Goal: Communication & Community: Connect with others

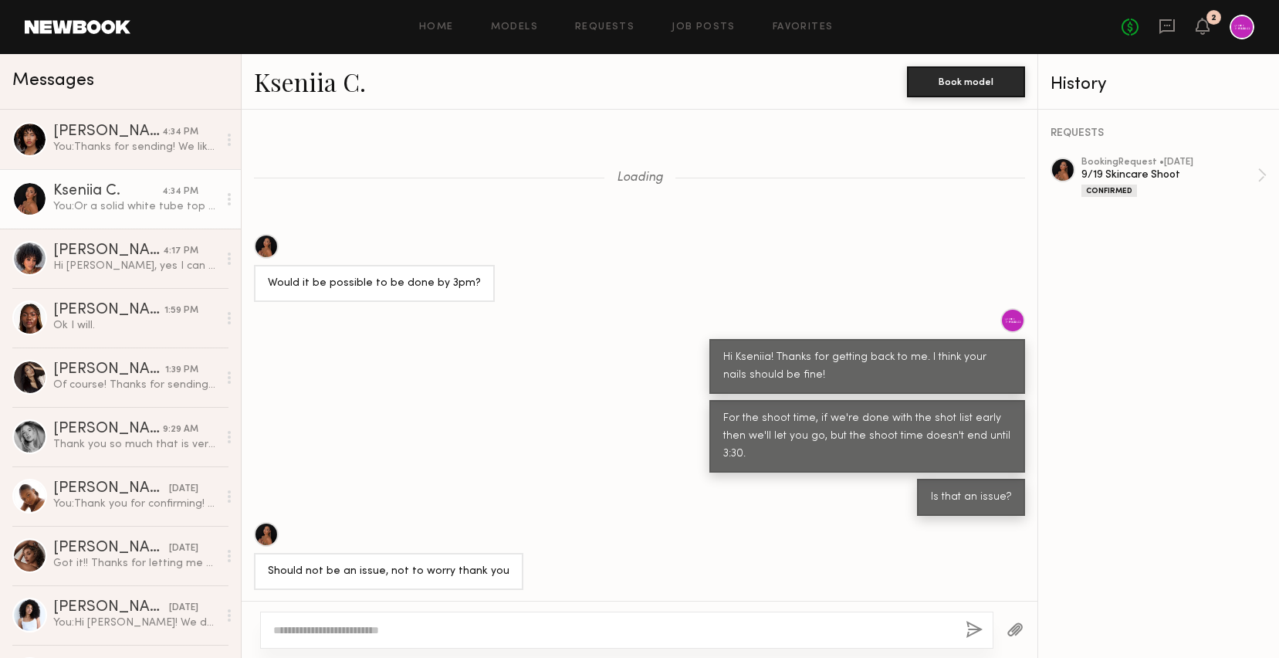
scroll to position [1084, 0]
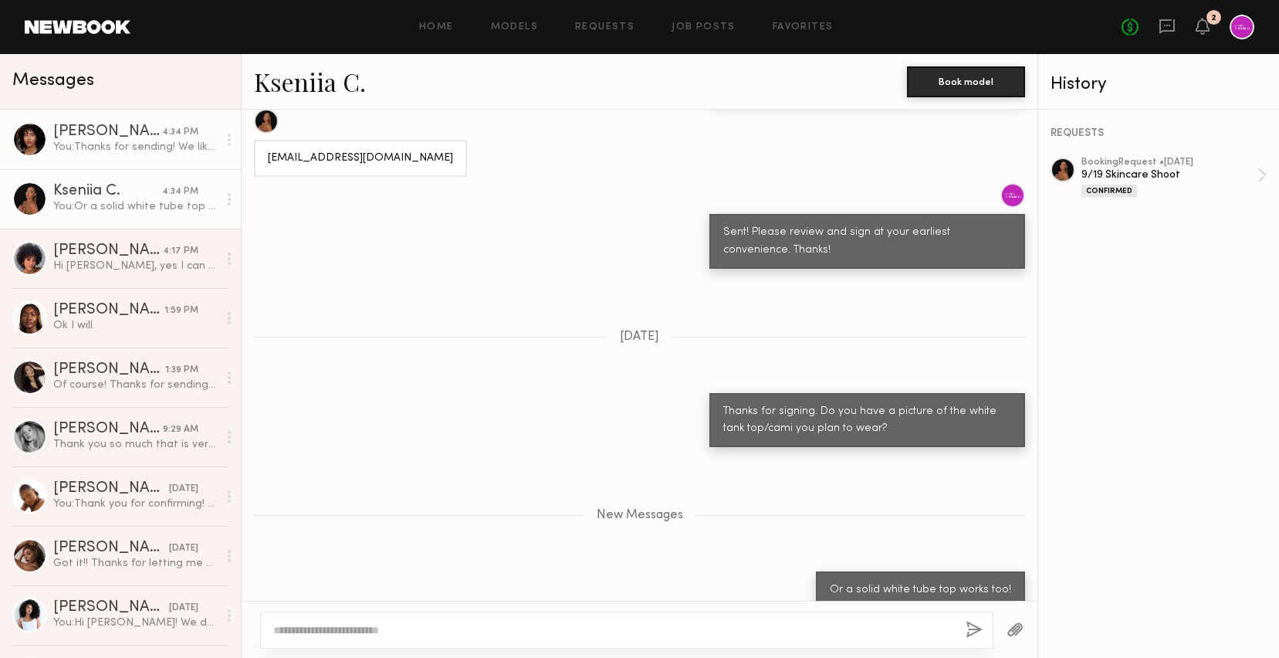
click at [110, 132] on div "[PERSON_NAME]" at bounding box center [107, 131] width 109 height 15
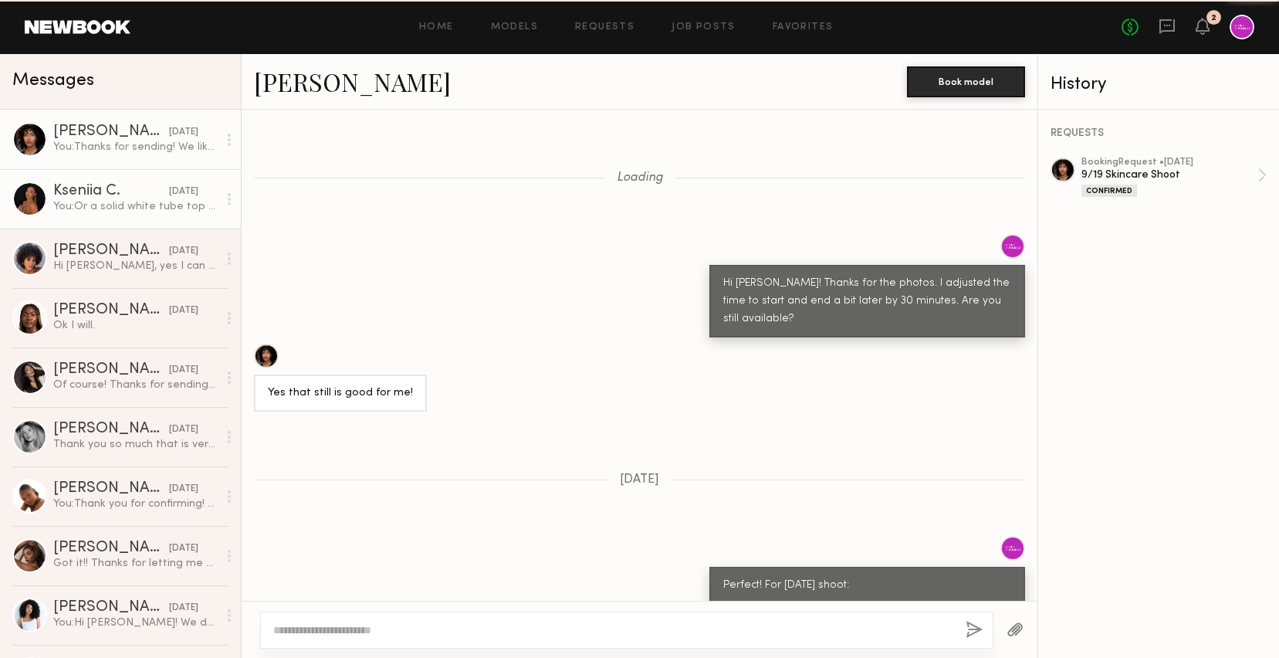
scroll to position [1335, 0]
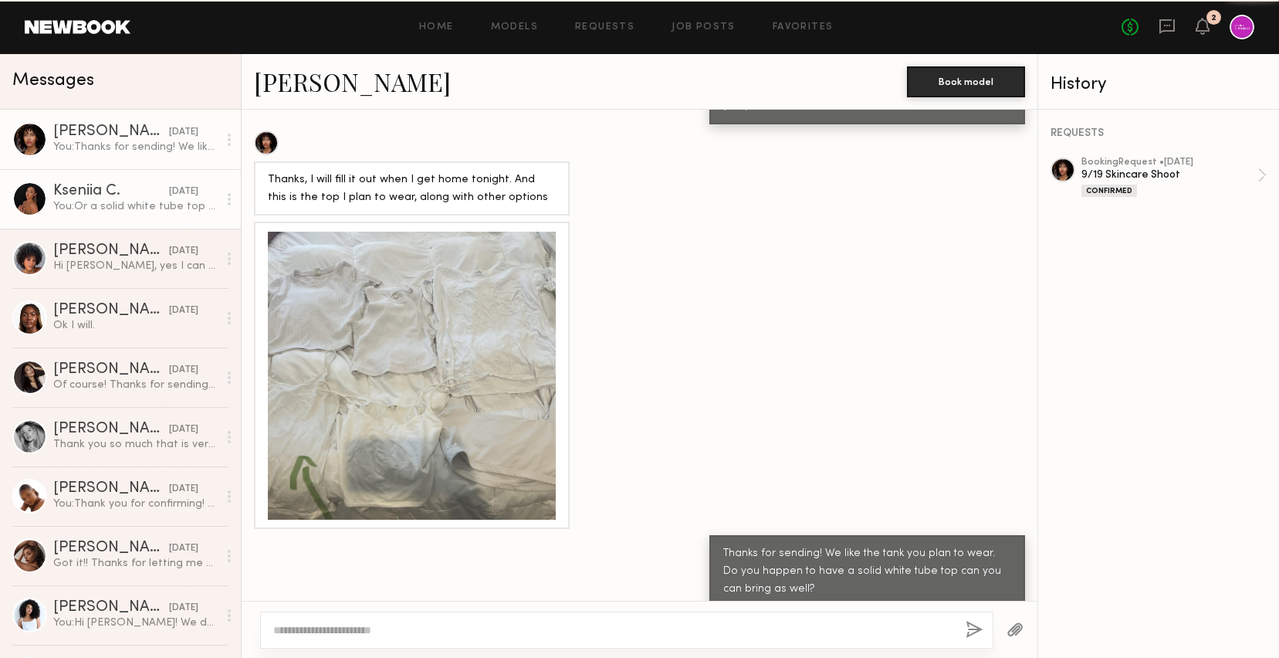
click at [132, 225] on link "Kseniia C. [DATE] You: Or a solid white tube top works too!" at bounding box center [120, 198] width 241 height 59
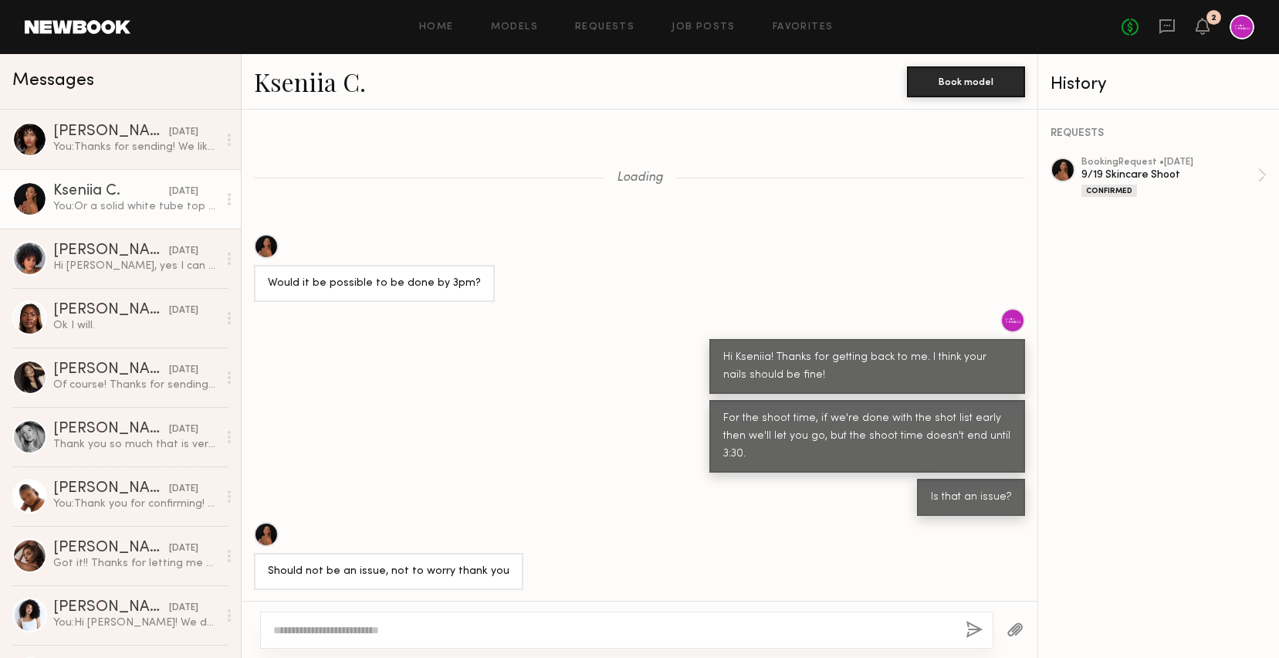
scroll to position [1010, 0]
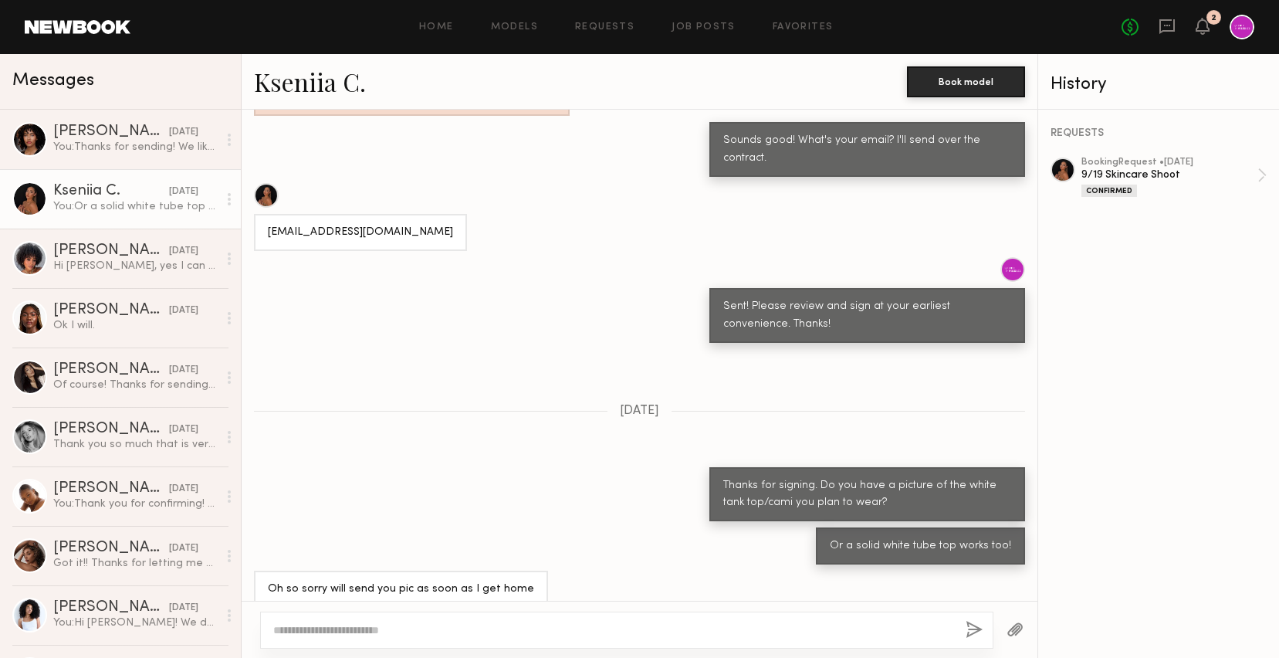
click at [448, 613] on div at bounding box center [626, 629] width 733 height 37
click at [472, 622] on textarea at bounding box center [613, 629] width 680 height 15
click at [124, 101] on div "Messages" at bounding box center [120, 82] width 241 height 56
click at [131, 134] on div "[PERSON_NAME]" at bounding box center [111, 131] width 116 height 15
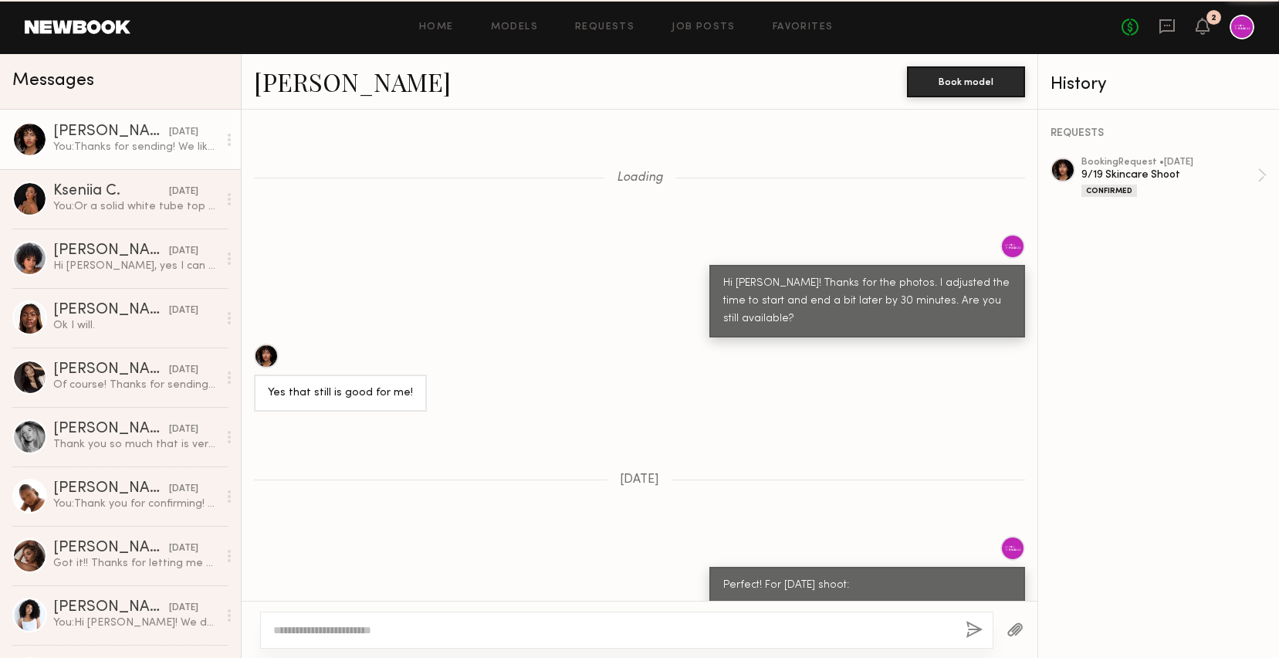
scroll to position [1335, 0]
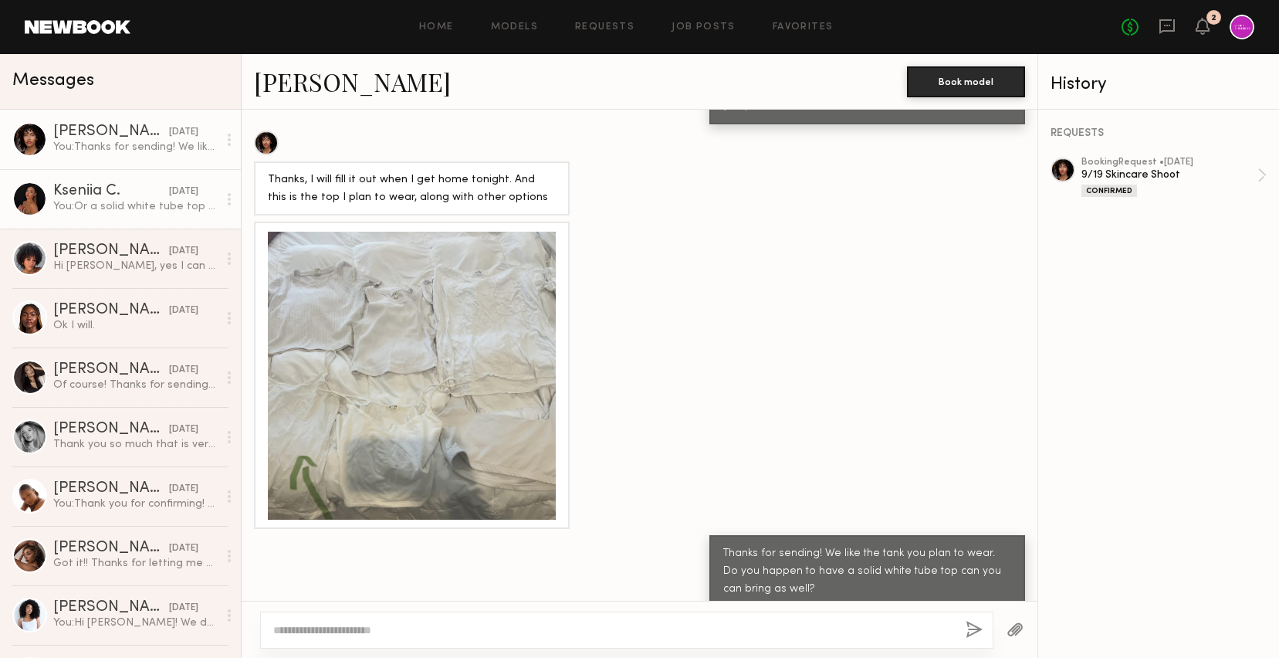
click at [179, 186] on div "[DATE]" at bounding box center [183, 191] width 29 height 15
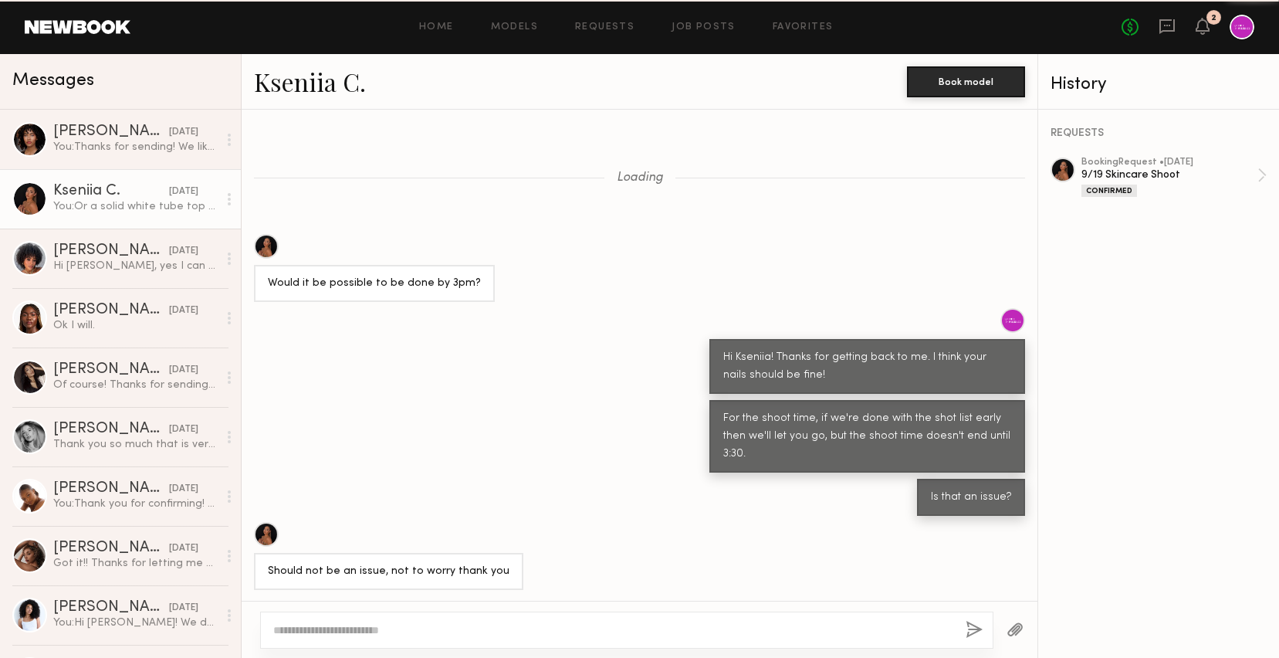
scroll to position [1010, 0]
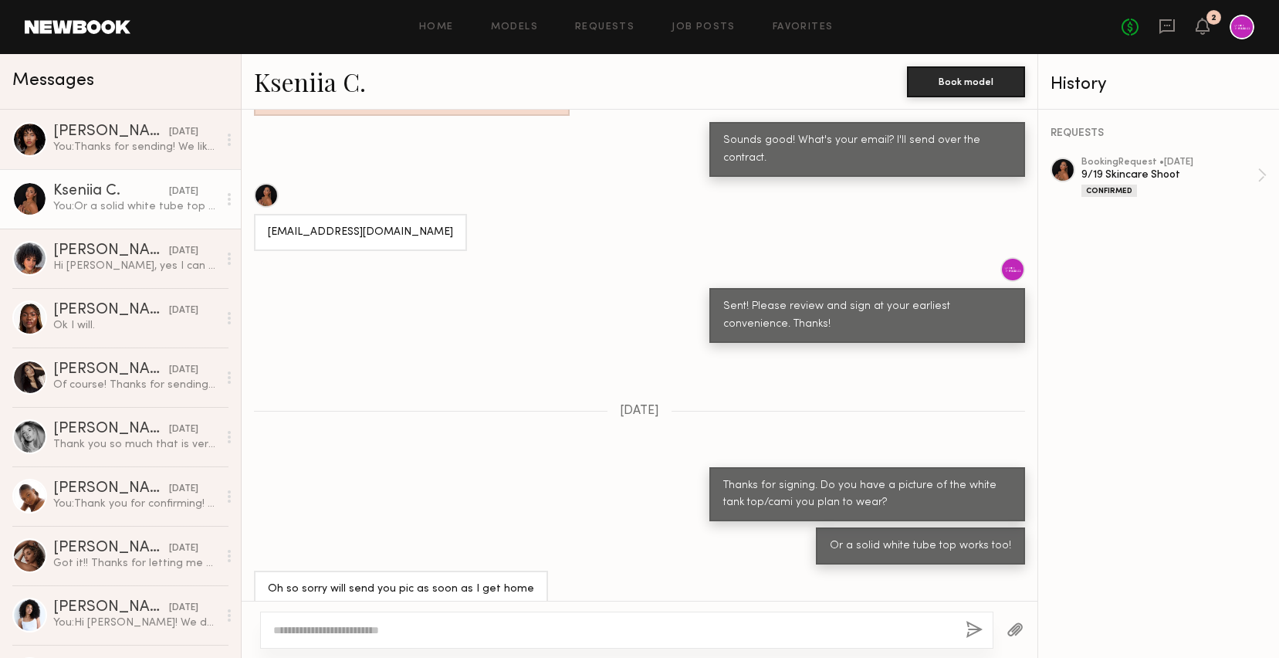
click at [1208, 21] on div "2" at bounding box center [1213, 17] width 15 height 15
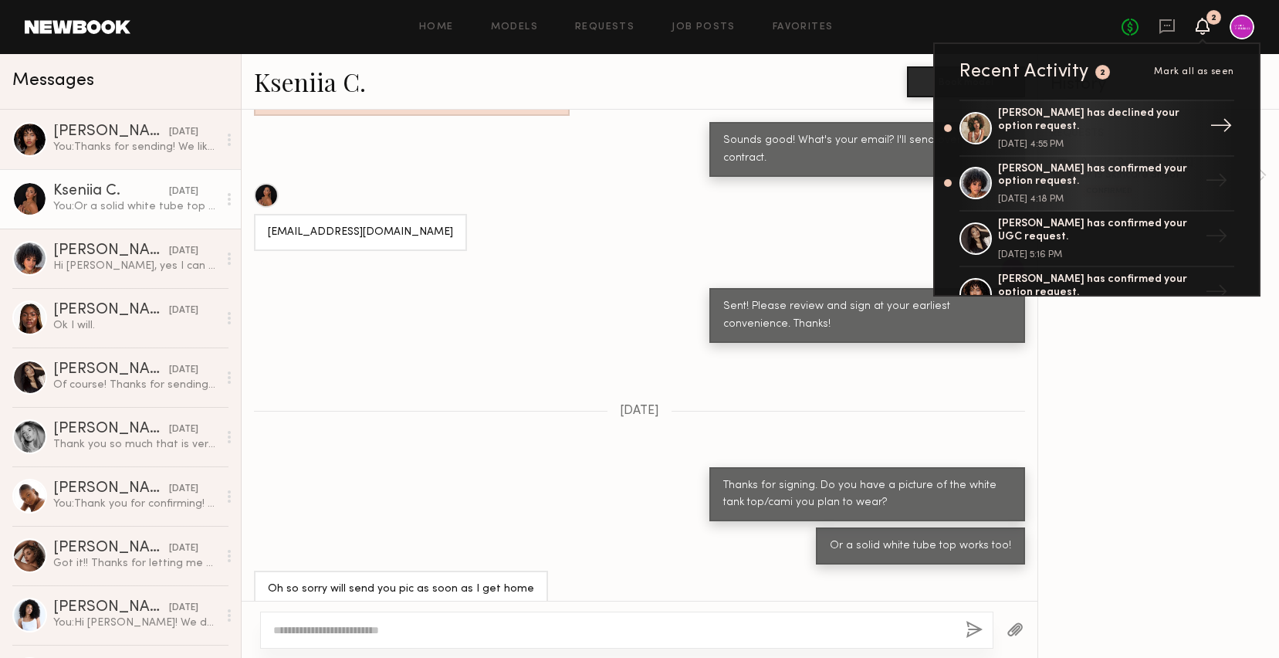
click at [1112, 123] on div "[PERSON_NAME] has declined your option request." at bounding box center [1098, 120] width 201 height 26
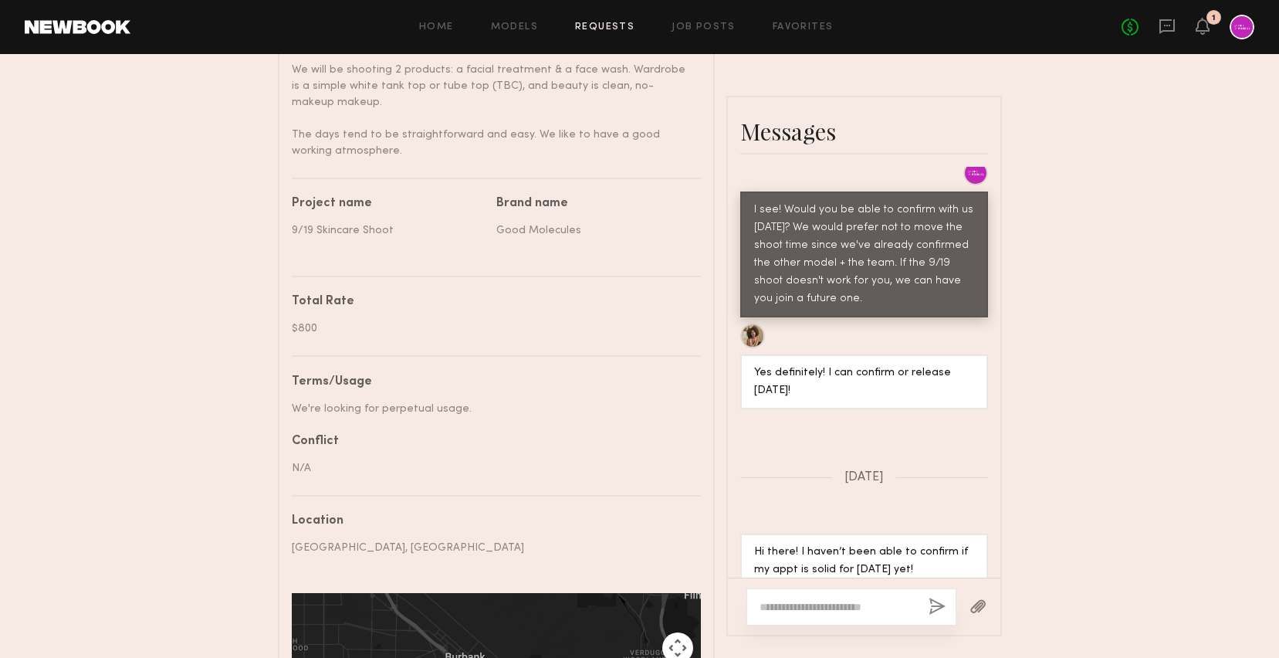
scroll to position [2136, 0]
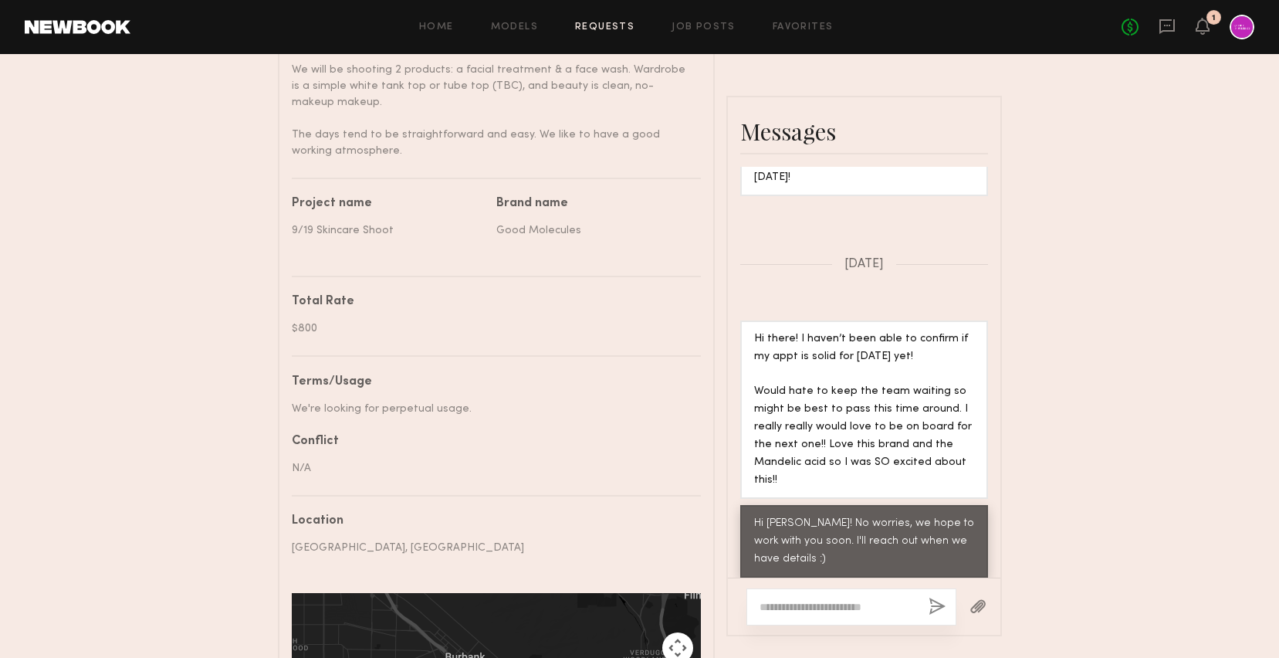
click at [773, 606] on textarea at bounding box center [838, 606] width 157 height 15
type textarea "*"
type textarea "****"
click at [716, 22] on link "Job Posts" at bounding box center [704, 27] width 64 height 10
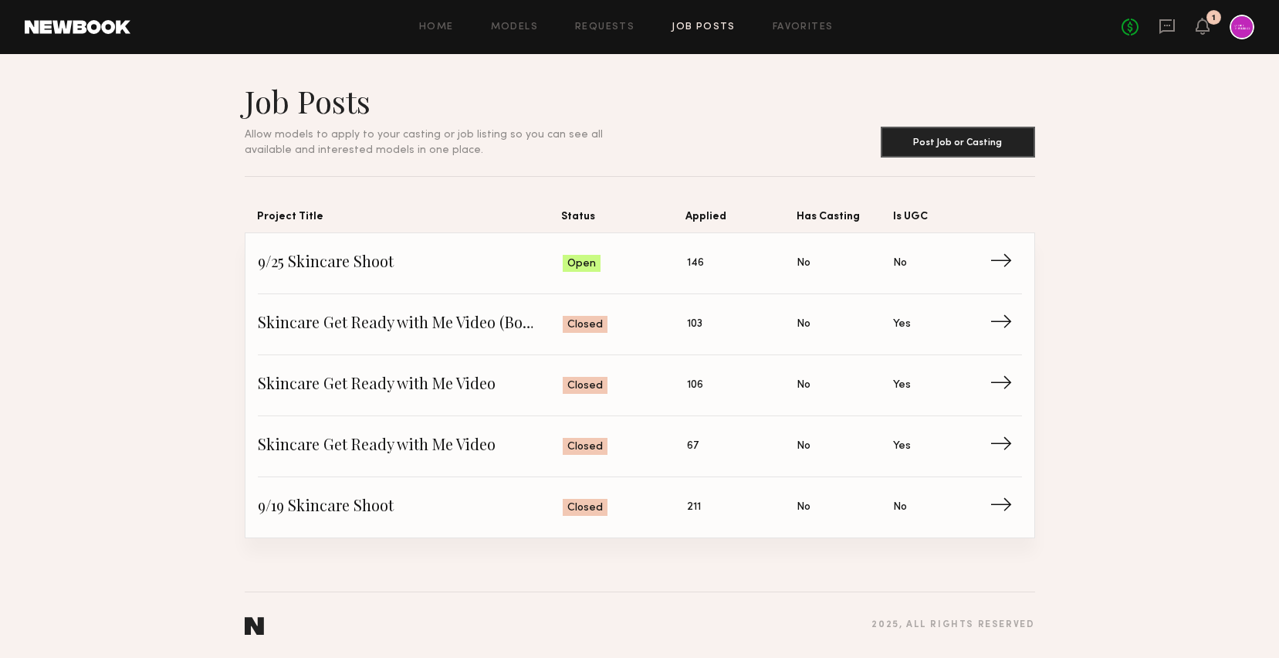
click at [802, 17] on div "Home Models Requests Job Posts Favorites Sign Out No fees up to $5,000 1" at bounding box center [692, 27] width 1124 height 25
click at [803, 22] on link "Favorites" at bounding box center [803, 27] width 61 height 10
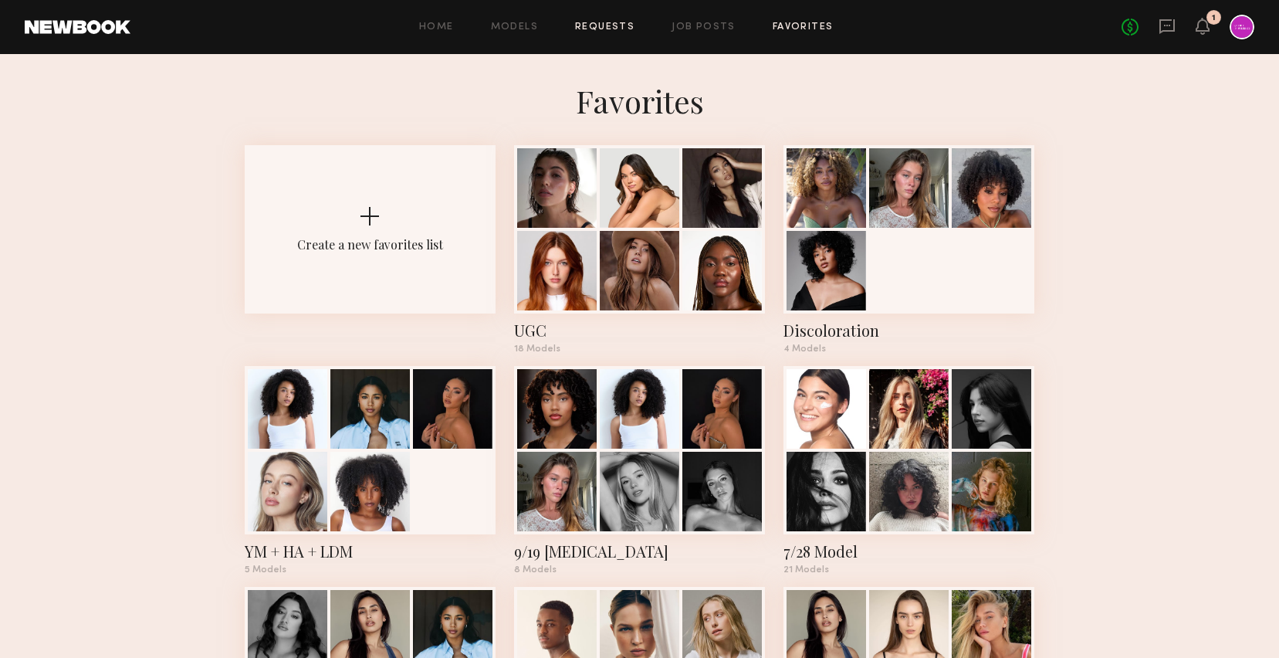
click at [601, 28] on link "Requests" at bounding box center [604, 27] width 59 height 10
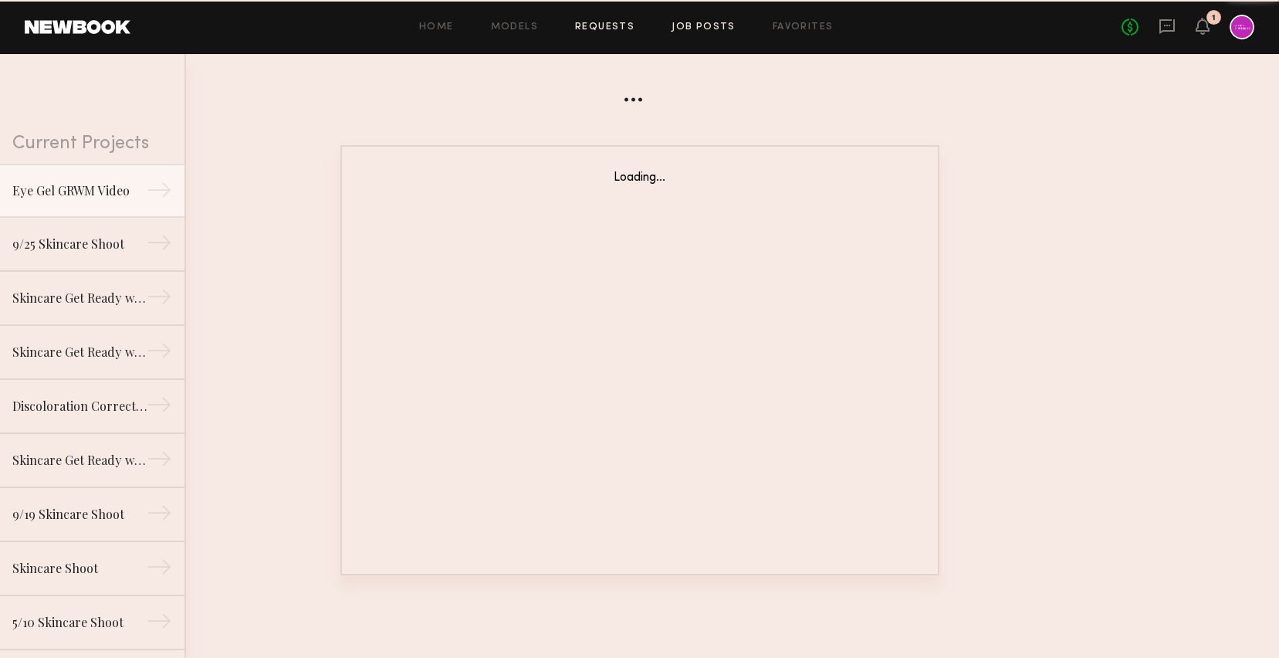
click at [702, 23] on link "Job Posts" at bounding box center [704, 27] width 64 height 10
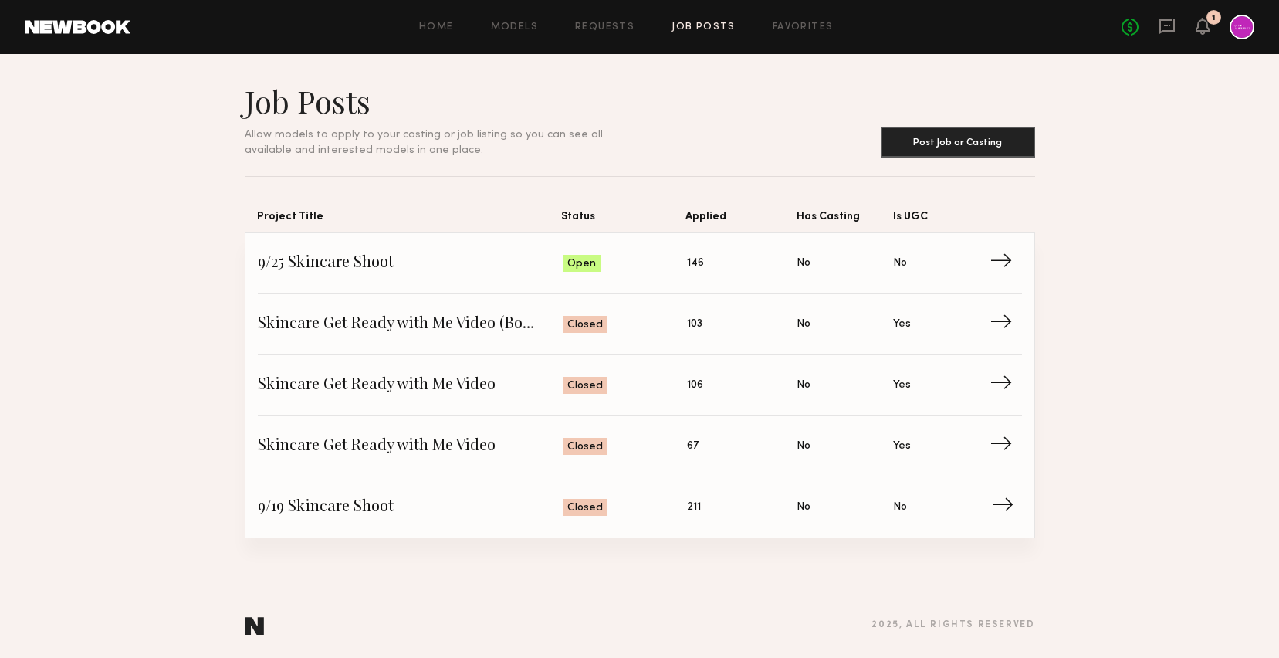
click at [398, 506] on span "9/19 Skincare Shoot" at bounding box center [411, 507] width 306 height 23
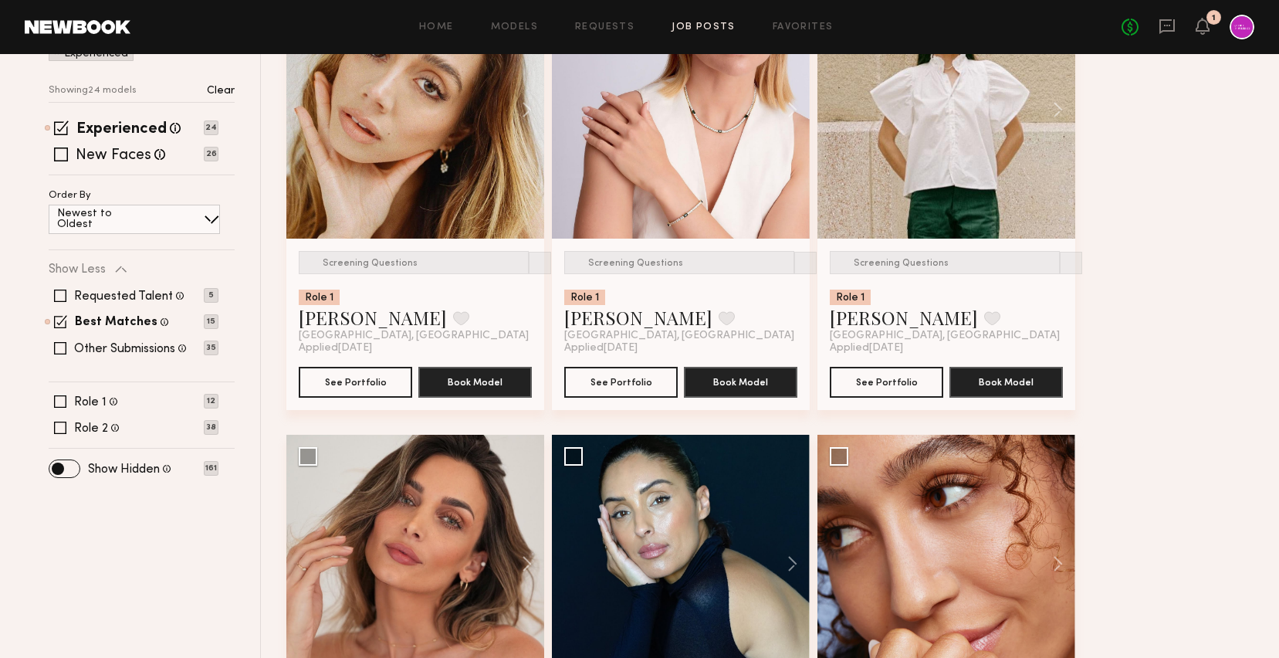
scroll to position [242, 0]
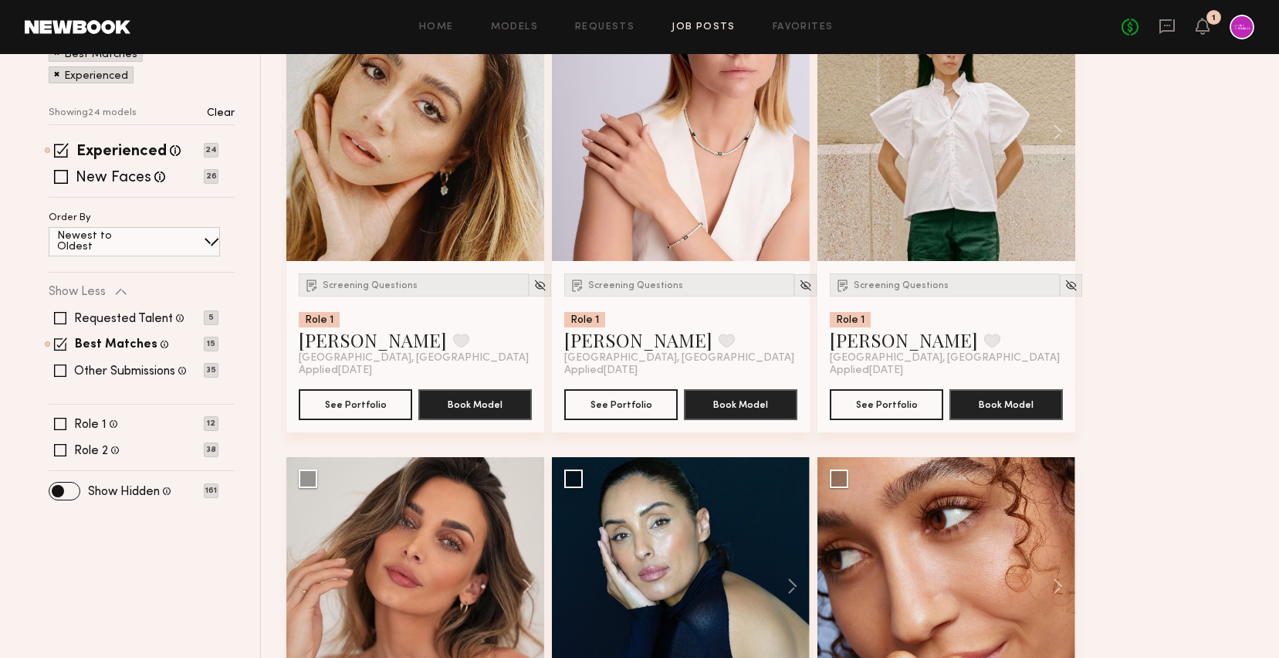
click at [93, 458] on div "Filter Applications Best Matches Experienced Showing 24 models Clear Experience…" at bounding box center [142, 256] width 186 height 481
click at [89, 444] on div "Role 2 [DEMOGRAPHIC_DATA], 20–35, [DEMOGRAPHIC_DATA]/ [DEMOGRAPHIC_DATA]" at bounding box center [96, 449] width 45 height 15
click at [93, 452] on label "Role 2" at bounding box center [91, 451] width 34 height 12
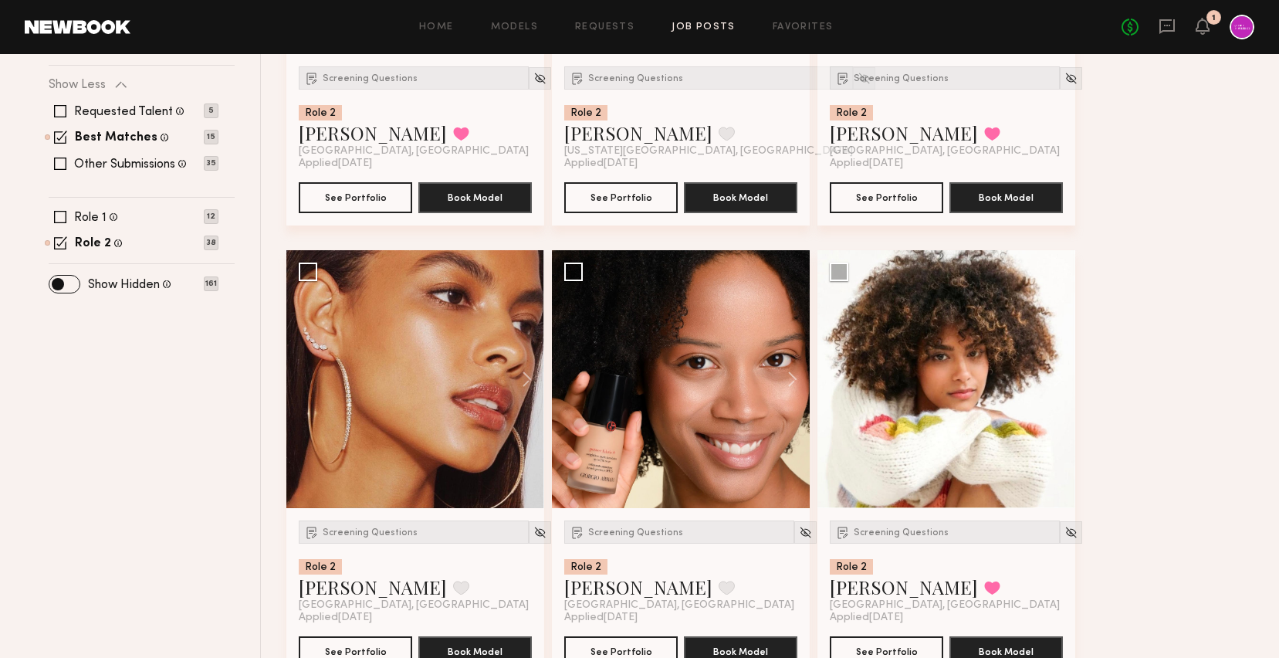
scroll to position [574, 0]
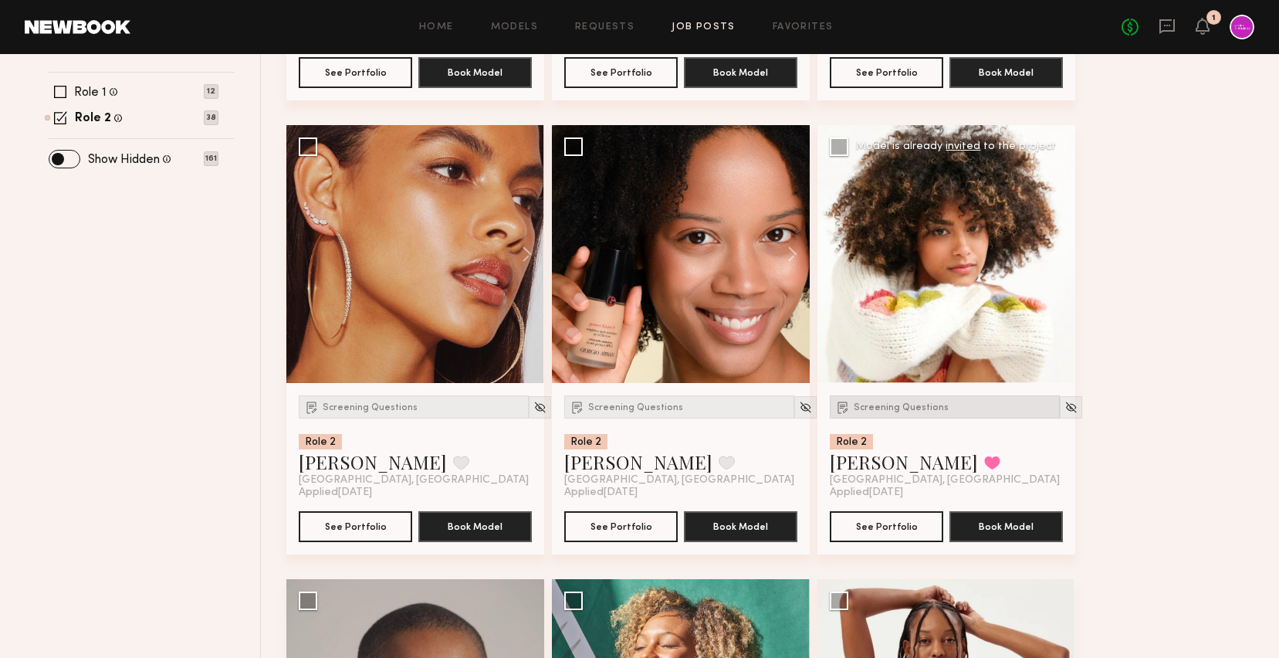
click at [898, 404] on span "Screening Questions" at bounding box center [901, 407] width 95 height 9
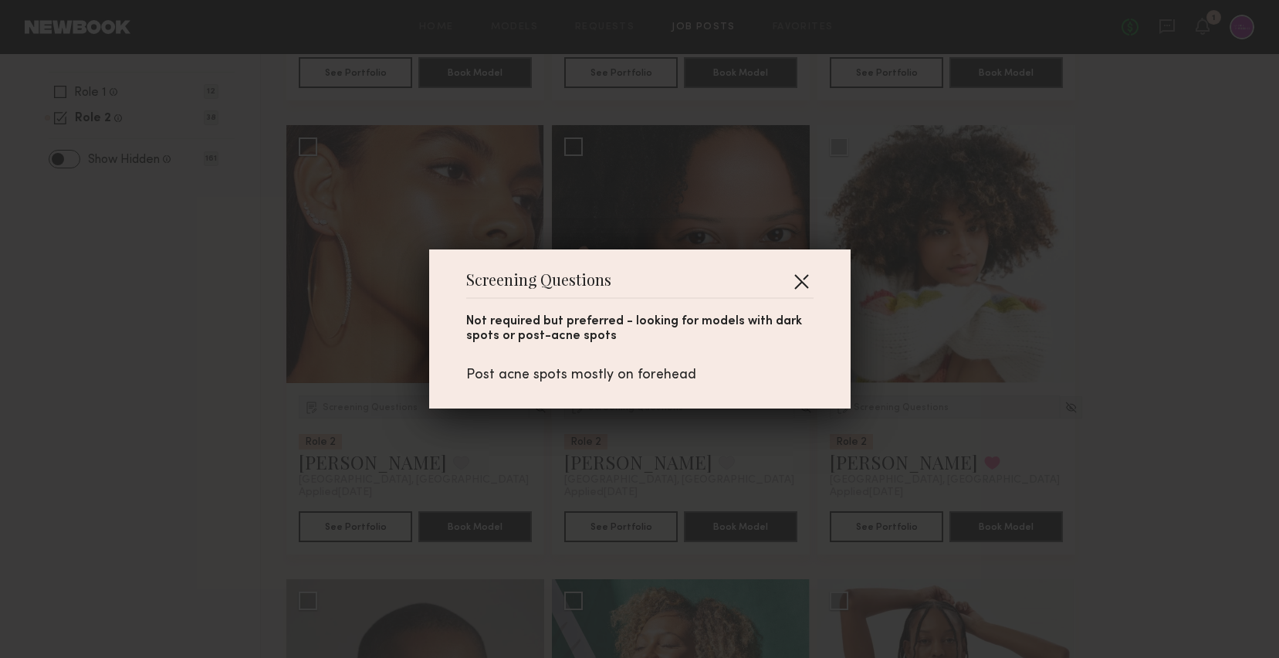
click at [810, 277] on button "button" at bounding box center [801, 281] width 25 height 25
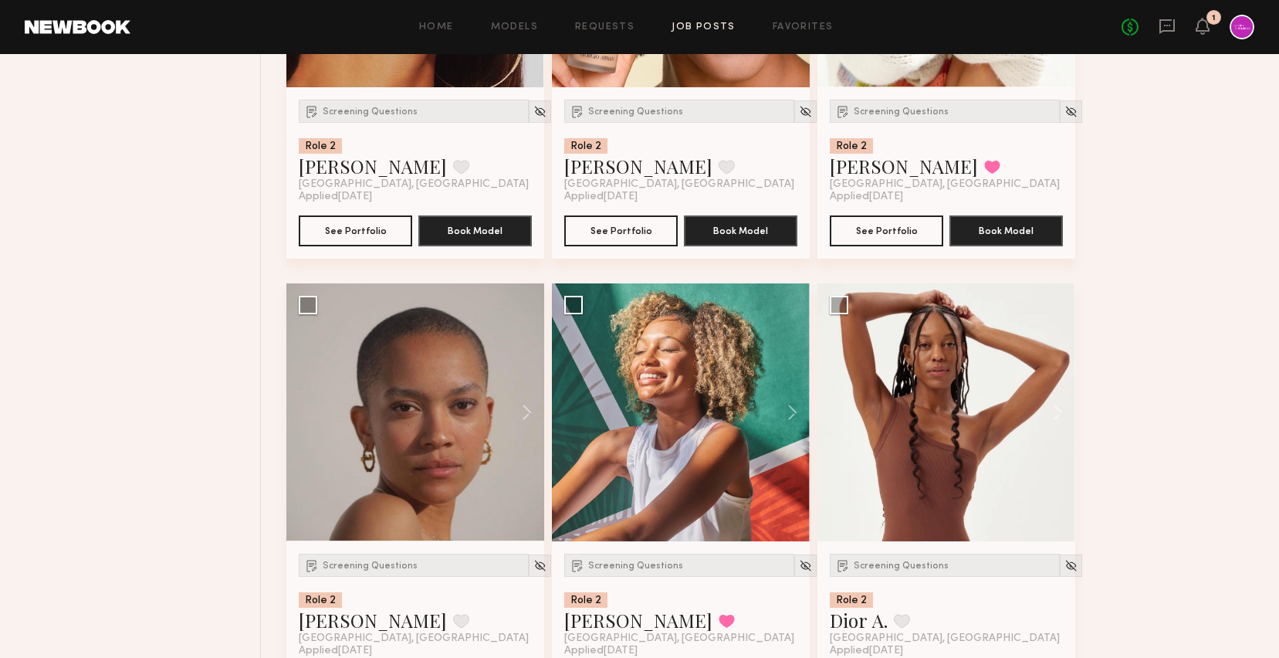
scroll to position [881, 0]
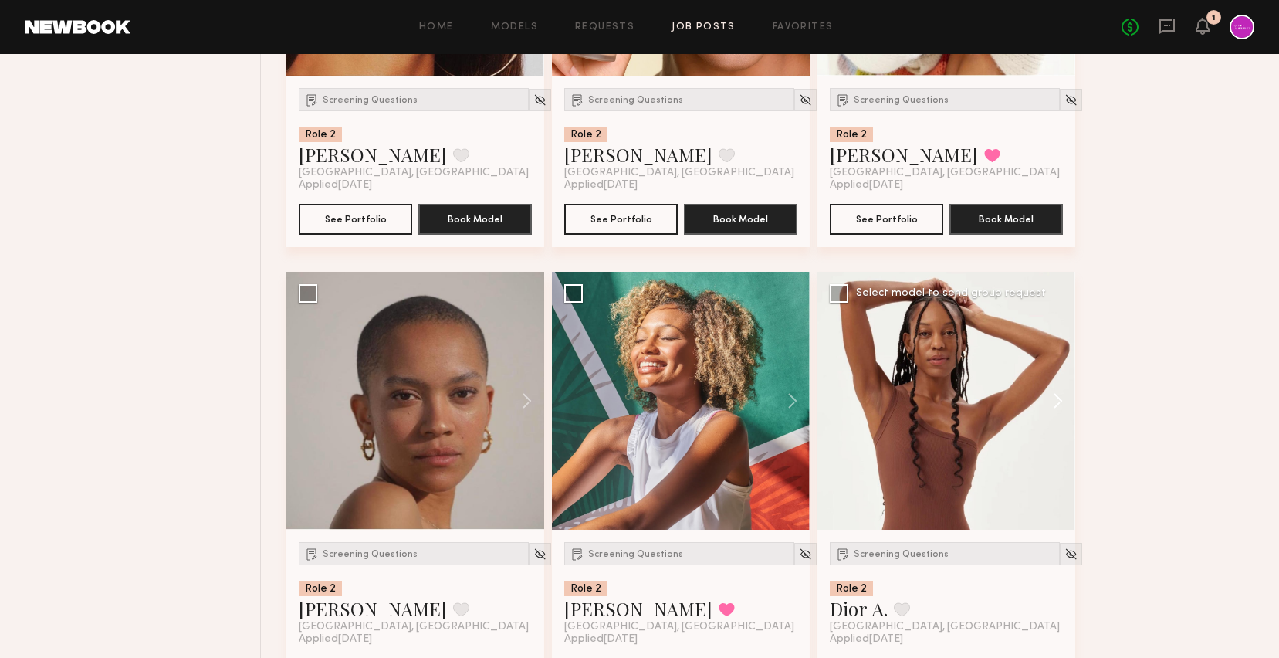
click at [1057, 395] on button at bounding box center [1050, 401] width 49 height 258
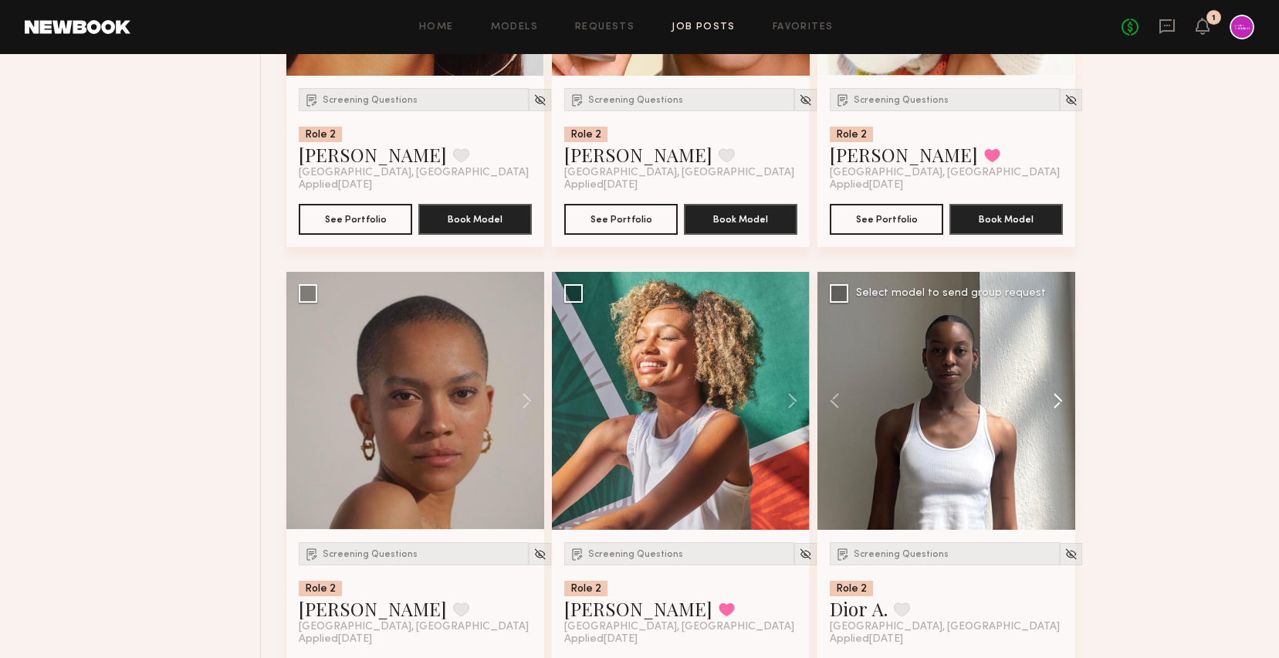
click at [1057, 395] on button at bounding box center [1050, 401] width 49 height 258
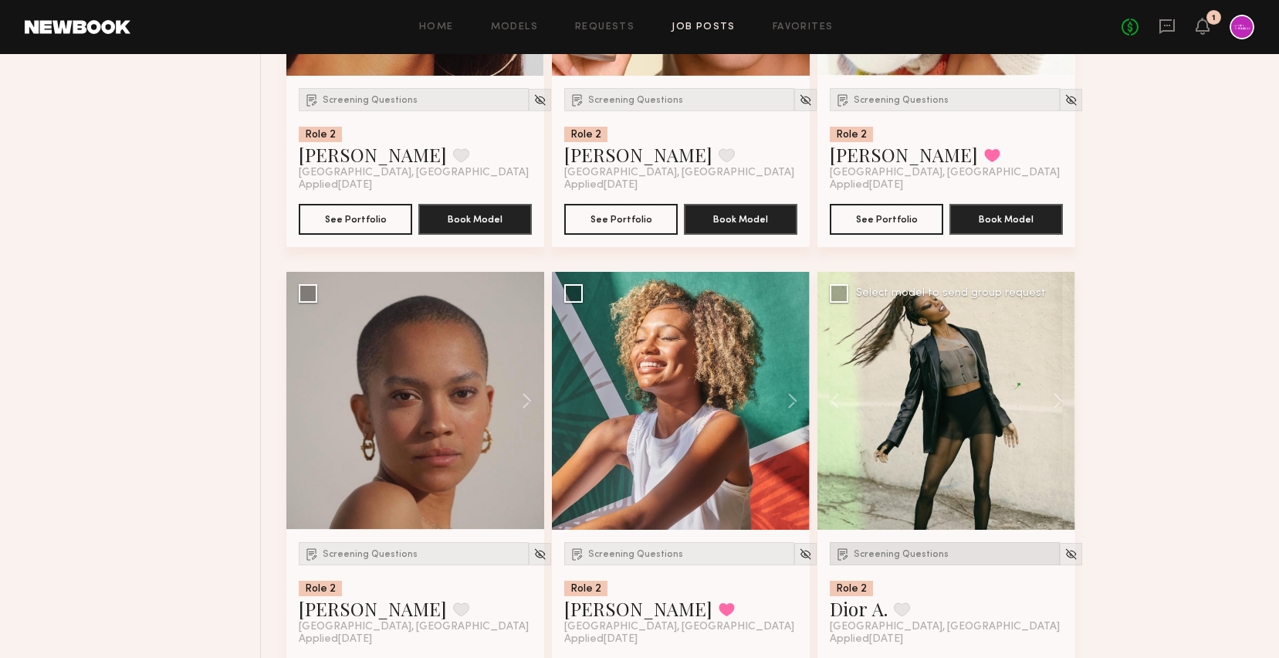
click at [912, 553] on span "Screening Questions" at bounding box center [901, 554] width 95 height 9
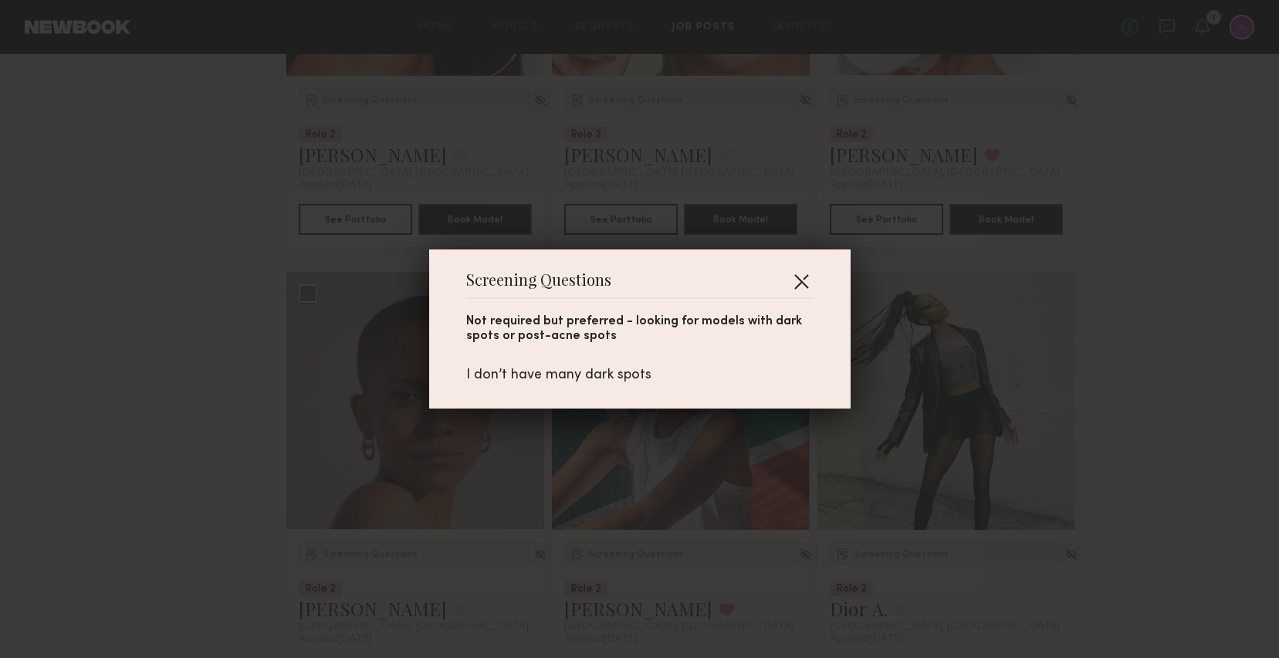
click at [810, 269] on button "button" at bounding box center [801, 281] width 25 height 25
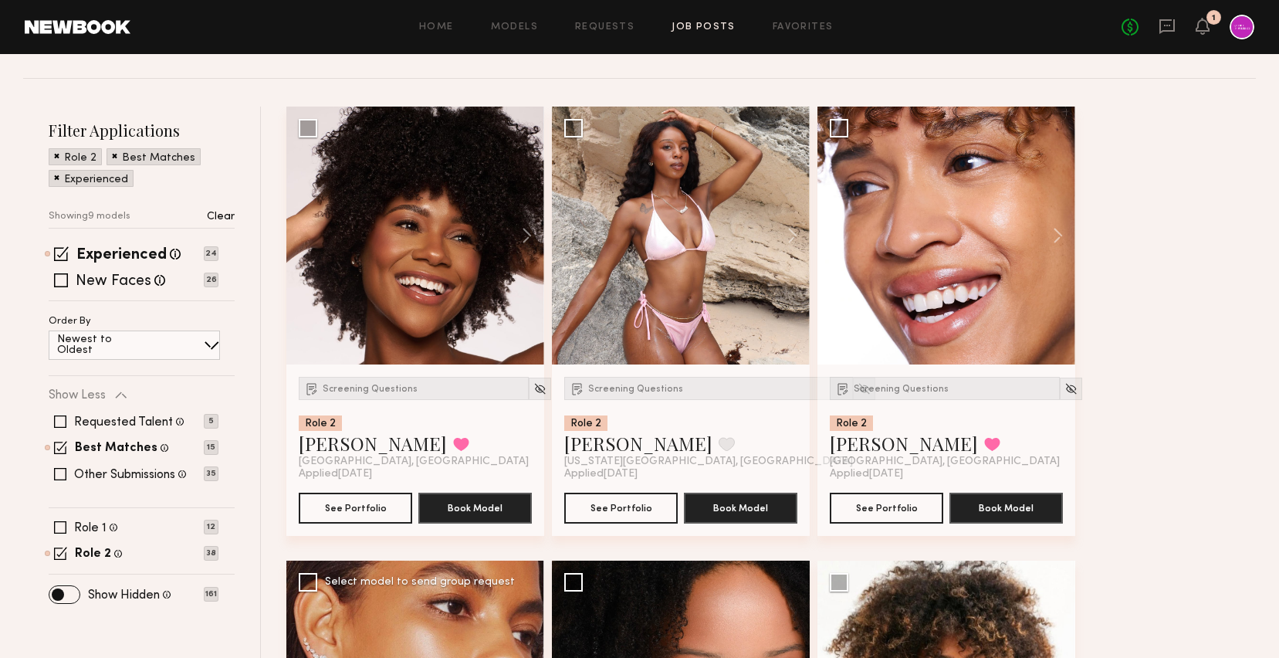
scroll to position [126, 0]
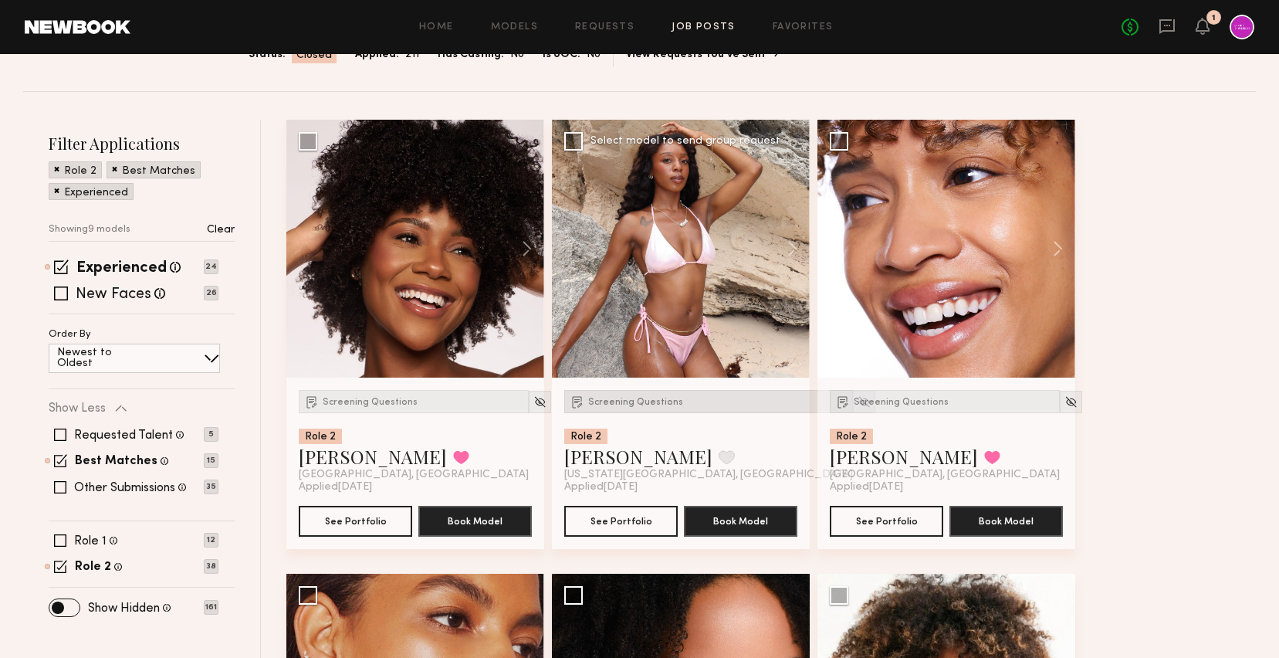
click at [631, 401] on span "Screening Questions" at bounding box center [635, 402] width 95 height 9
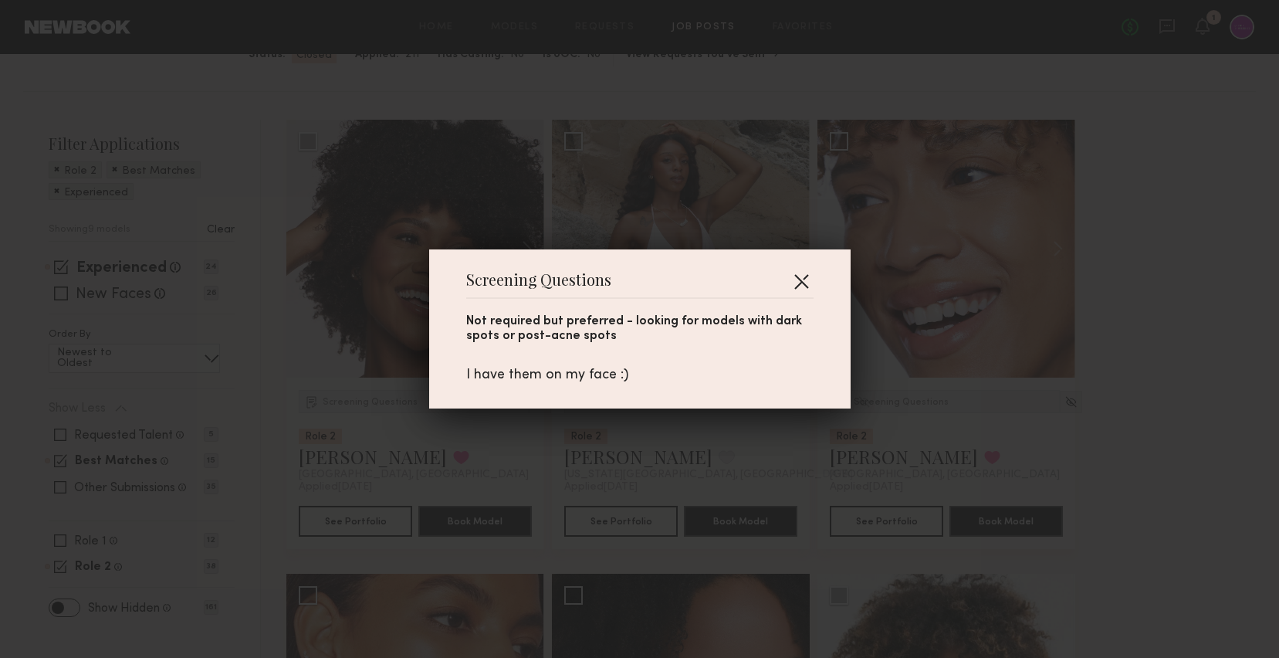
click at [799, 274] on button "button" at bounding box center [801, 281] width 25 height 25
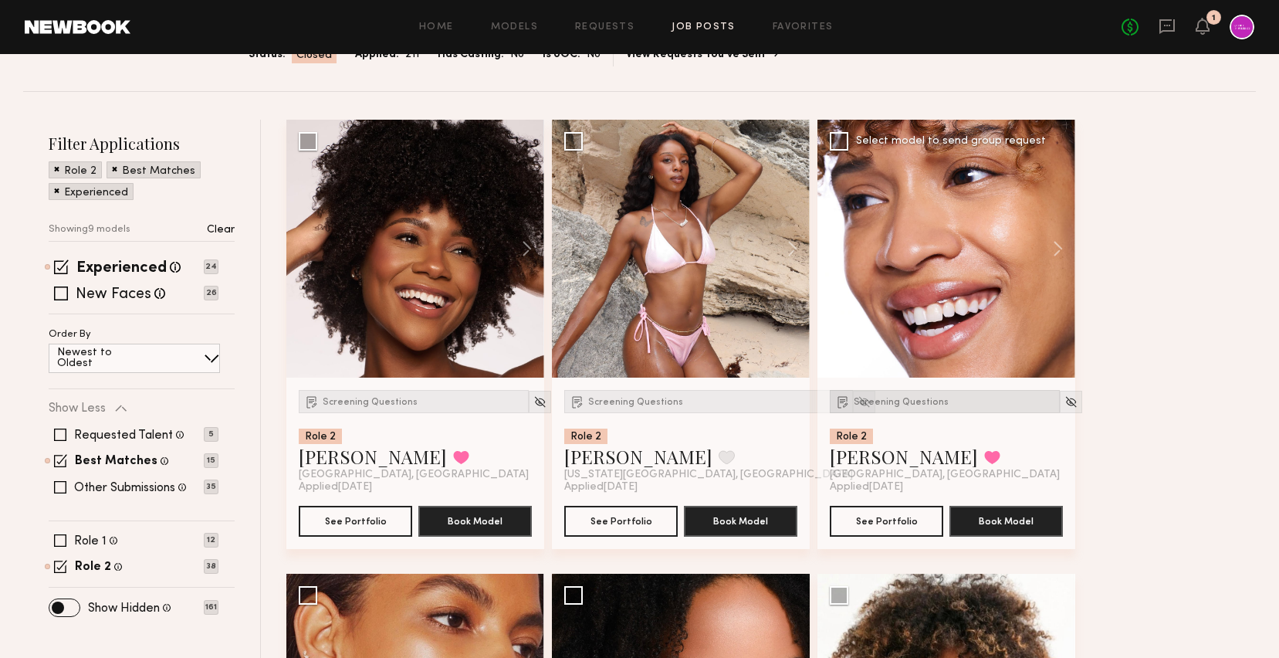
click at [874, 407] on div "Screening Questions" at bounding box center [945, 401] width 230 height 23
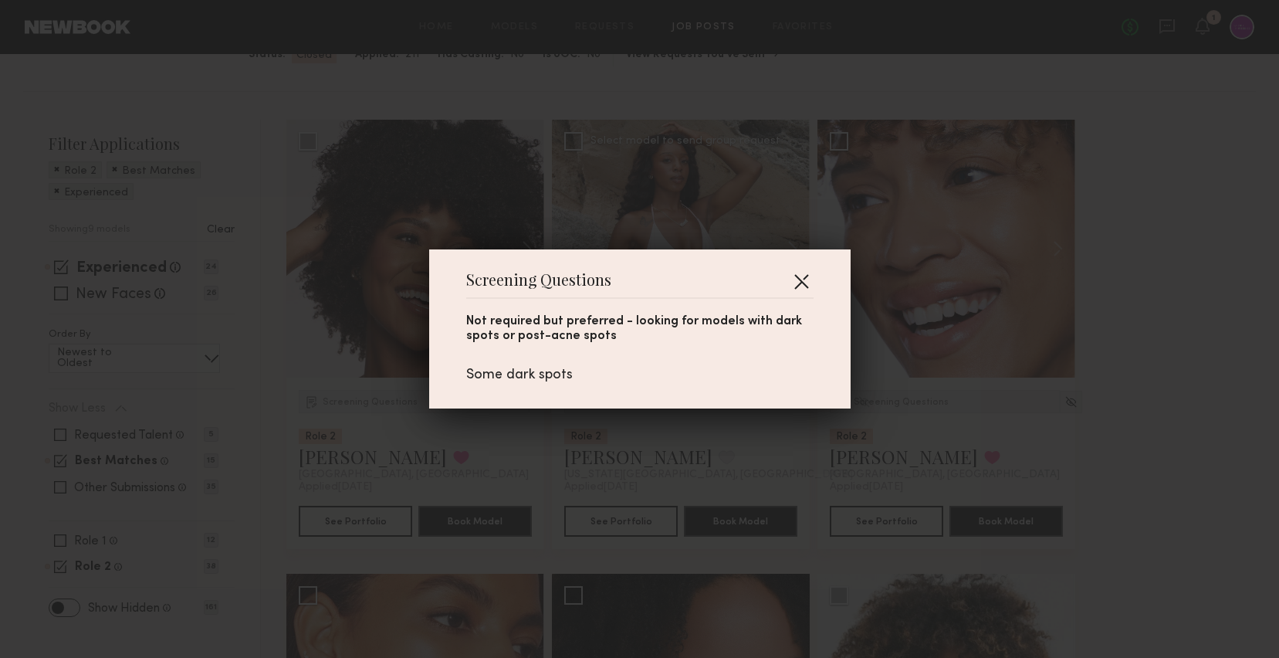
click at [800, 293] on button "button" at bounding box center [801, 281] width 25 height 25
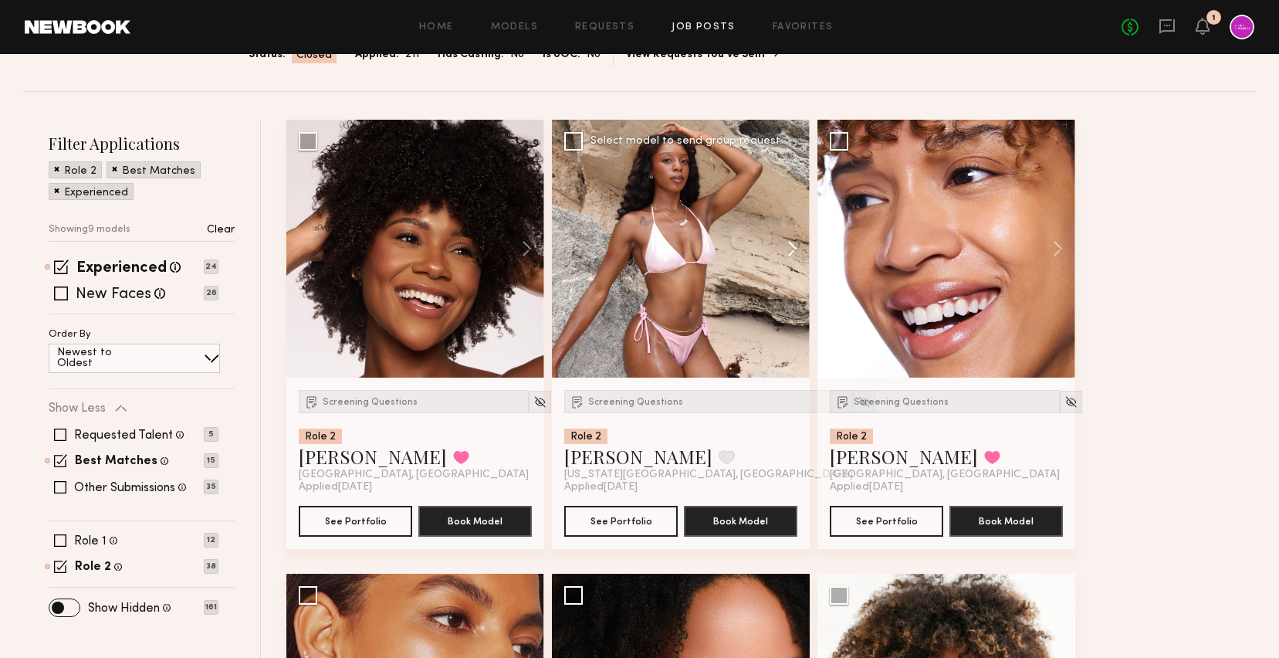
click at [793, 249] on button at bounding box center [784, 249] width 49 height 258
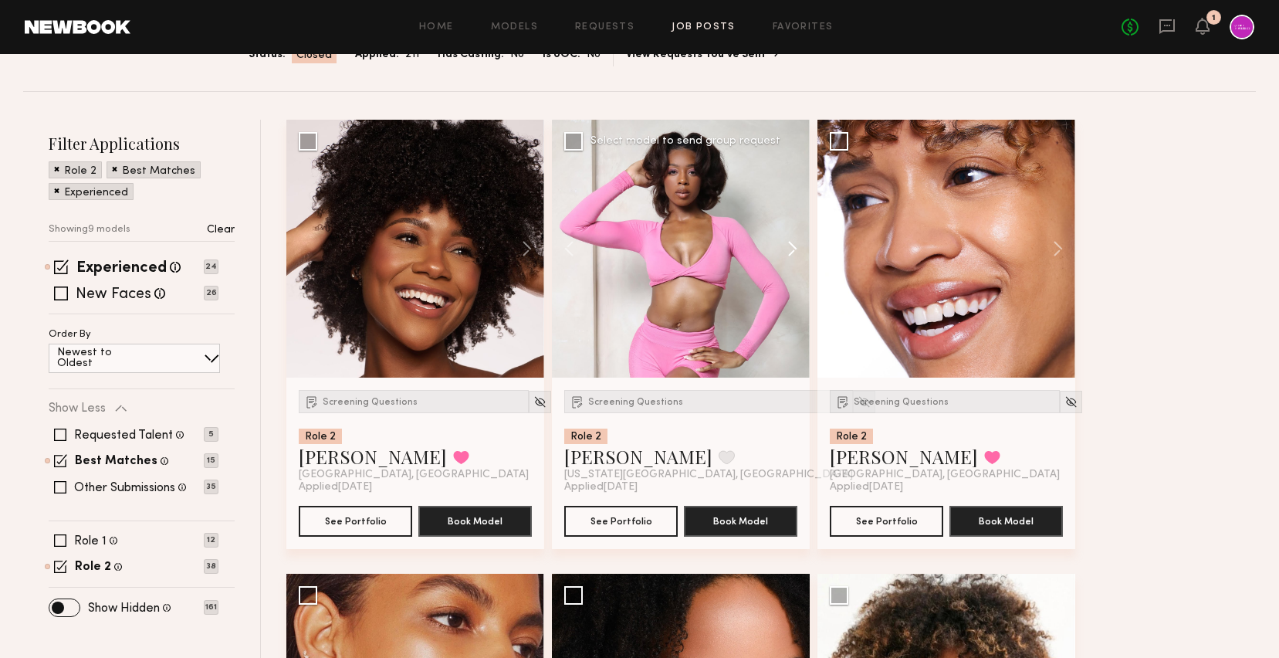
click at [793, 249] on button at bounding box center [784, 249] width 49 height 258
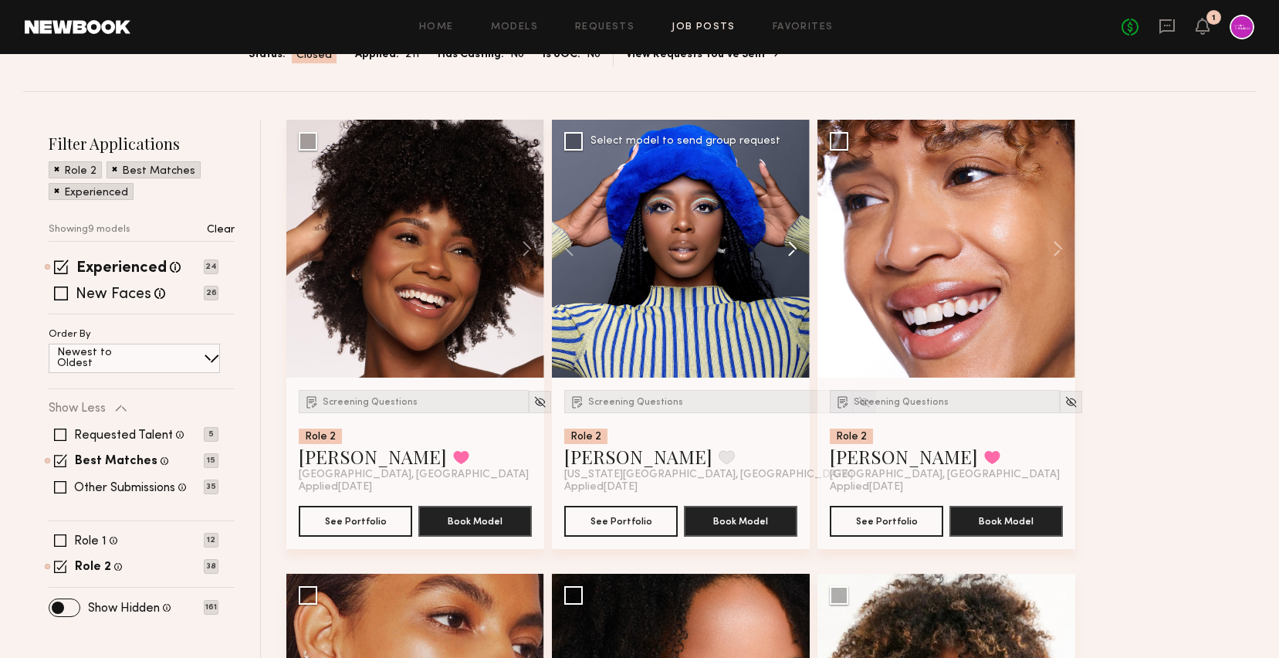
click at [793, 249] on button at bounding box center [784, 249] width 49 height 258
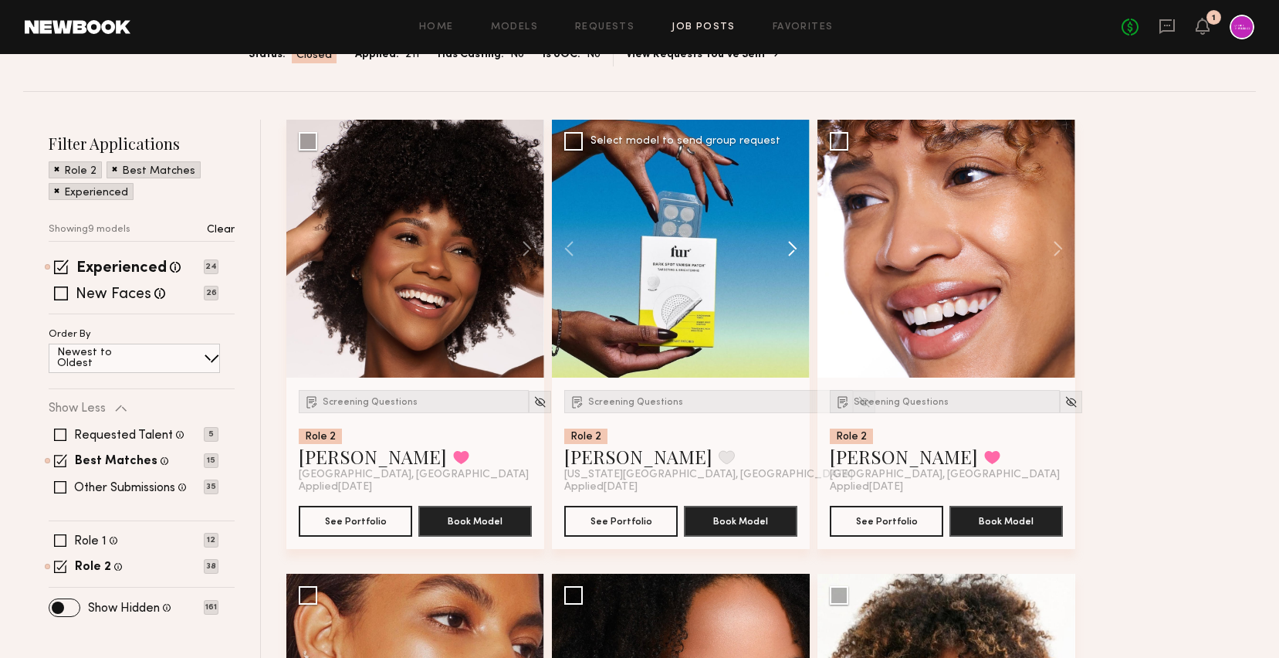
click at [793, 249] on button at bounding box center [784, 249] width 49 height 258
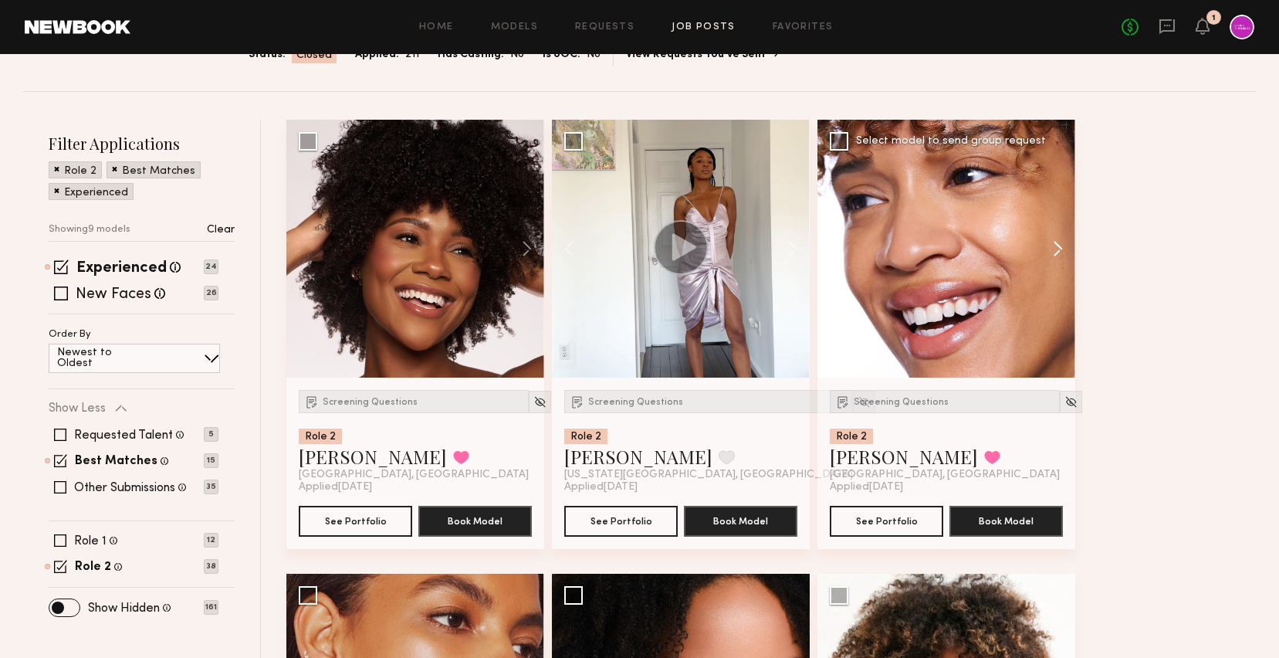
click at [1059, 252] on button at bounding box center [1050, 249] width 49 height 258
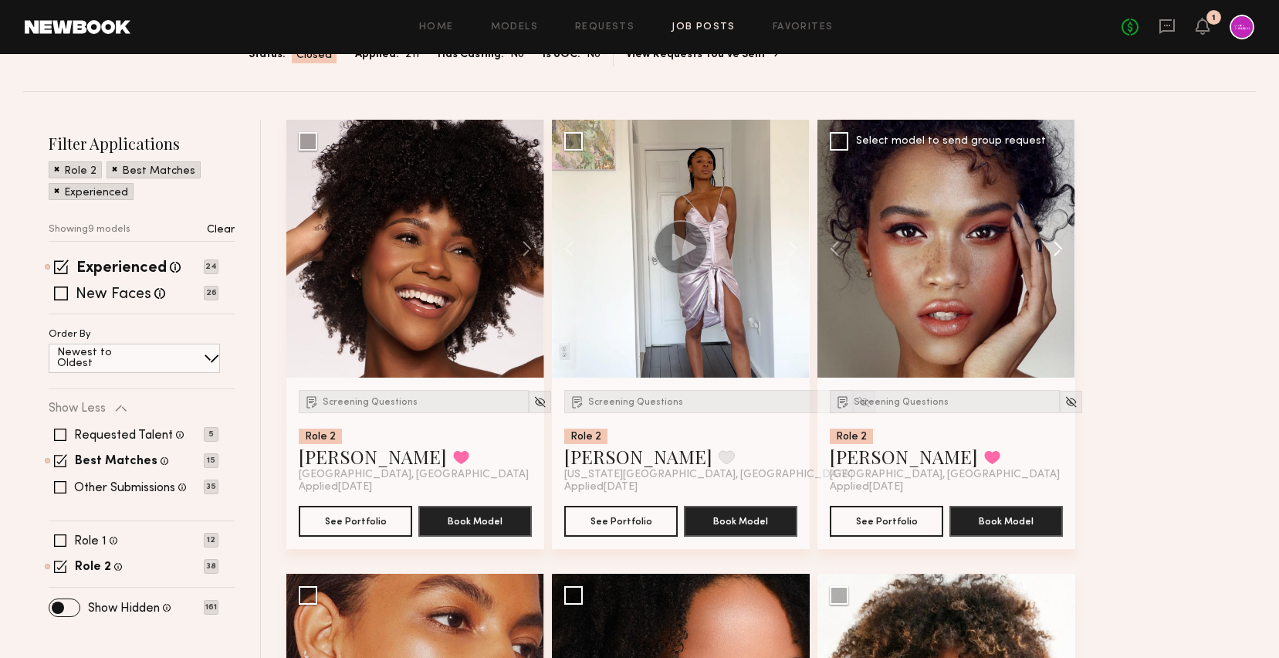
click at [1059, 252] on button at bounding box center [1050, 249] width 49 height 258
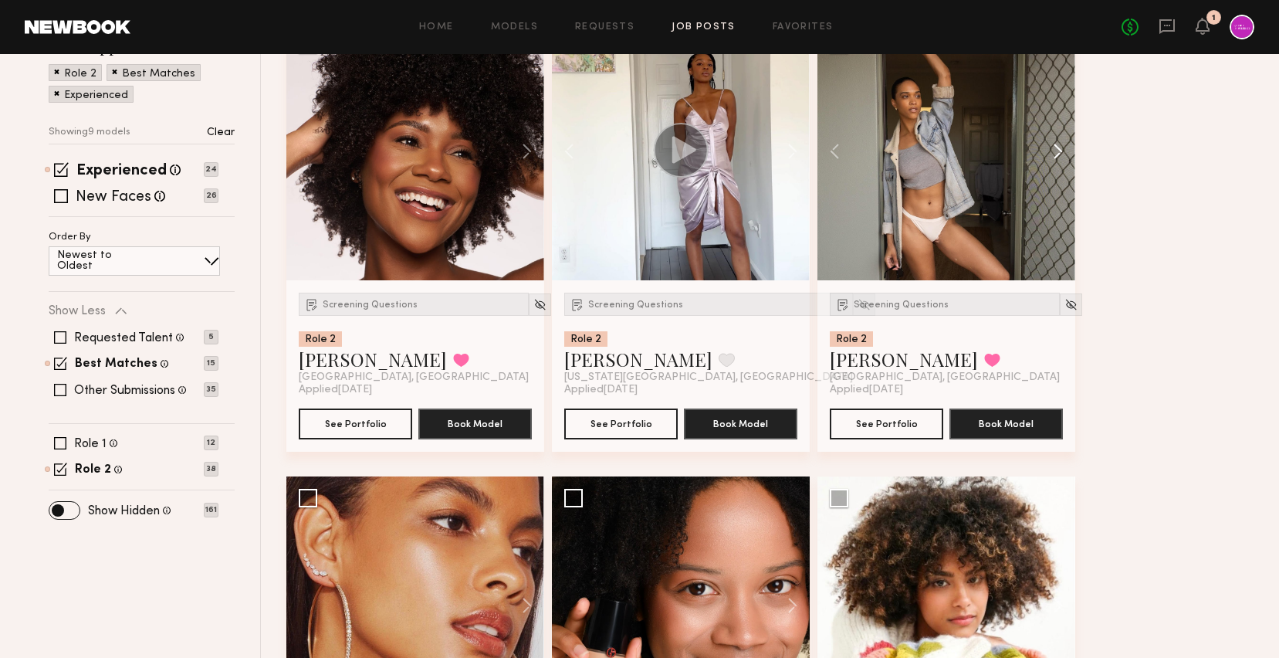
scroll to position [416, 0]
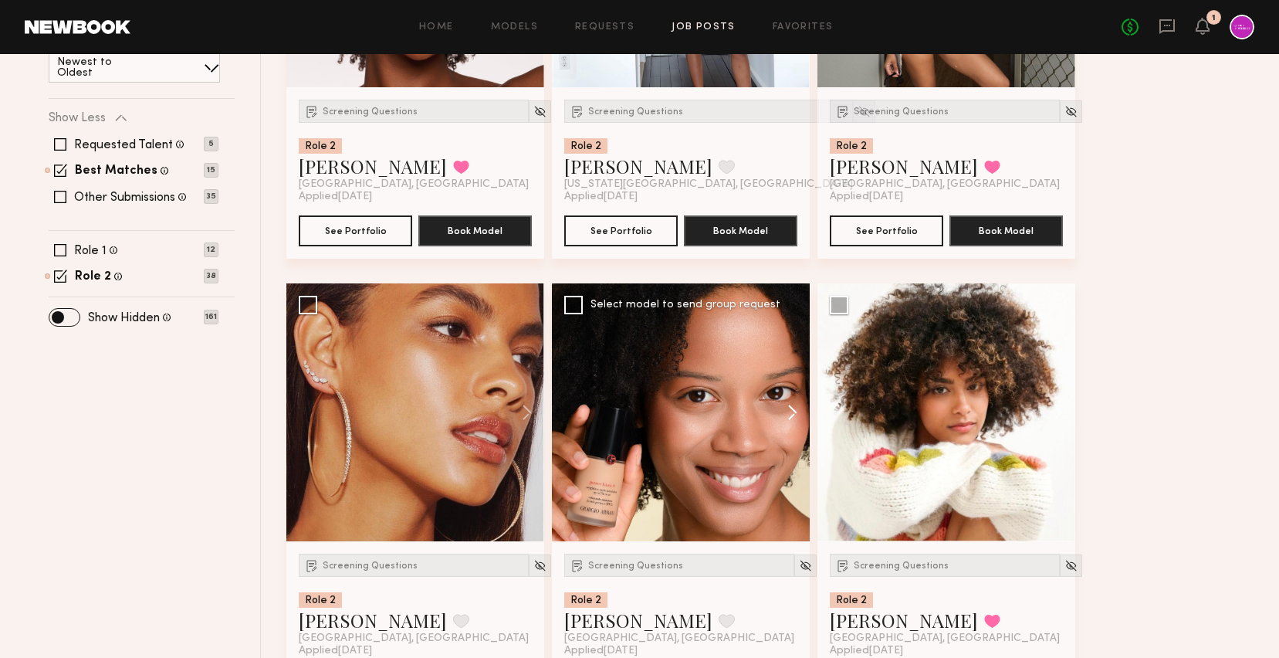
click at [800, 414] on button at bounding box center [784, 412] width 49 height 258
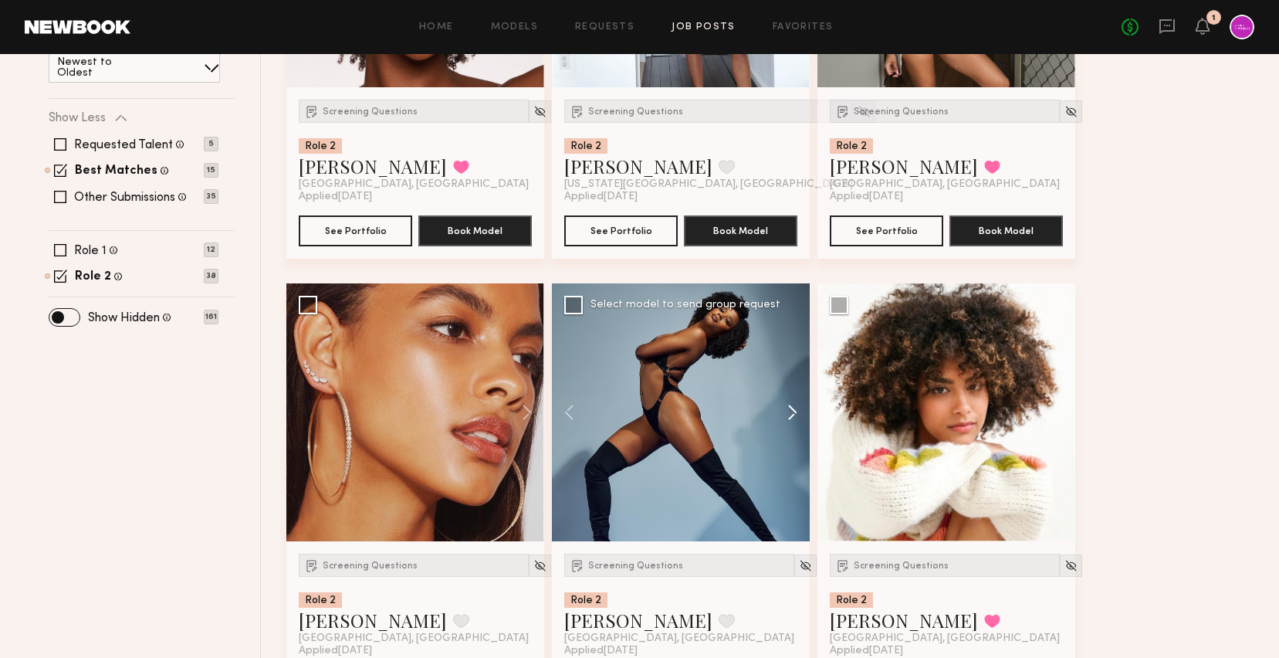
click at [800, 414] on button at bounding box center [784, 412] width 49 height 258
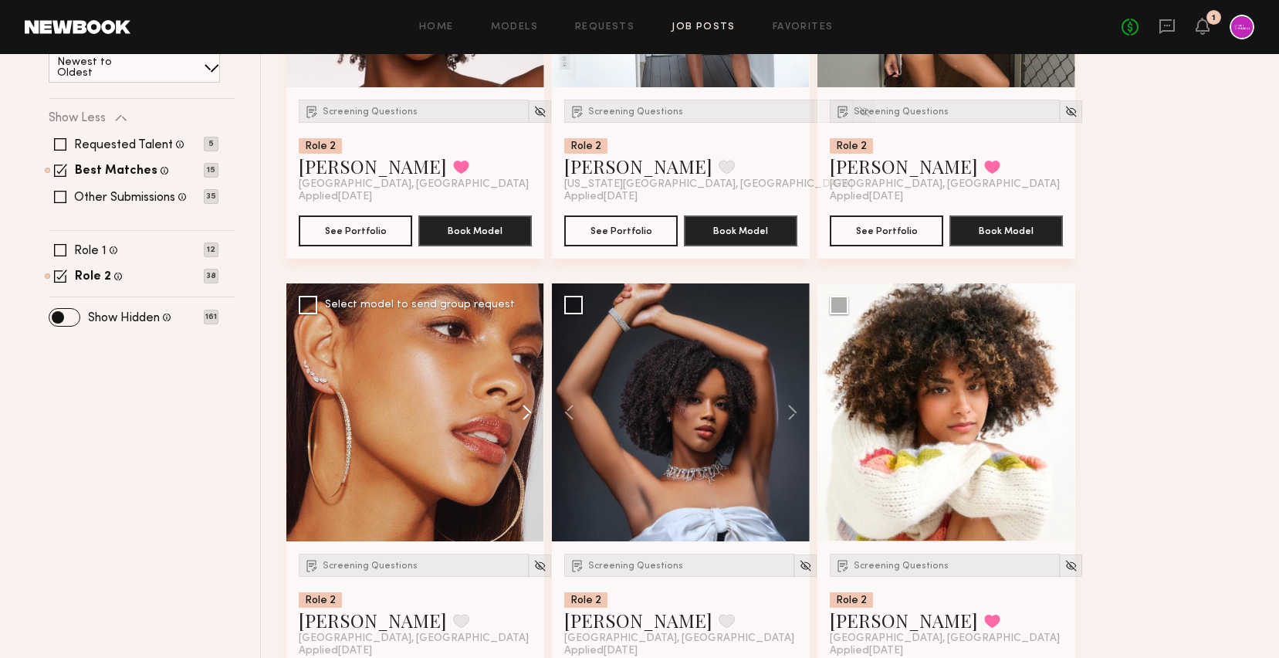
click at [535, 417] on button at bounding box center [519, 412] width 49 height 258
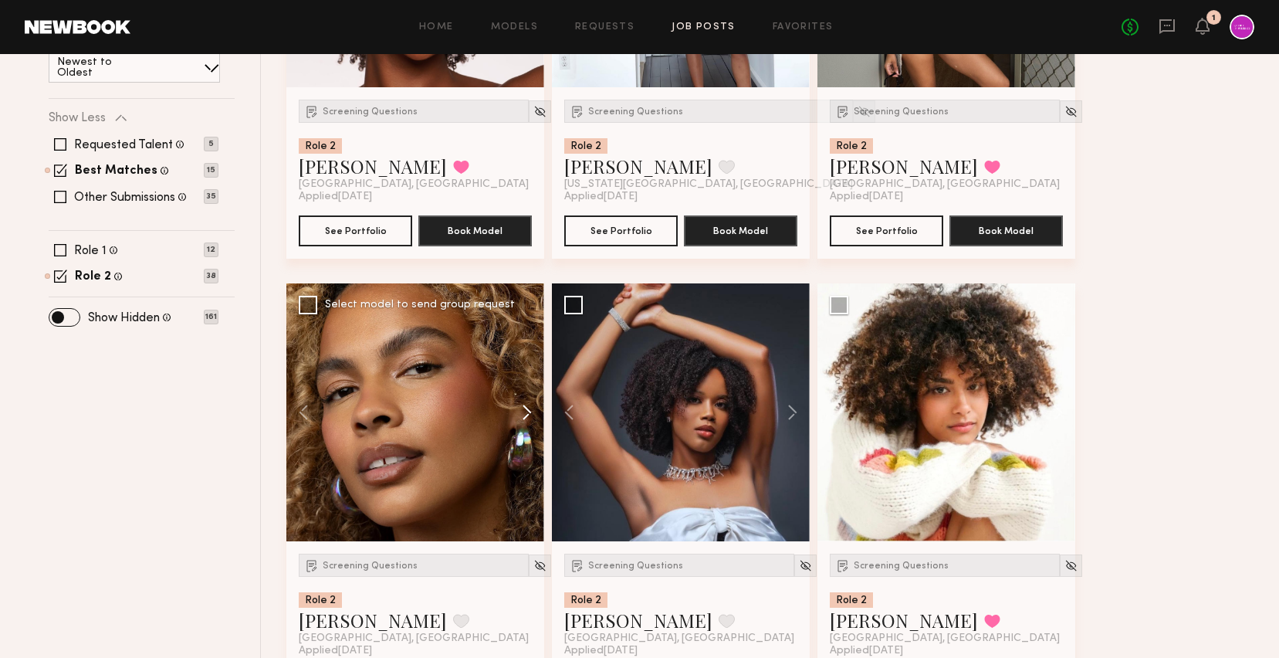
click at [535, 417] on button at bounding box center [519, 412] width 49 height 258
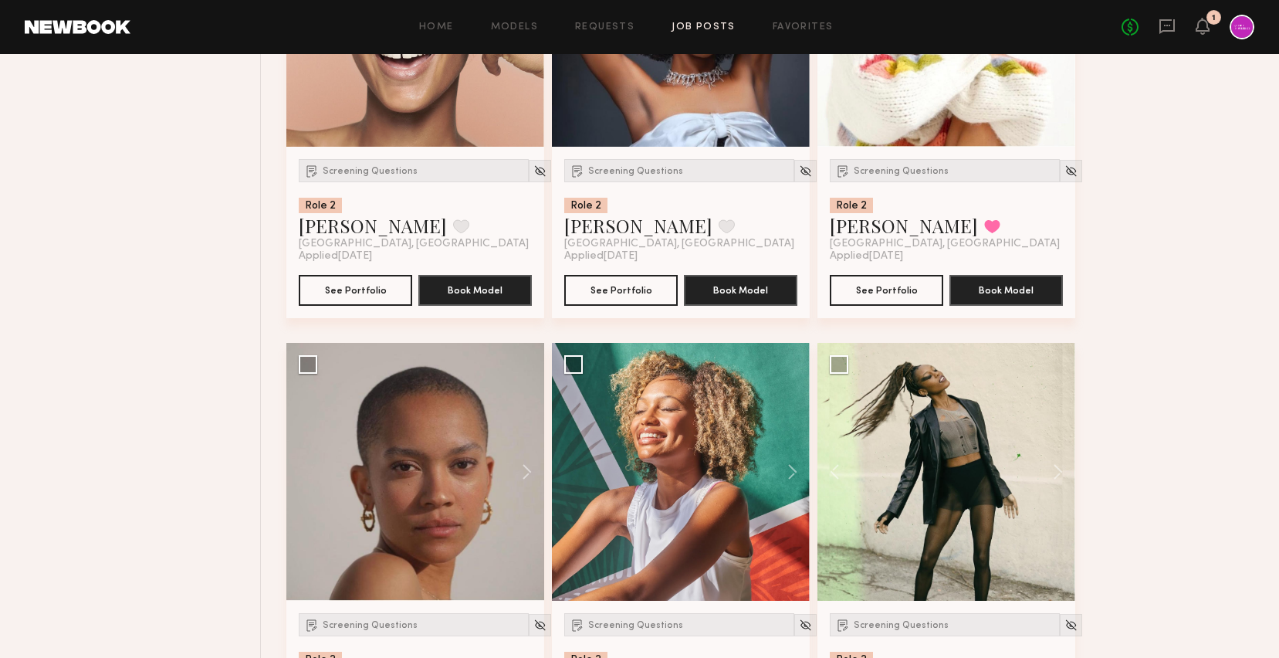
scroll to position [950, 0]
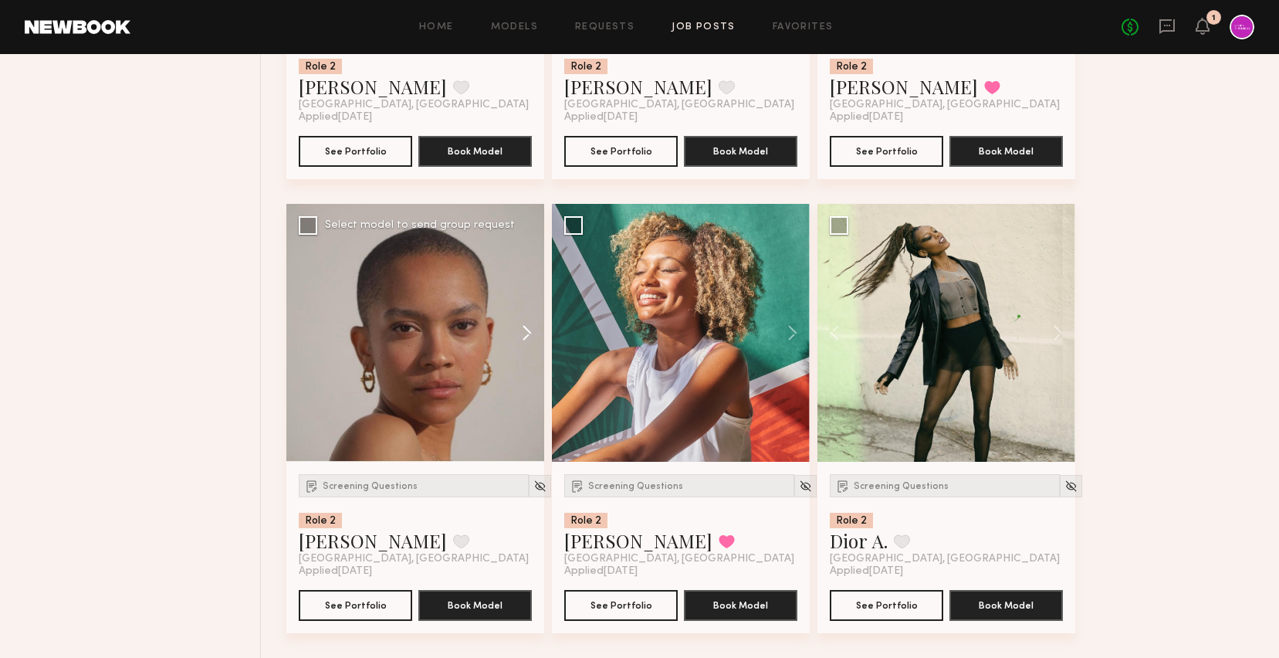
click at [517, 325] on button at bounding box center [519, 333] width 49 height 258
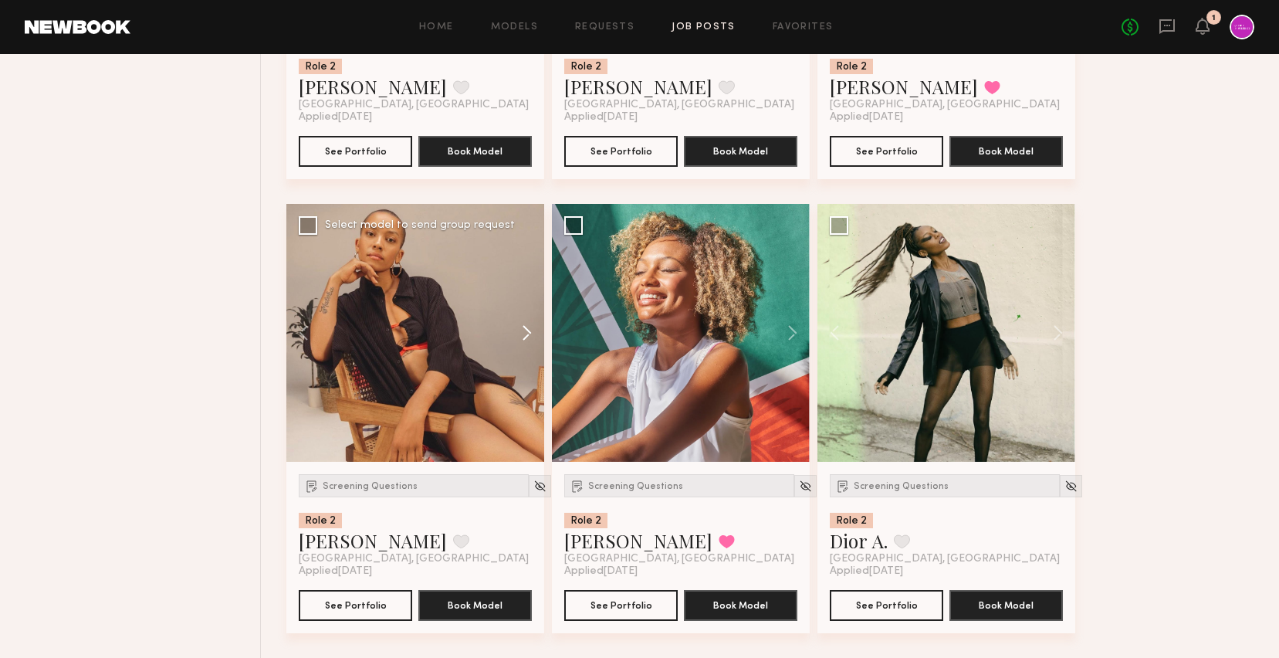
click at [517, 325] on button at bounding box center [519, 333] width 49 height 258
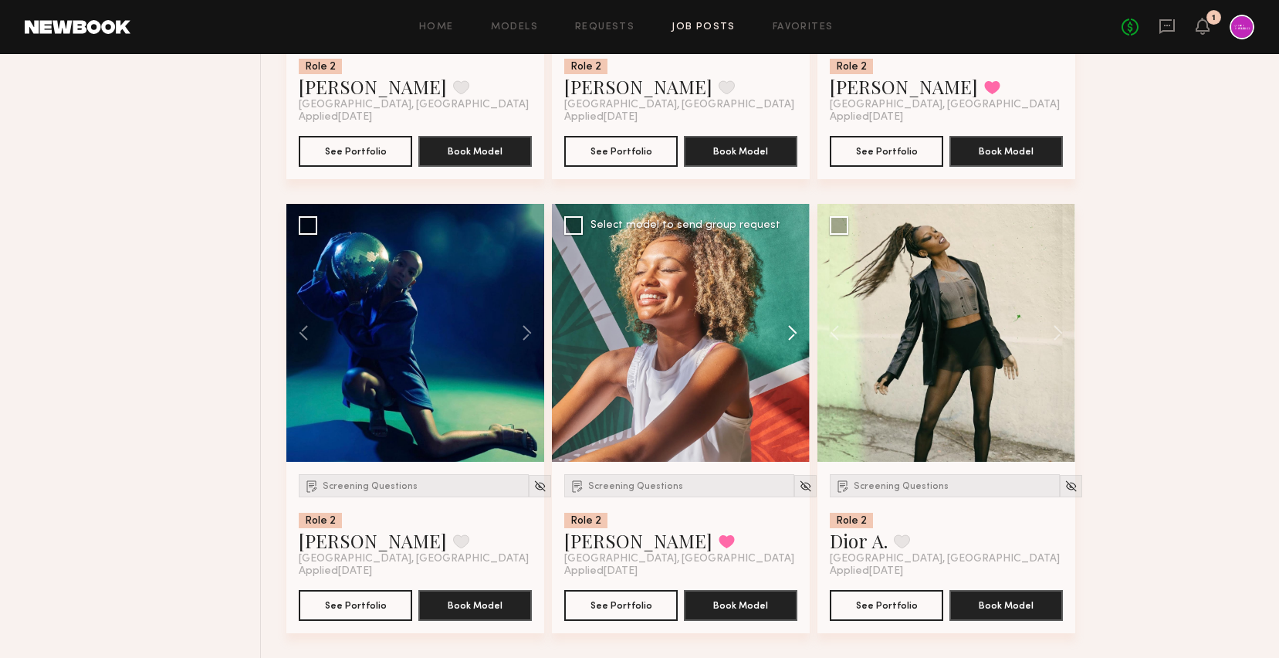
click at [787, 340] on button at bounding box center [784, 333] width 49 height 258
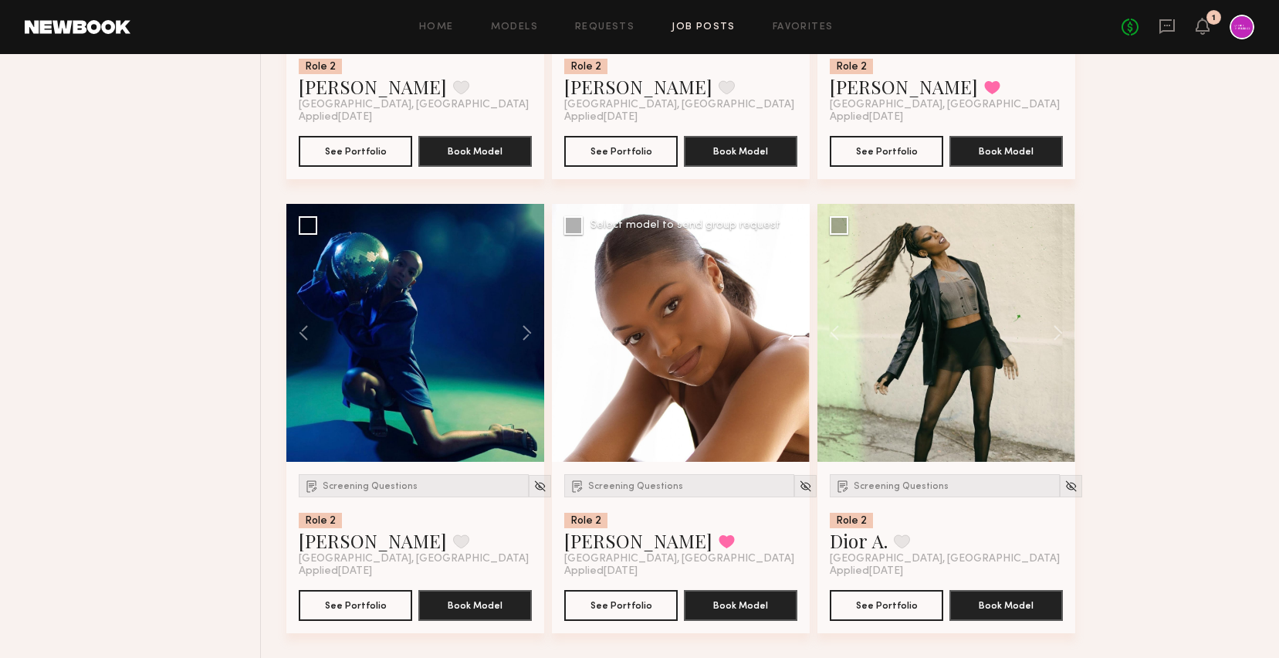
click at [787, 340] on button at bounding box center [784, 333] width 49 height 258
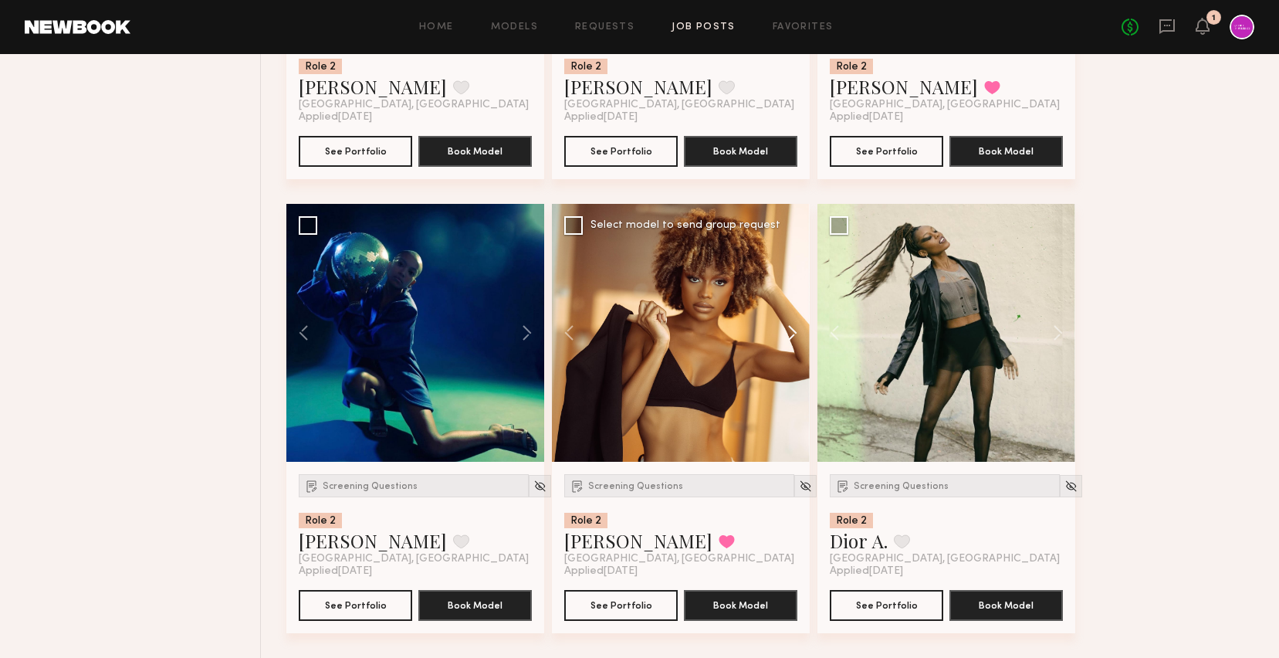
click at [787, 340] on button at bounding box center [784, 333] width 49 height 258
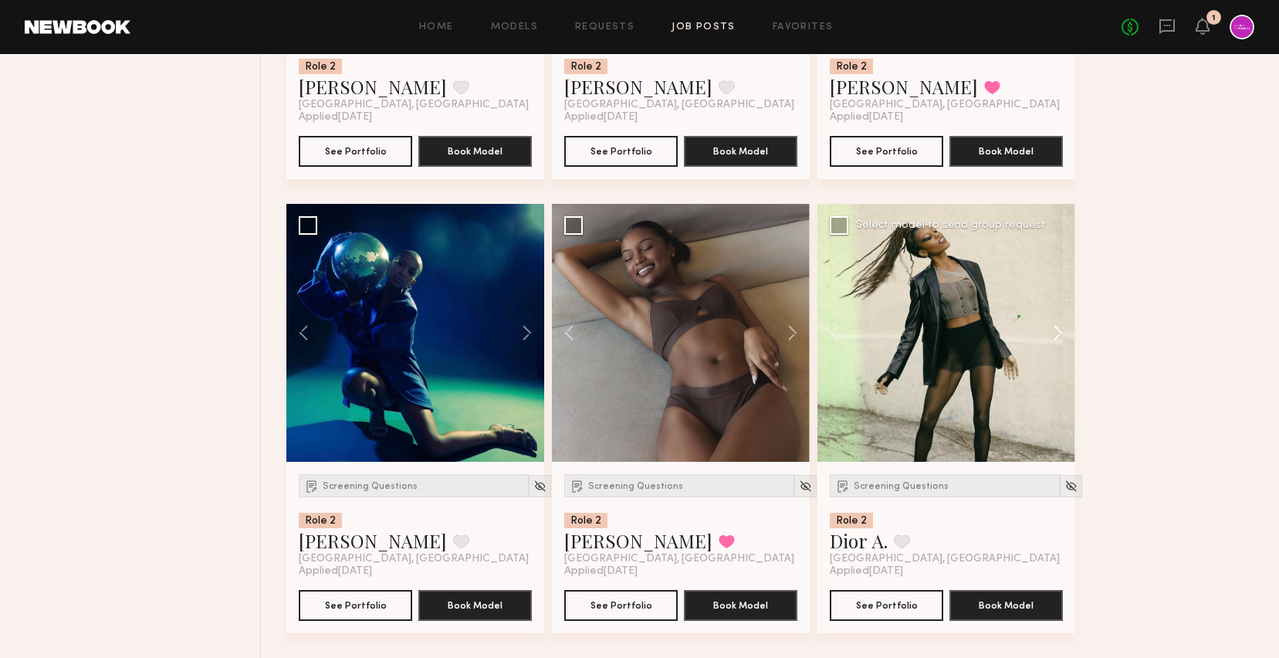
click at [1051, 324] on button at bounding box center [1050, 333] width 49 height 258
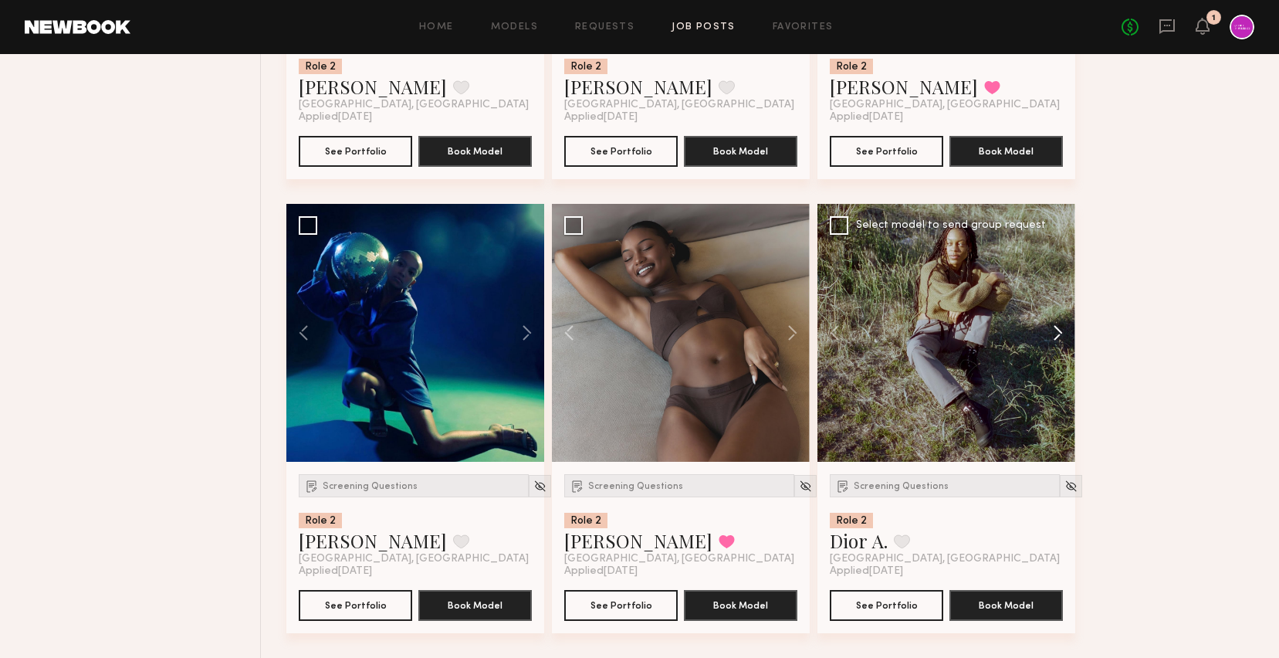
click at [1051, 324] on button at bounding box center [1050, 333] width 49 height 258
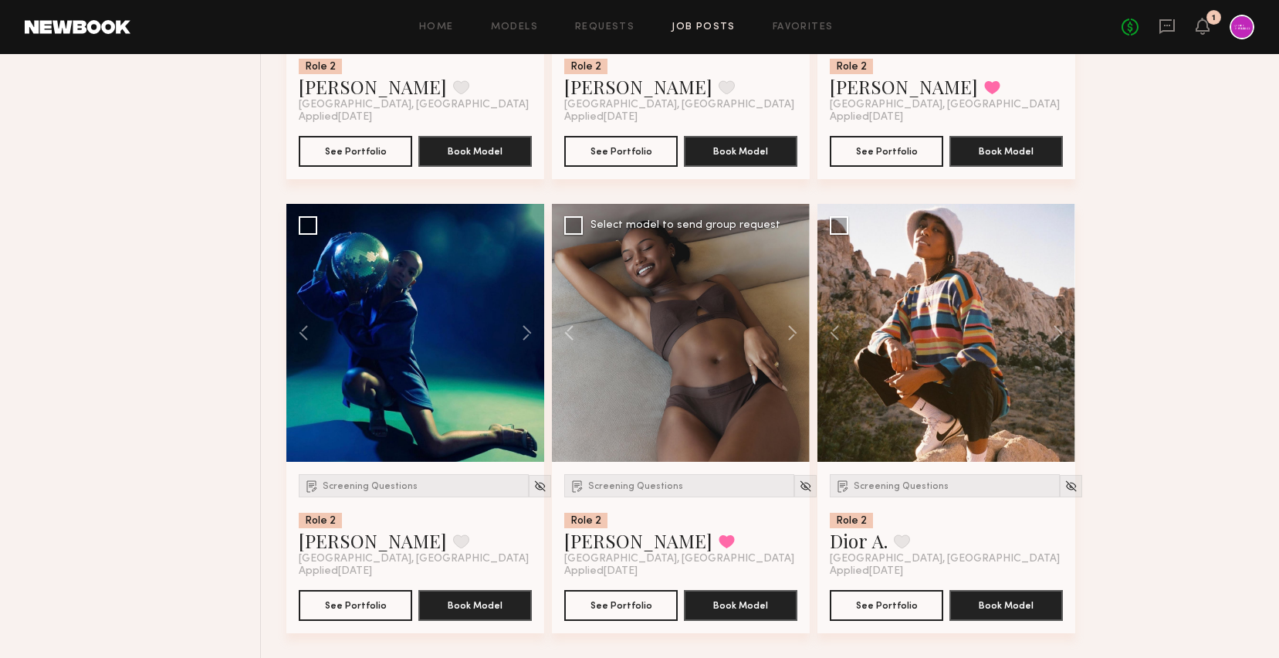
scroll to position [0, 0]
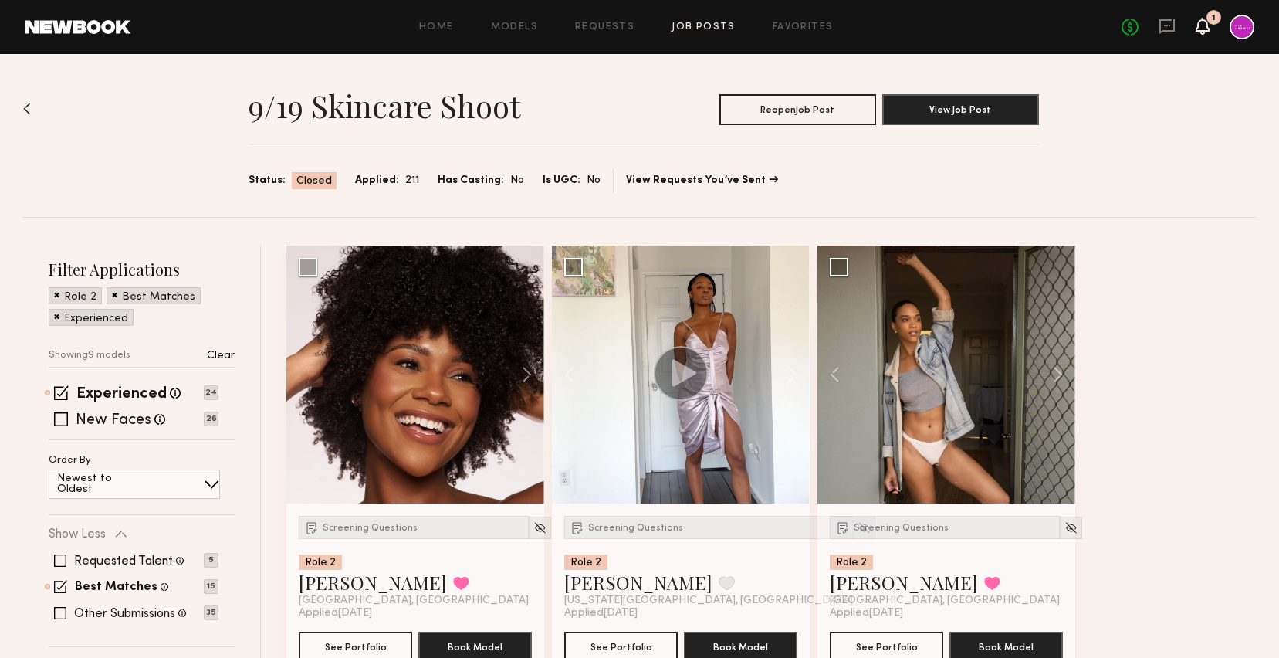
click at [1202, 29] on icon at bounding box center [1202, 25] width 12 height 11
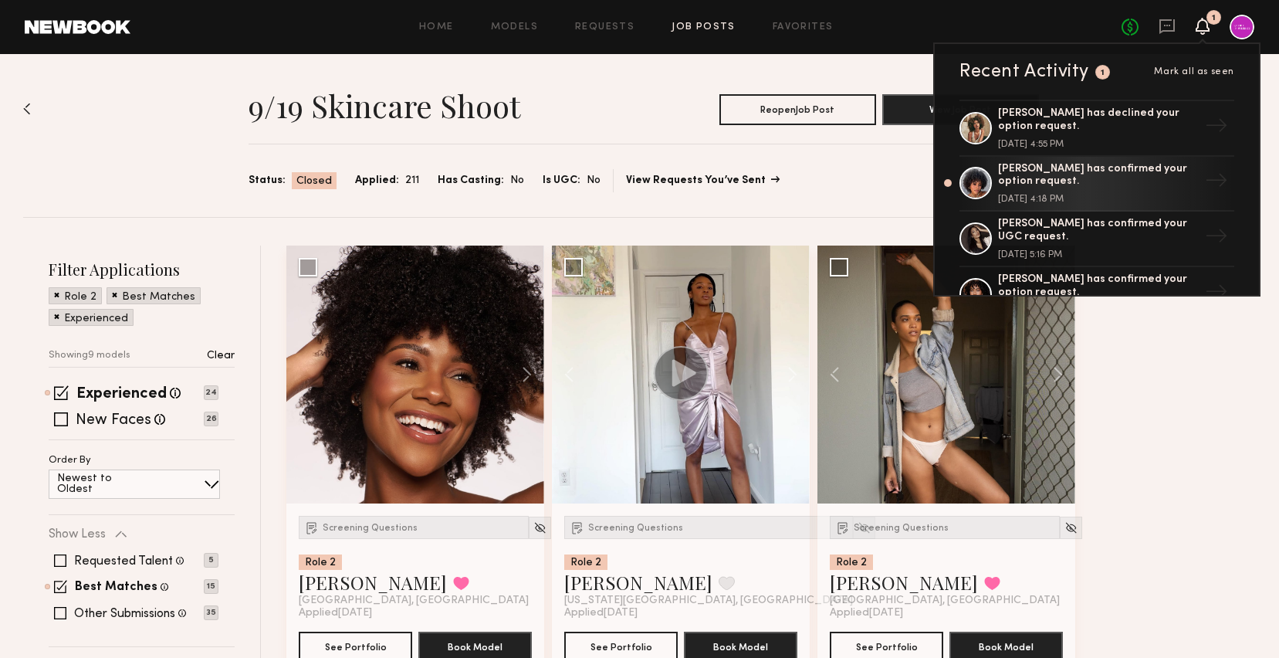
click at [725, 178] on link "View Requests You’ve Sent" at bounding box center [702, 180] width 152 height 11
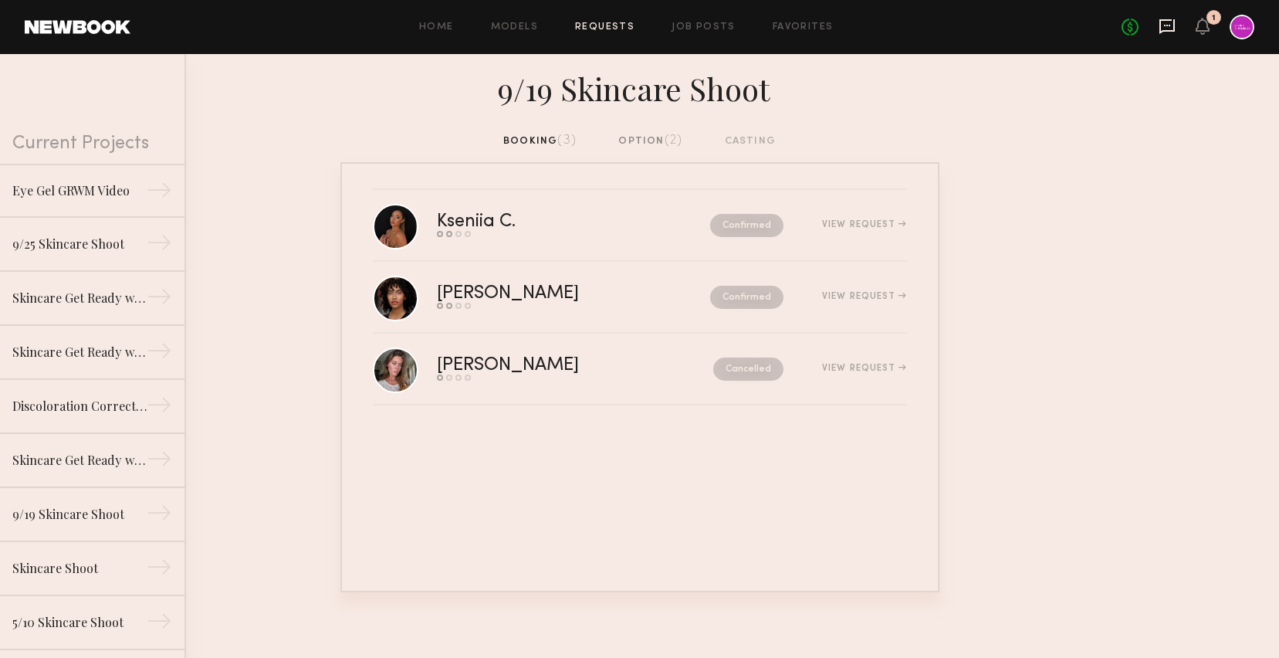
click at [1167, 32] on icon at bounding box center [1167, 26] width 17 height 17
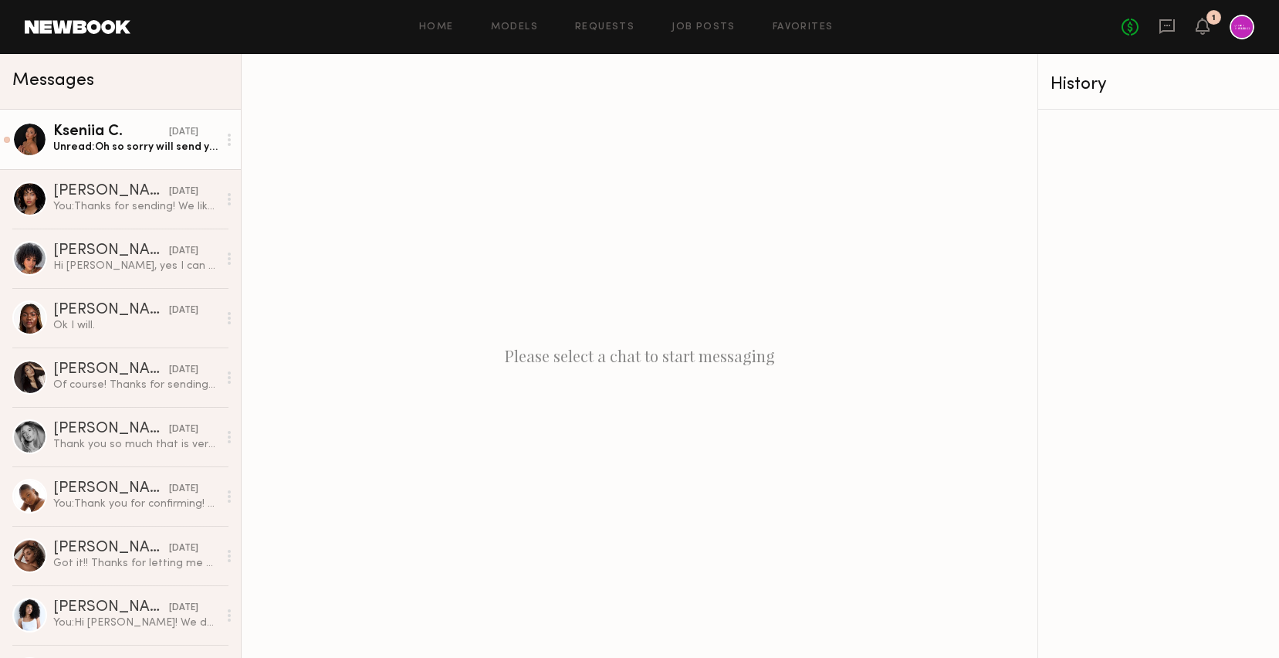
click at [118, 150] on div "Unread: Oh so sorry will send you pic as soon as I get home" at bounding box center [135, 147] width 164 height 15
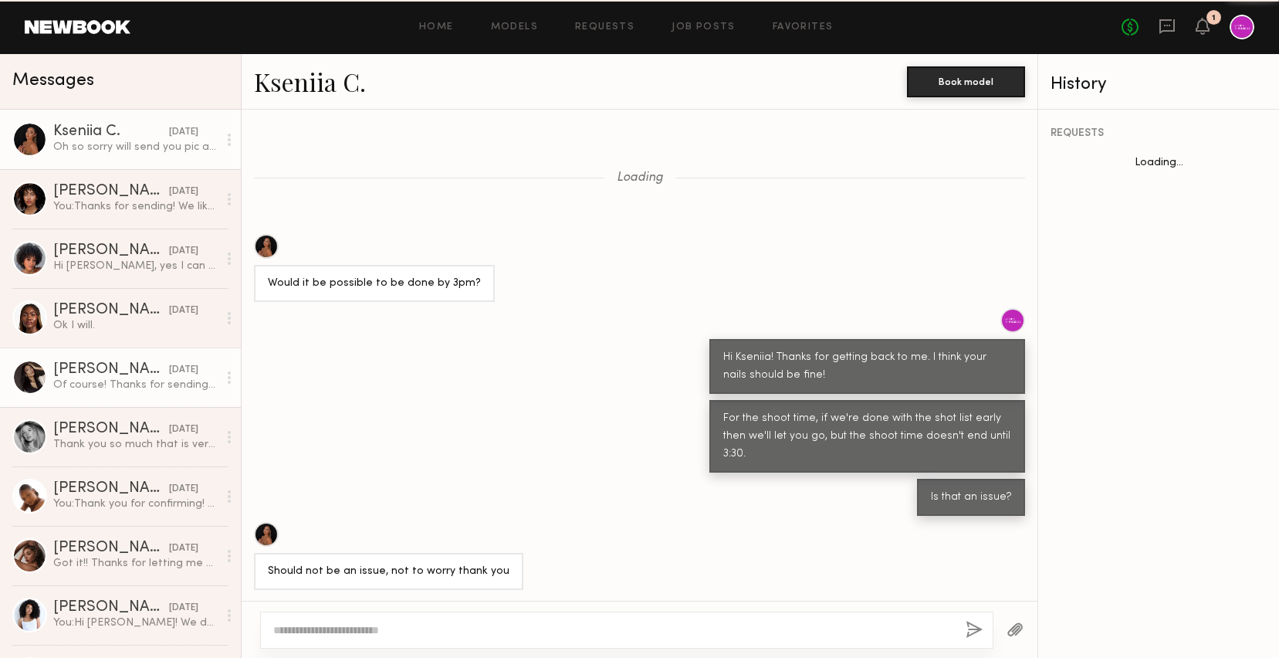
scroll to position [1010, 0]
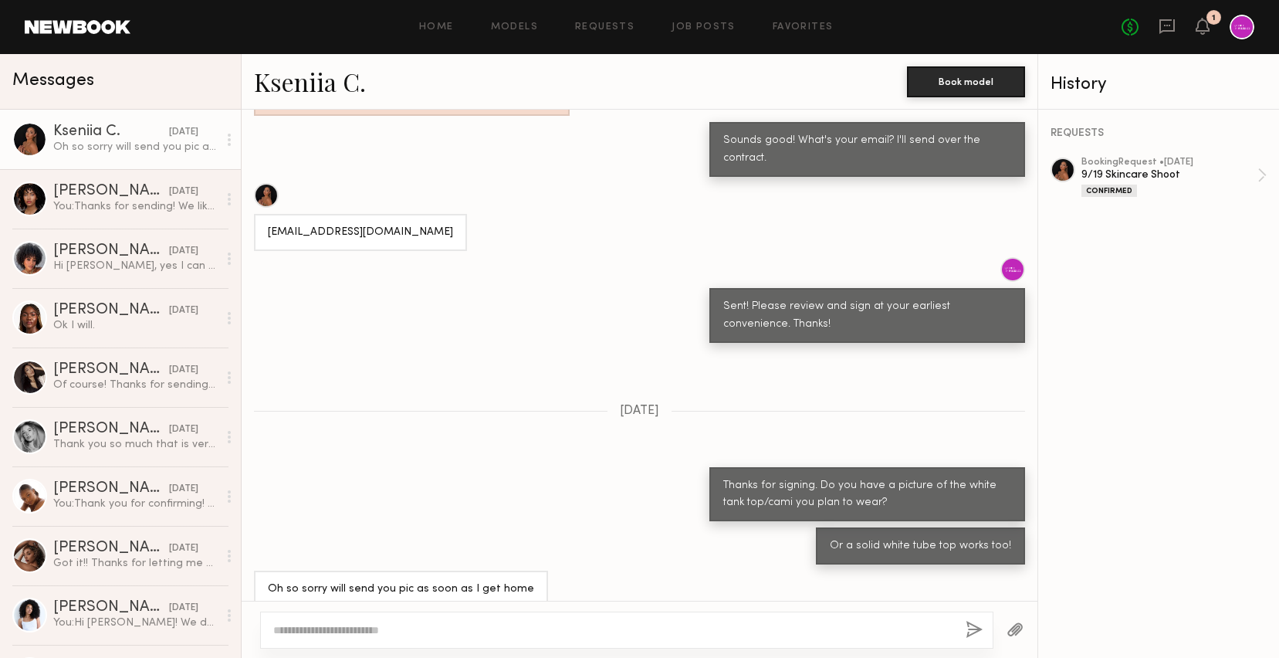
click at [362, 628] on textarea at bounding box center [613, 629] width 680 height 15
type textarea "*"
type textarea "**********"
click at [969, 632] on button "button" at bounding box center [974, 630] width 17 height 19
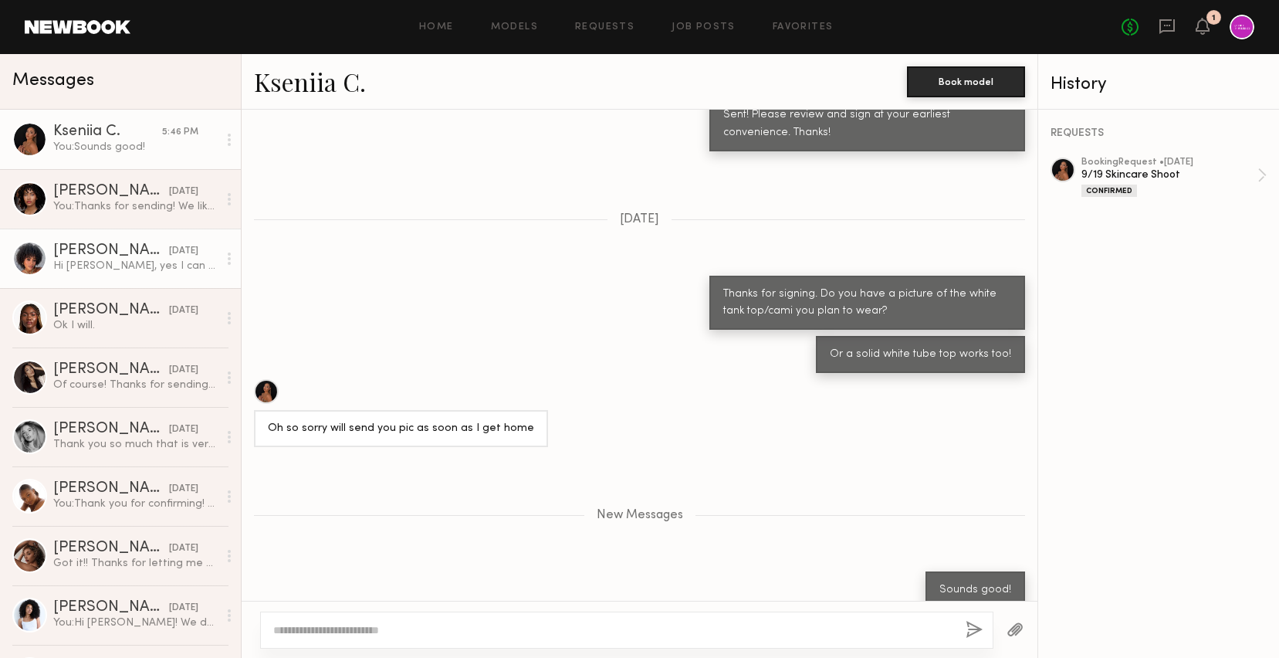
click at [137, 242] on link "[PERSON_NAME] [DATE] Hi [PERSON_NAME], yes I can send over some pics as soon as…" at bounding box center [120, 257] width 241 height 59
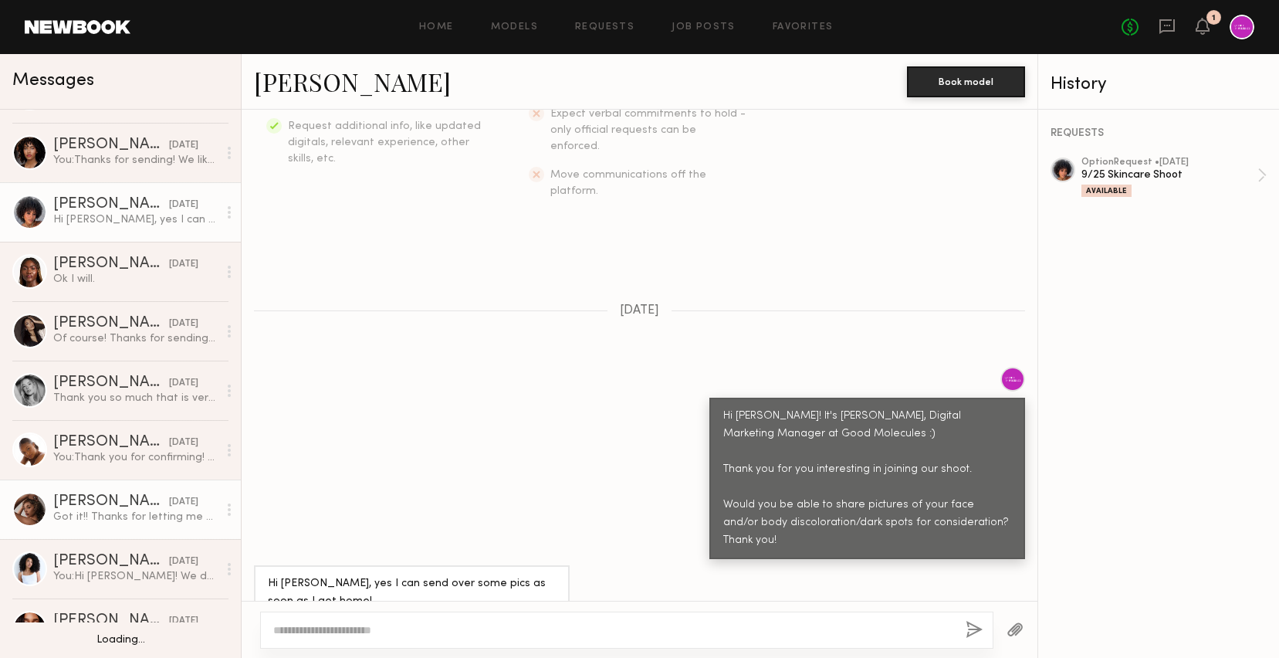
scroll to position [69, 0]
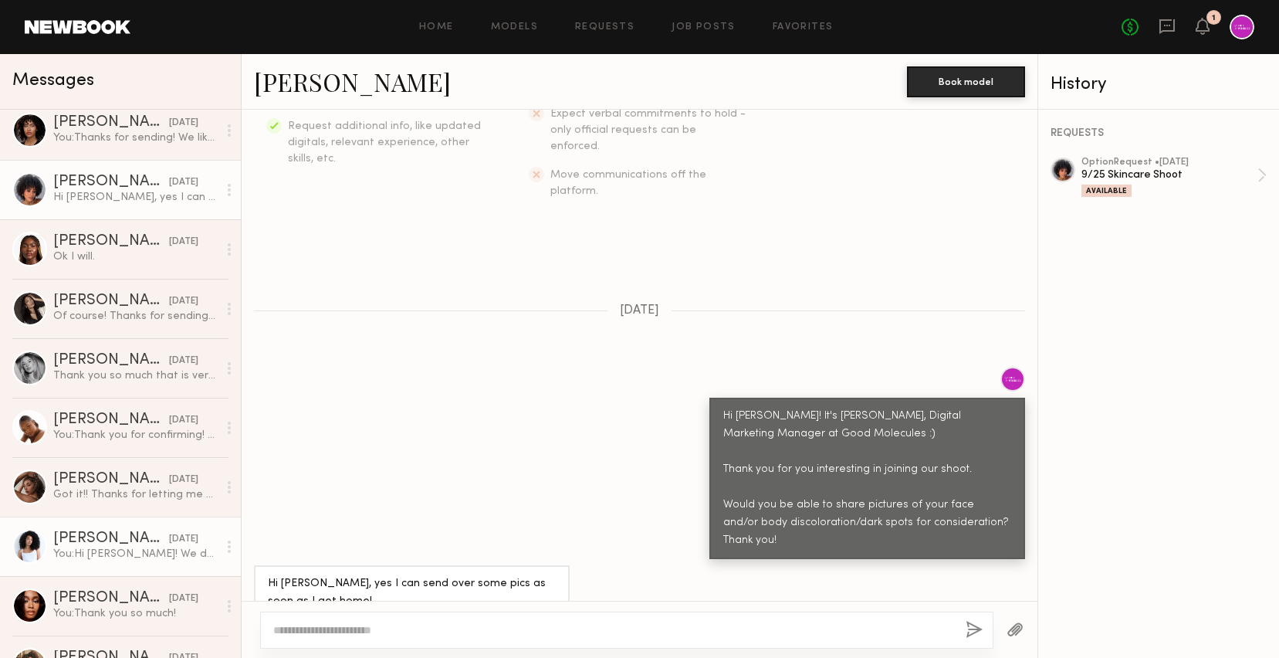
click at [136, 560] on div "You: Hi [PERSON_NAME]! We decided to move forward with another talent. We hope …" at bounding box center [135, 553] width 164 height 15
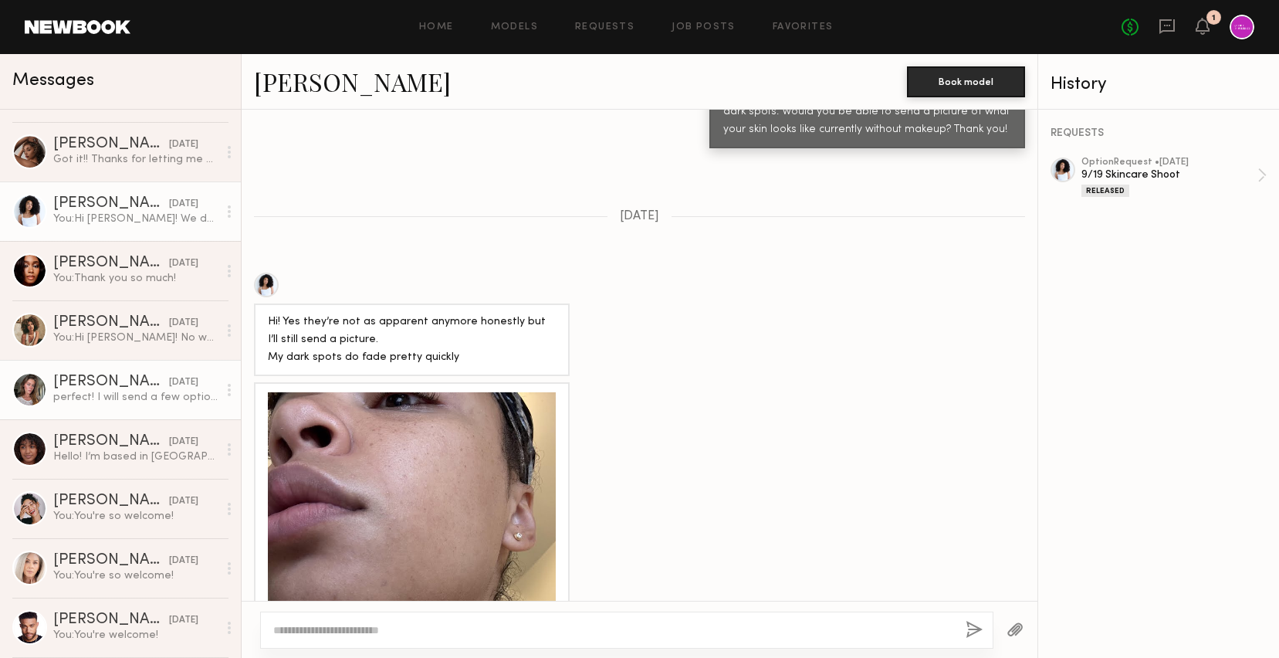
scroll to position [431, 0]
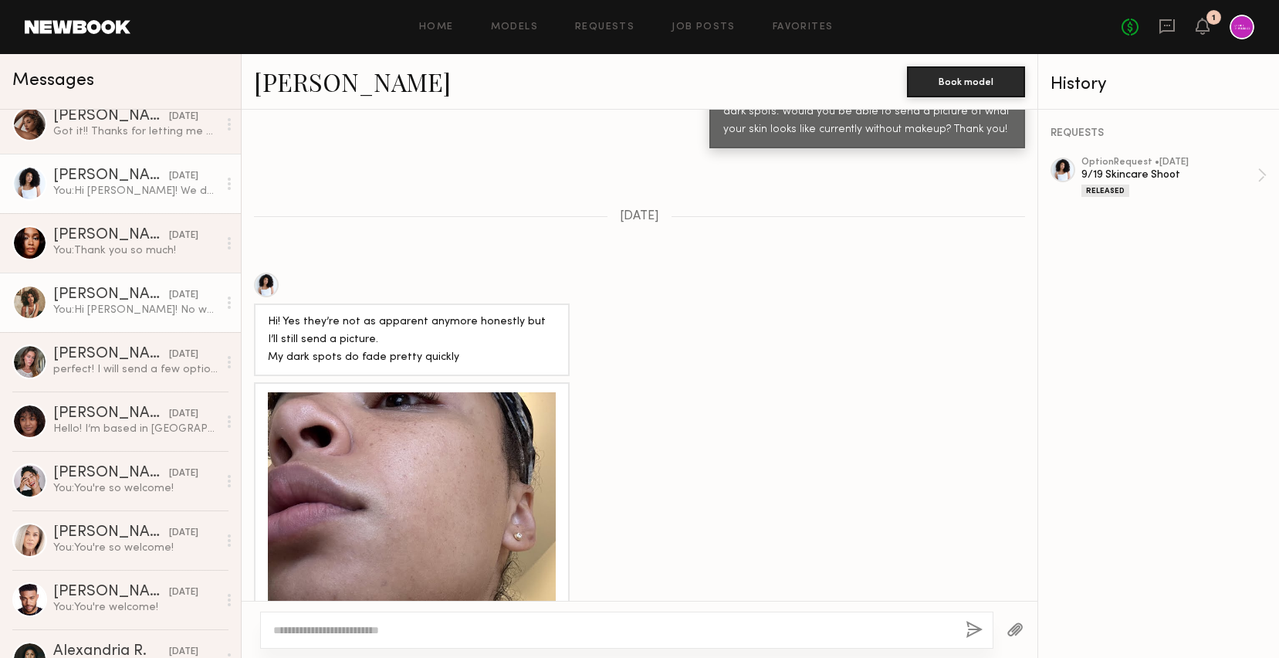
click at [113, 313] on div "You: Hi [PERSON_NAME]! No worries, we hope to work with you soon. I'll reach ou…" at bounding box center [135, 310] width 164 height 15
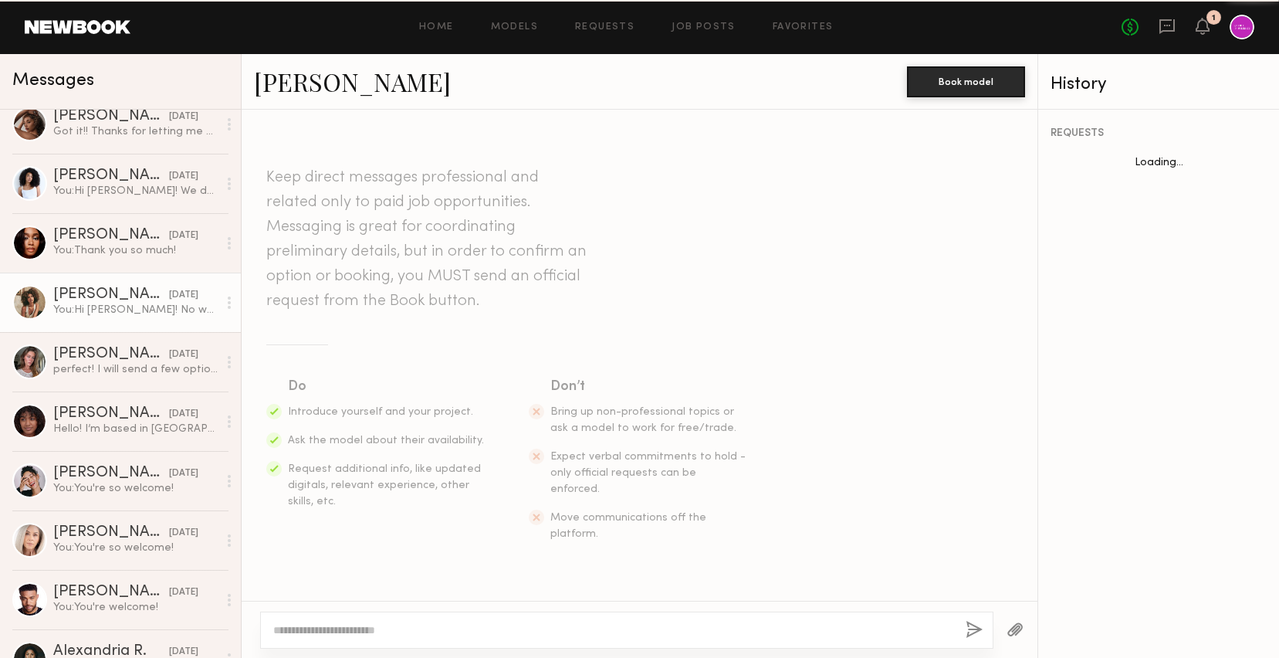
scroll to position [1656, 0]
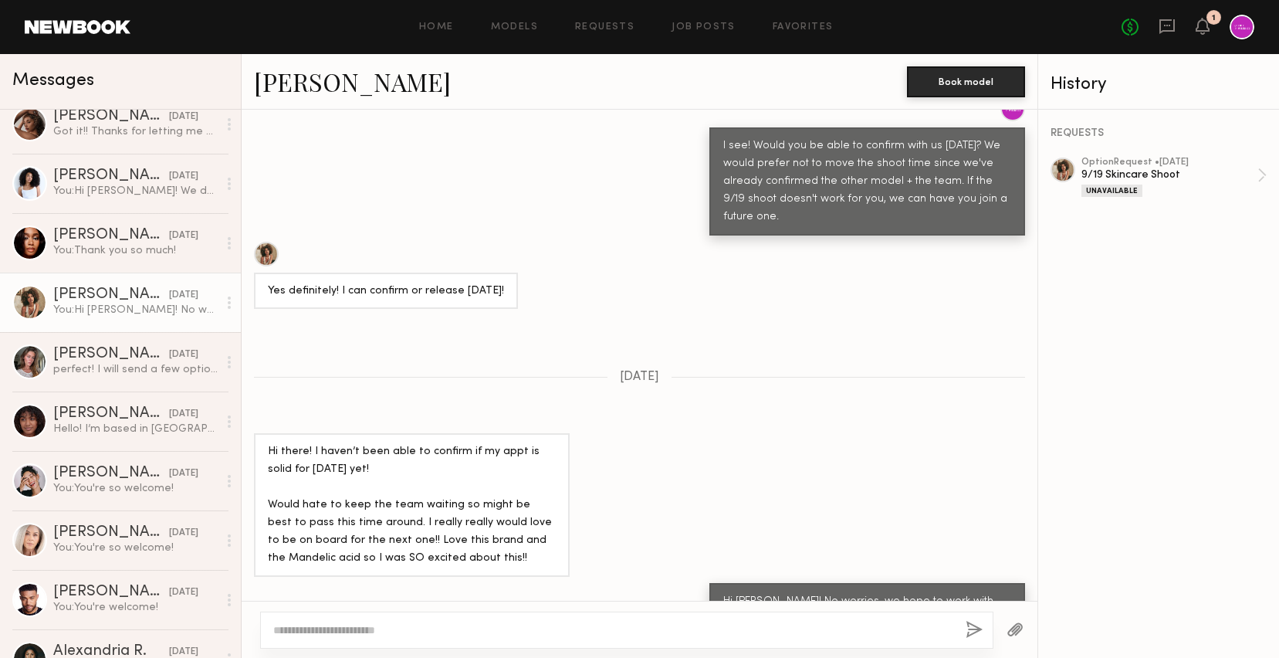
click at [269, 242] on div at bounding box center [266, 254] width 25 height 25
click at [398, 628] on textarea at bounding box center [613, 629] width 680 height 15
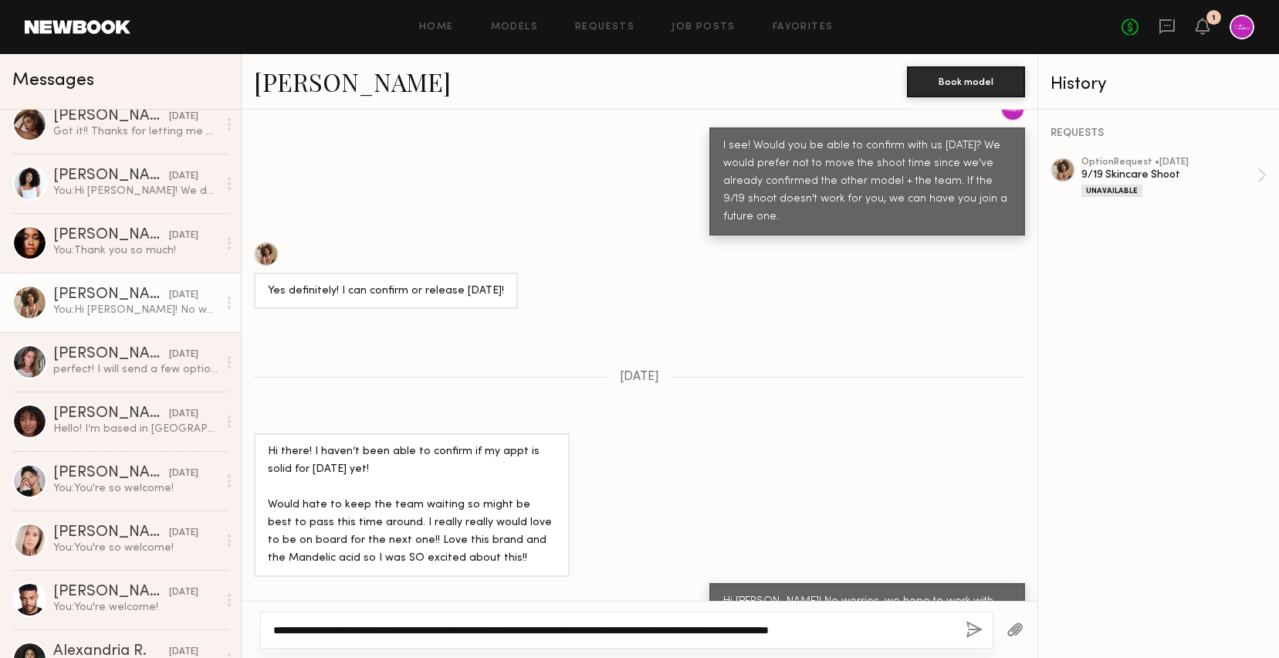
type textarea "**********"
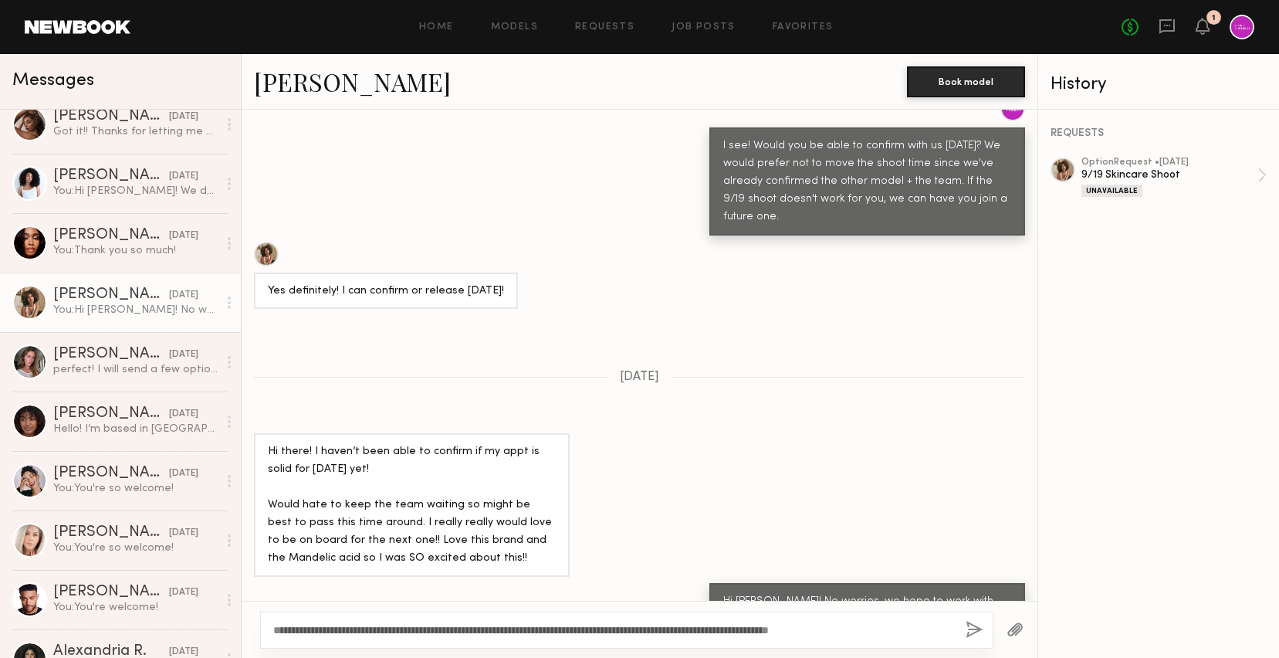
click at [970, 626] on button "button" at bounding box center [974, 630] width 17 height 19
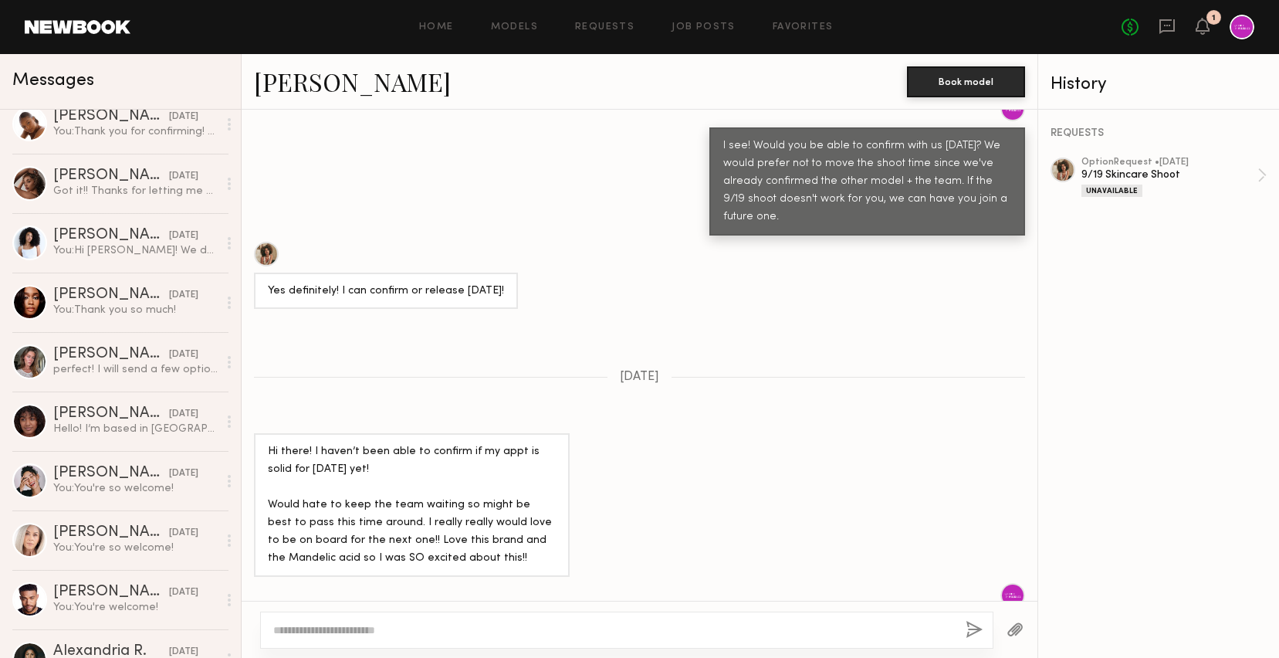
scroll to position [0, 0]
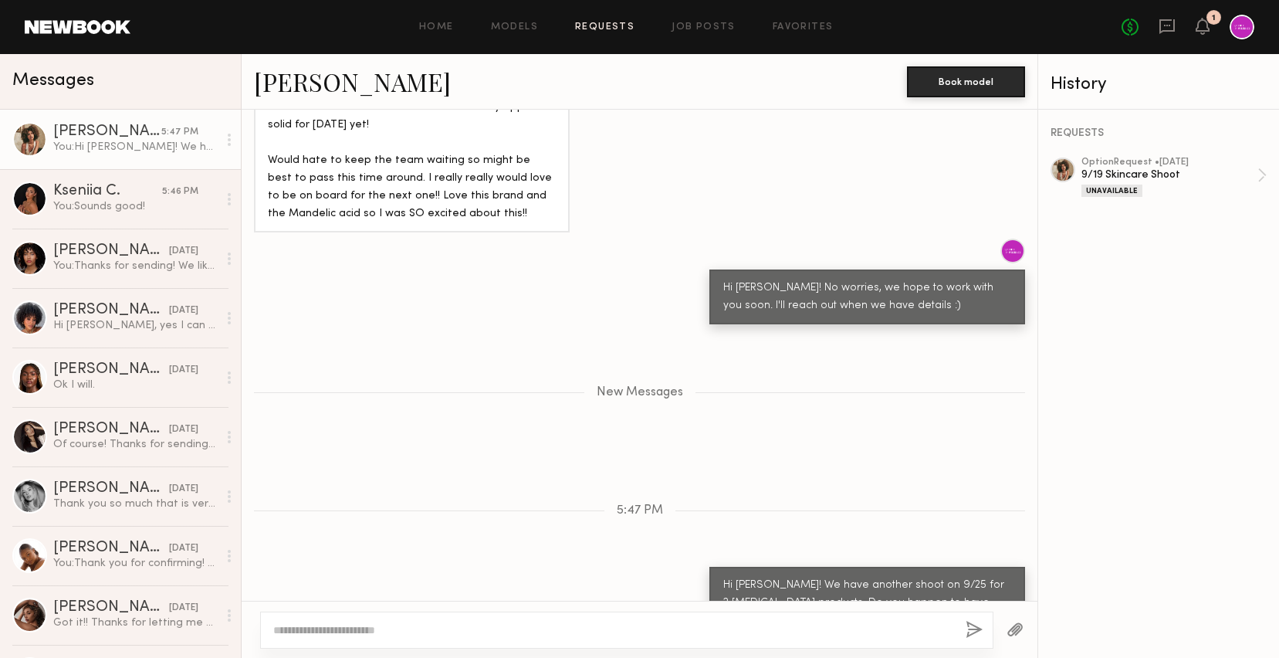
click at [634, 22] on link "Requests" at bounding box center [604, 27] width 59 height 10
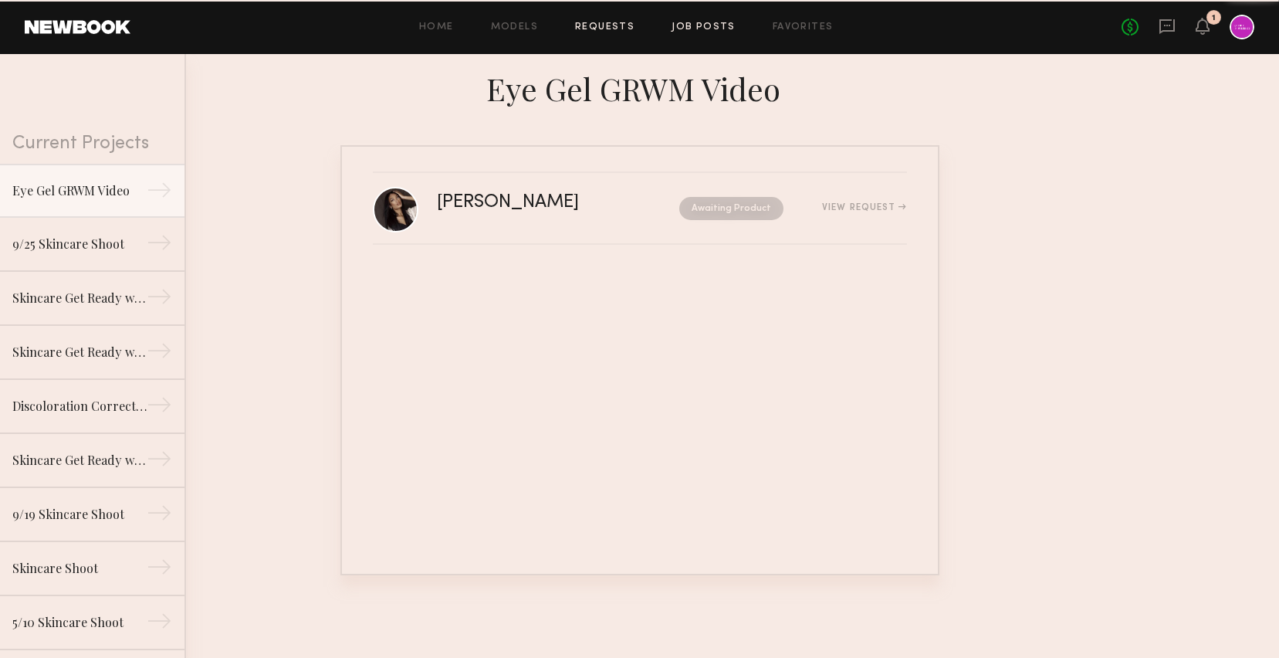
click at [705, 28] on link "Job Posts" at bounding box center [704, 27] width 64 height 10
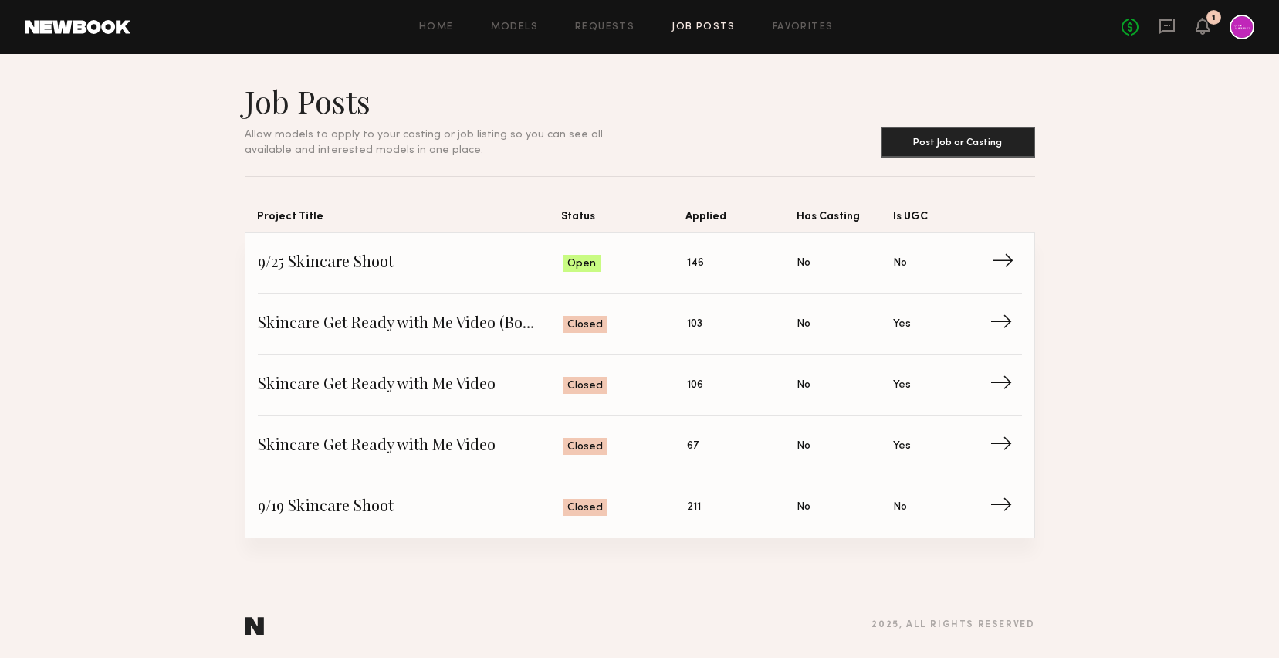
click at [404, 255] on span "9/25 Skincare Shoot" at bounding box center [411, 263] width 306 height 23
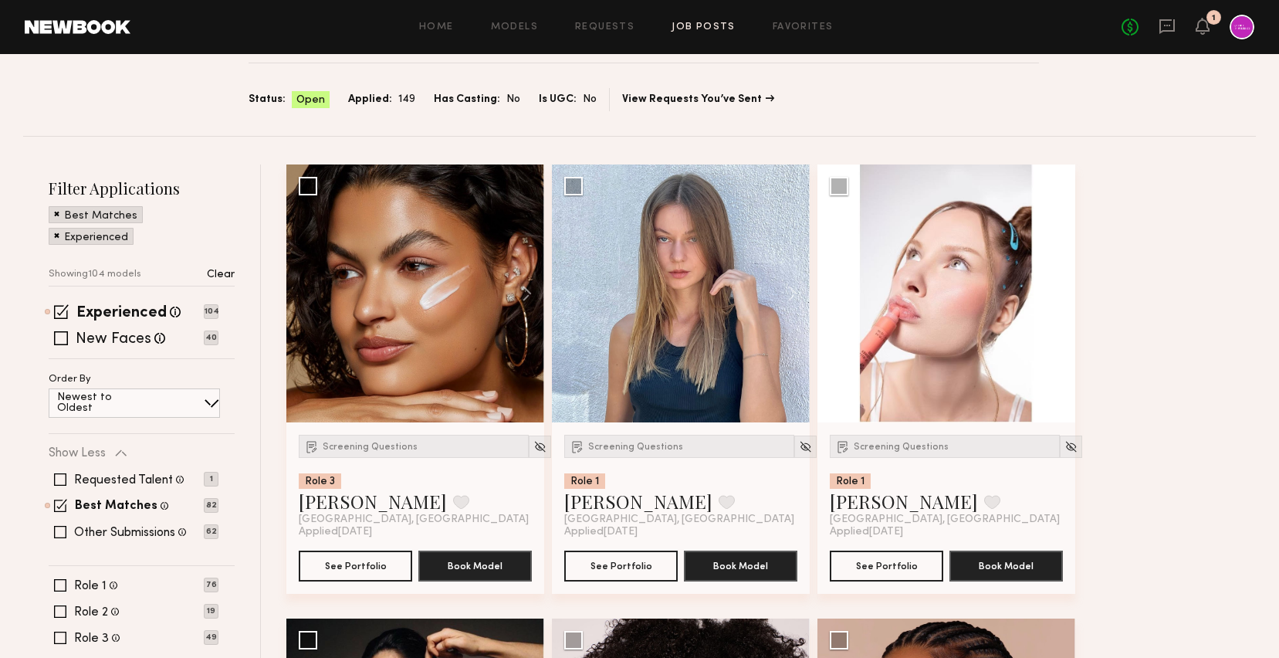
scroll to position [187, 0]
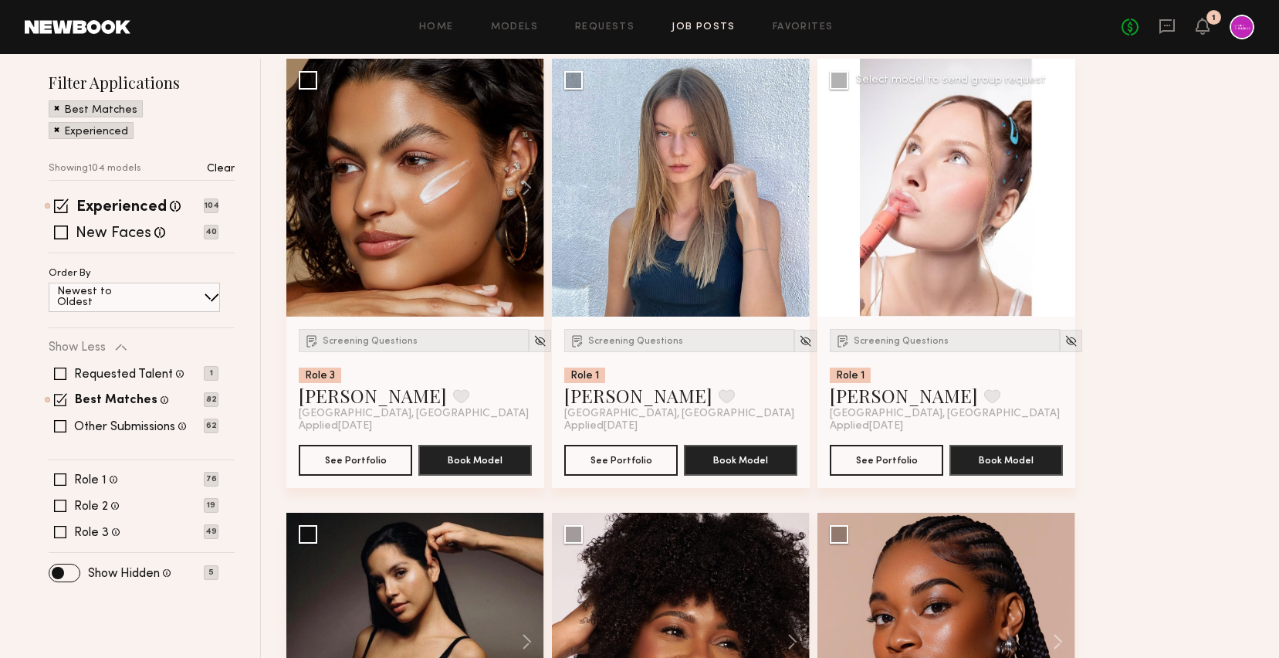
click at [1064, 181] on button at bounding box center [1050, 188] width 49 height 258
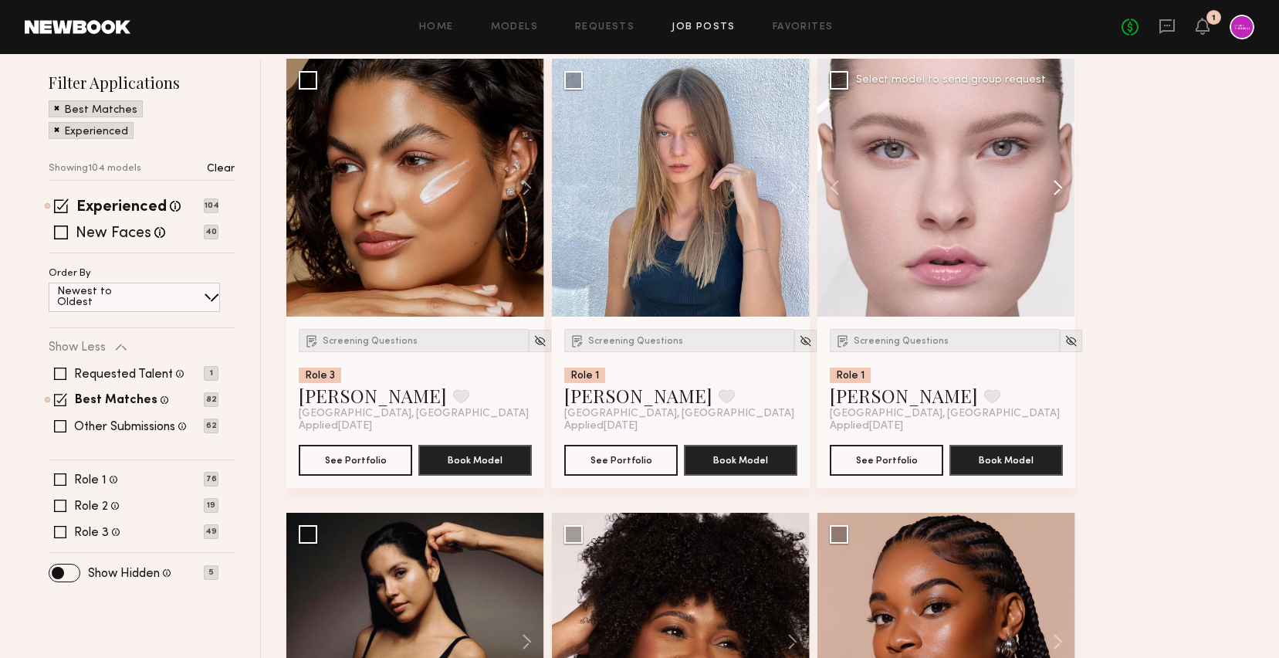
click at [1064, 181] on button at bounding box center [1050, 188] width 49 height 258
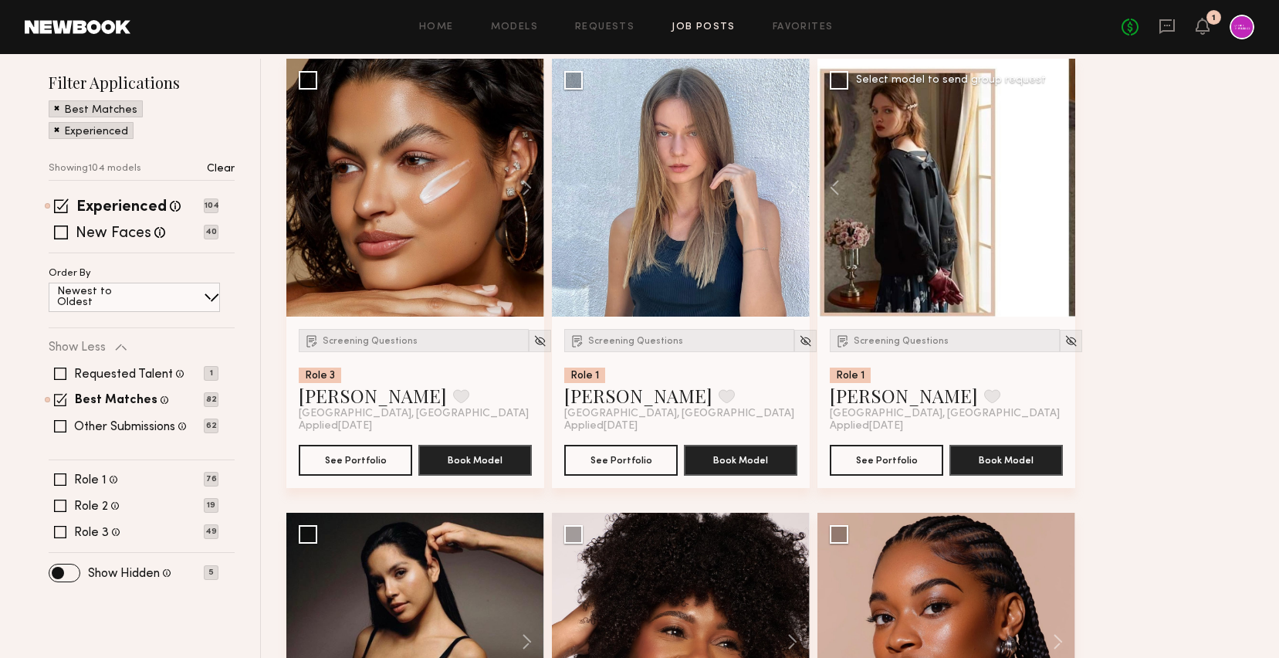
click at [1064, 181] on button at bounding box center [1050, 188] width 49 height 258
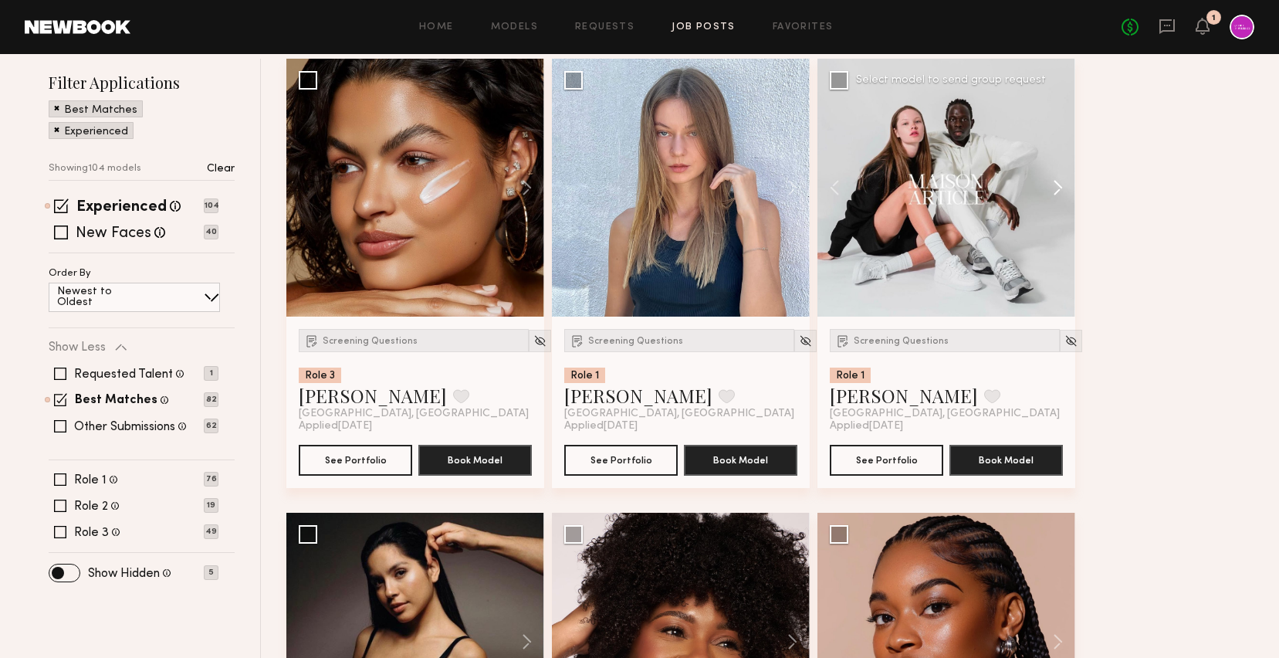
click at [1064, 181] on button at bounding box center [1050, 188] width 49 height 258
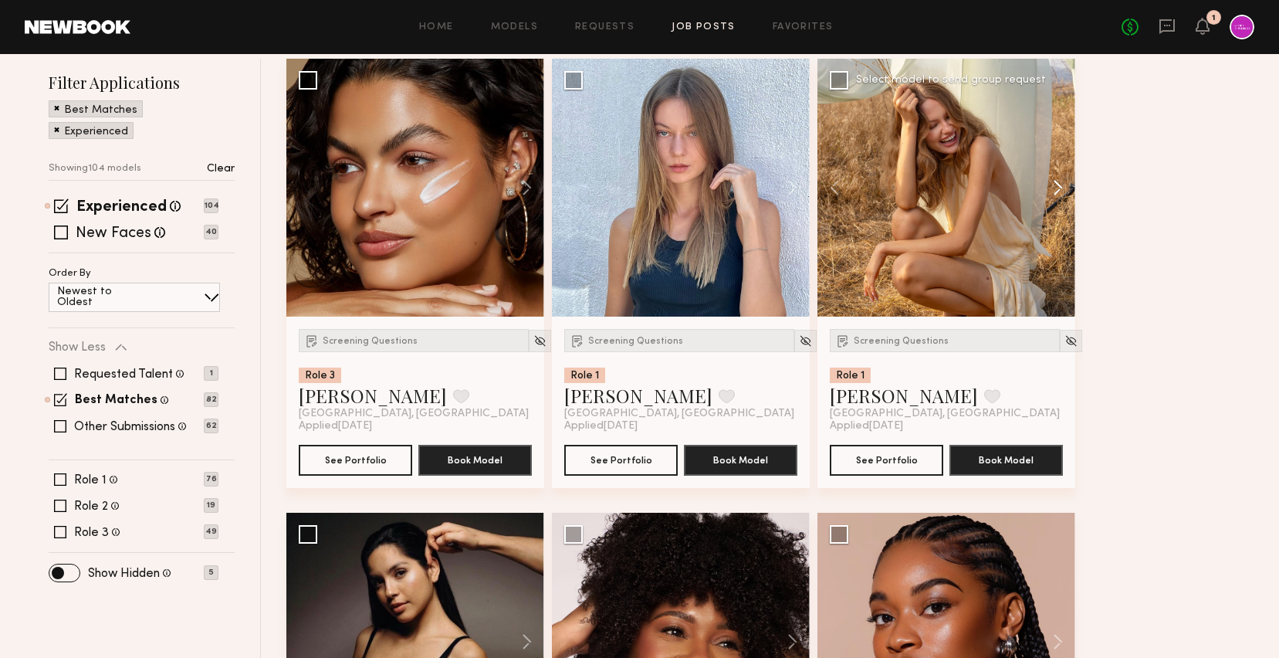
click at [1064, 181] on button at bounding box center [1050, 188] width 49 height 258
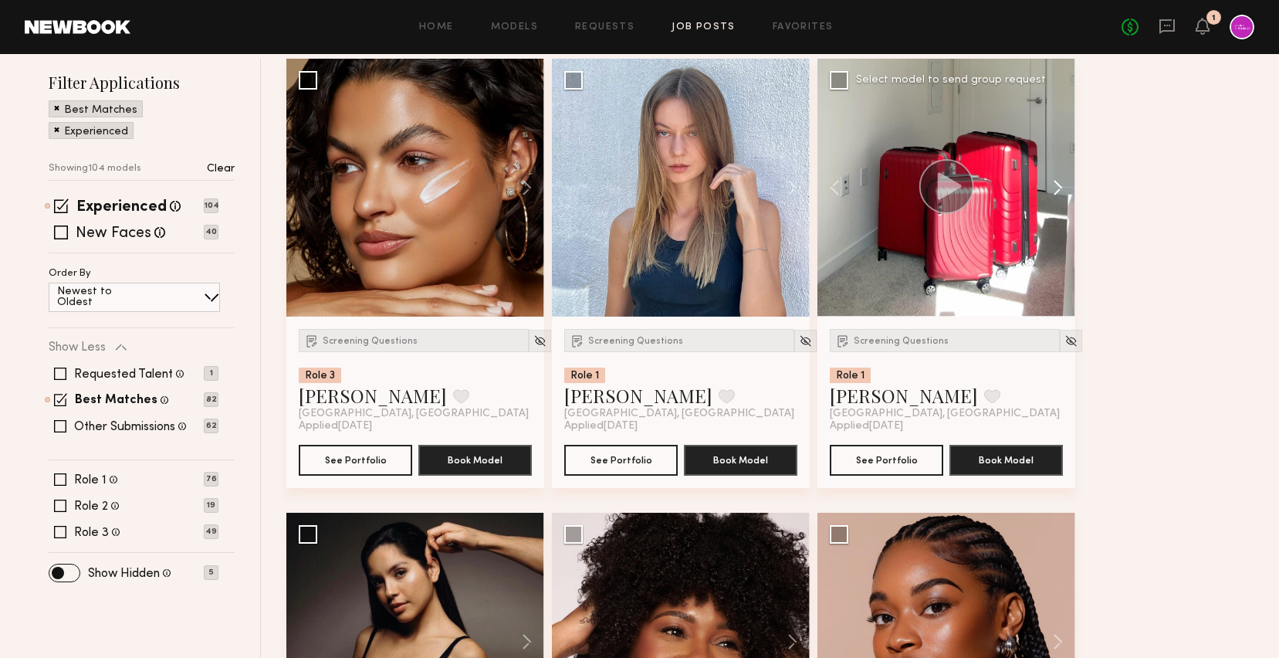
click at [1064, 181] on button at bounding box center [1050, 188] width 49 height 258
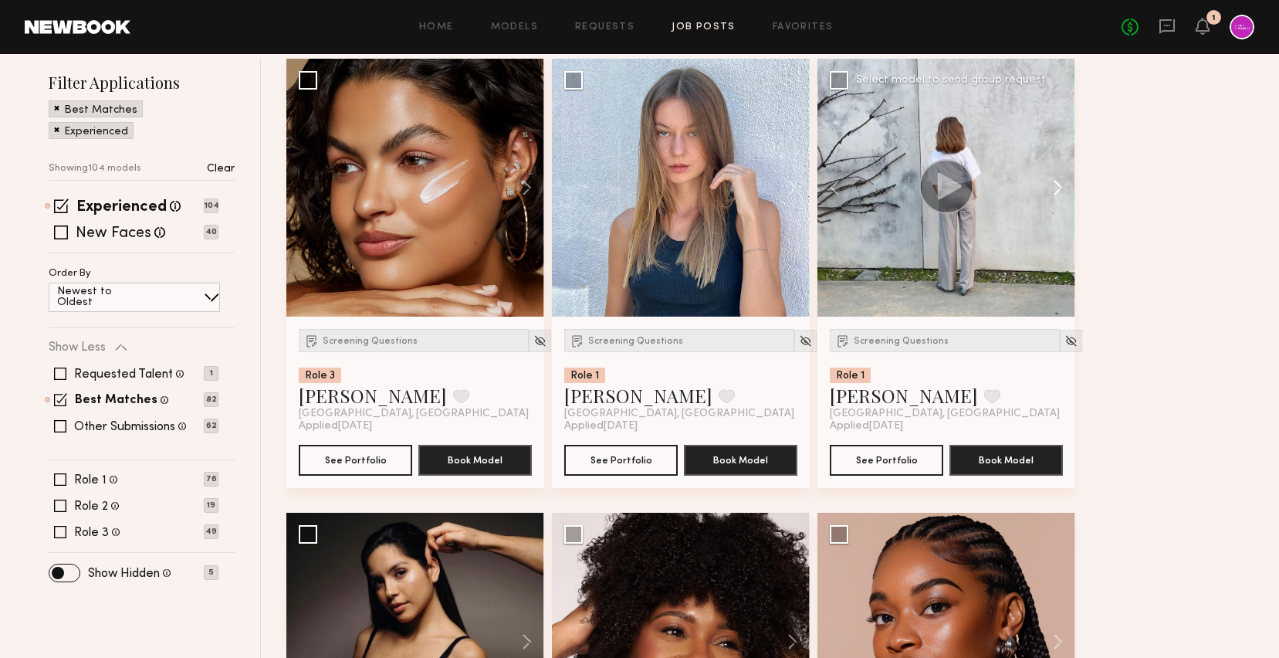
click at [1064, 181] on button at bounding box center [1050, 188] width 49 height 258
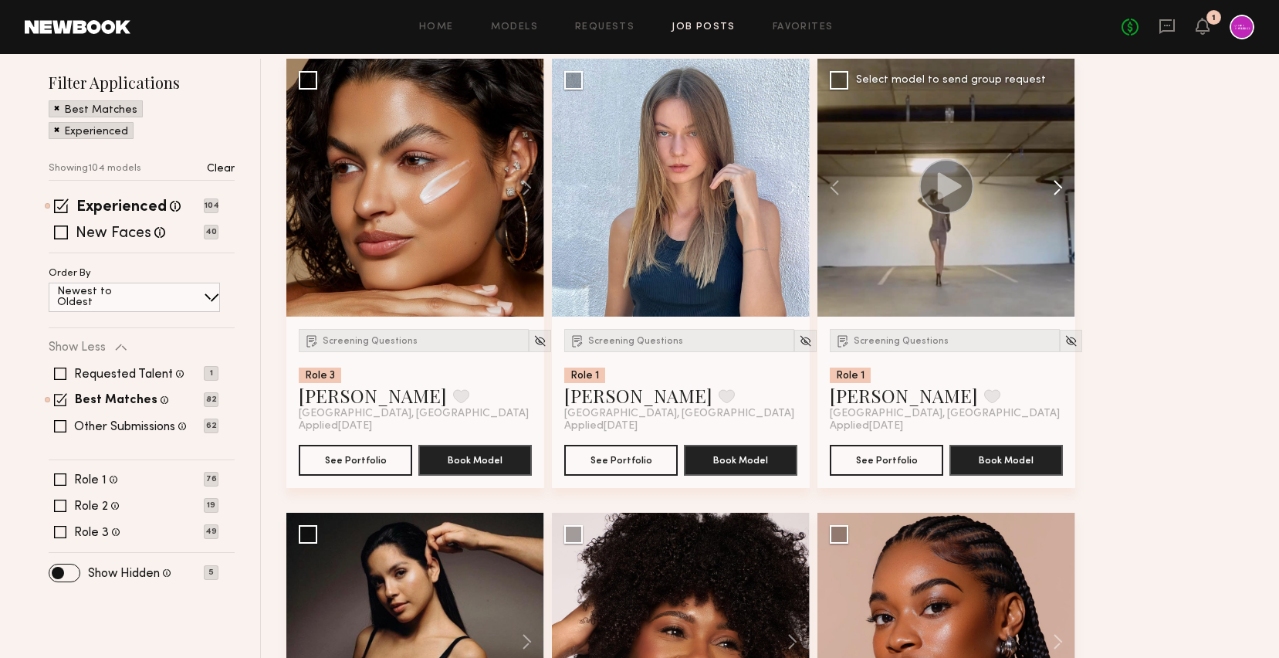
click at [1064, 181] on button at bounding box center [1050, 188] width 49 height 258
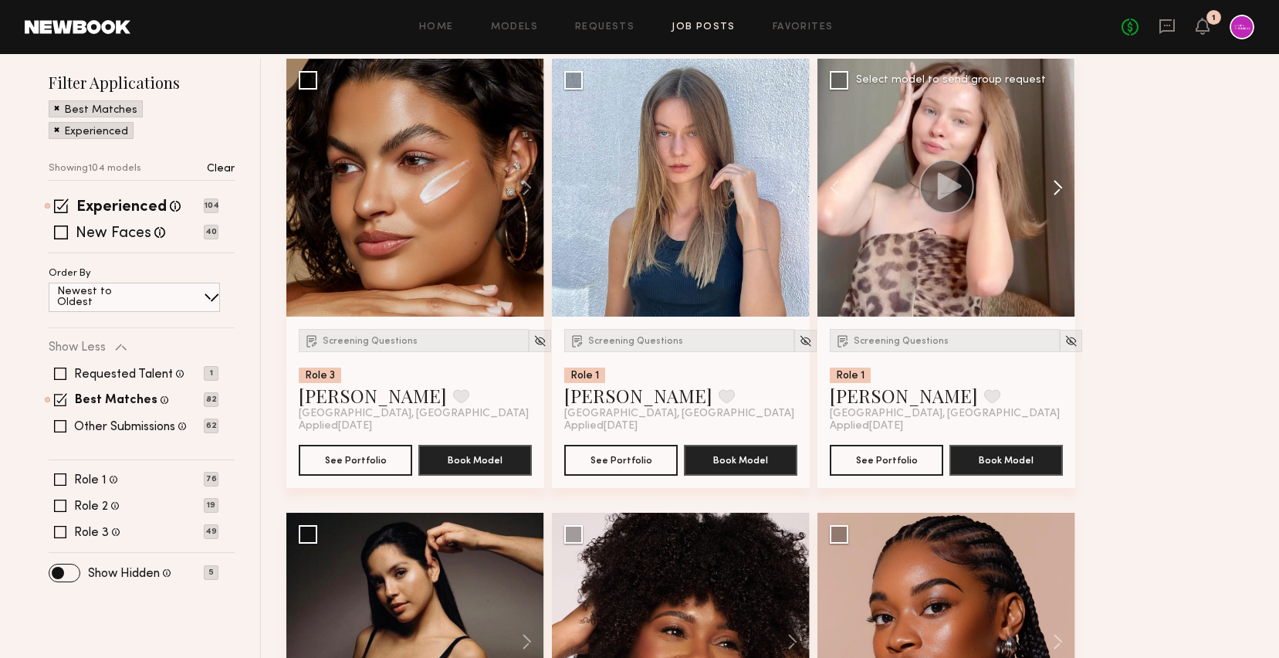
click at [1064, 181] on button at bounding box center [1050, 188] width 49 height 258
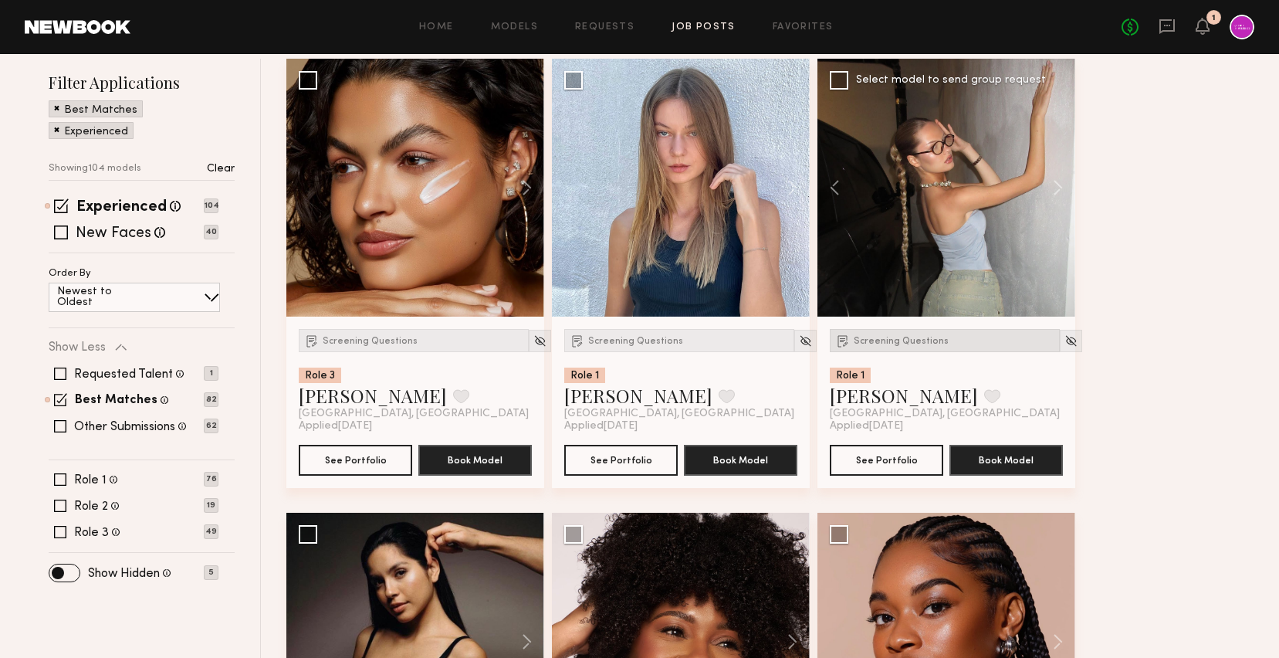
click at [908, 337] on span "Screening Questions" at bounding box center [901, 341] width 95 height 9
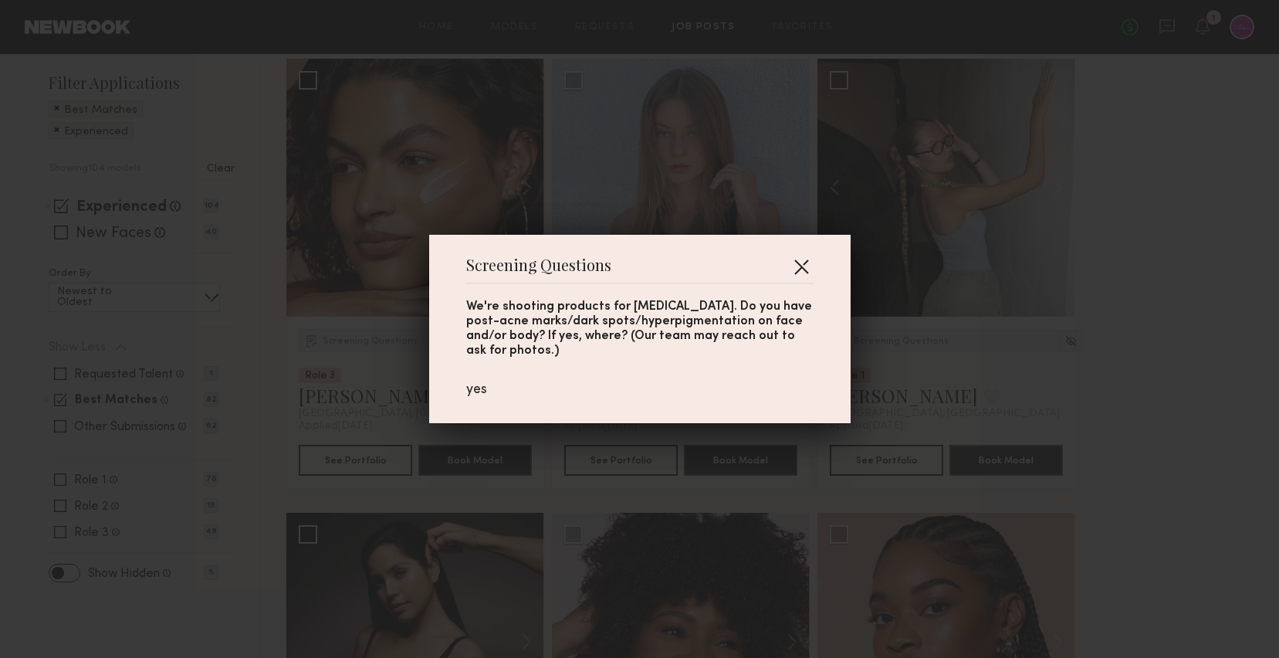
click at [807, 262] on button "button" at bounding box center [801, 266] width 25 height 25
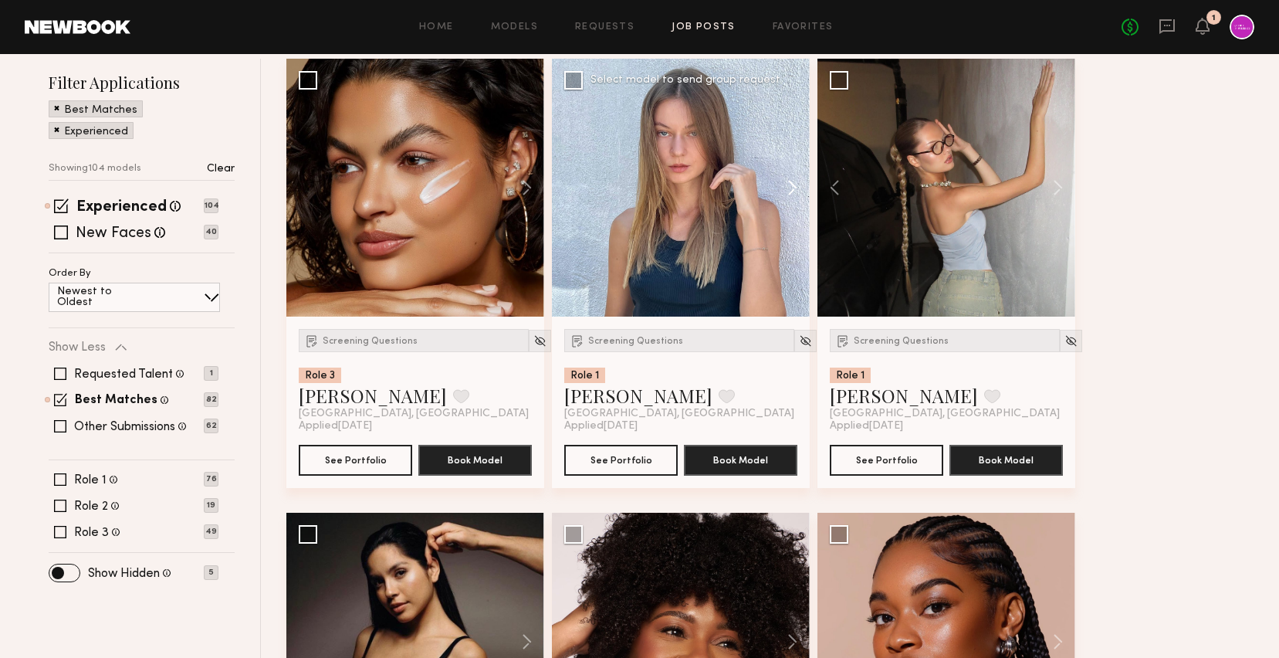
click at [797, 205] on button at bounding box center [784, 188] width 49 height 258
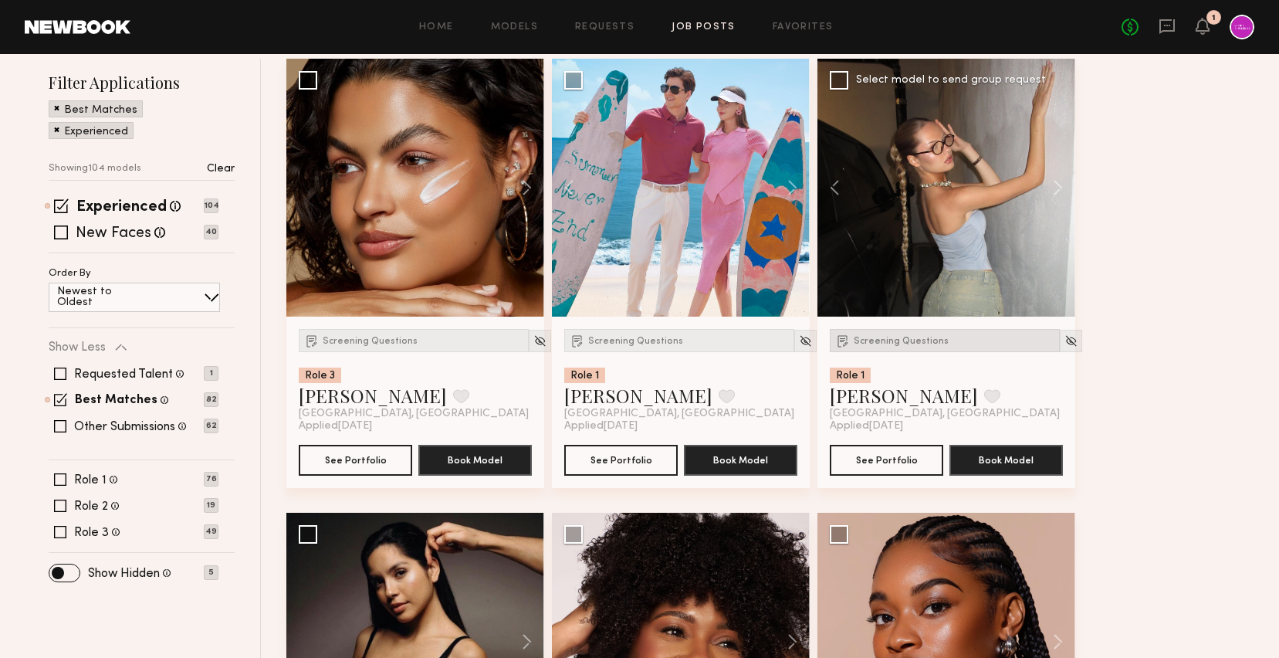
click at [895, 338] on span "Screening Questions" at bounding box center [901, 341] width 95 height 9
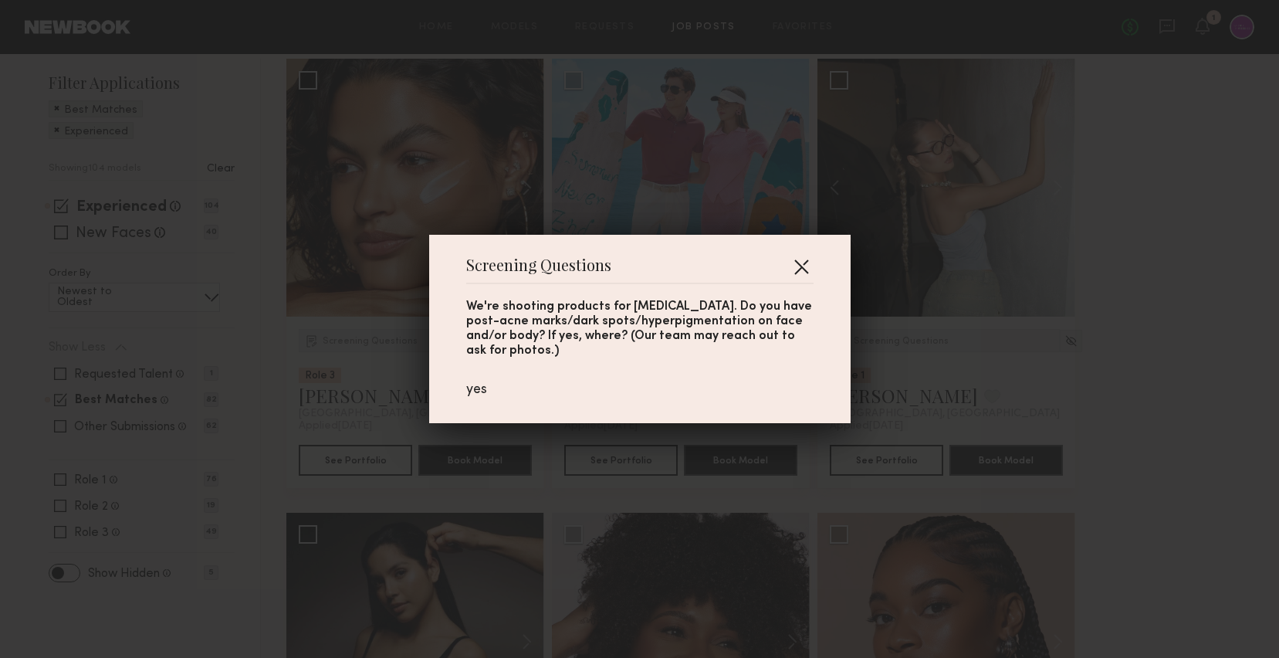
click at [800, 264] on button "button" at bounding box center [801, 266] width 25 height 25
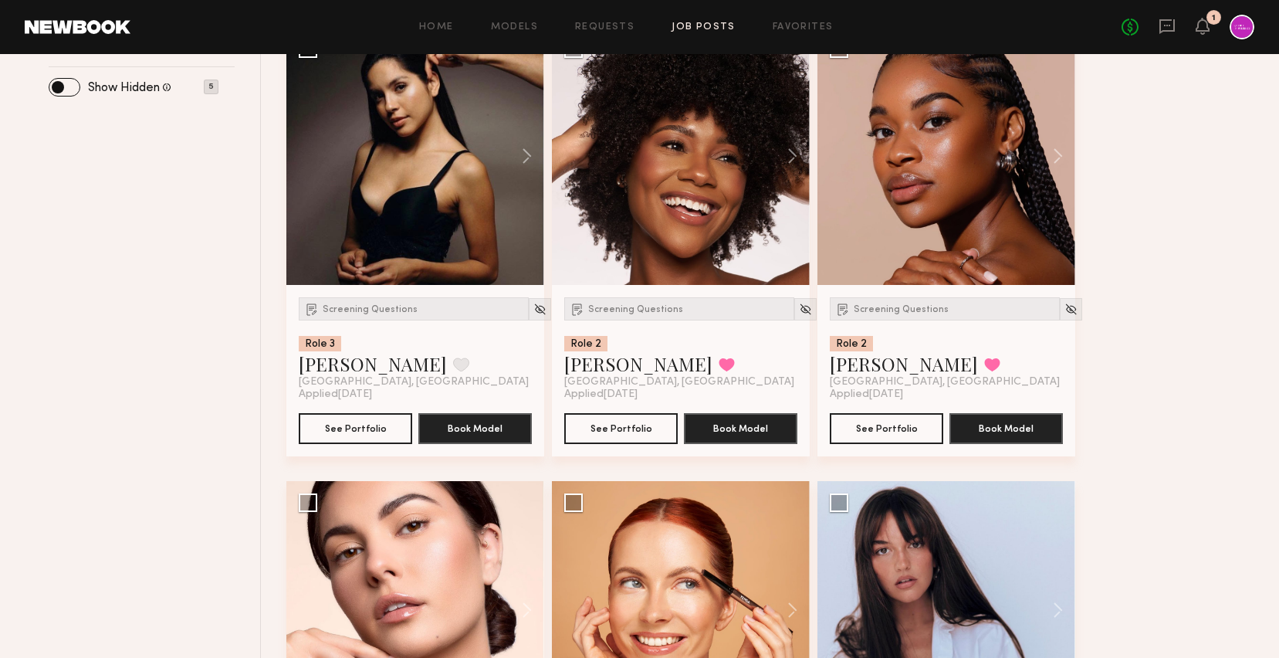
scroll to position [668, 0]
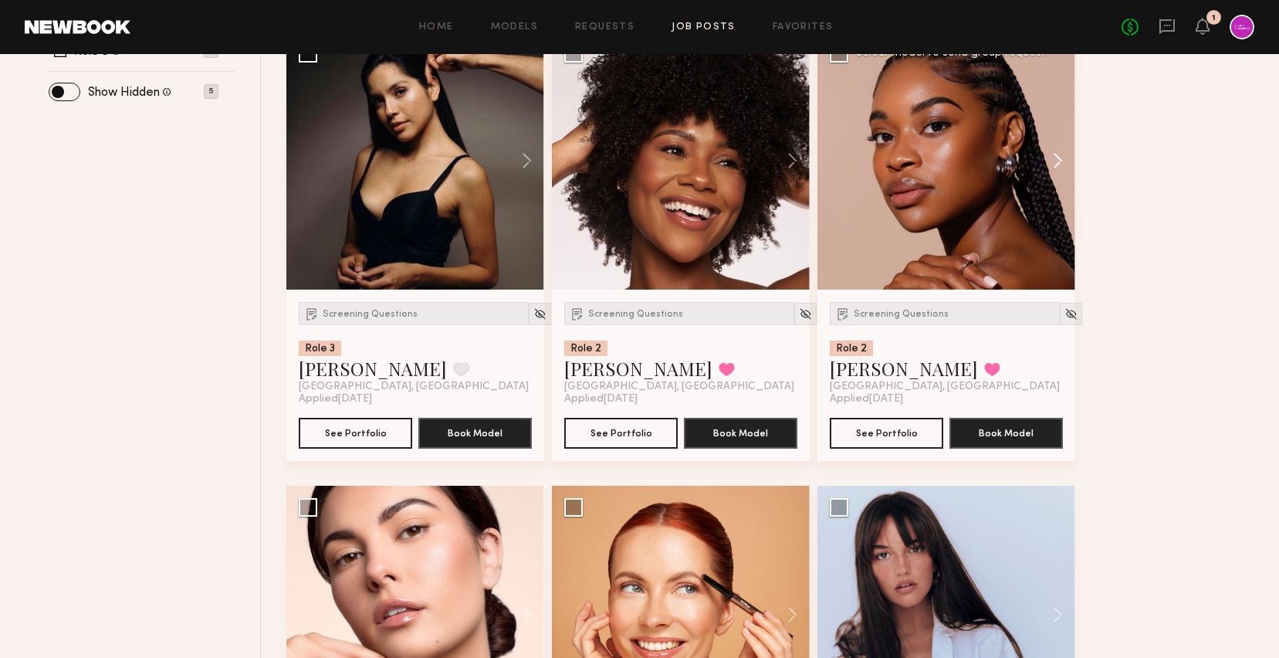
click at [1066, 157] on button at bounding box center [1050, 161] width 49 height 258
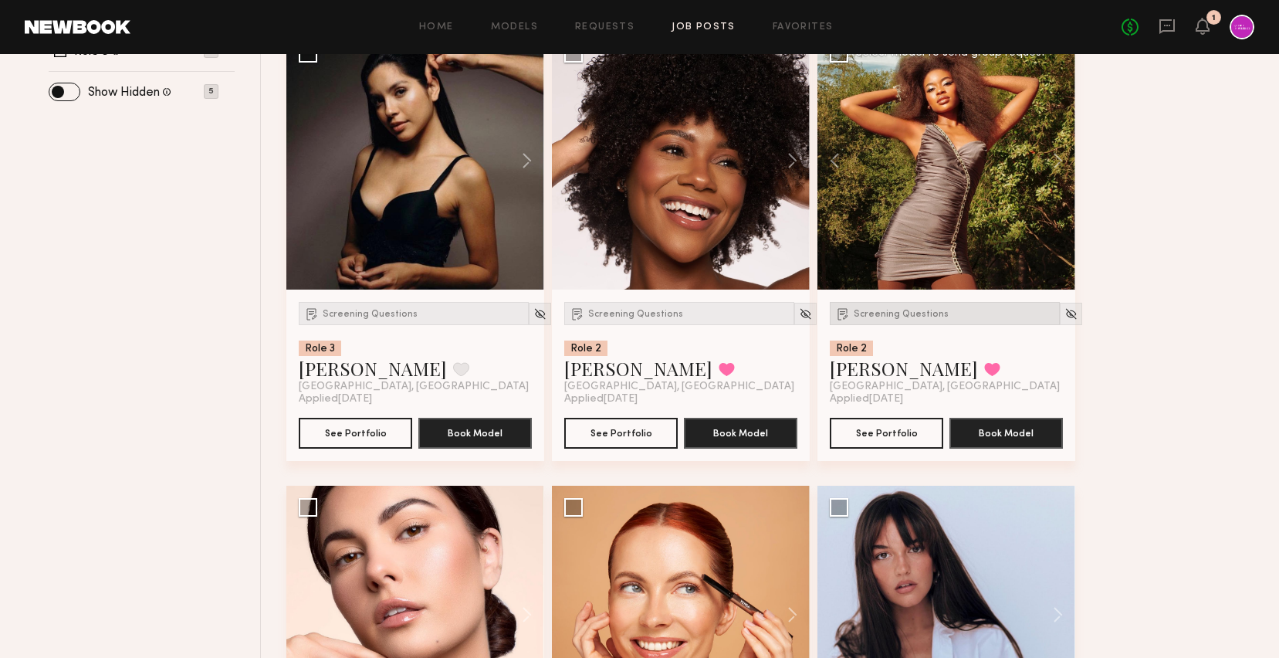
click at [915, 320] on div "Screening Questions" at bounding box center [945, 313] width 230 height 23
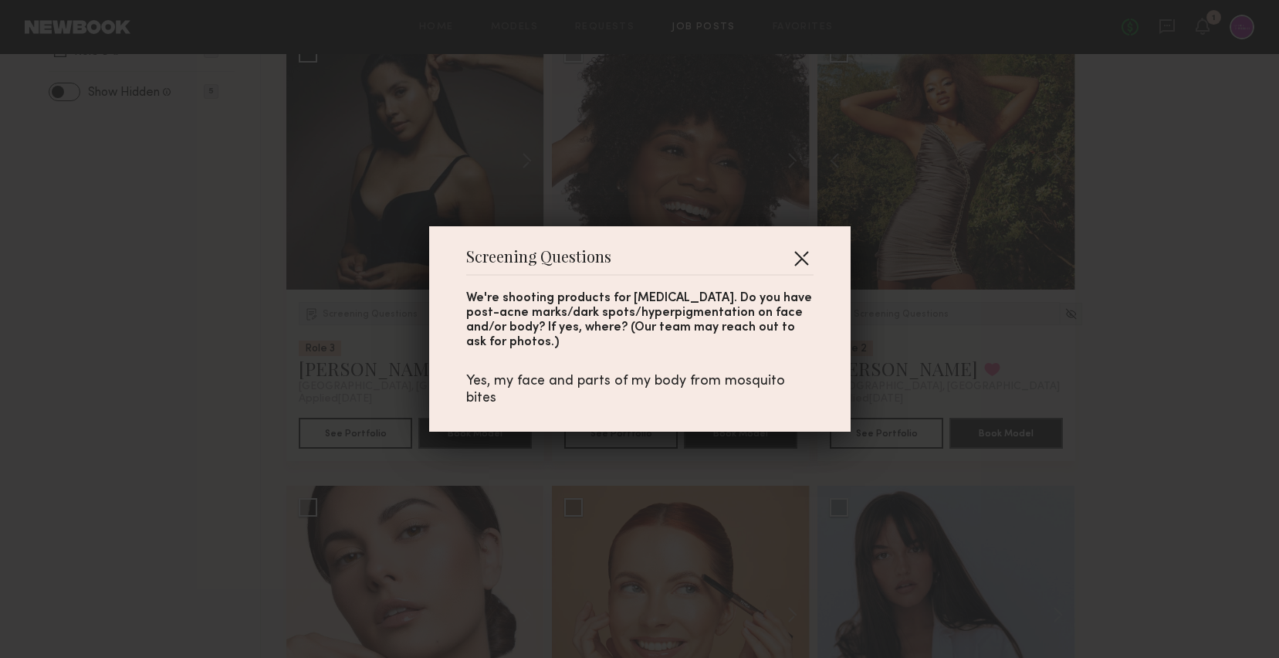
click at [803, 263] on button "button" at bounding box center [801, 257] width 25 height 25
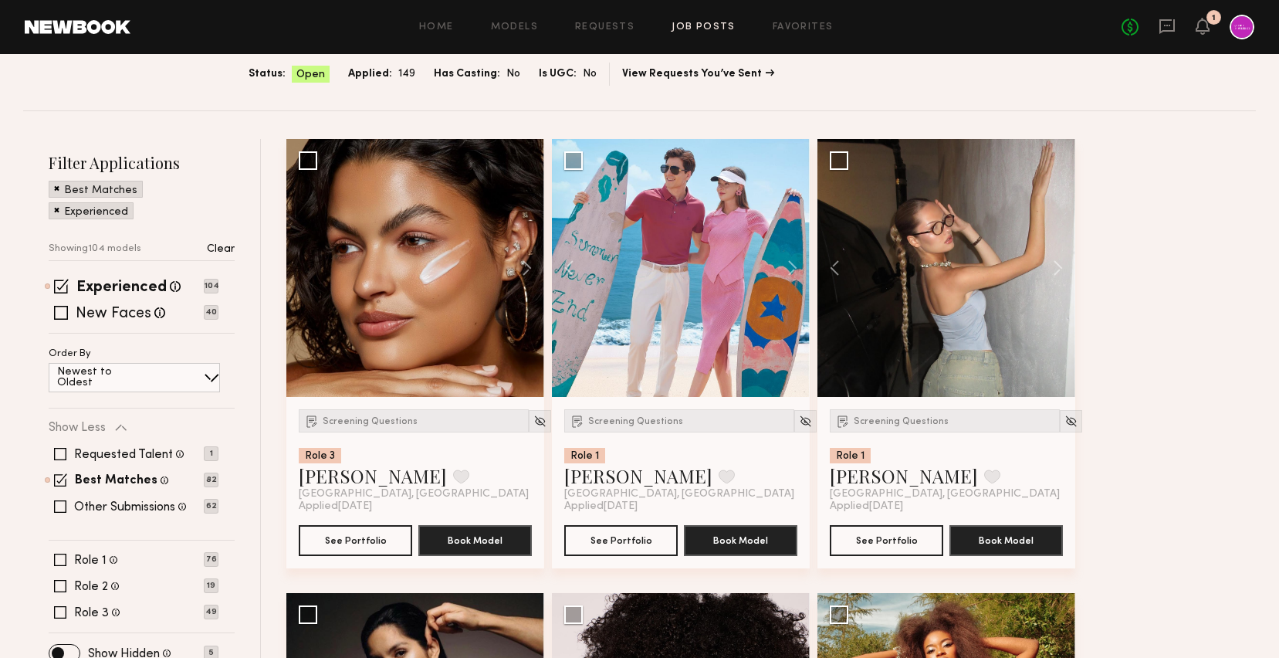
scroll to position [0, 0]
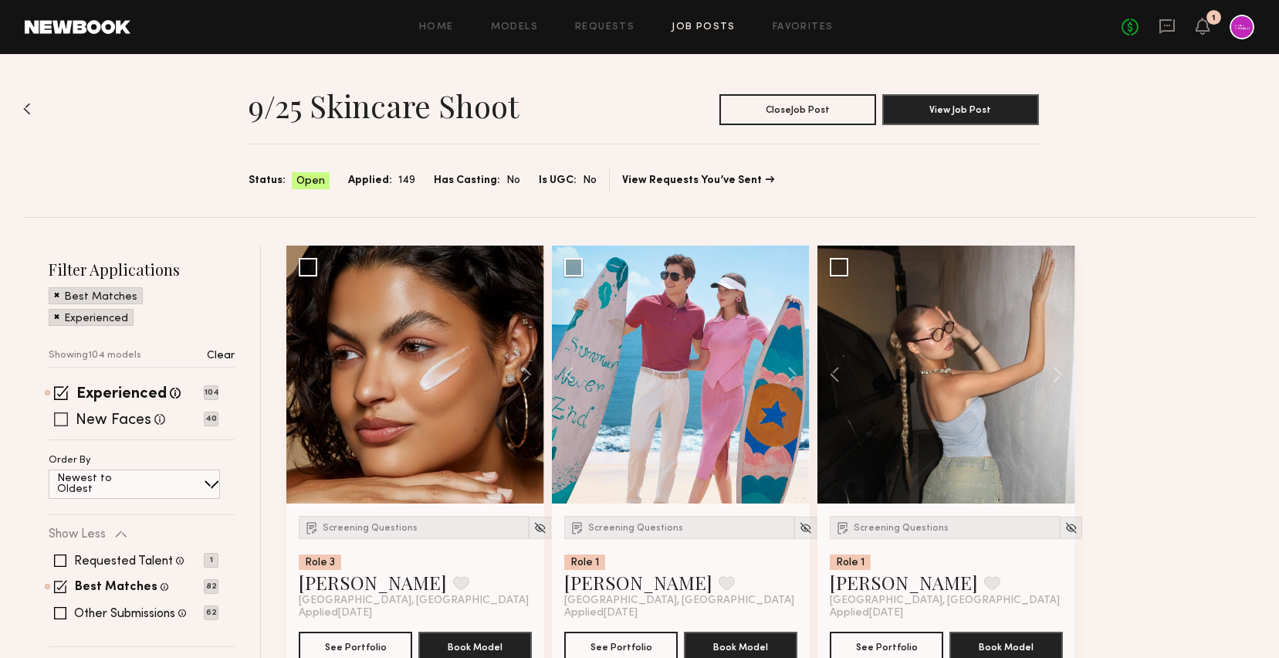
click at [109, 414] on label "New Faces" at bounding box center [114, 420] width 76 height 15
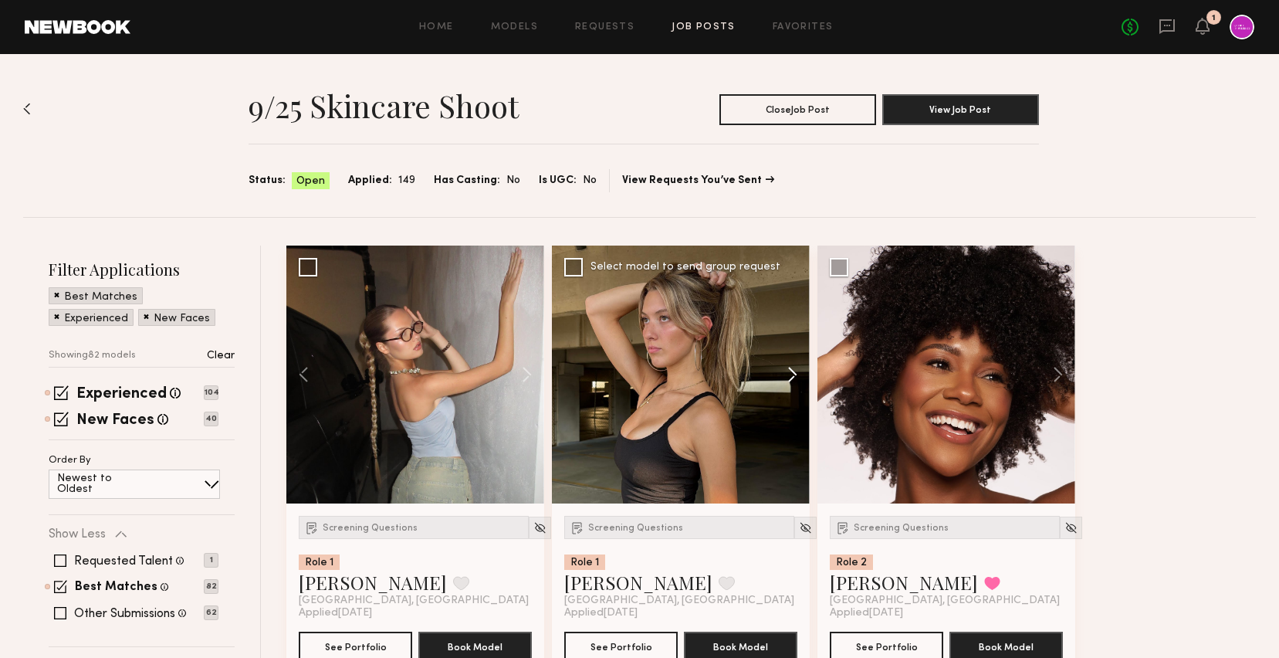
click at [782, 366] on button at bounding box center [784, 374] width 49 height 258
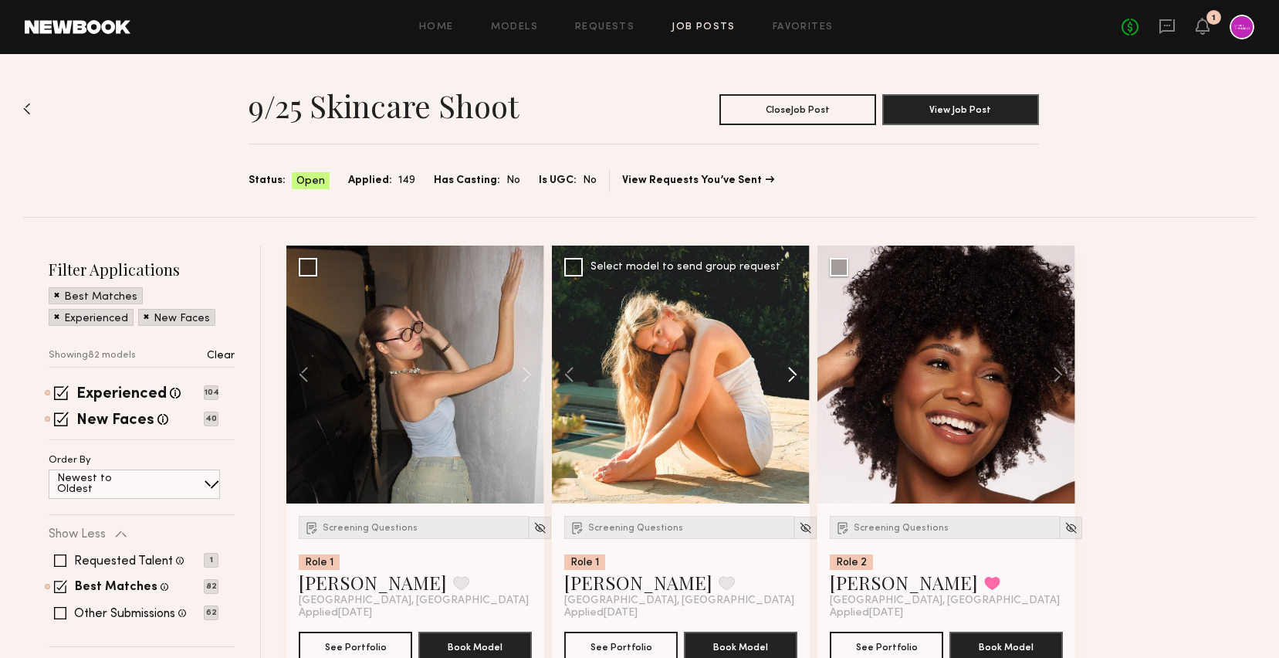
click at [782, 366] on button at bounding box center [784, 374] width 49 height 258
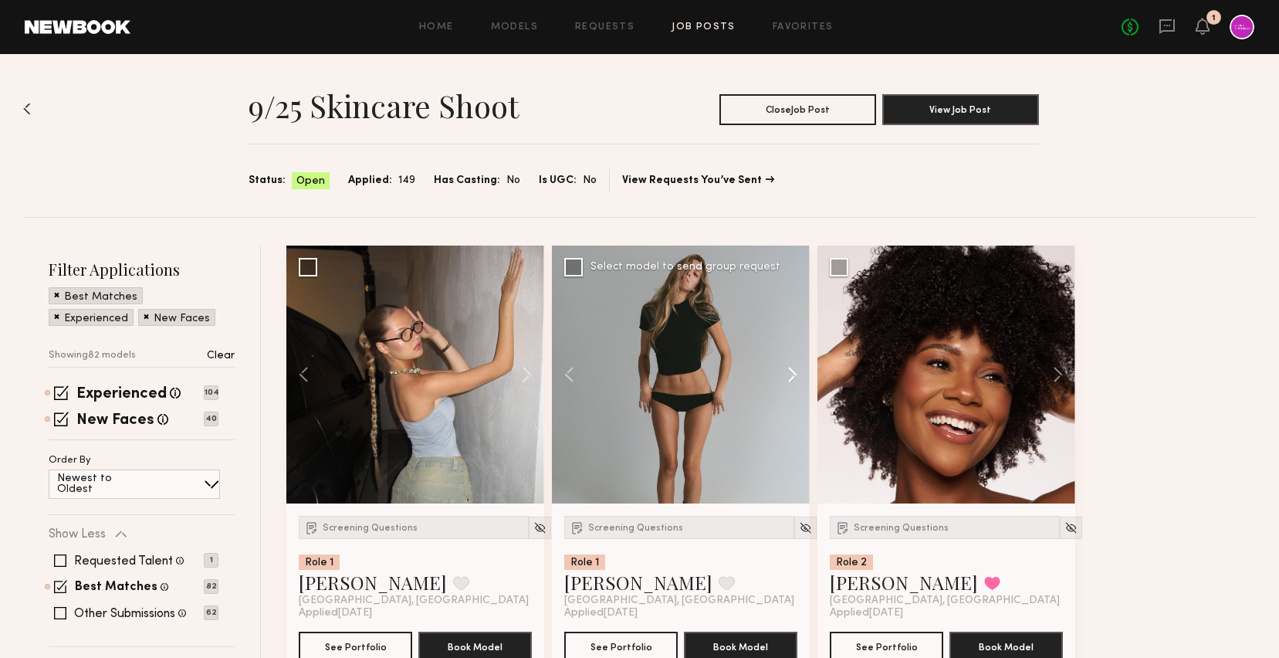
click at [782, 366] on button at bounding box center [784, 374] width 49 height 258
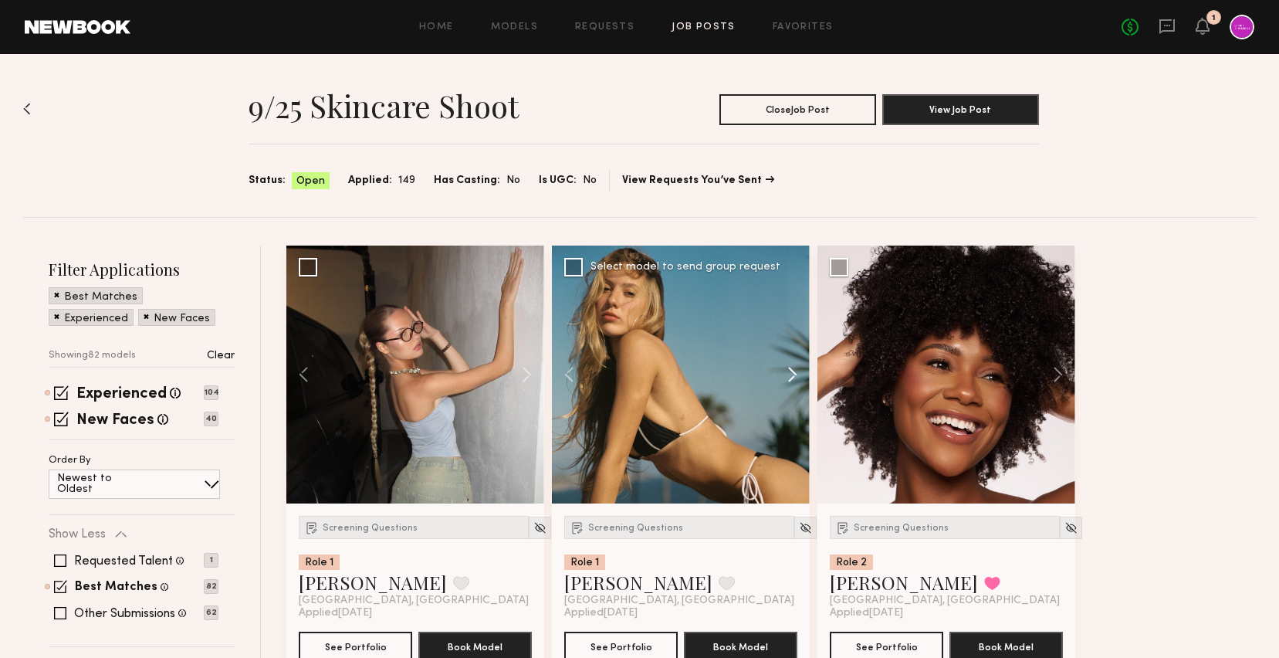
click at [782, 366] on button at bounding box center [784, 374] width 49 height 258
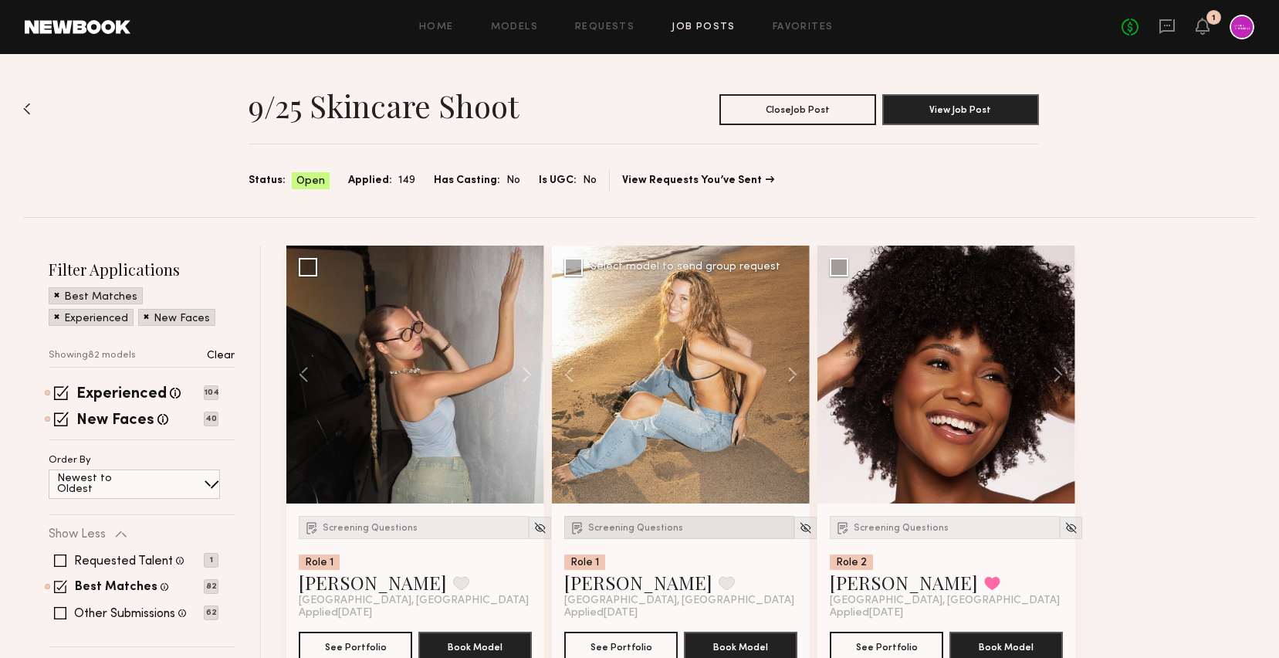
click at [637, 531] on span "Screening Questions" at bounding box center [635, 527] width 95 height 9
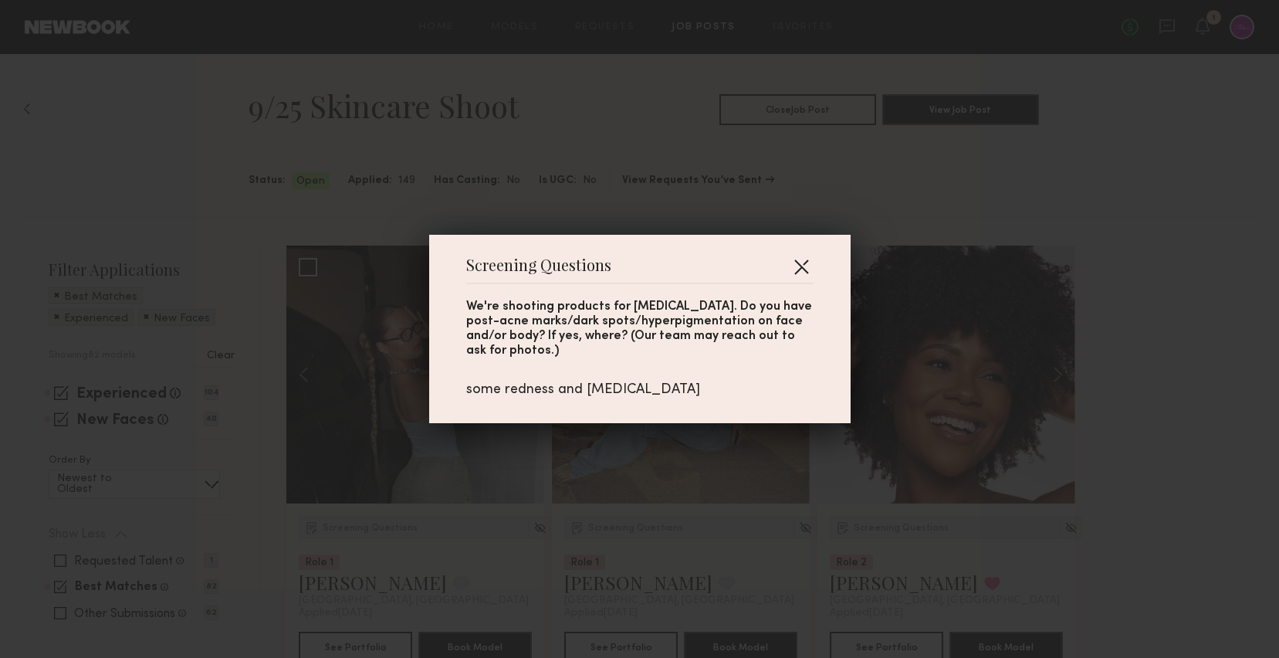
click at [800, 257] on button "button" at bounding box center [801, 266] width 25 height 25
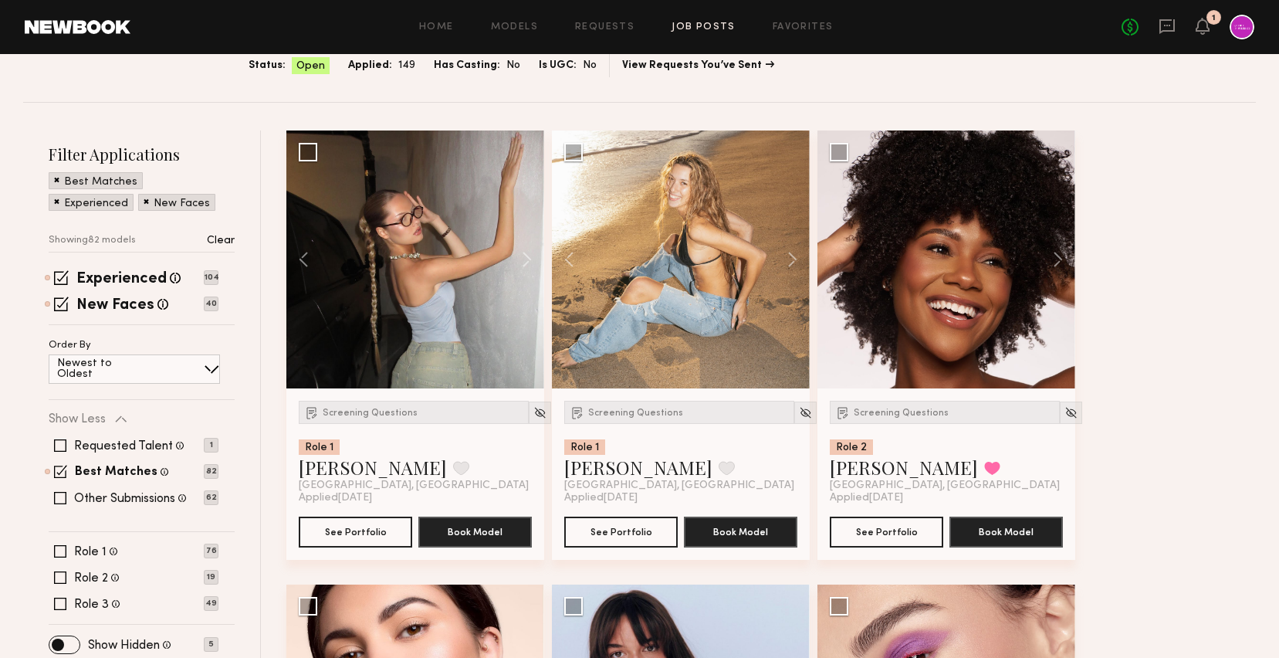
scroll to position [320, 0]
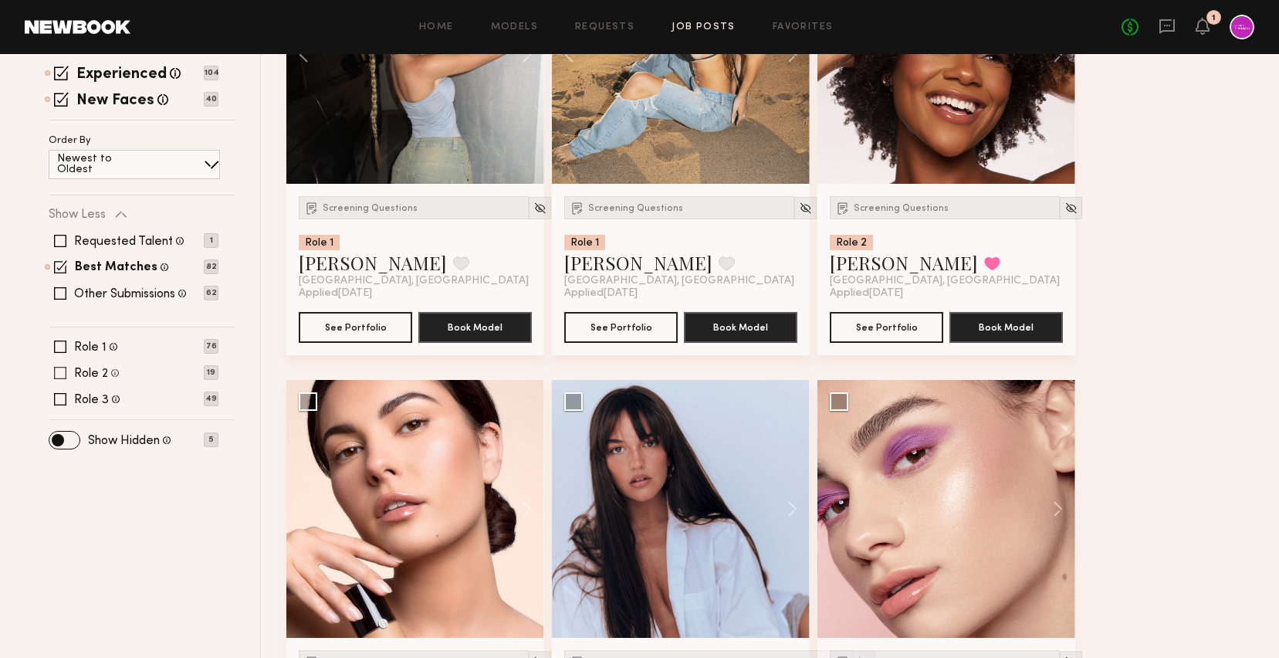
click at [97, 371] on label "Role 2" at bounding box center [91, 373] width 34 height 12
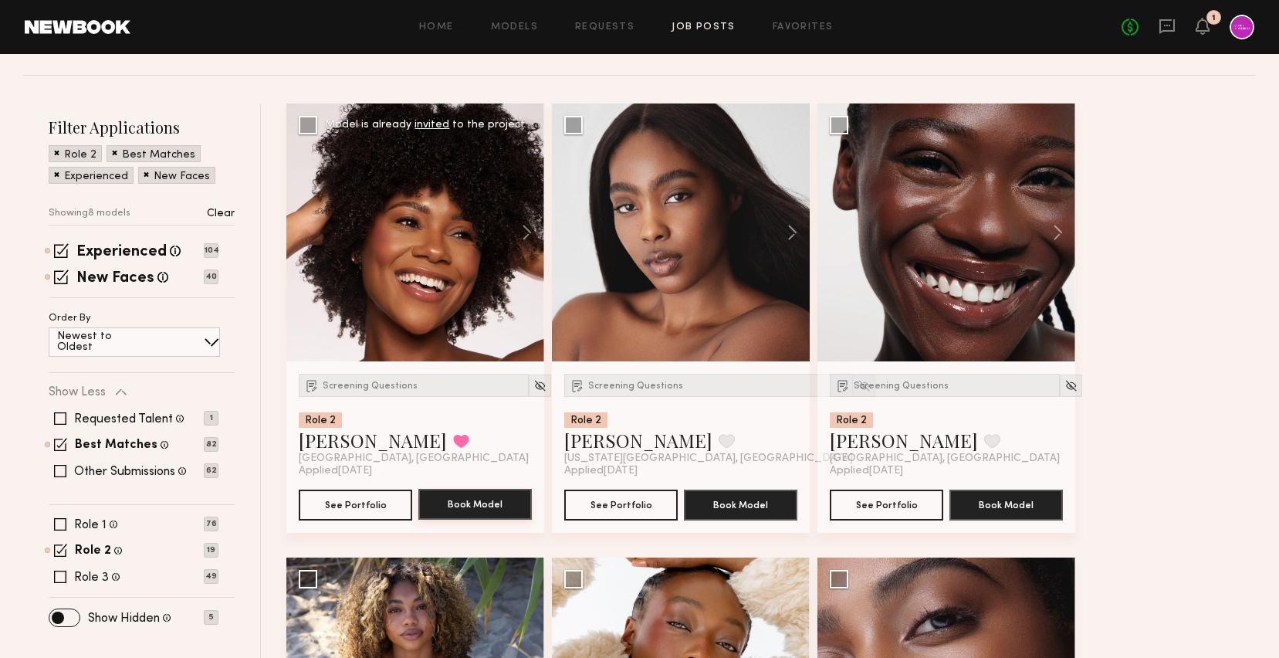
scroll to position [134, 0]
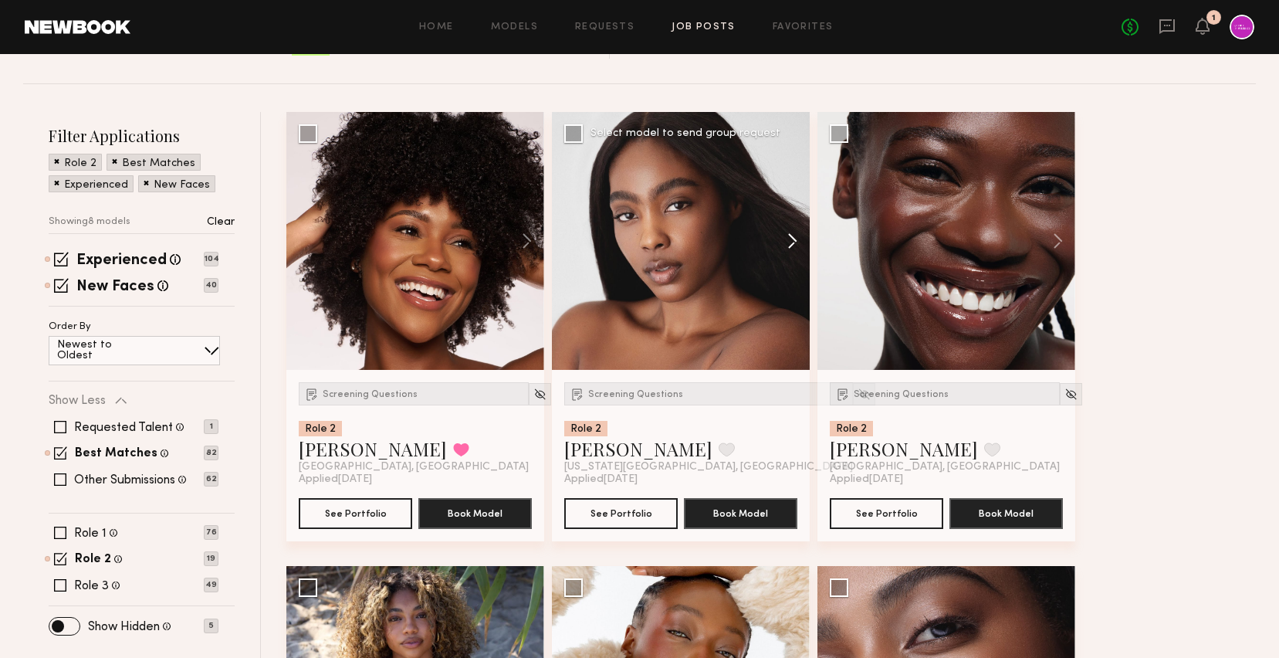
click at [793, 241] on button at bounding box center [784, 241] width 49 height 258
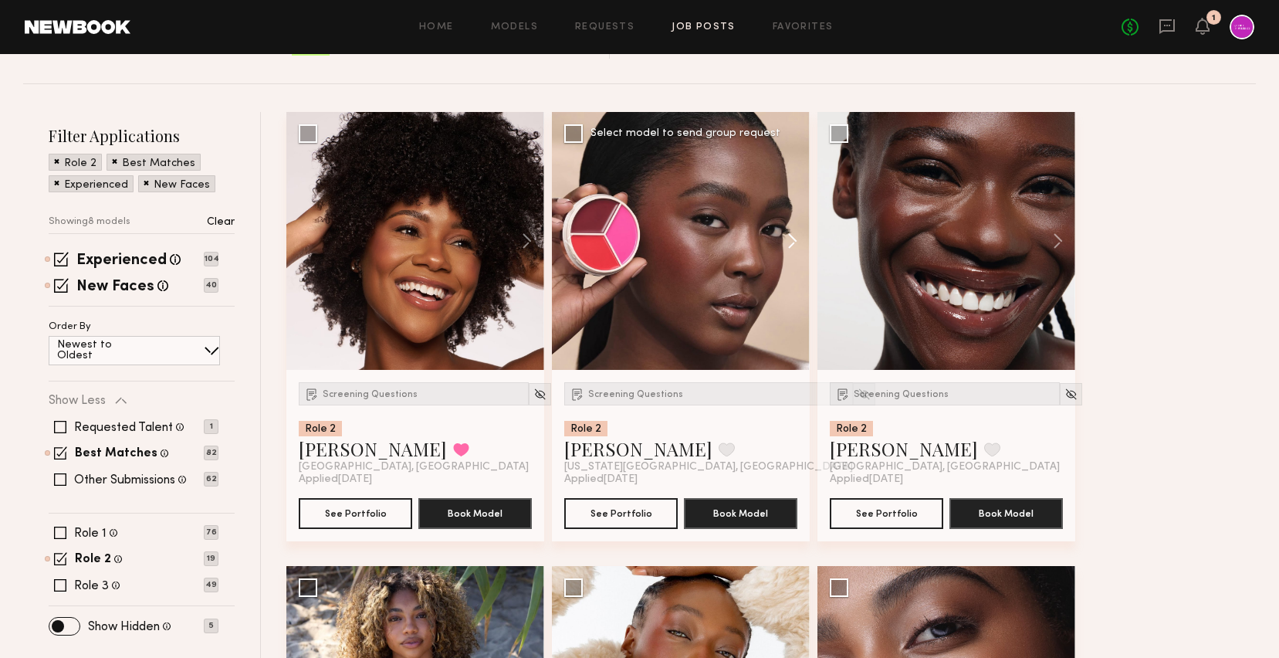
click at [793, 241] on button at bounding box center [784, 241] width 49 height 258
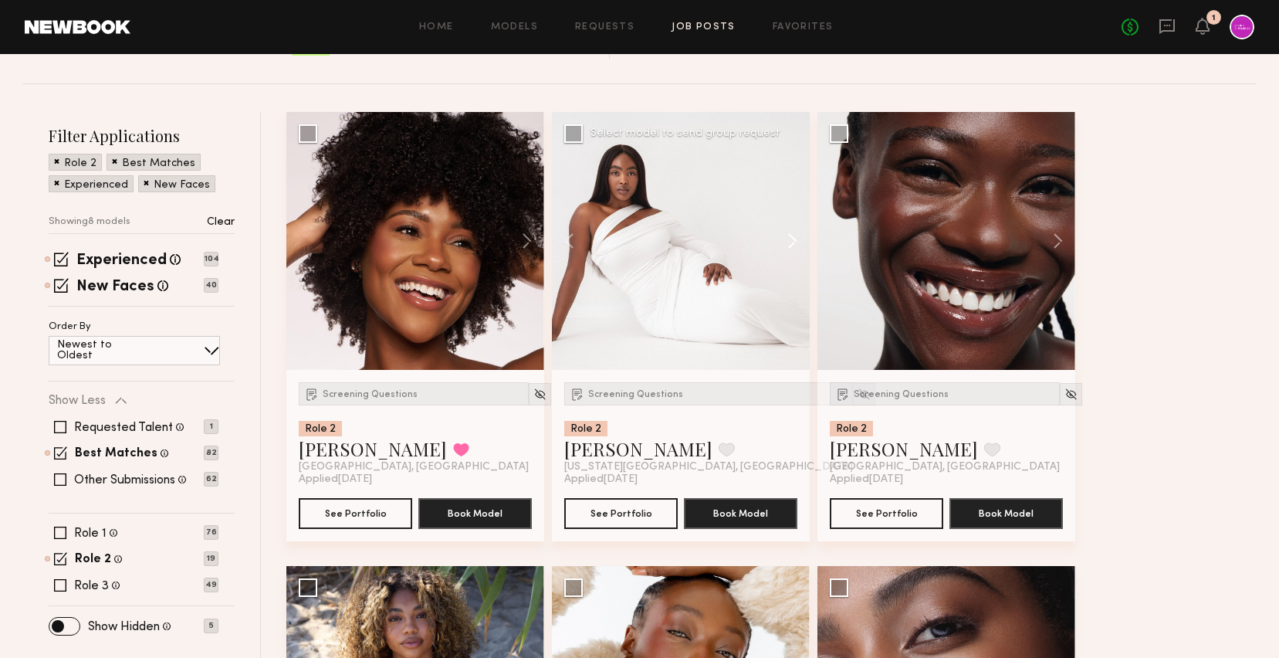
click at [793, 241] on button at bounding box center [784, 241] width 49 height 258
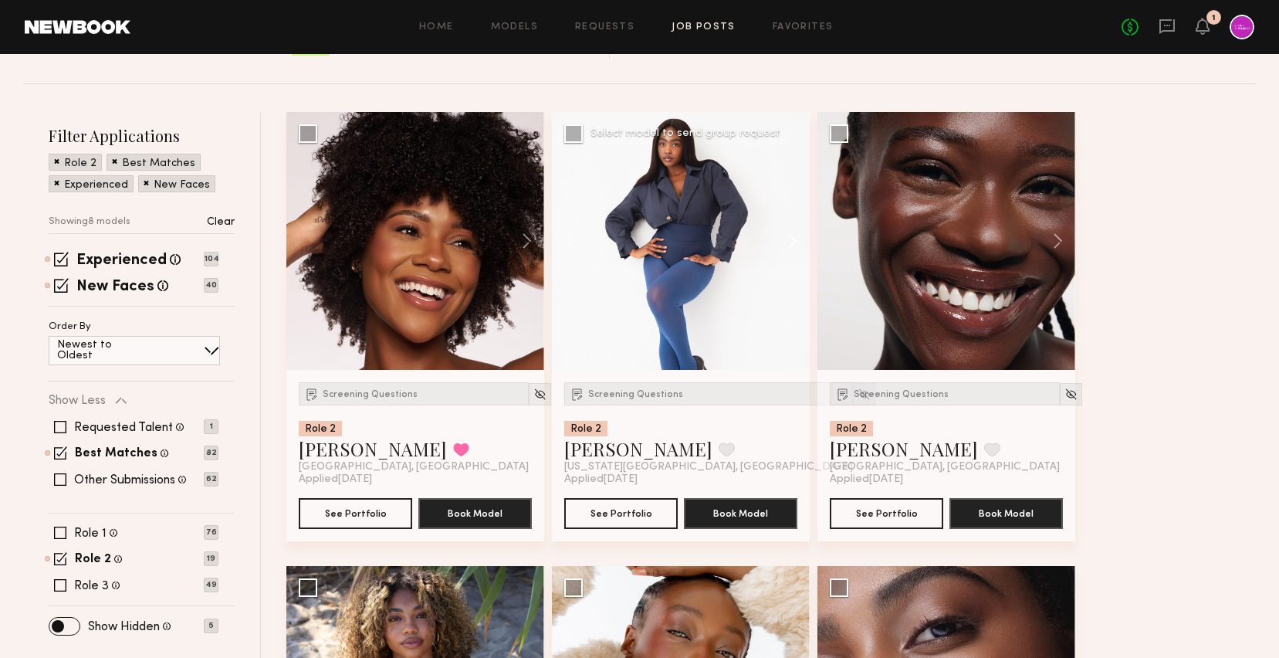
click at [793, 241] on button at bounding box center [784, 241] width 49 height 258
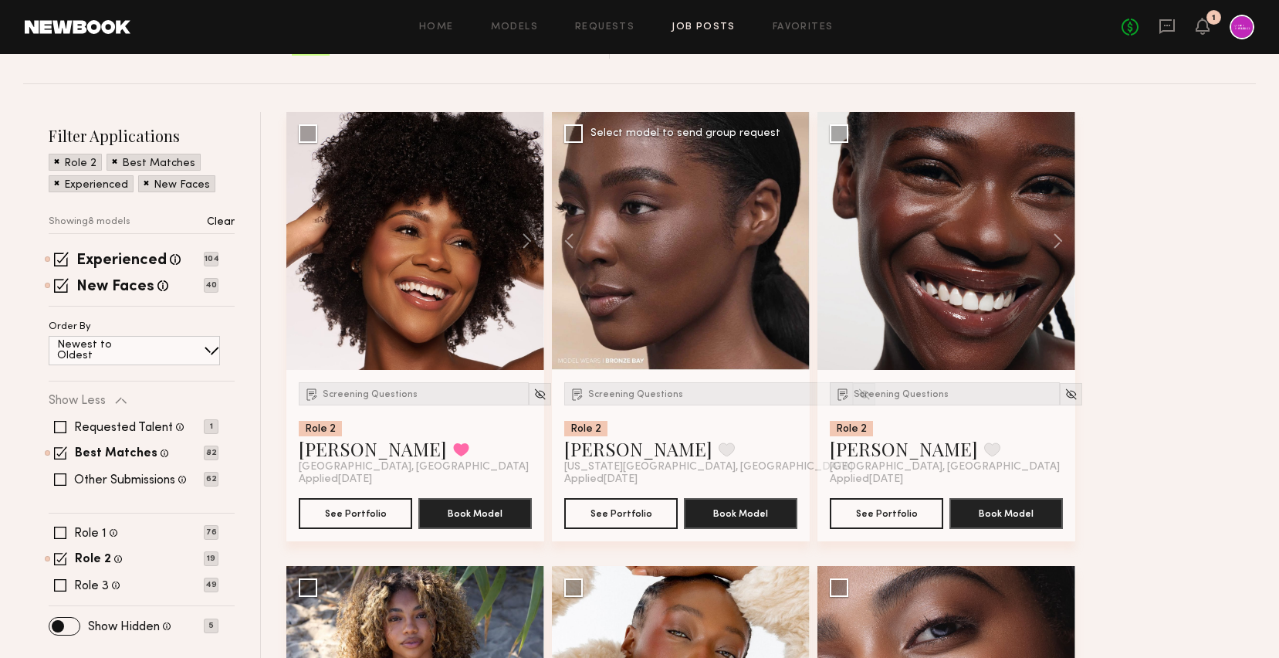
click at [793, 241] on div at bounding box center [681, 241] width 258 height 258
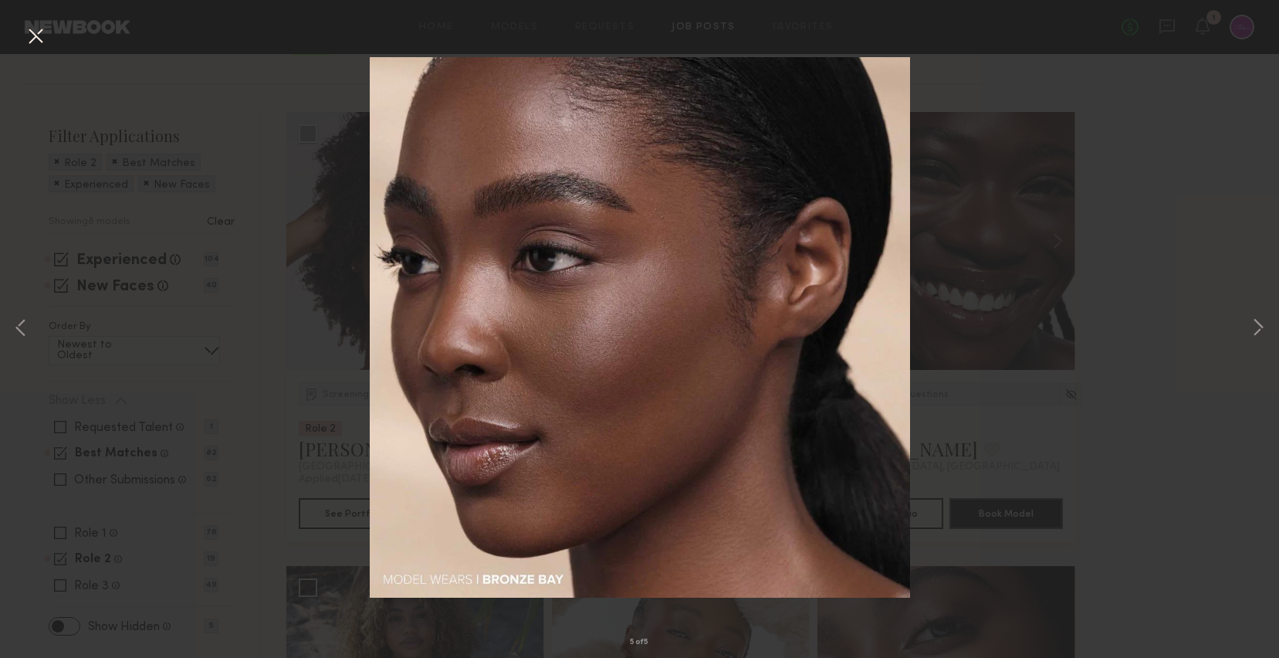
click at [32, 26] on button at bounding box center [35, 37] width 25 height 28
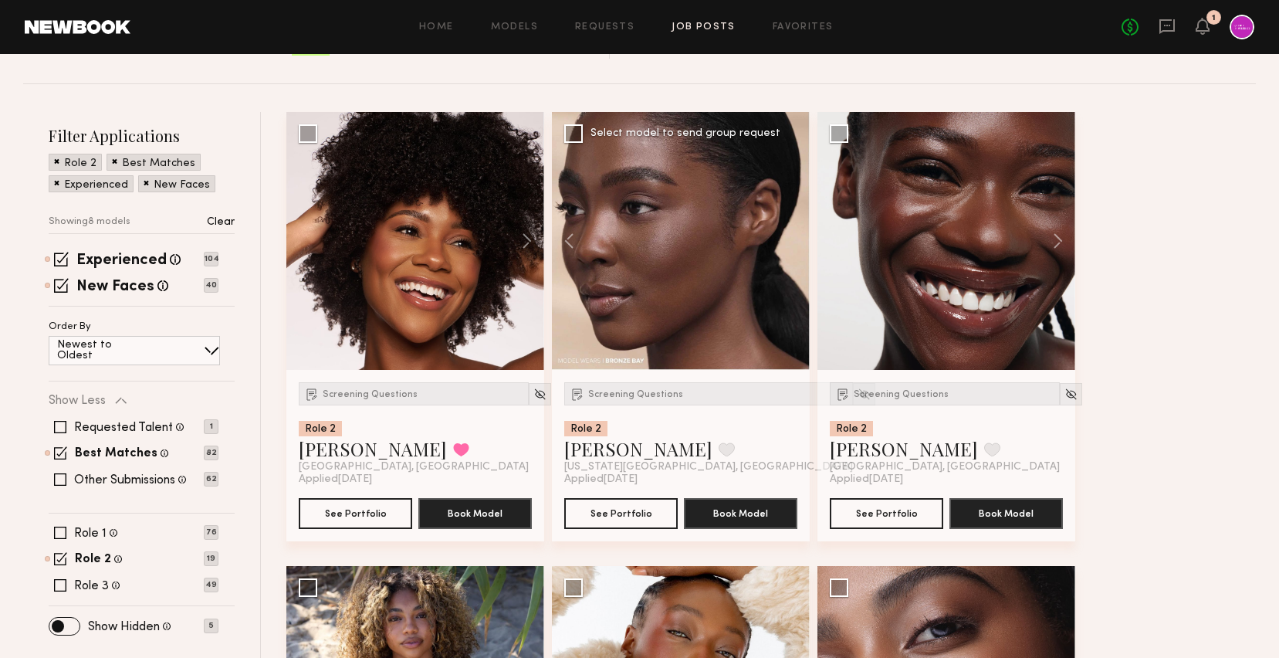
click at [633, 381] on div "Screening Questions Role 2 [PERSON_NAME] Favorite [US_STATE][GEOGRAPHIC_DATA], …" at bounding box center [681, 455] width 258 height 171
click at [643, 395] on span "Screening Questions" at bounding box center [635, 394] width 95 height 9
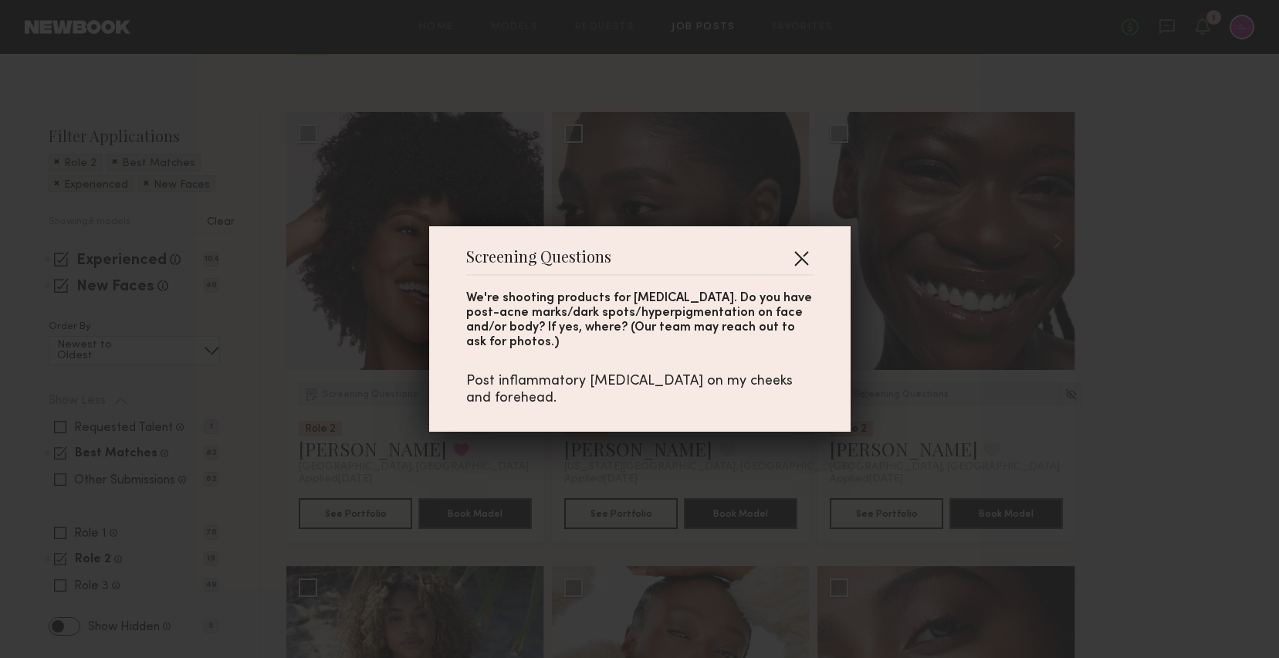
click at [798, 256] on button "button" at bounding box center [801, 257] width 25 height 25
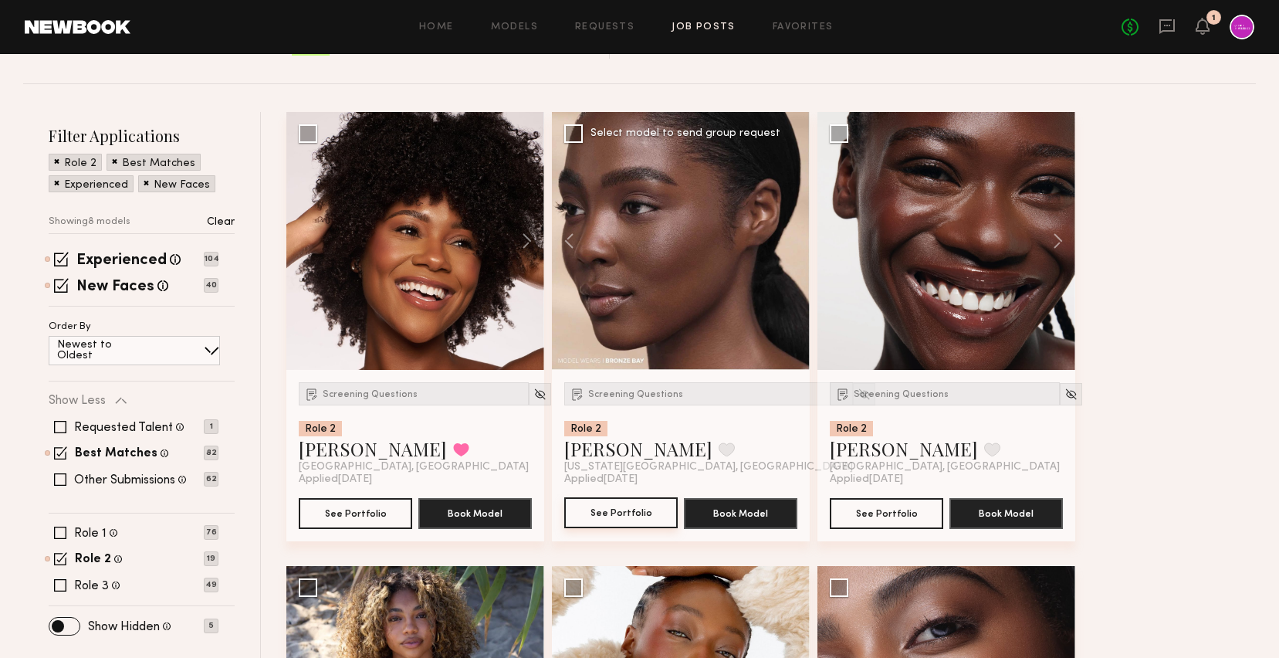
click at [616, 509] on button "See Portfolio" at bounding box center [620, 512] width 113 height 31
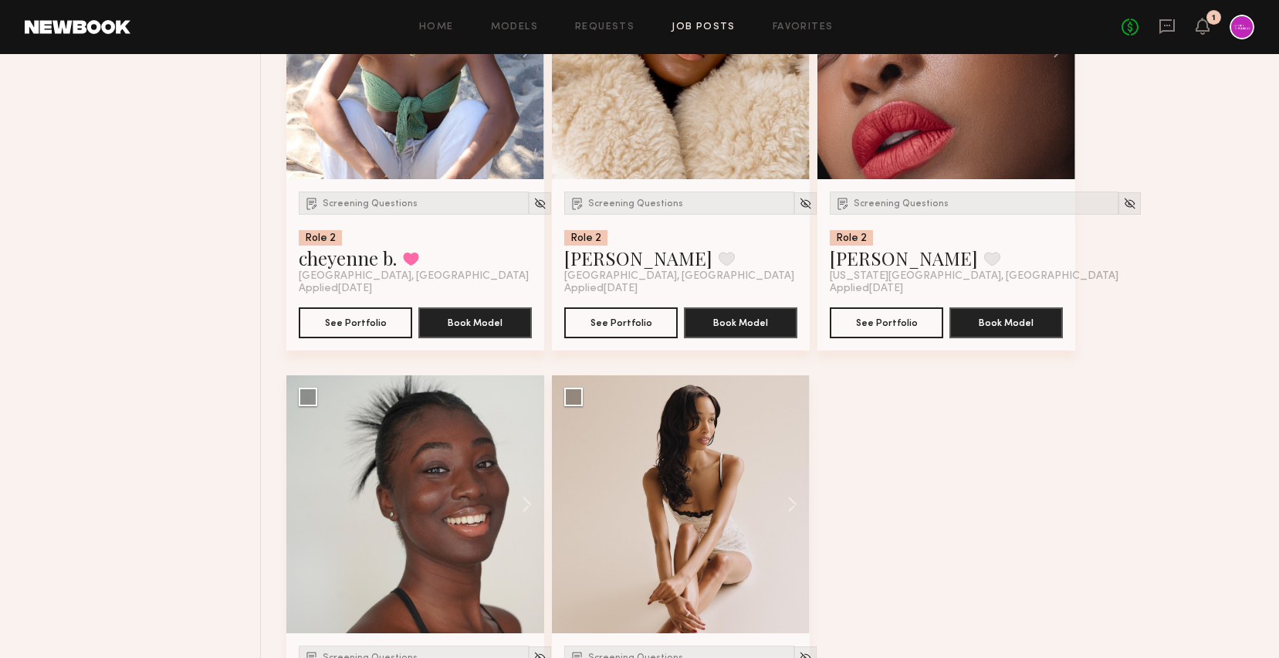
scroll to position [950, 0]
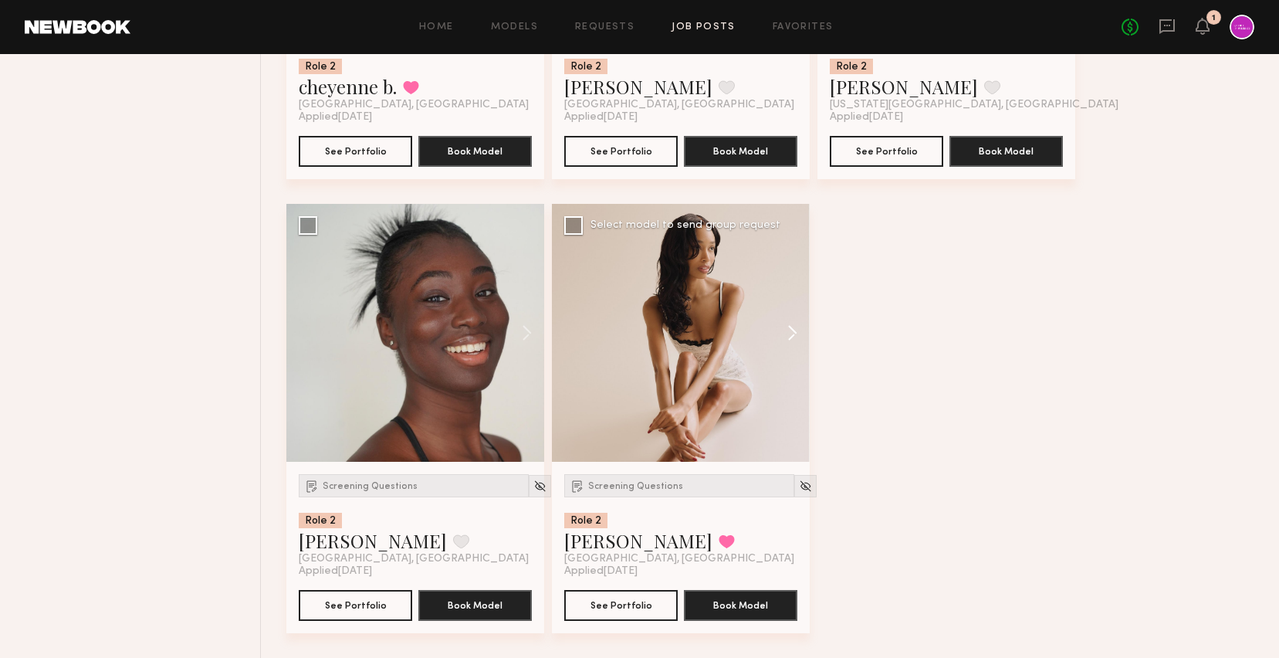
click at [783, 322] on button at bounding box center [784, 333] width 49 height 258
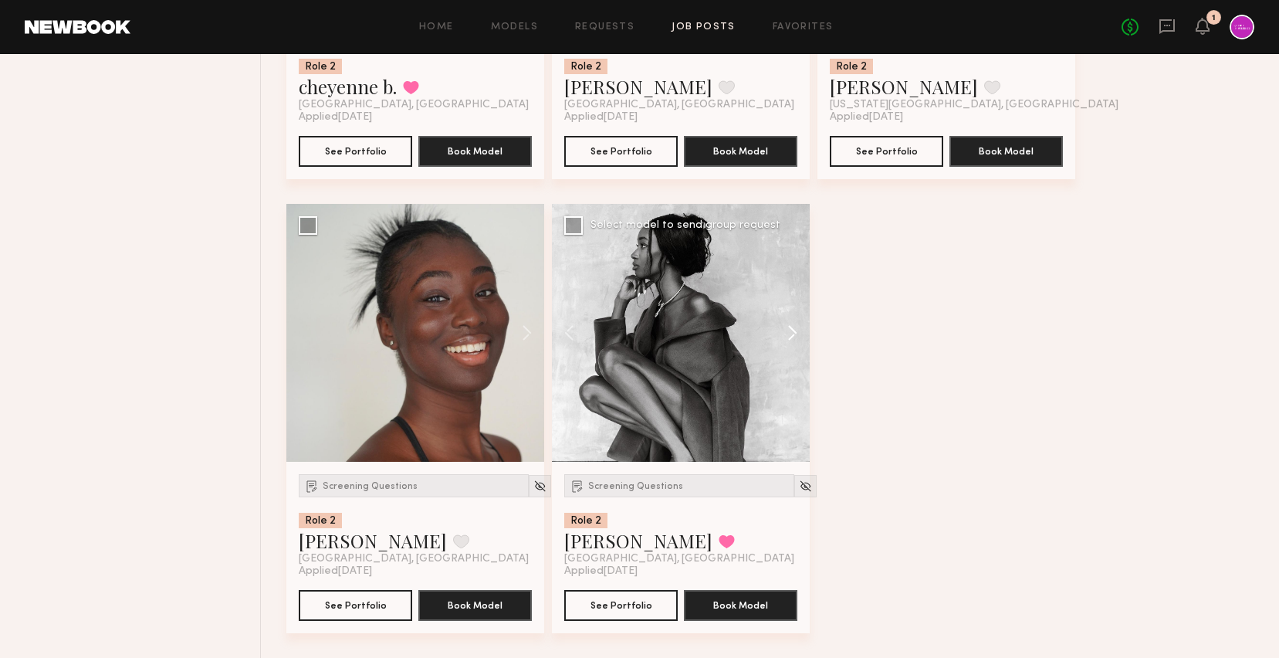
click at [784, 322] on button at bounding box center [784, 333] width 49 height 258
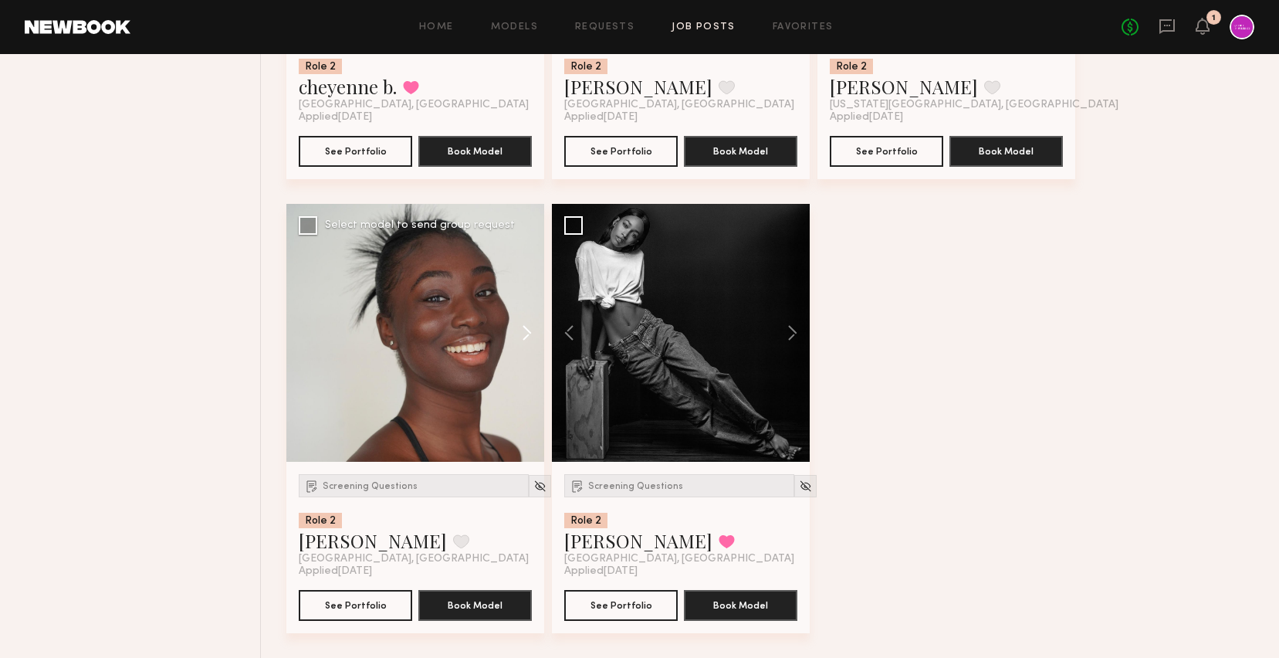
click at [530, 334] on button at bounding box center [519, 333] width 49 height 258
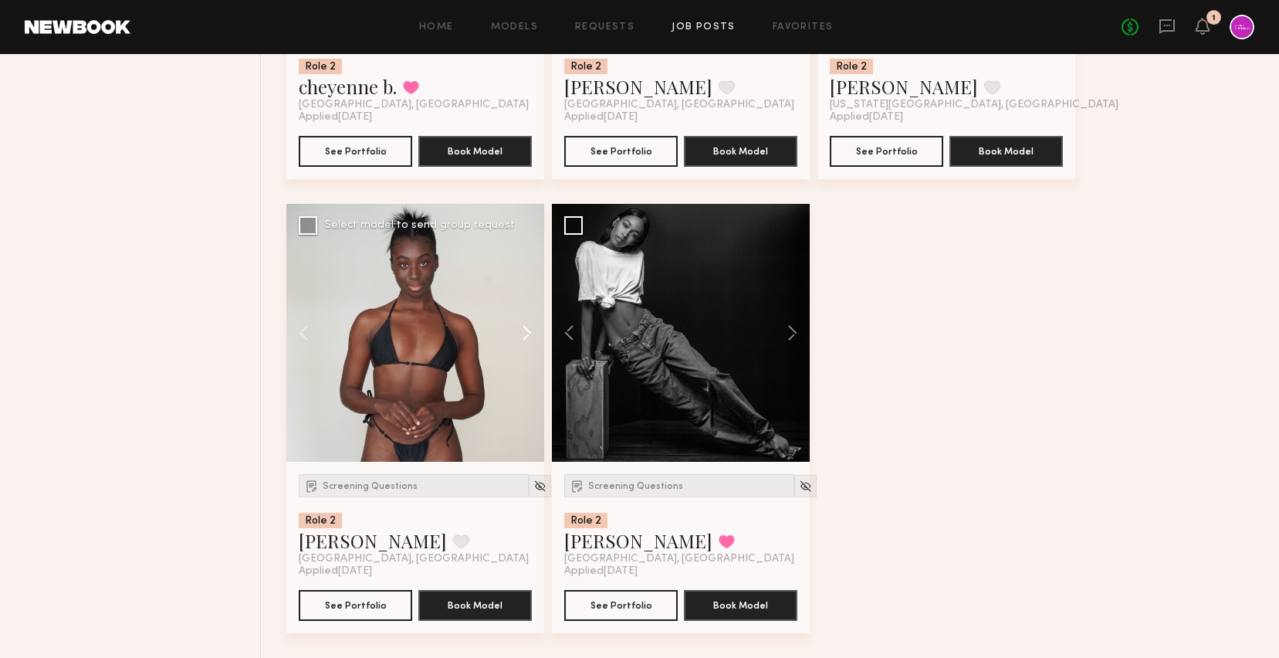
click at [530, 334] on button at bounding box center [519, 333] width 49 height 258
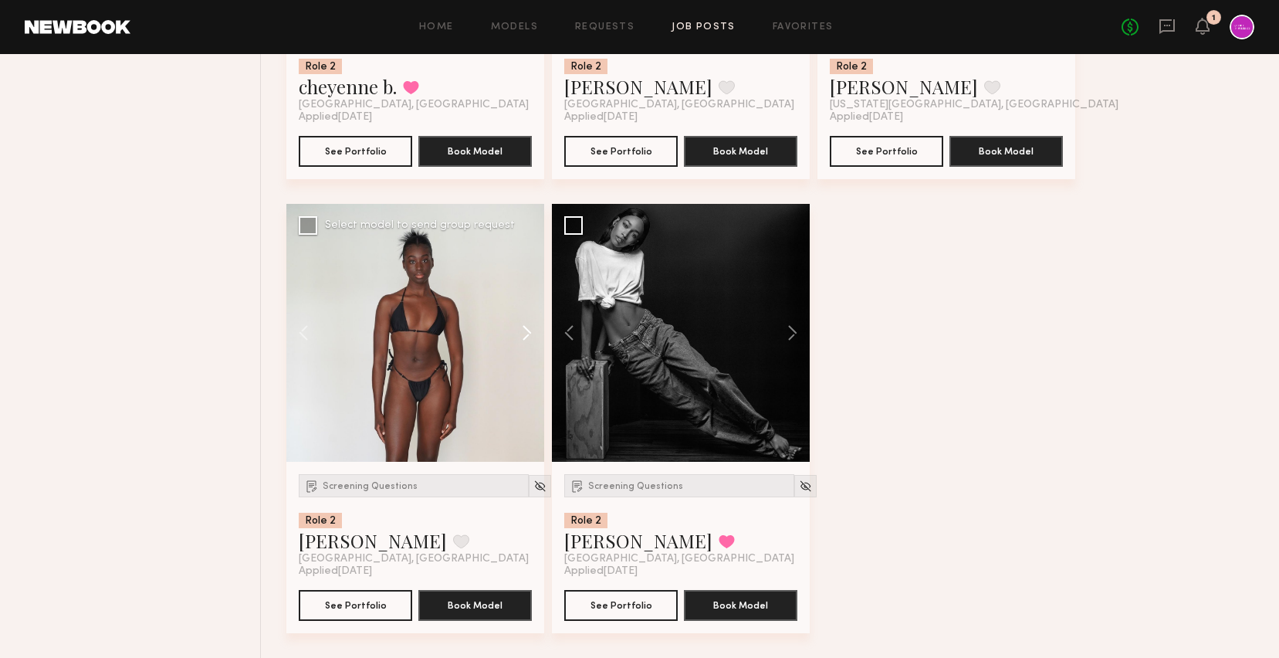
click at [530, 334] on button at bounding box center [519, 333] width 49 height 258
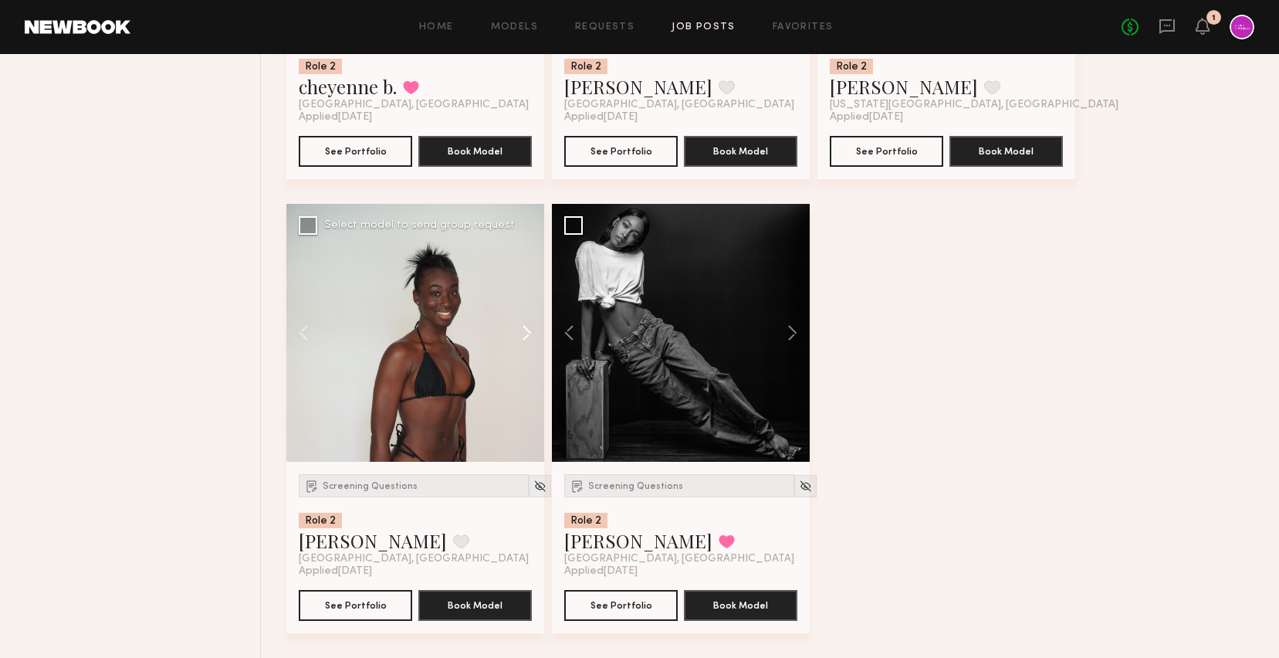
click at [530, 334] on button at bounding box center [519, 333] width 49 height 258
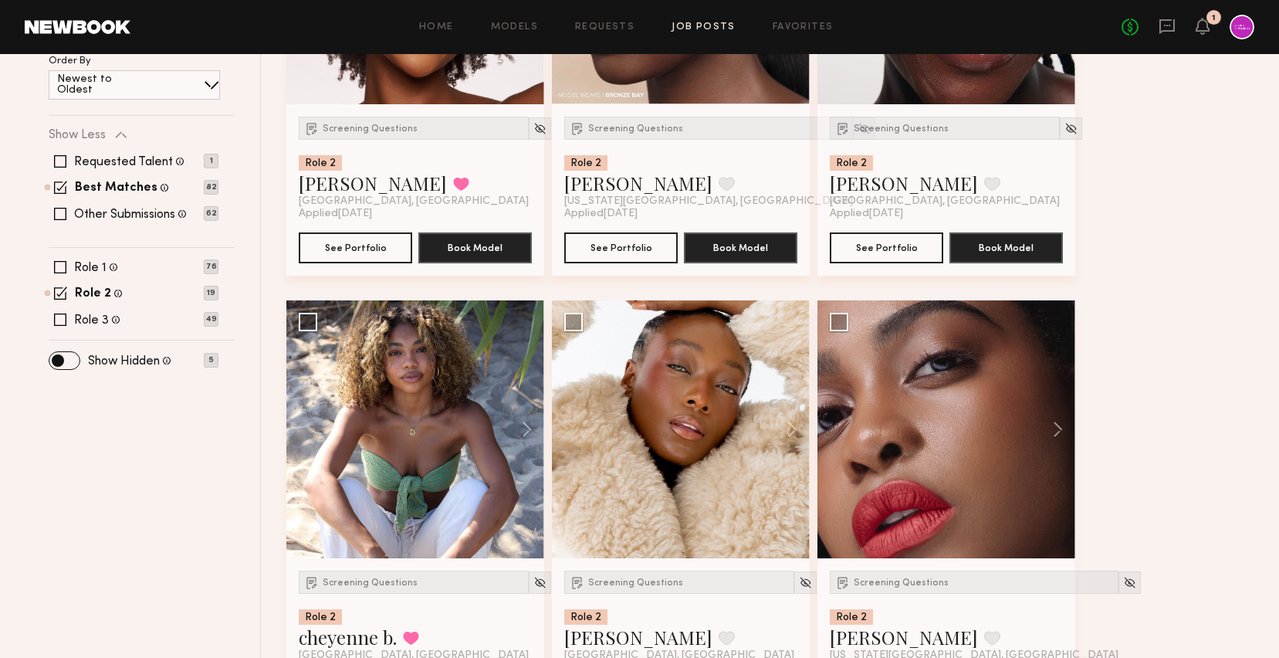
scroll to position [144, 0]
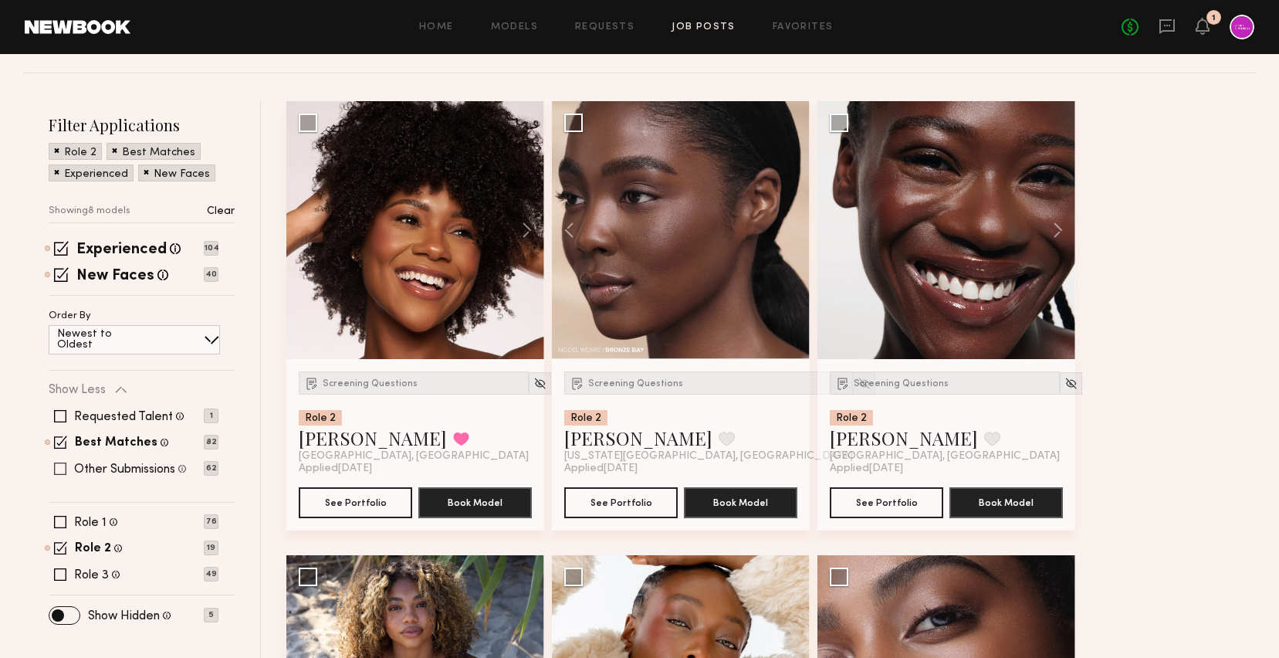
click at [153, 467] on label "Other Submissions" at bounding box center [124, 469] width 101 height 12
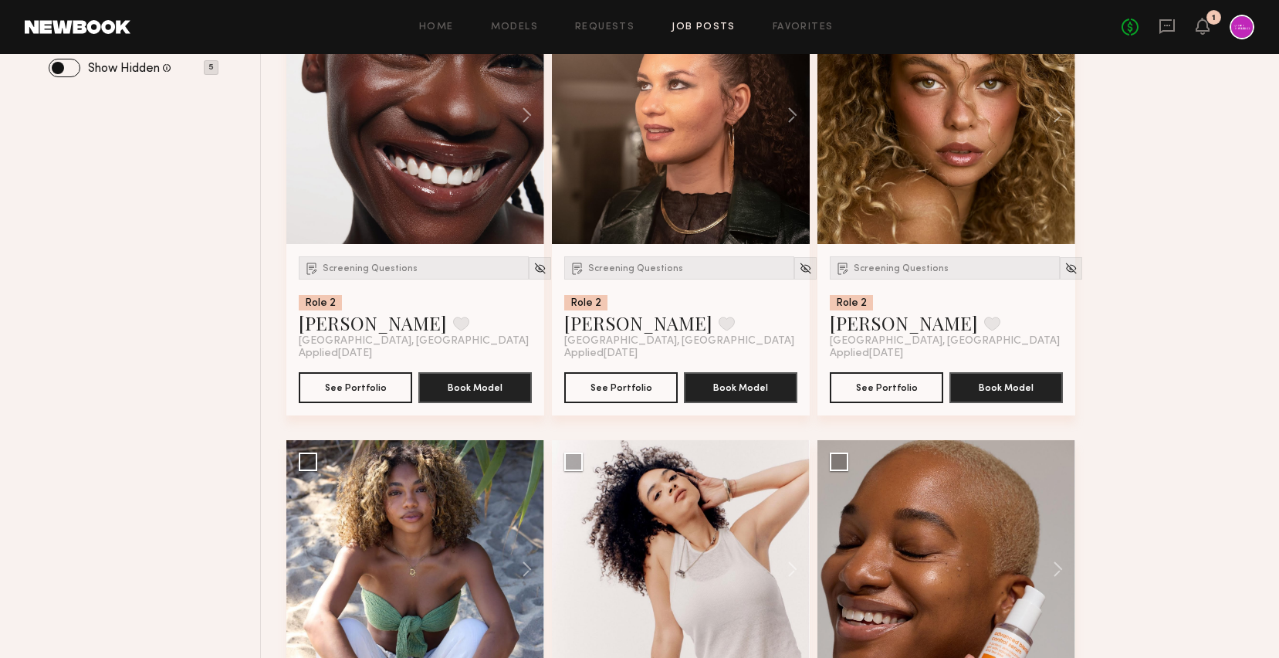
scroll to position [712, 0]
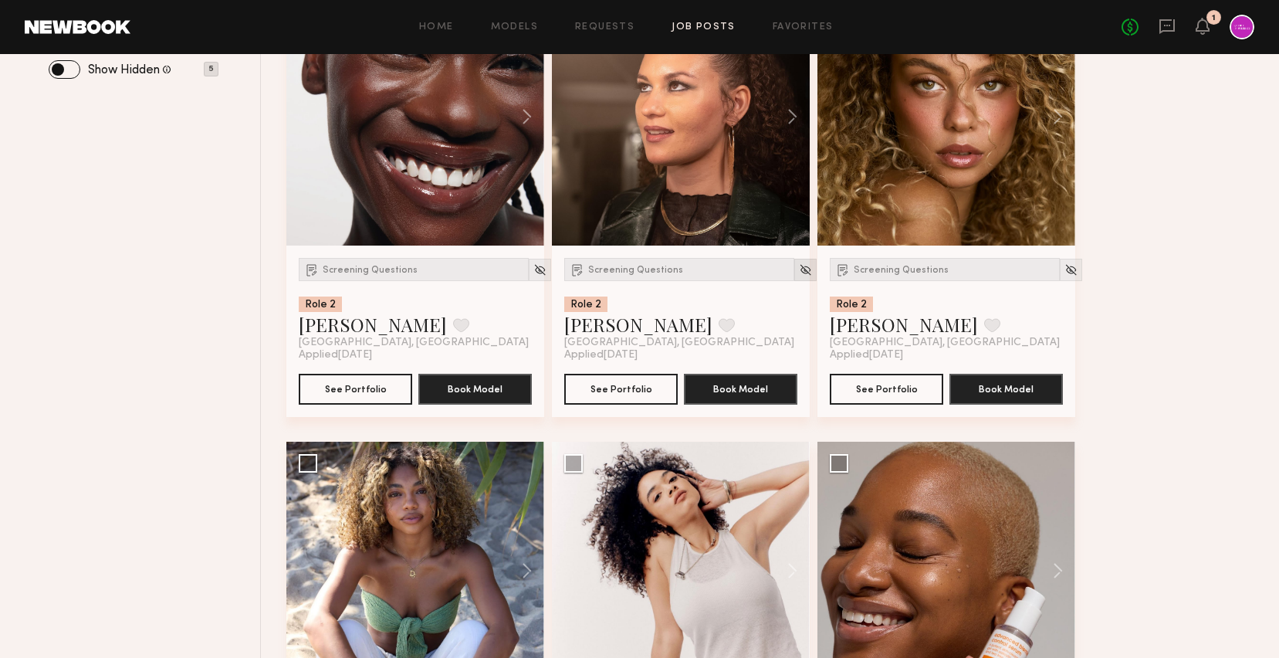
click at [799, 269] on img at bounding box center [805, 269] width 13 height 13
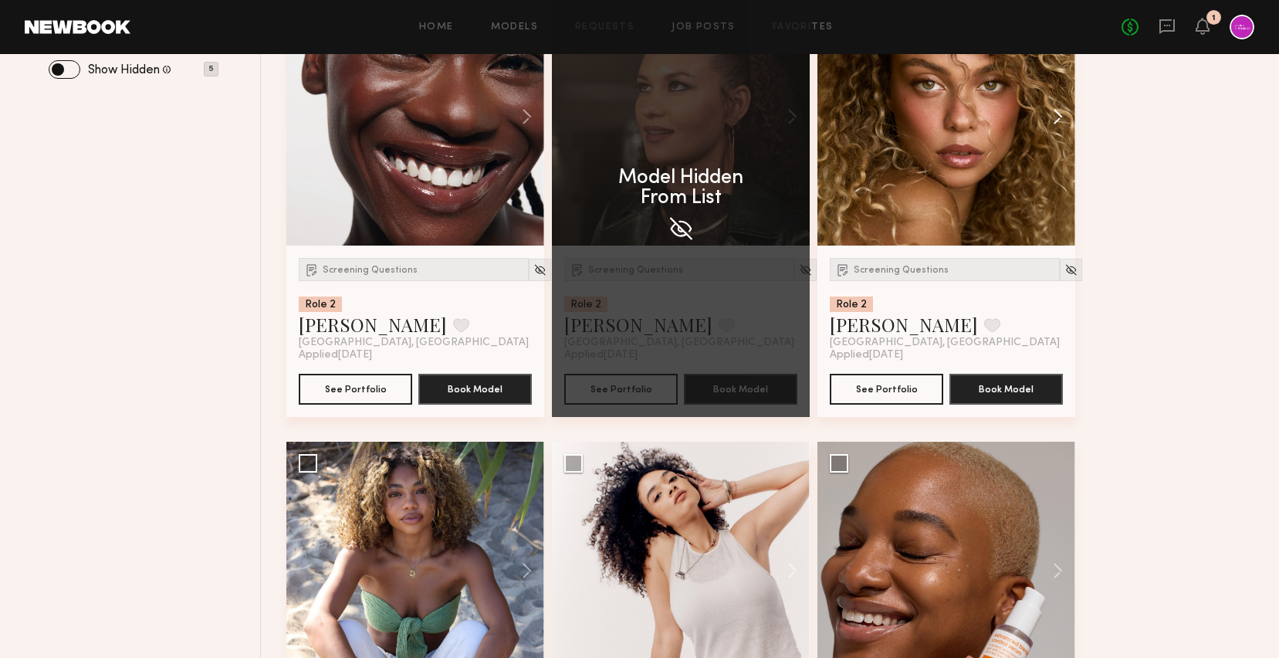
click at [1064, 114] on button at bounding box center [1050, 117] width 49 height 258
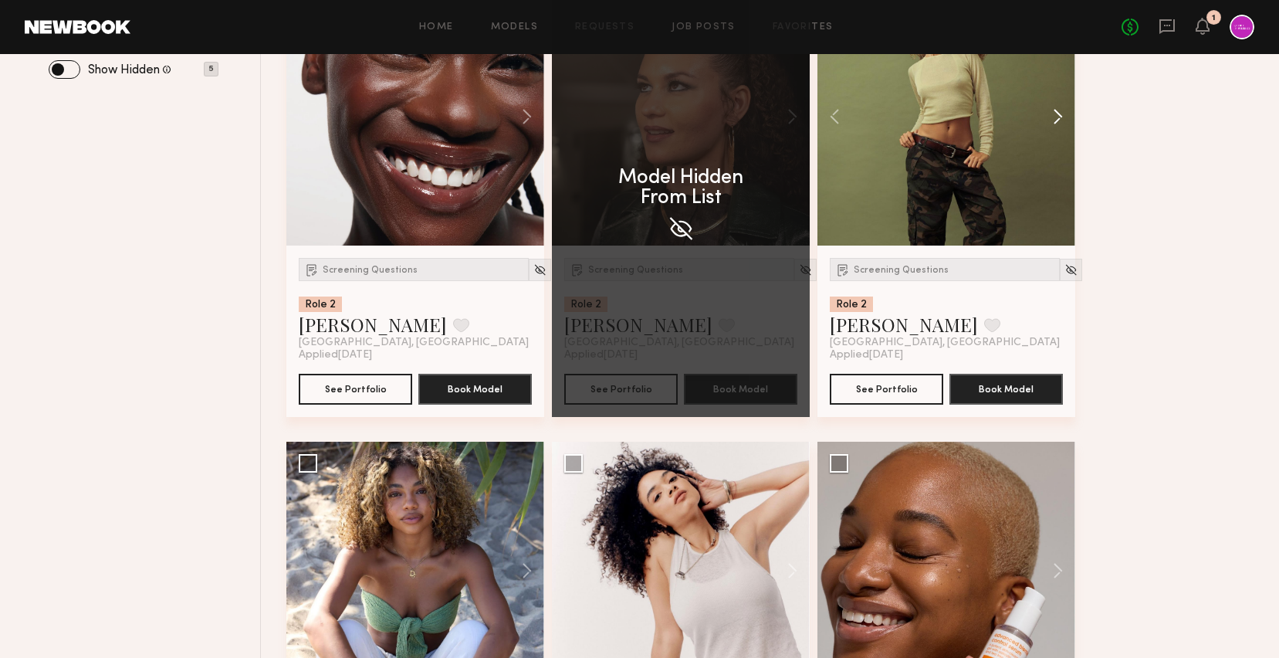
click at [1064, 114] on button at bounding box center [1050, 117] width 49 height 258
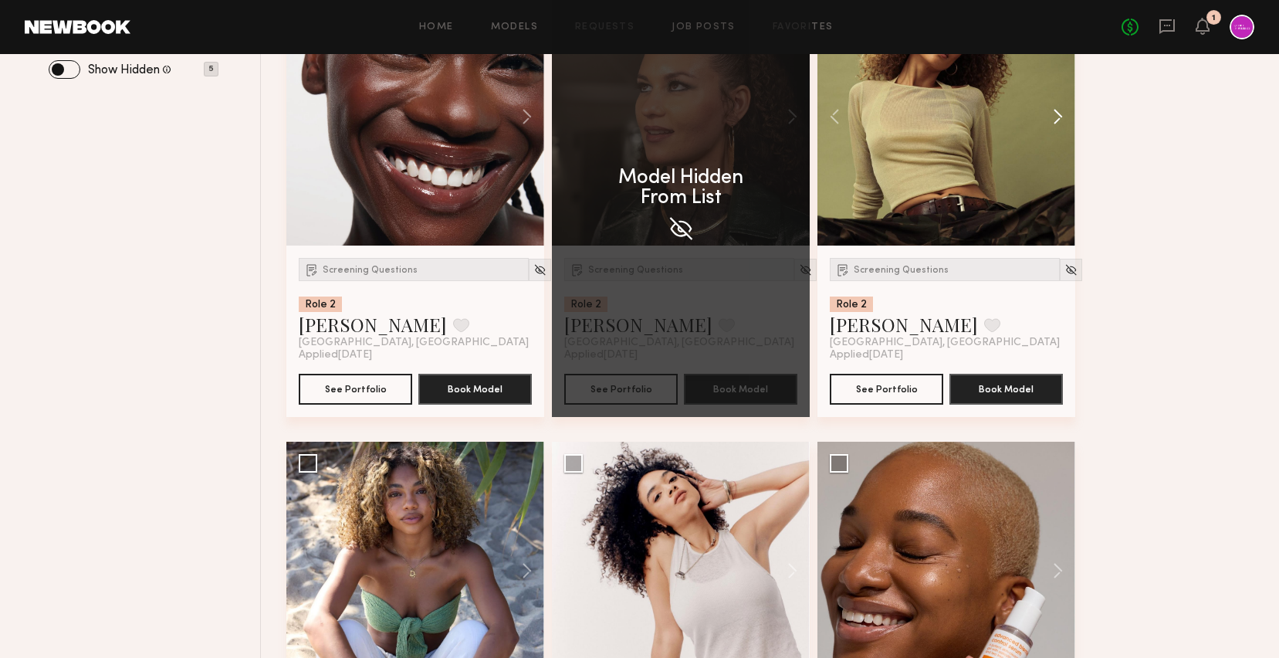
scroll to position [611, 0]
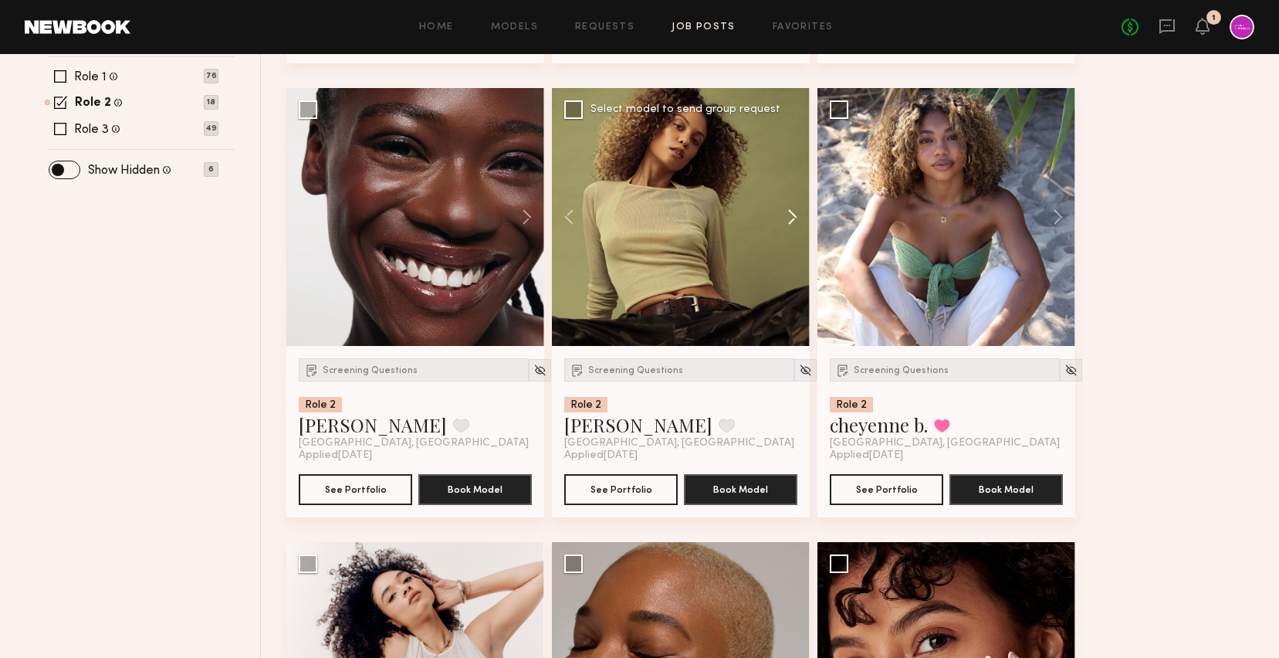
click at [791, 214] on button at bounding box center [784, 217] width 49 height 258
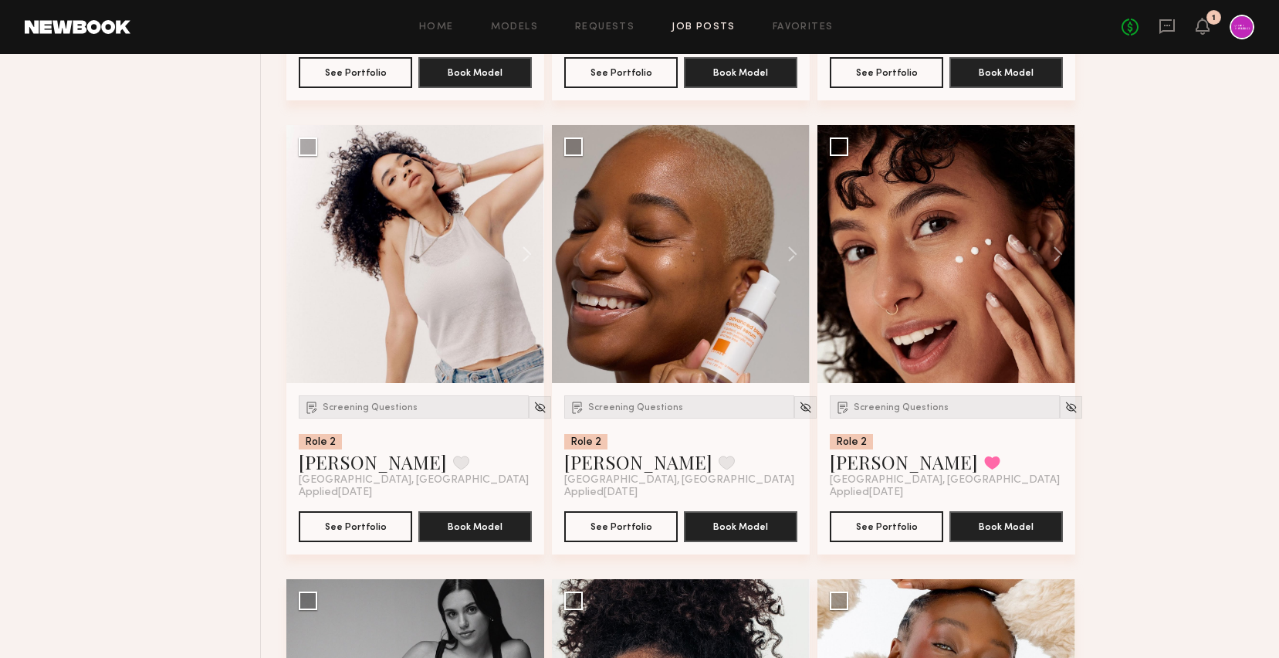
scroll to position [1030, 0]
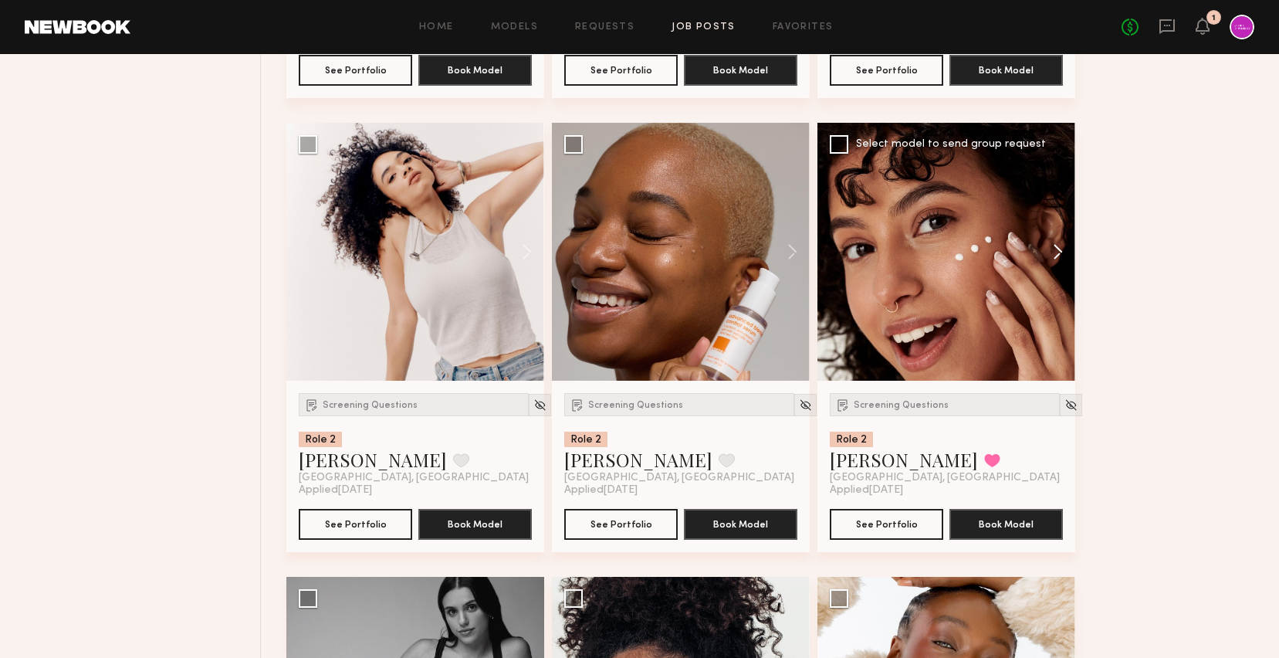
click at [1064, 244] on button at bounding box center [1050, 252] width 49 height 258
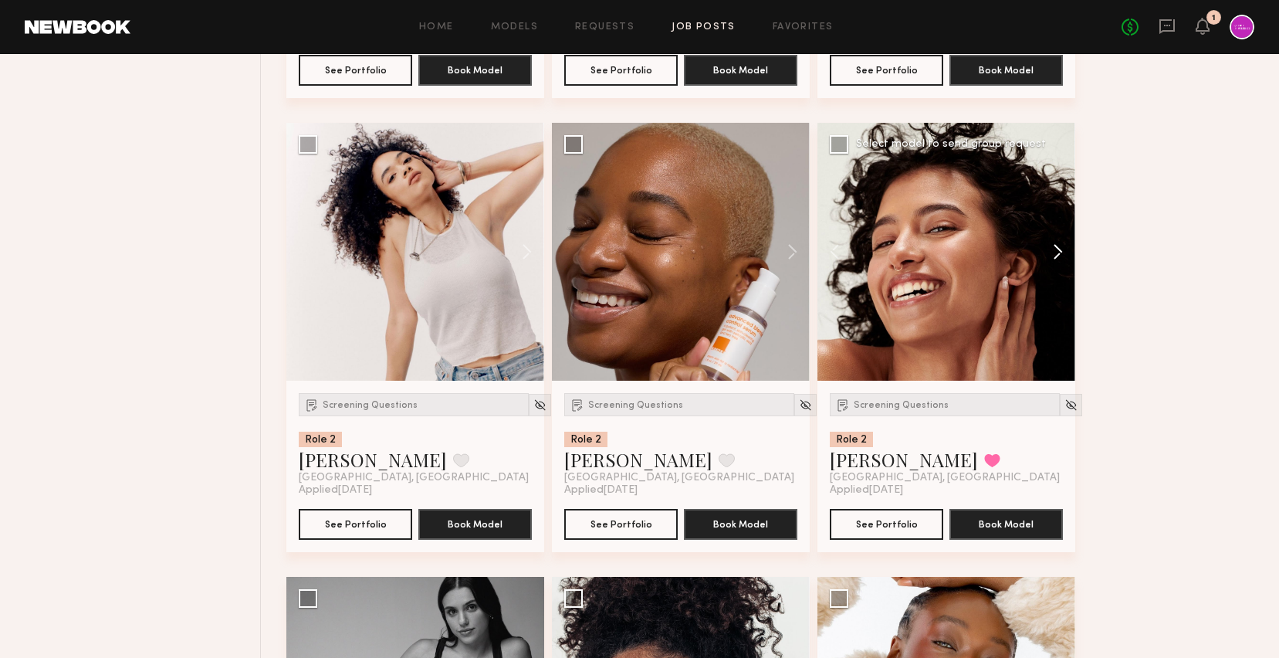
click at [1064, 244] on button at bounding box center [1050, 252] width 49 height 258
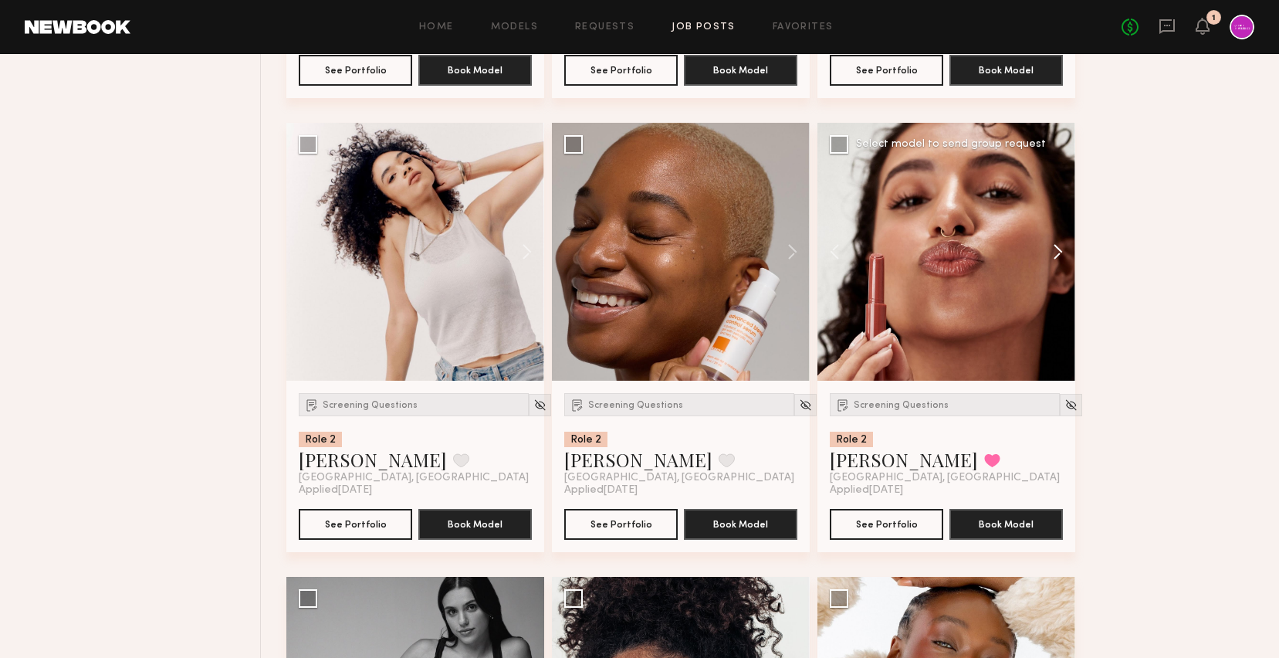
click at [1064, 244] on button at bounding box center [1050, 252] width 49 height 258
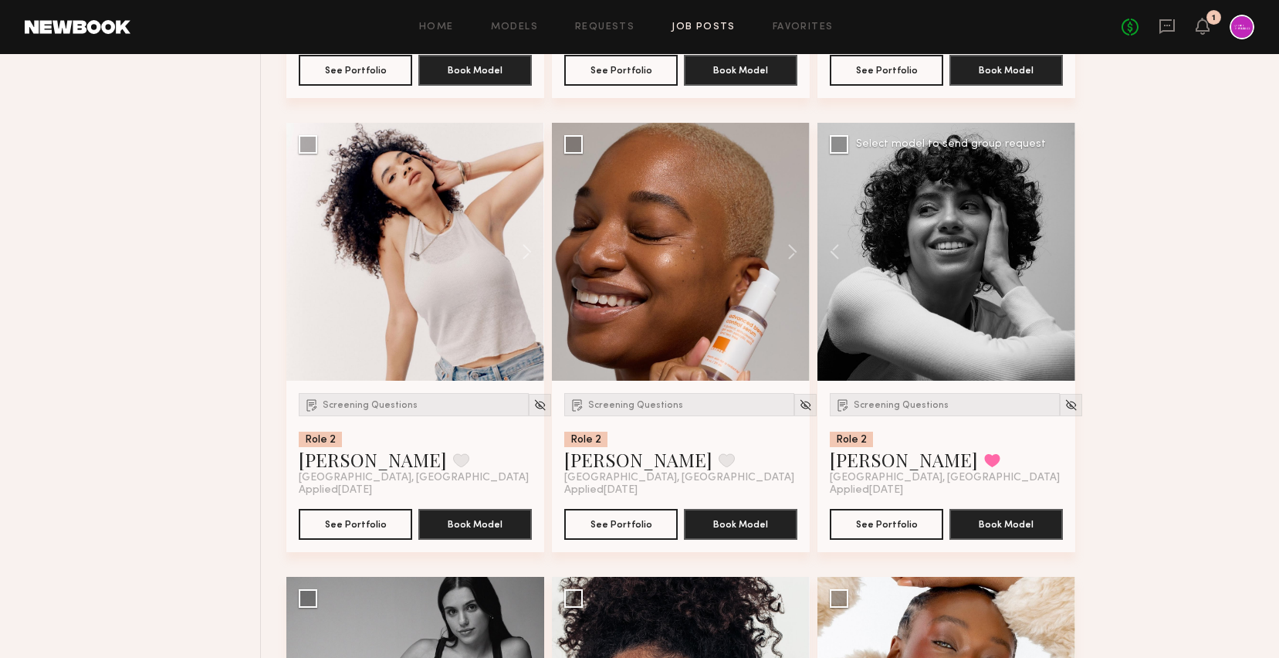
click at [1064, 244] on div at bounding box center [946, 252] width 258 height 258
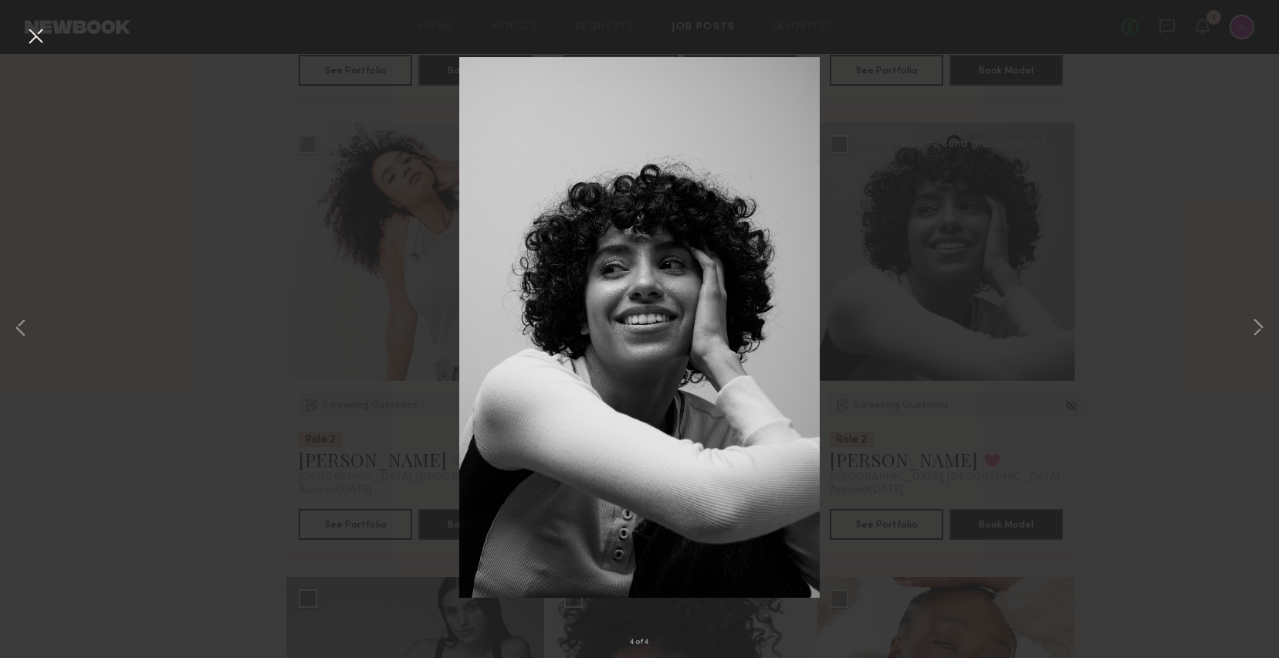
click at [25, 27] on button at bounding box center [35, 37] width 25 height 28
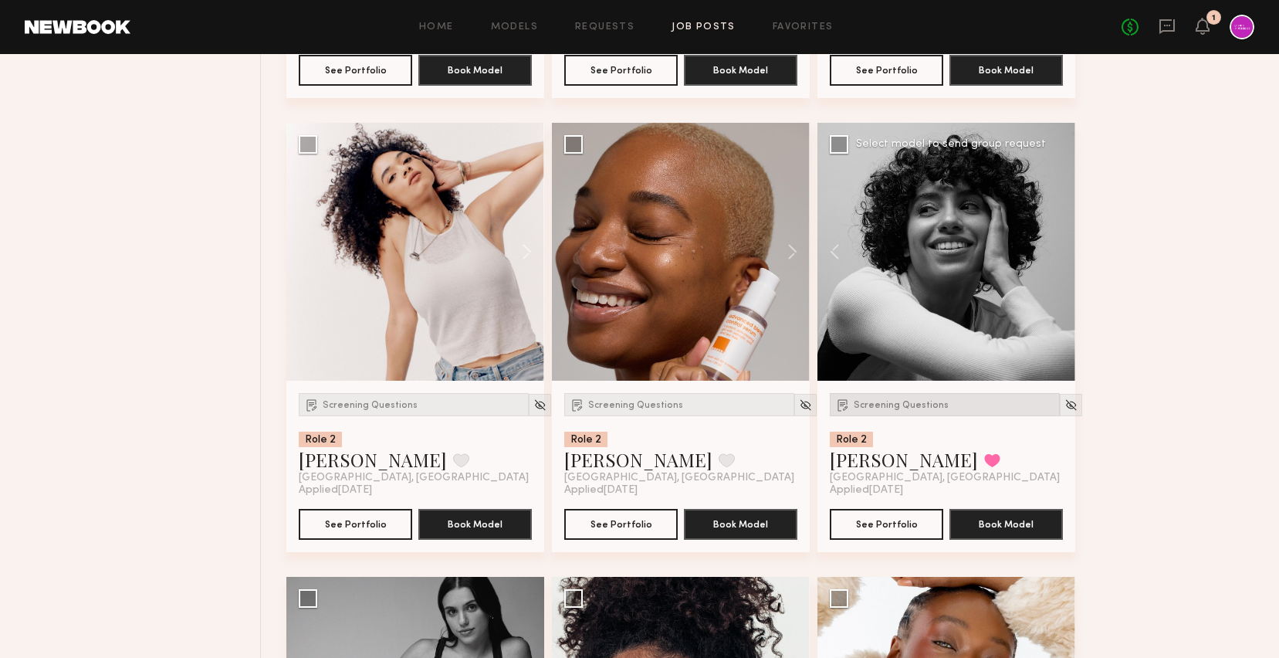
click at [892, 401] on span "Screening Questions" at bounding box center [901, 405] width 95 height 9
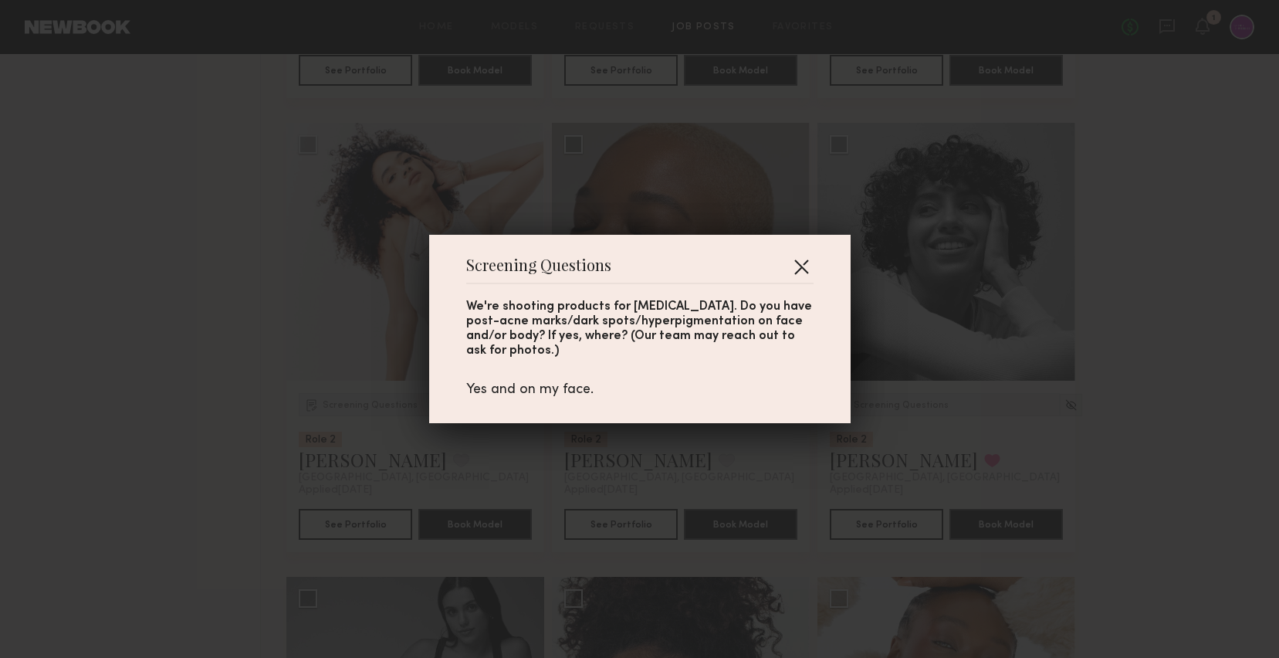
click at [803, 274] on button "button" at bounding box center [801, 266] width 25 height 25
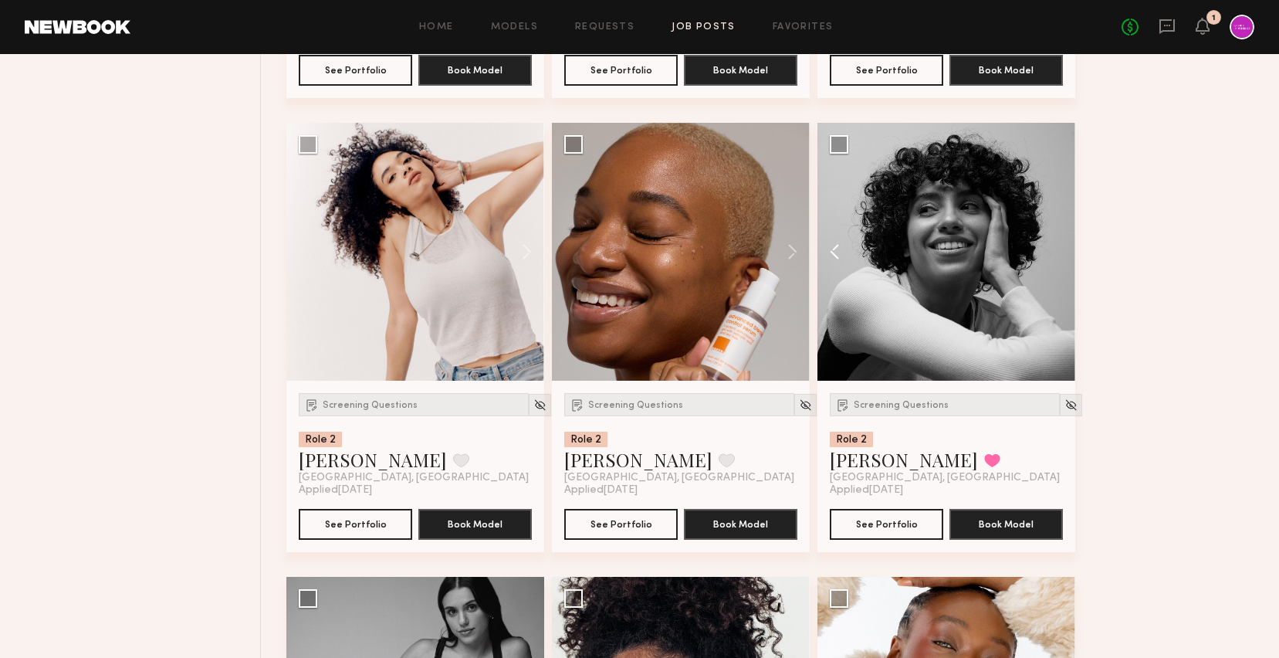
click at [831, 241] on button at bounding box center [841, 252] width 49 height 258
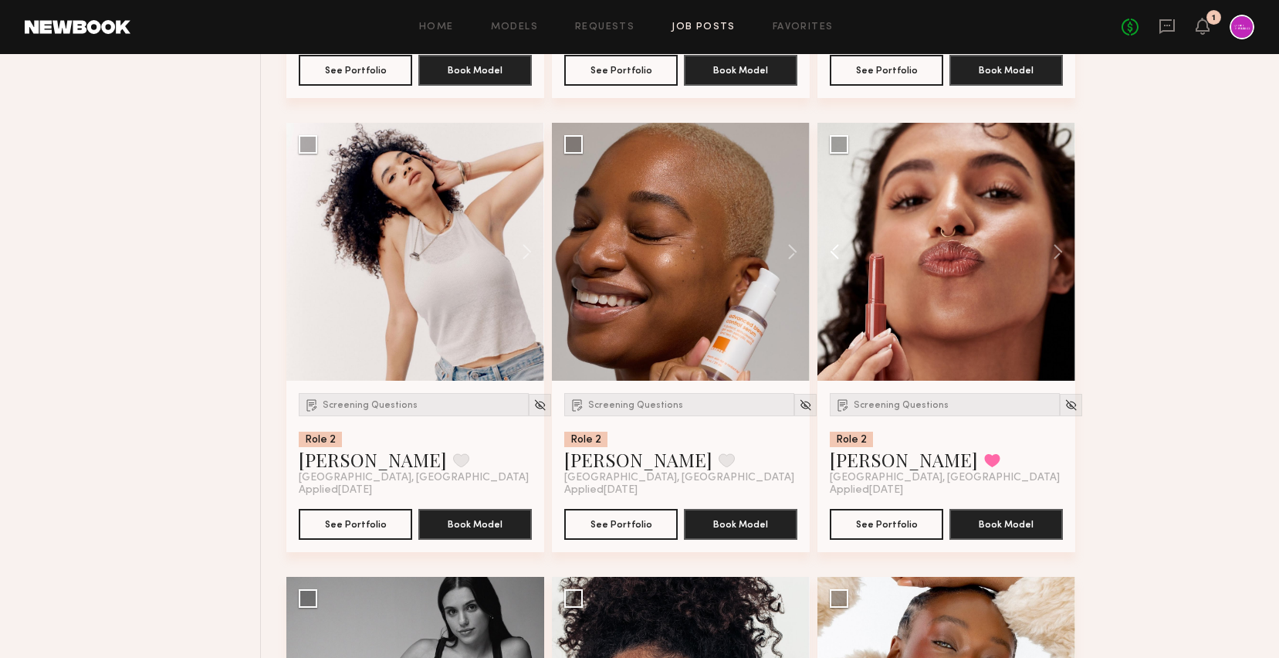
click at [831, 241] on button at bounding box center [841, 252] width 49 height 258
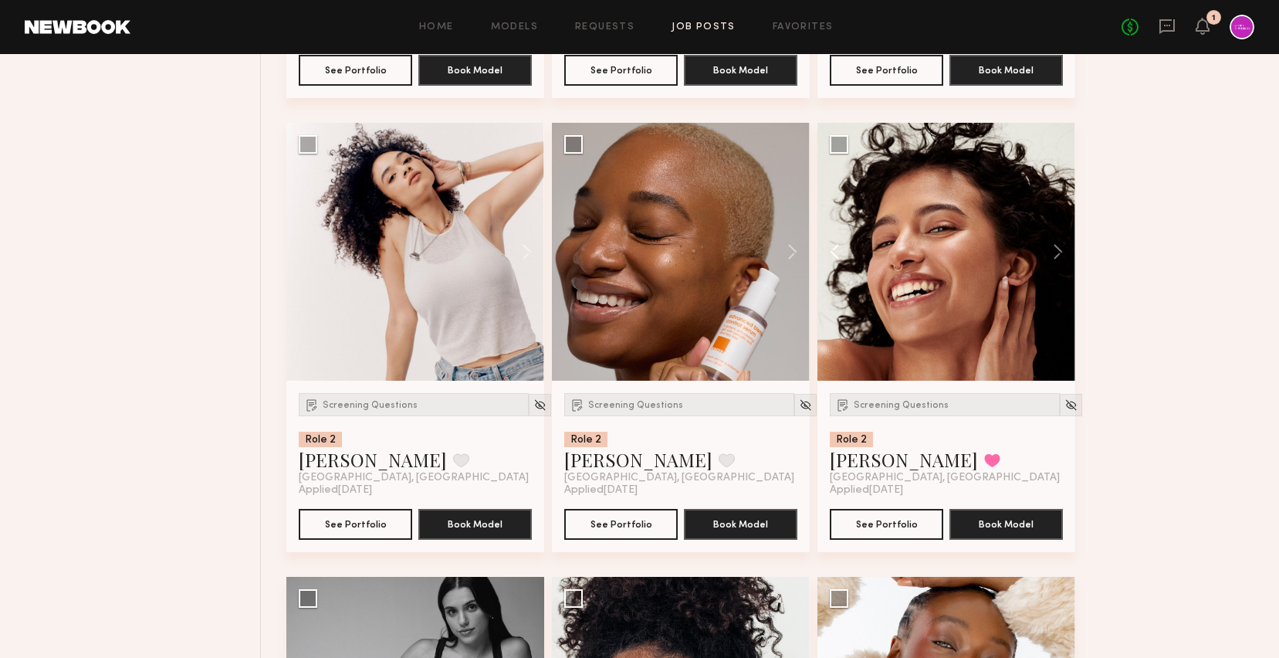
click at [831, 241] on button at bounding box center [841, 252] width 49 height 258
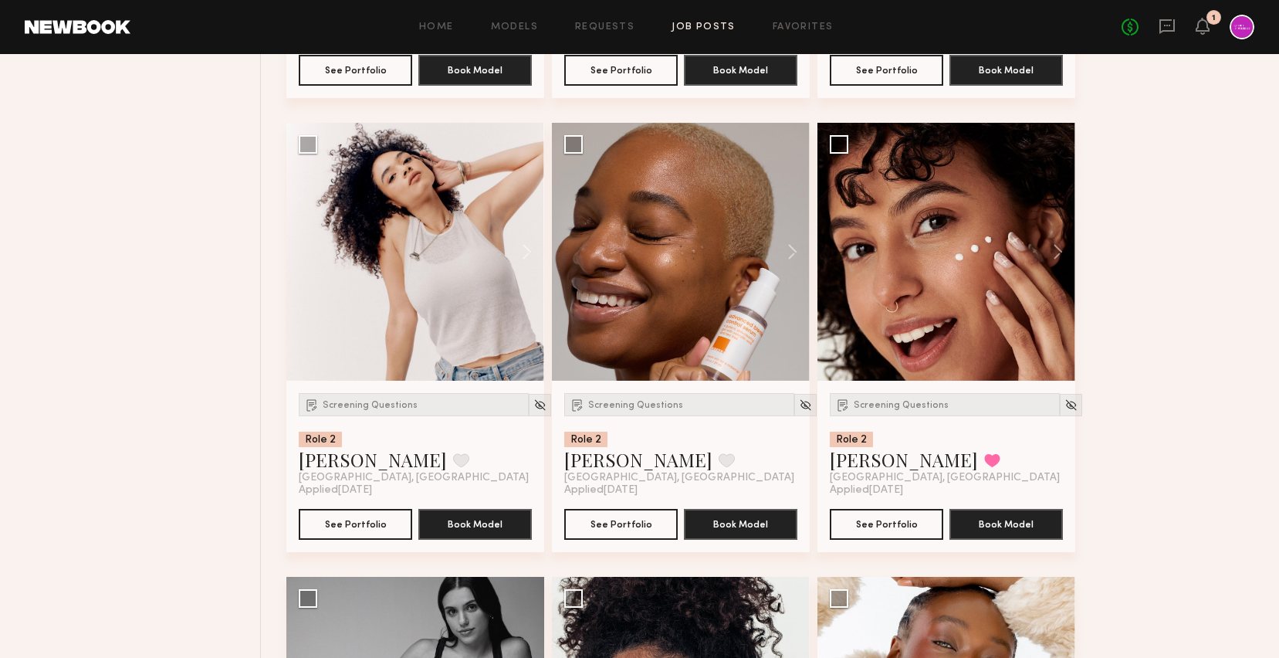
click at [831, 241] on div at bounding box center [946, 252] width 258 height 258
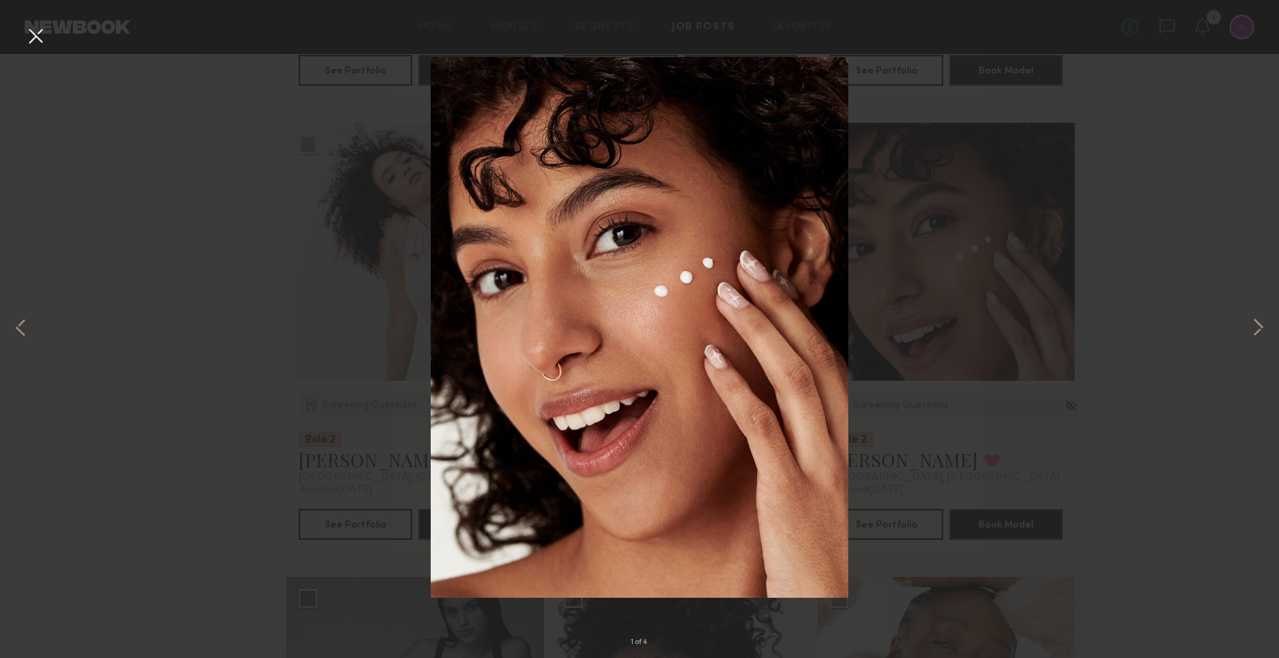
click at [34, 36] on button at bounding box center [35, 37] width 25 height 28
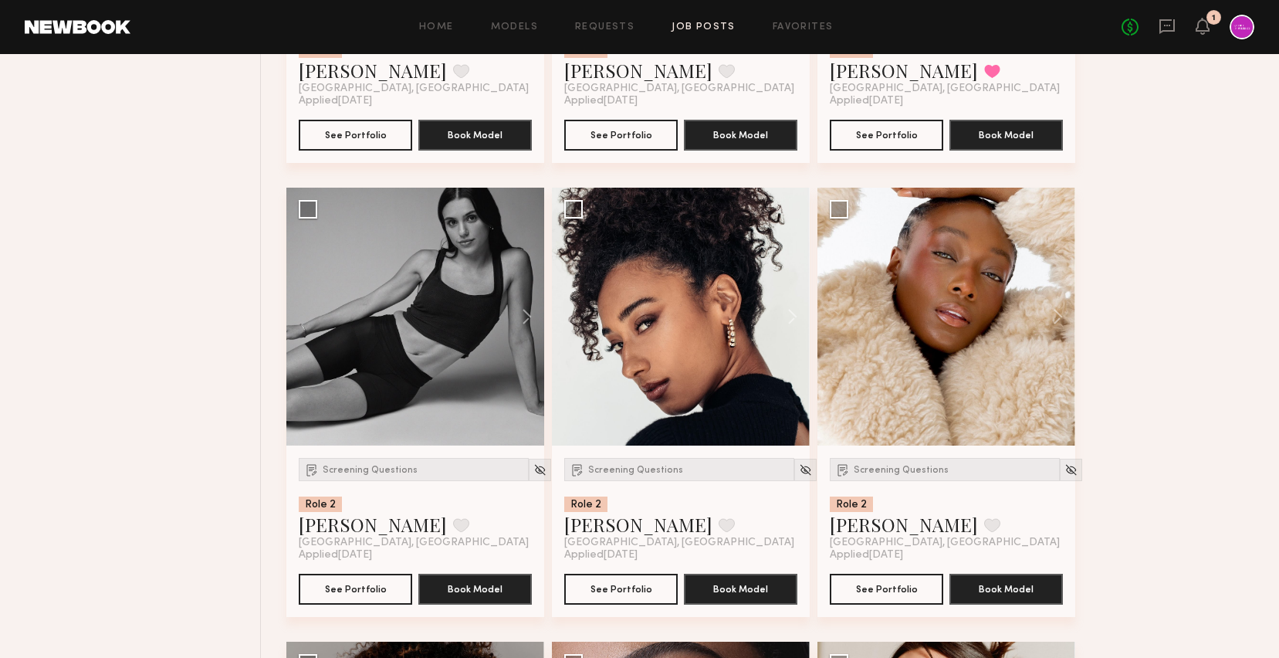
scroll to position [1473, 0]
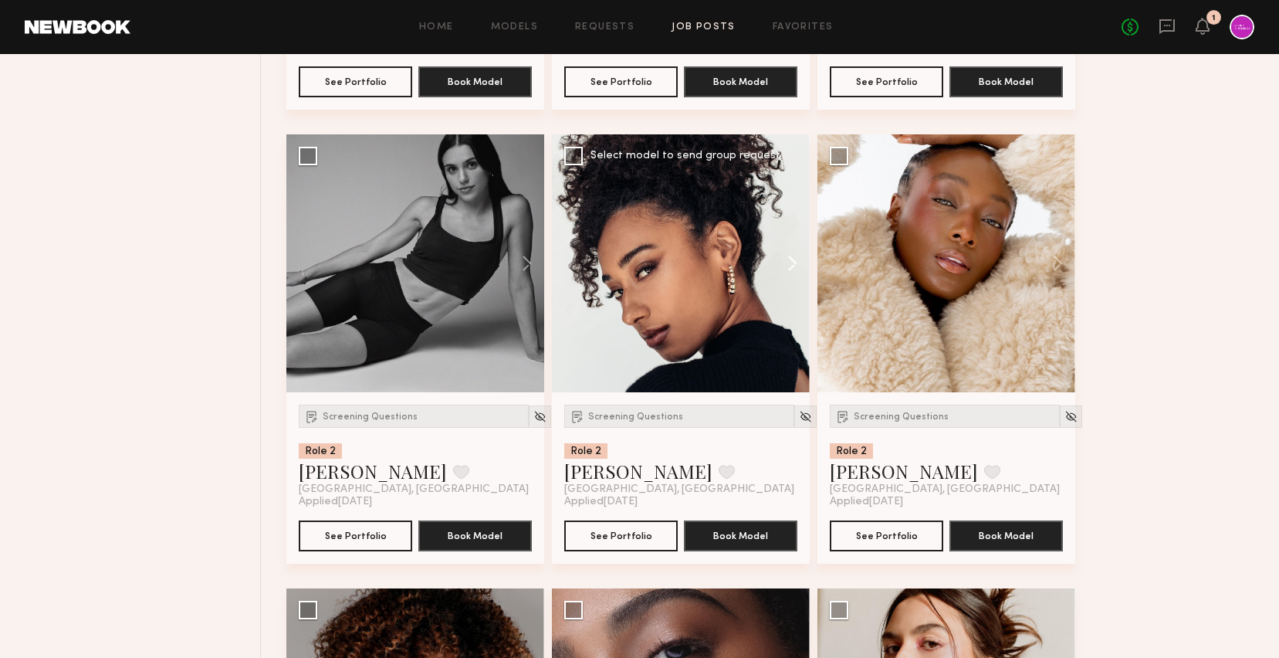
click at [793, 266] on button at bounding box center [784, 263] width 49 height 258
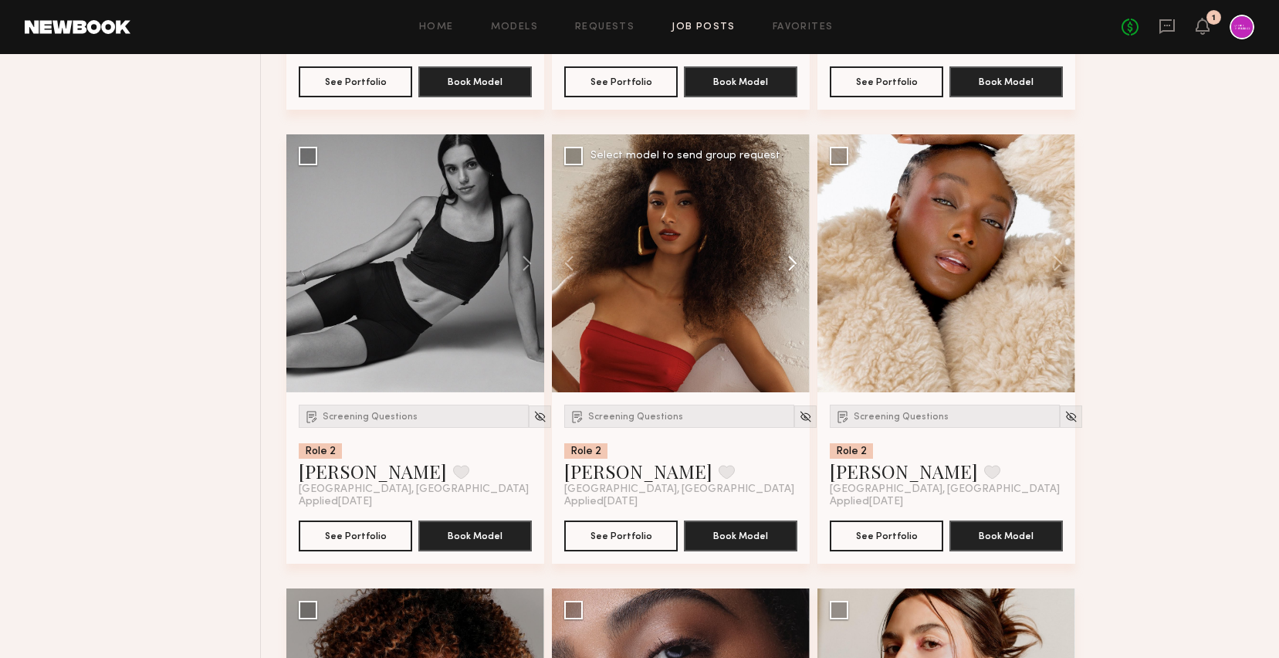
click at [793, 266] on button at bounding box center [784, 263] width 49 height 258
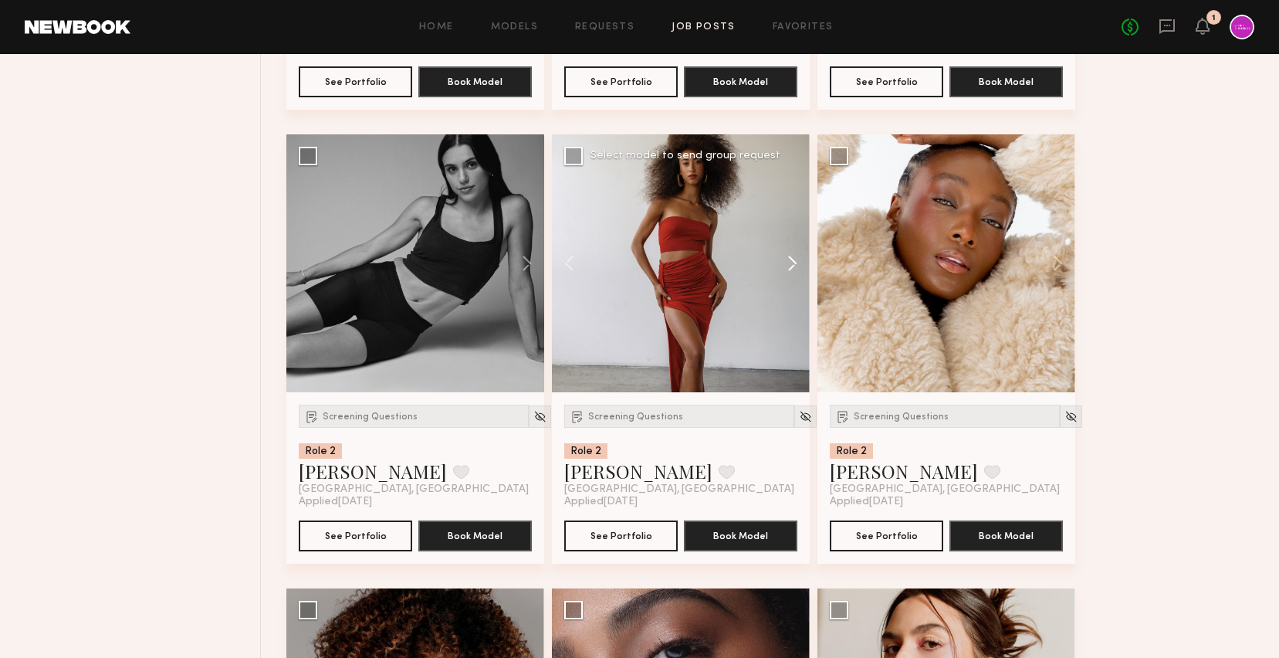
click at [793, 266] on button at bounding box center [784, 263] width 49 height 258
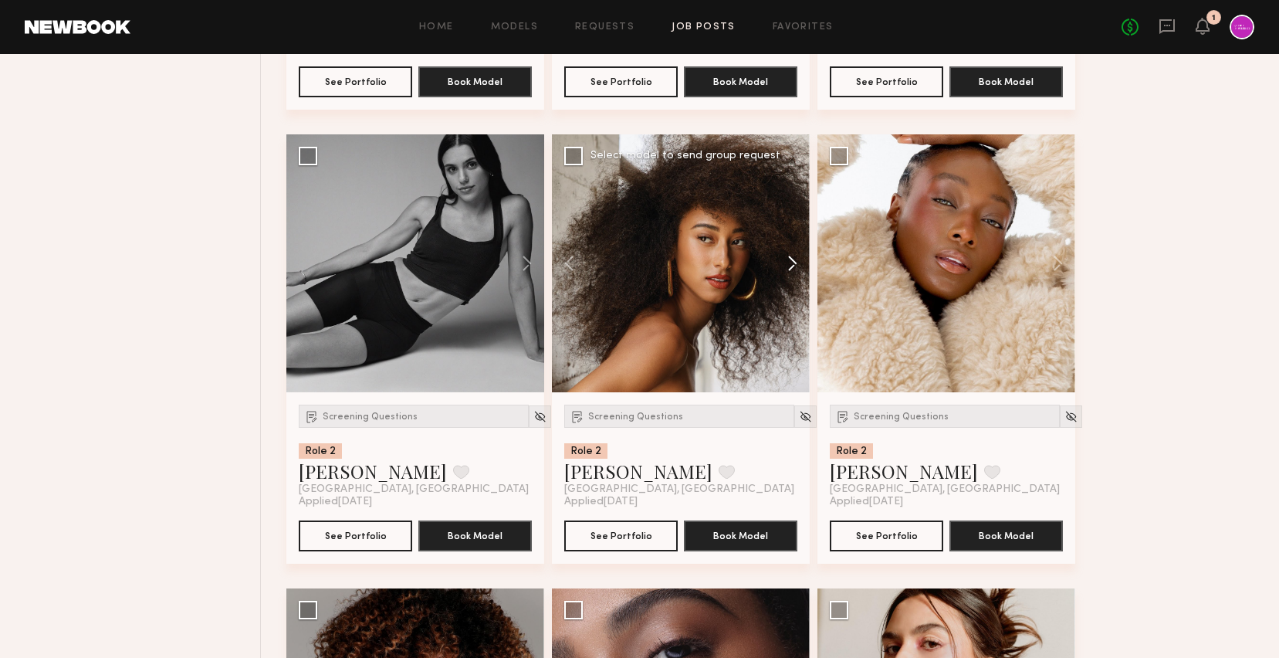
click at [793, 266] on button at bounding box center [784, 263] width 49 height 258
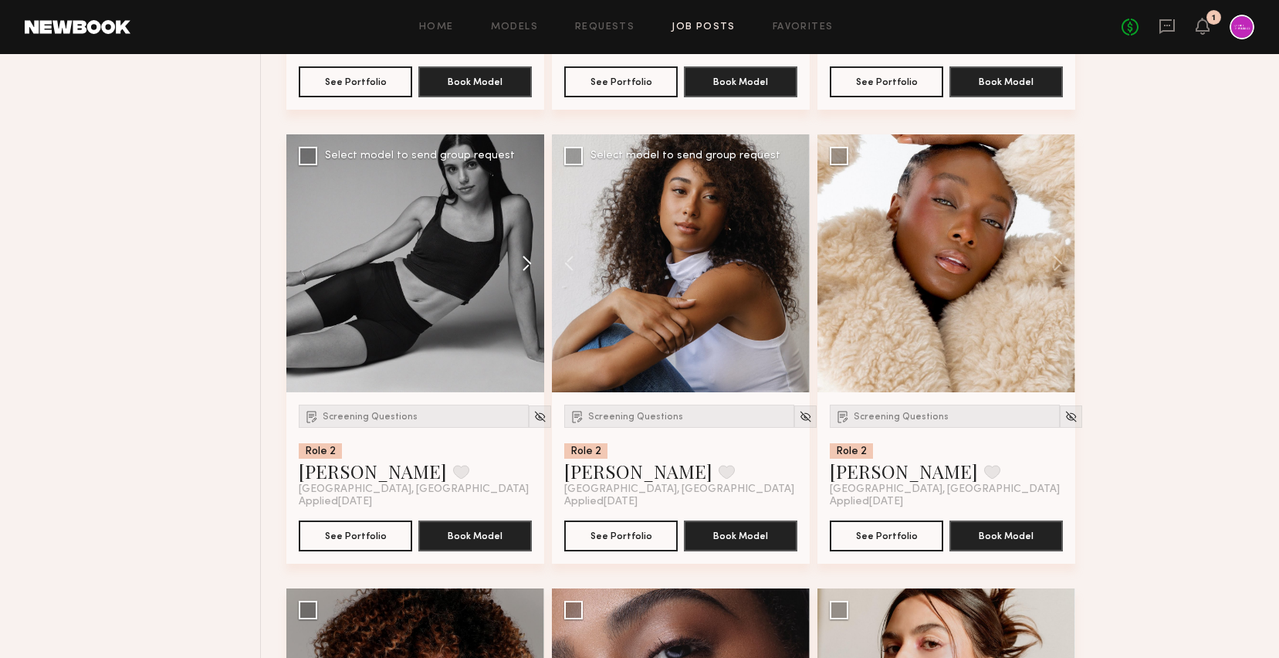
click at [536, 271] on button at bounding box center [519, 263] width 49 height 258
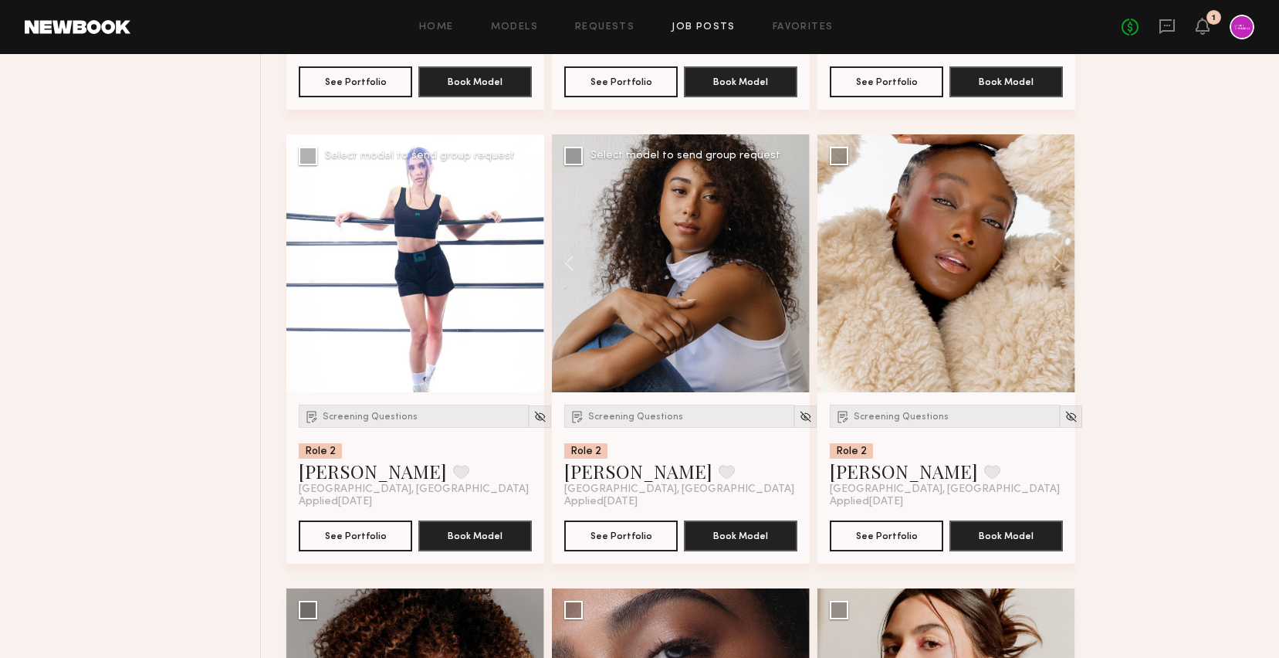
click at [536, 271] on button at bounding box center [519, 263] width 49 height 258
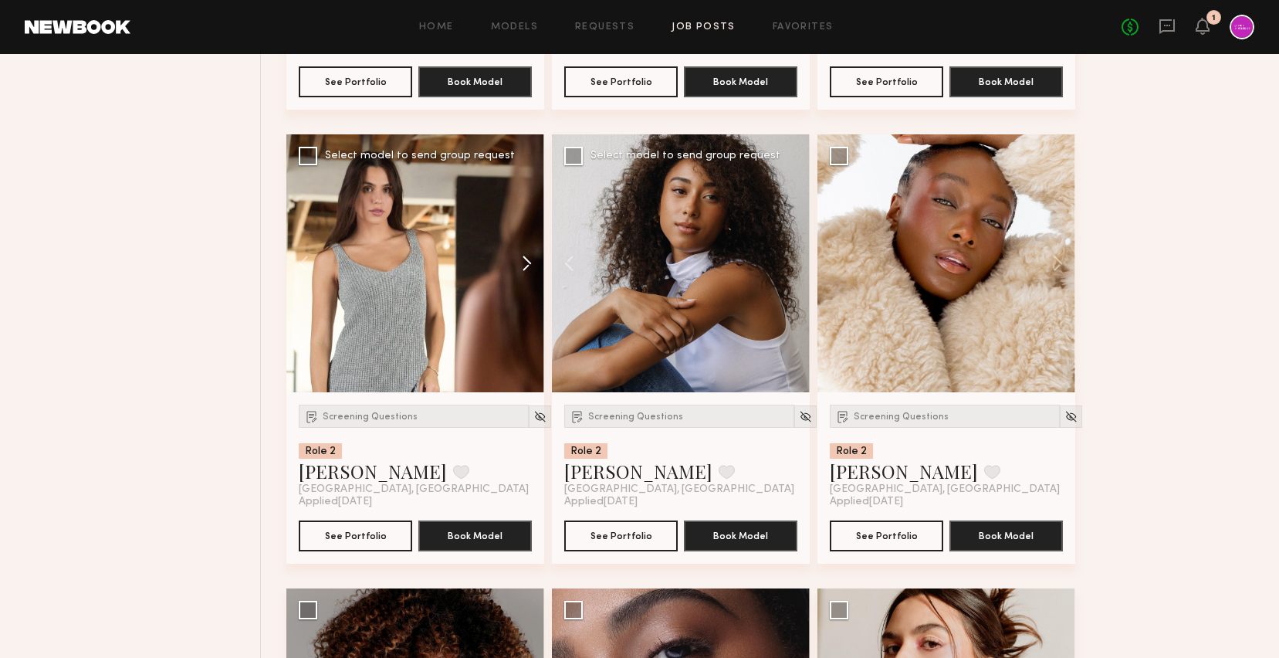
click at [536, 271] on button at bounding box center [519, 263] width 49 height 258
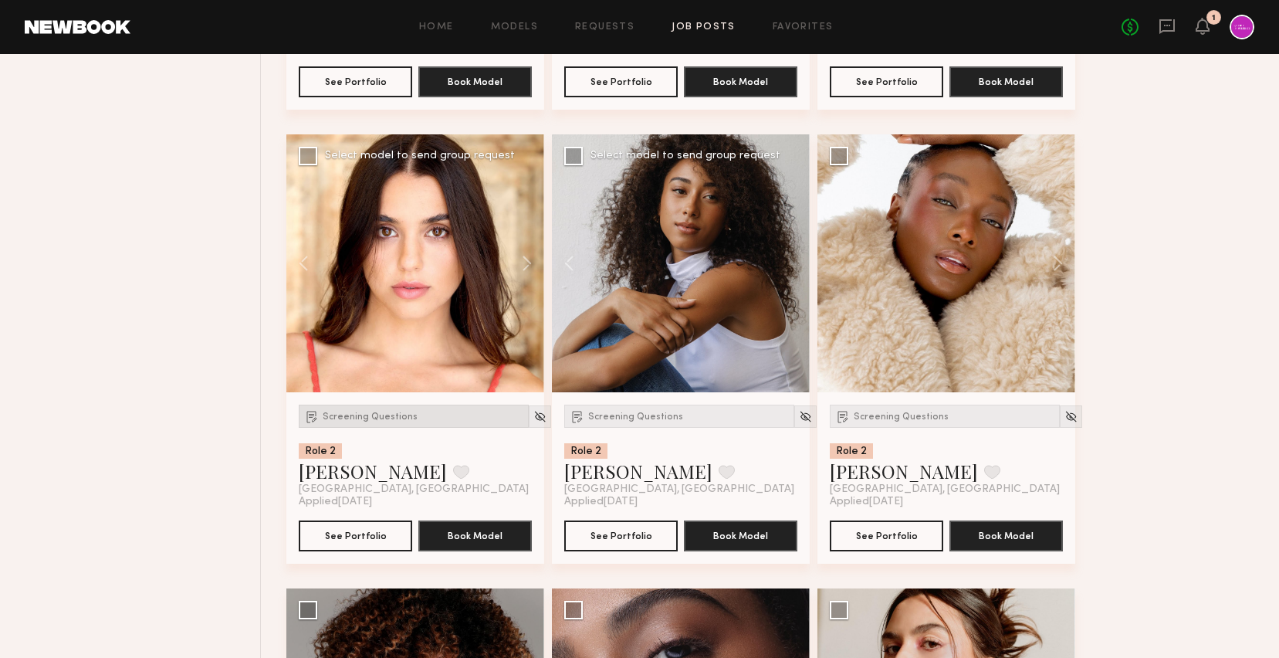
click at [386, 422] on div "Screening Questions" at bounding box center [414, 415] width 230 height 23
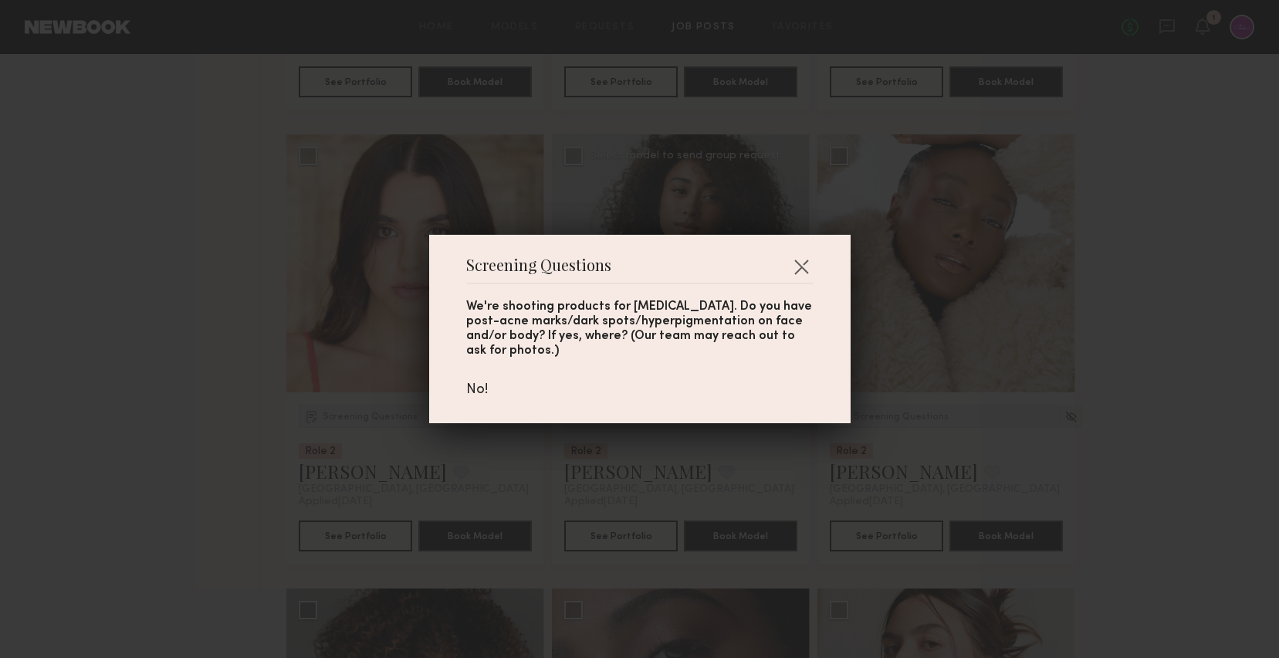
click at [338, 263] on div "Screening Questions We're shooting products for [MEDICAL_DATA]. Do you have pos…" at bounding box center [639, 329] width 1279 height 658
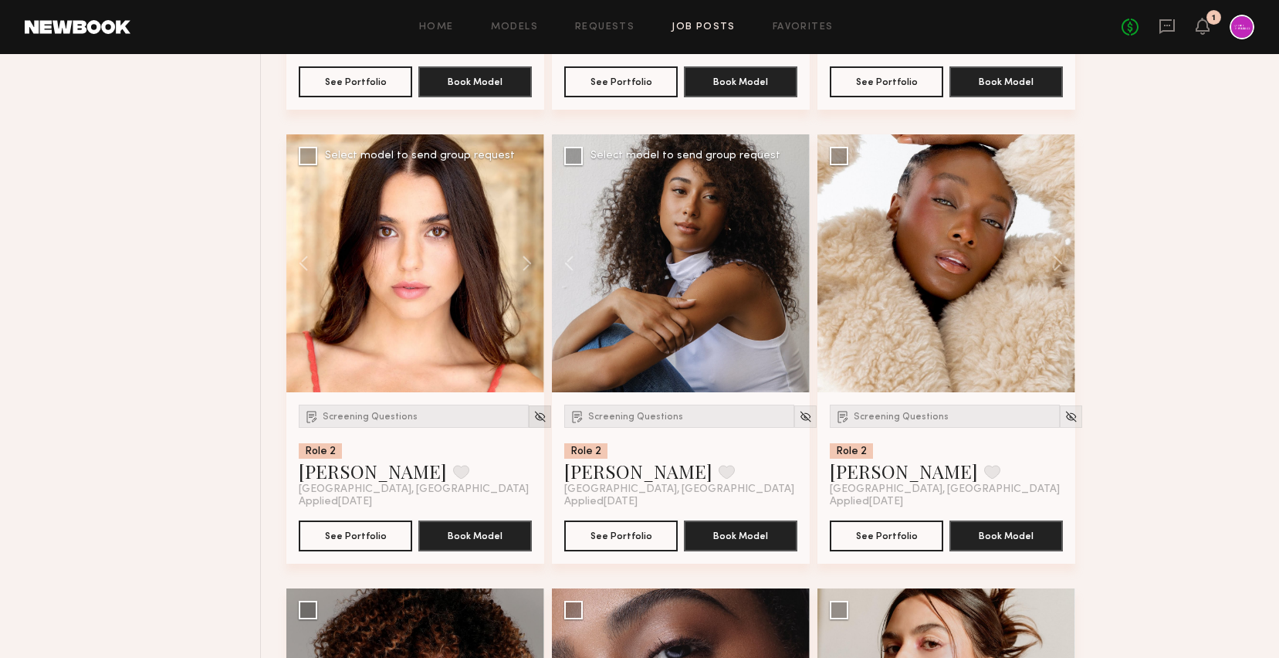
click at [533, 421] on img at bounding box center [539, 416] width 13 height 13
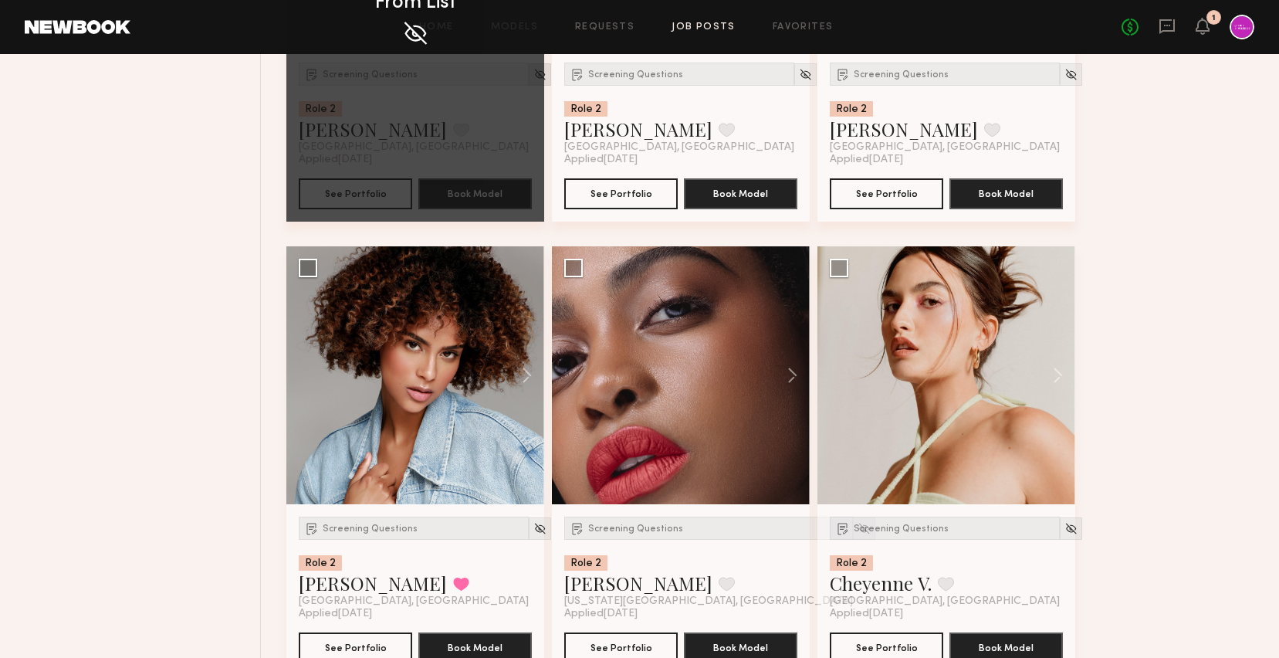
scroll to position [1818, 0]
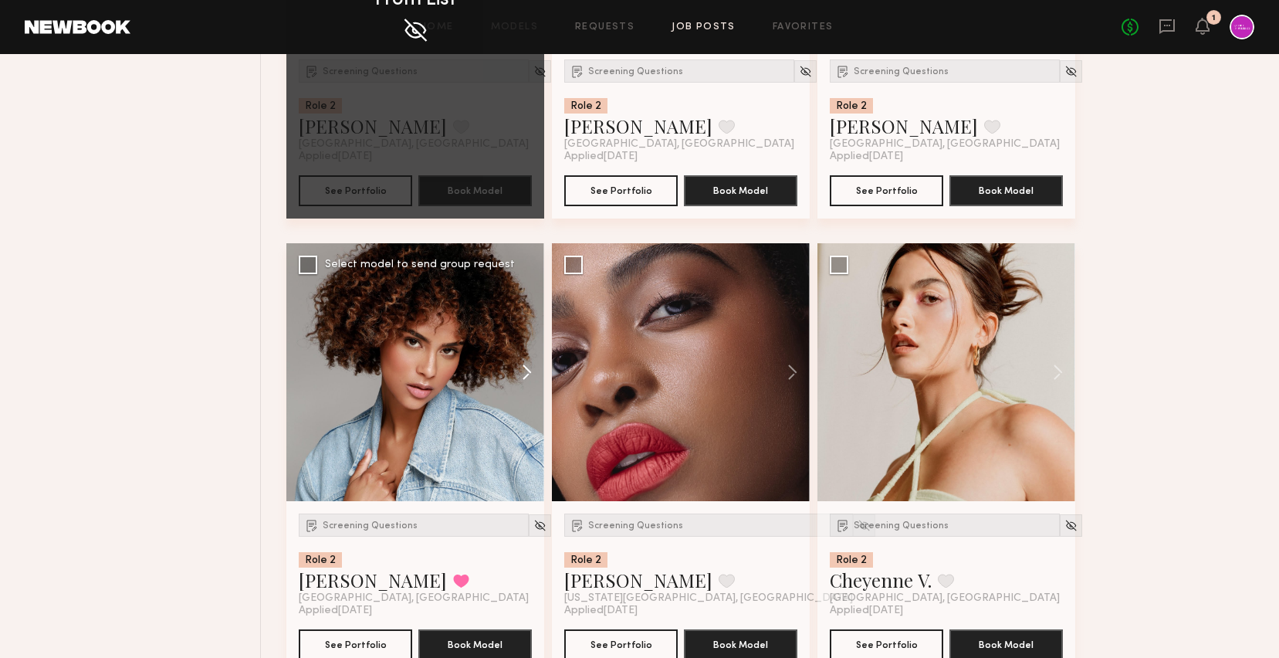
click at [526, 367] on button at bounding box center [519, 372] width 49 height 258
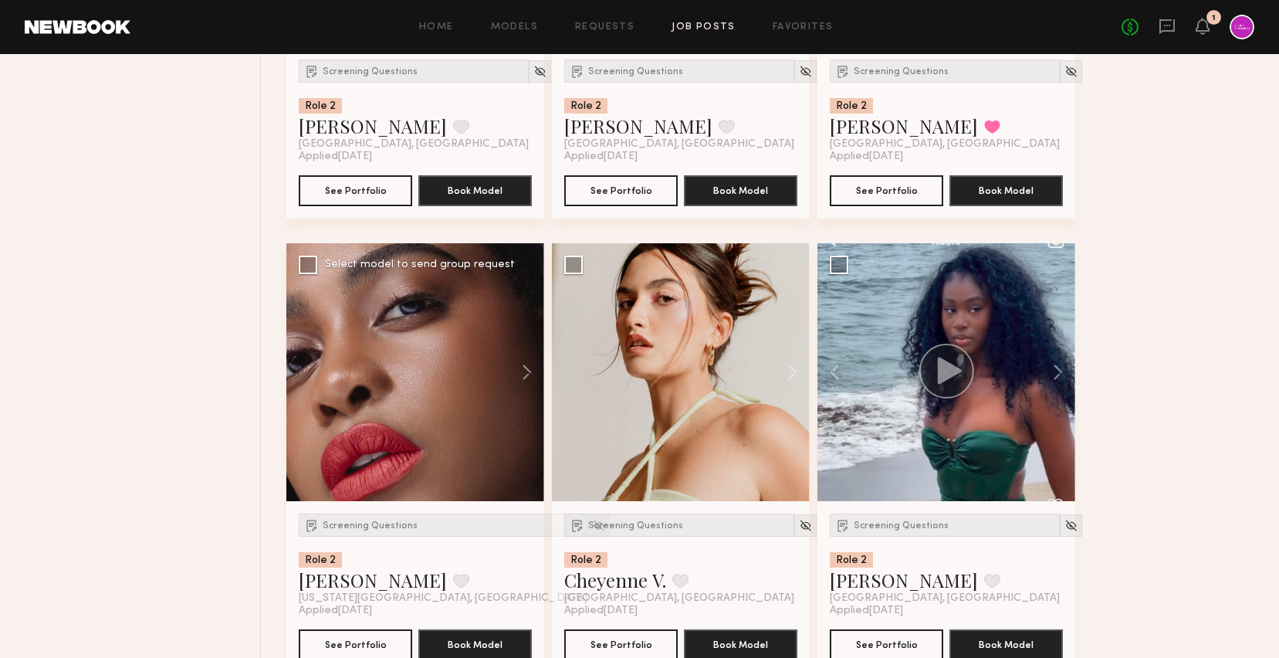
click at [369, 543] on div "Screening Questions Role 2 [PERSON_NAME] Favorite [US_STATE][GEOGRAPHIC_DATA], …" at bounding box center [443, 558] width 289 height 91
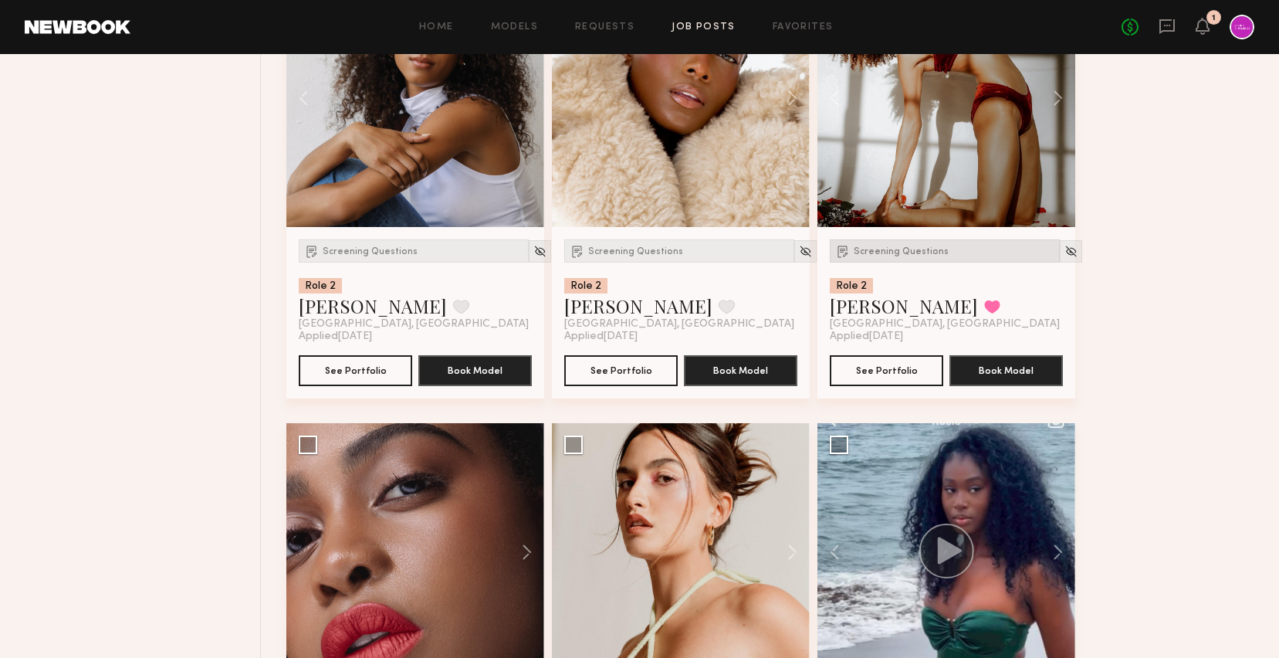
click at [919, 252] on span "Screening Questions" at bounding box center [901, 251] width 95 height 9
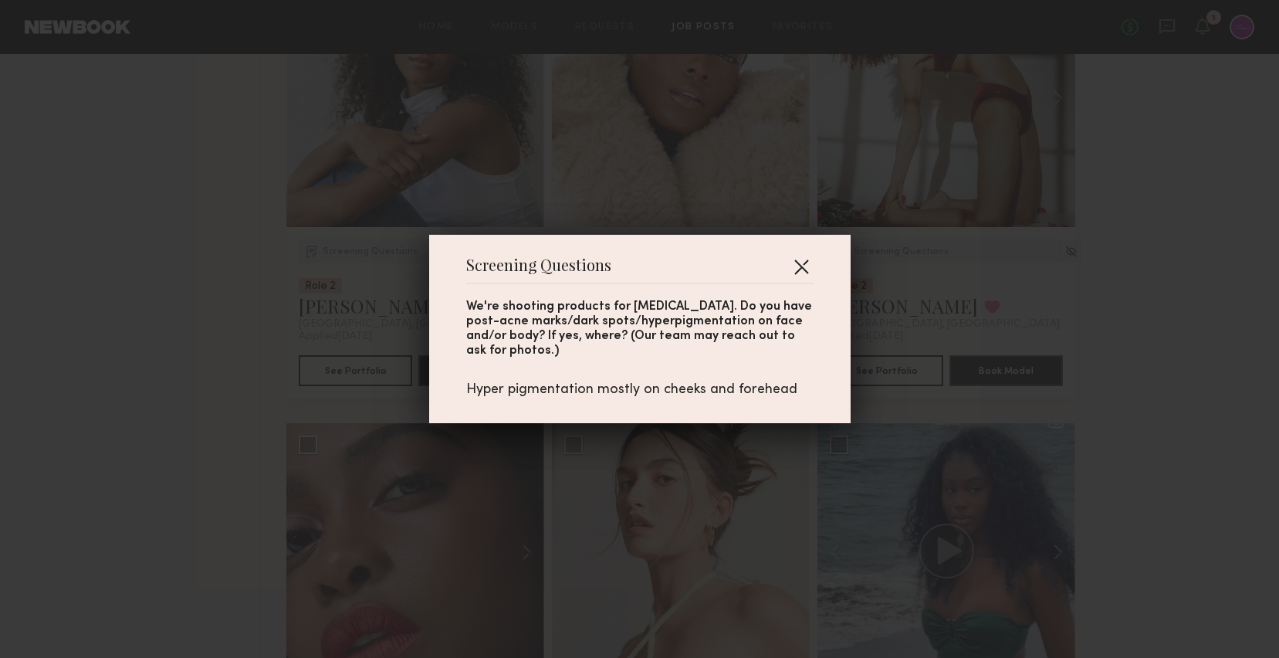
click at [811, 258] on button "button" at bounding box center [801, 266] width 25 height 25
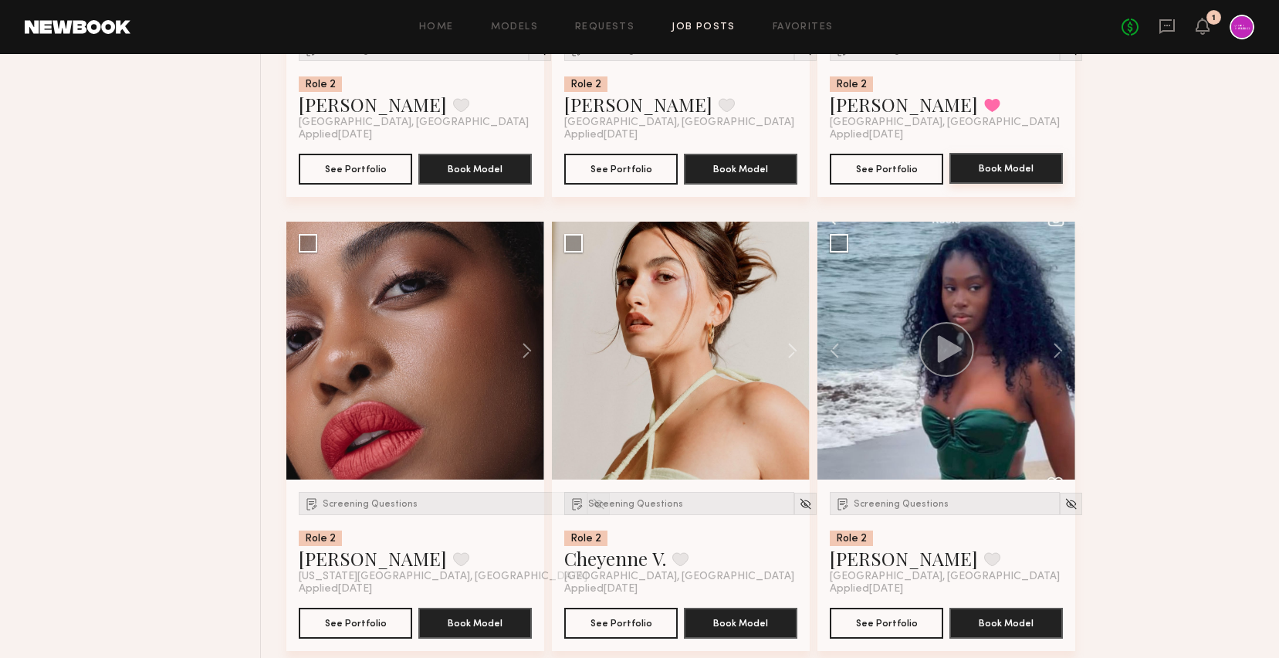
scroll to position [1857, 0]
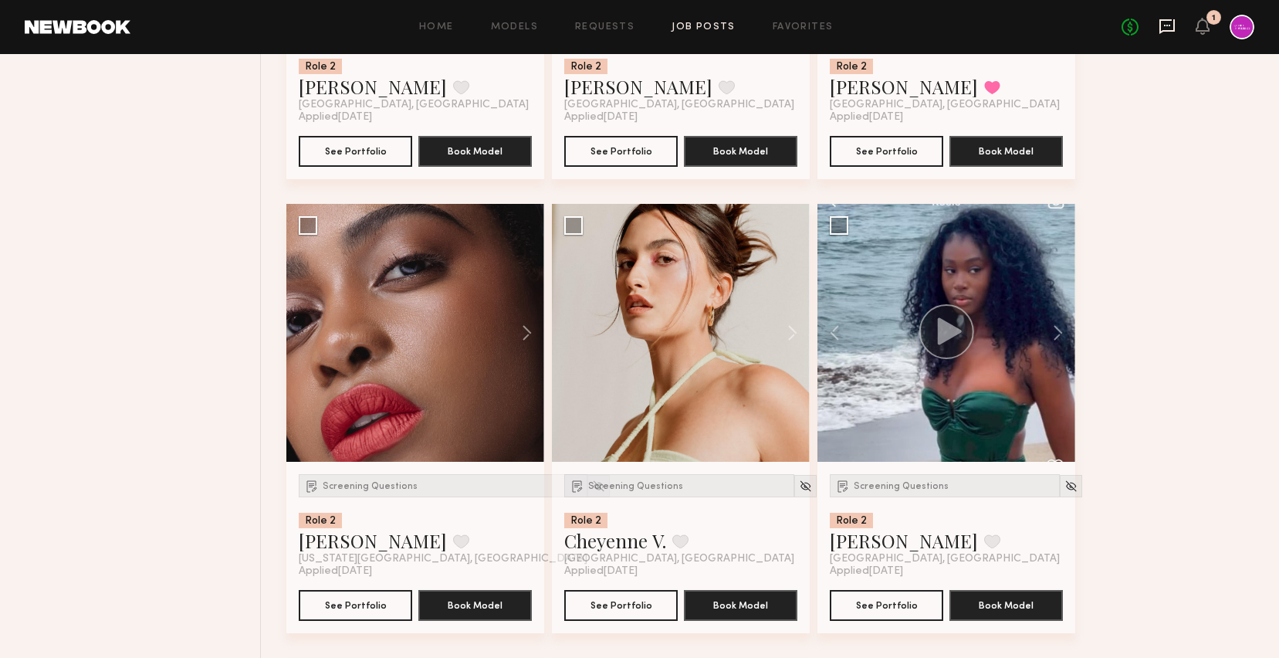
click at [1166, 22] on icon at bounding box center [1167, 26] width 17 height 17
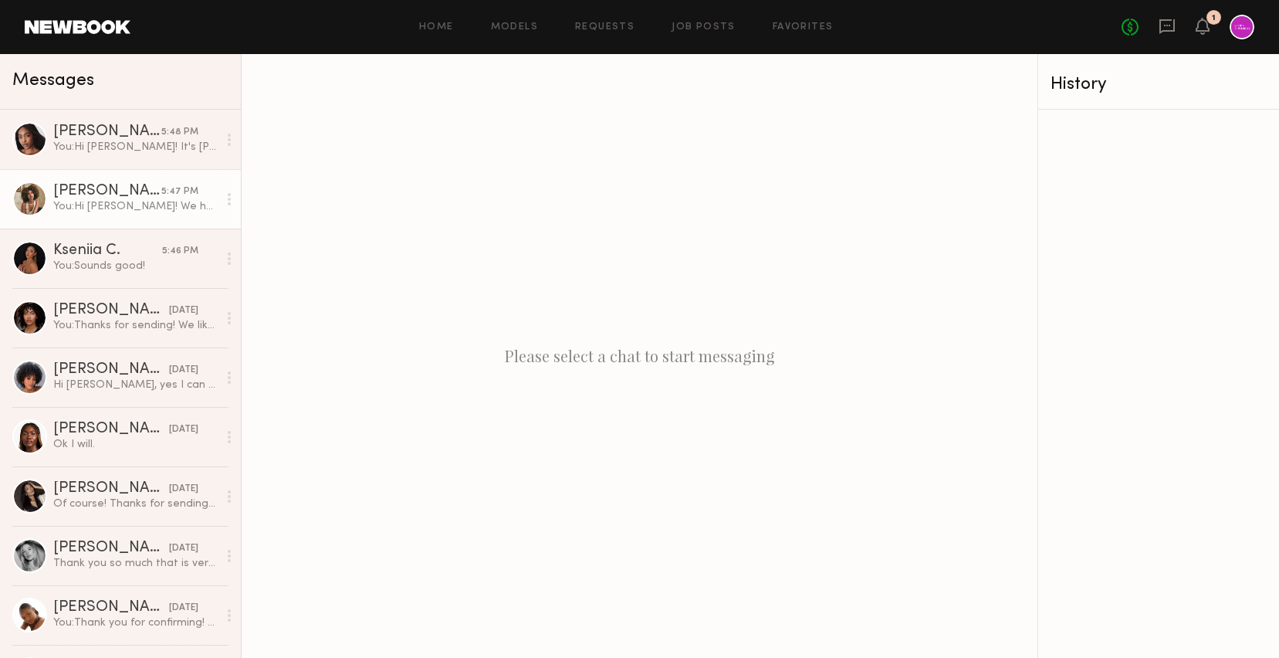
click at [113, 208] on div "You: Hi [PERSON_NAME]! We have another shoot on 9/25 for 2 [MEDICAL_DATA] produ…" at bounding box center [135, 206] width 164 height 15
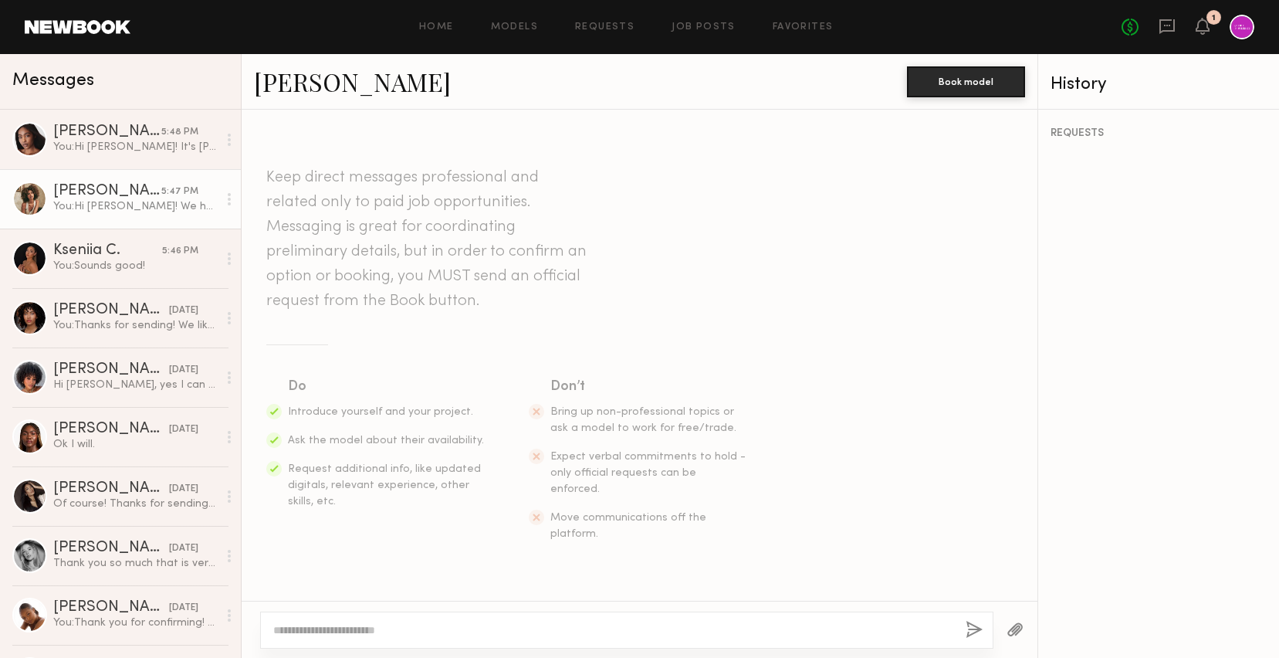
scroll to position [1883, 0]
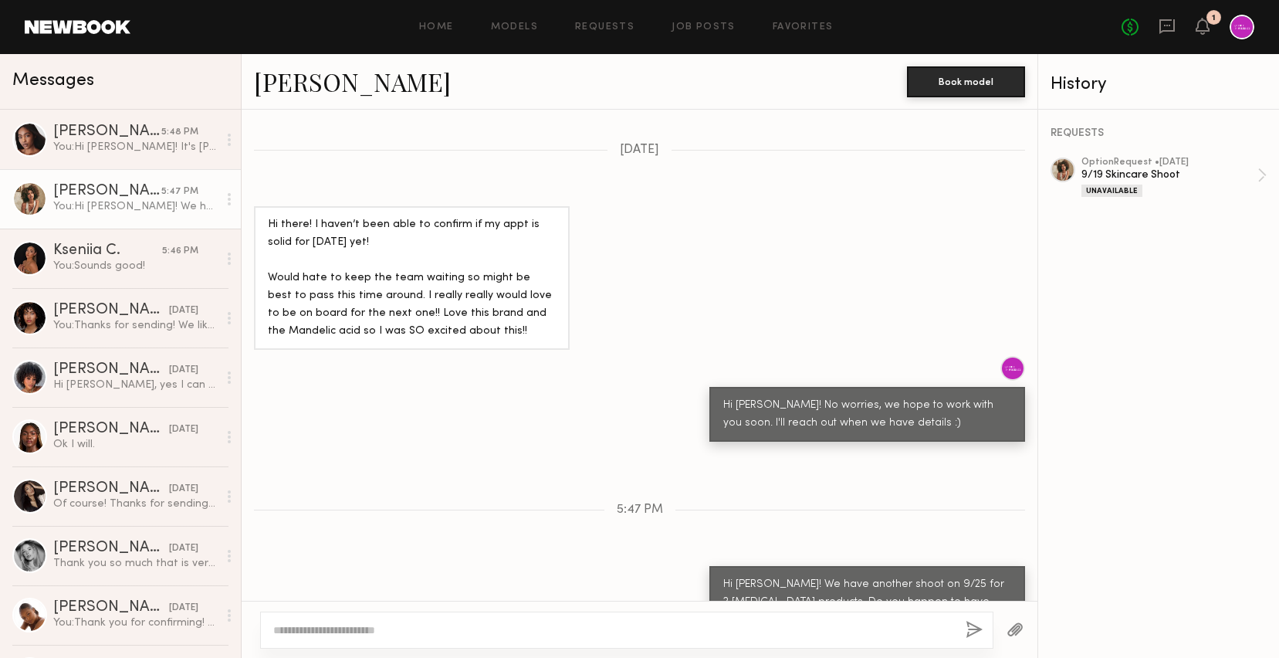
click at [669, 622] on textarea at bounding box center [613, 629] width 680 height 15
drag, startPoint x: 516, startPoint y: 628, endPoint x: 659, endPoint y: 627, distance: 142.8
click at [659, 627] on textarea "**********" at bounding box center [613, 629] width 680 height 15
type textarea "**********"
click at [979, 624] on button "button" at bounding box center [974, 630] width 17 height 19
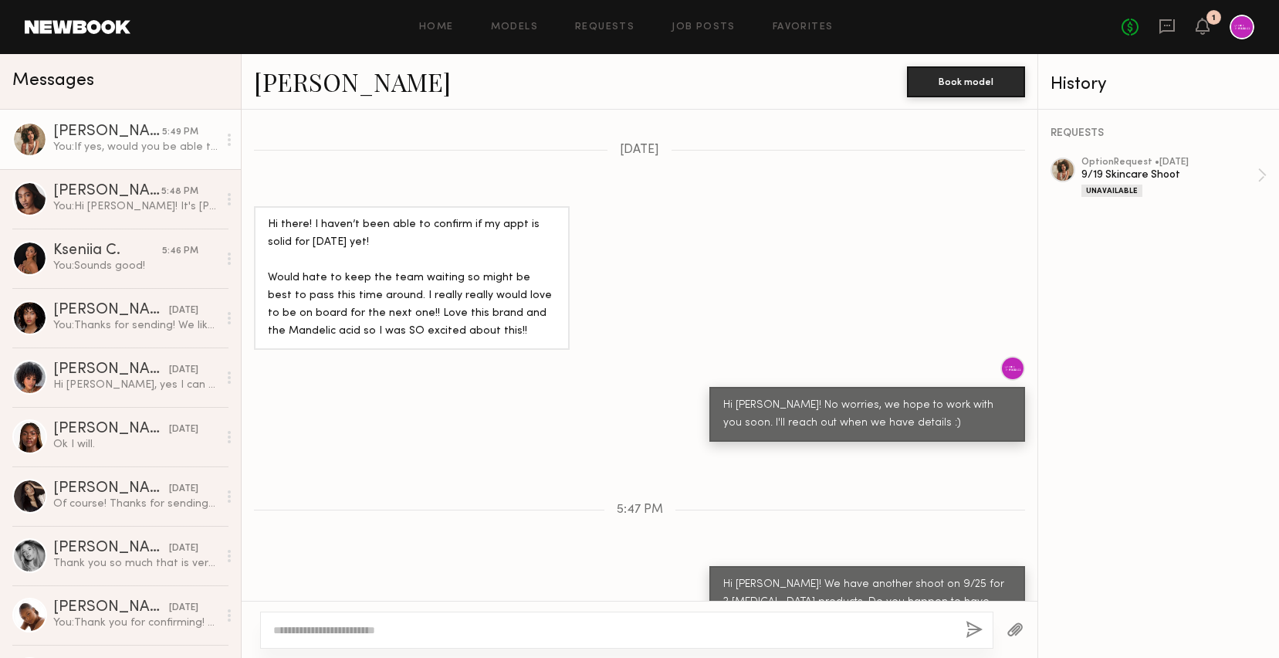
scroll to position [2061, 0]
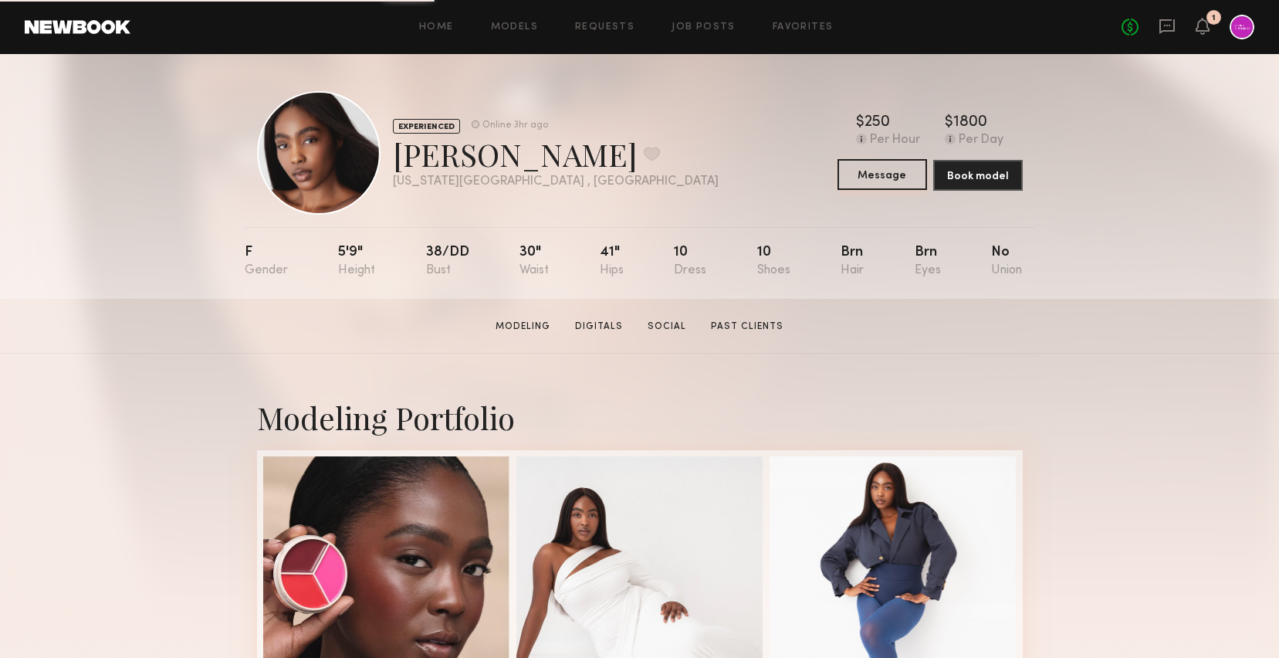
click at [878, 173] on button "Message" at bounding box center [882, 174] width 90 height 31
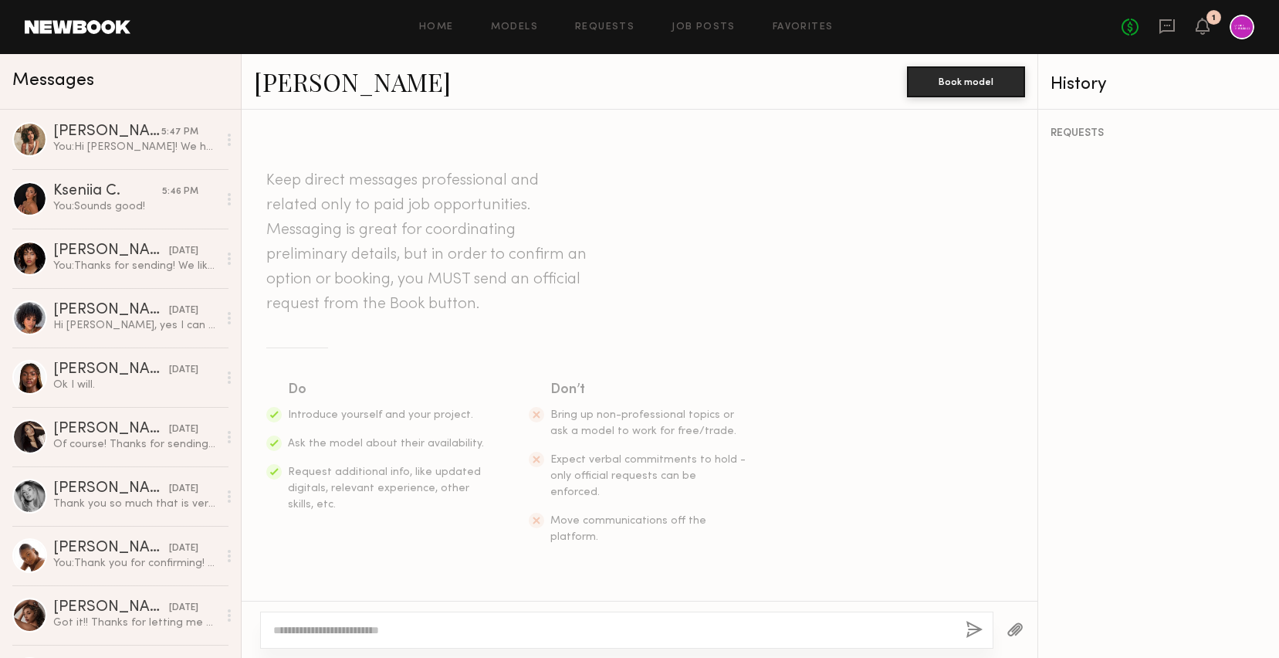
click at [502, 628] on textarea at bounding box center [613, 629] width 680 height 15
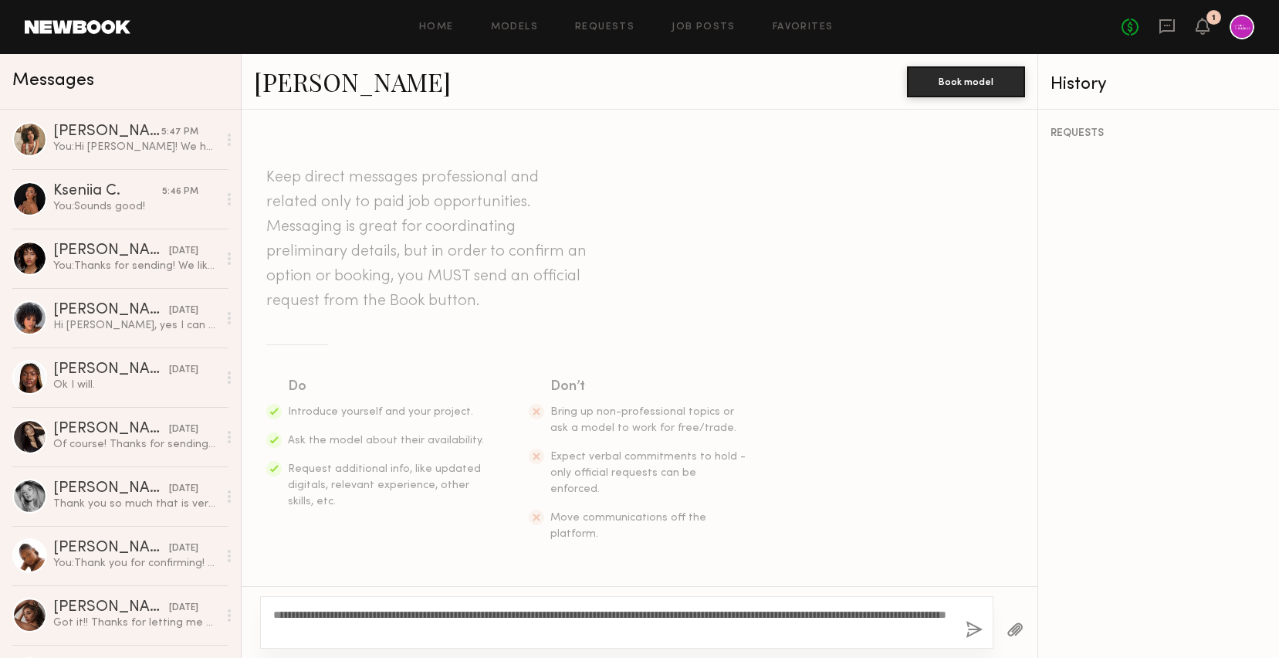
click at [935, 611] on textarea "**********" at bounding box center [613, 622] width 680 height 31
type textarea "**********"
click at [965, 629] on div "**********" at bounding box center [626, 622] width 733 height 52
click at [978, 621] on button "button" at bounding box center [974, 630] width 17 height 19
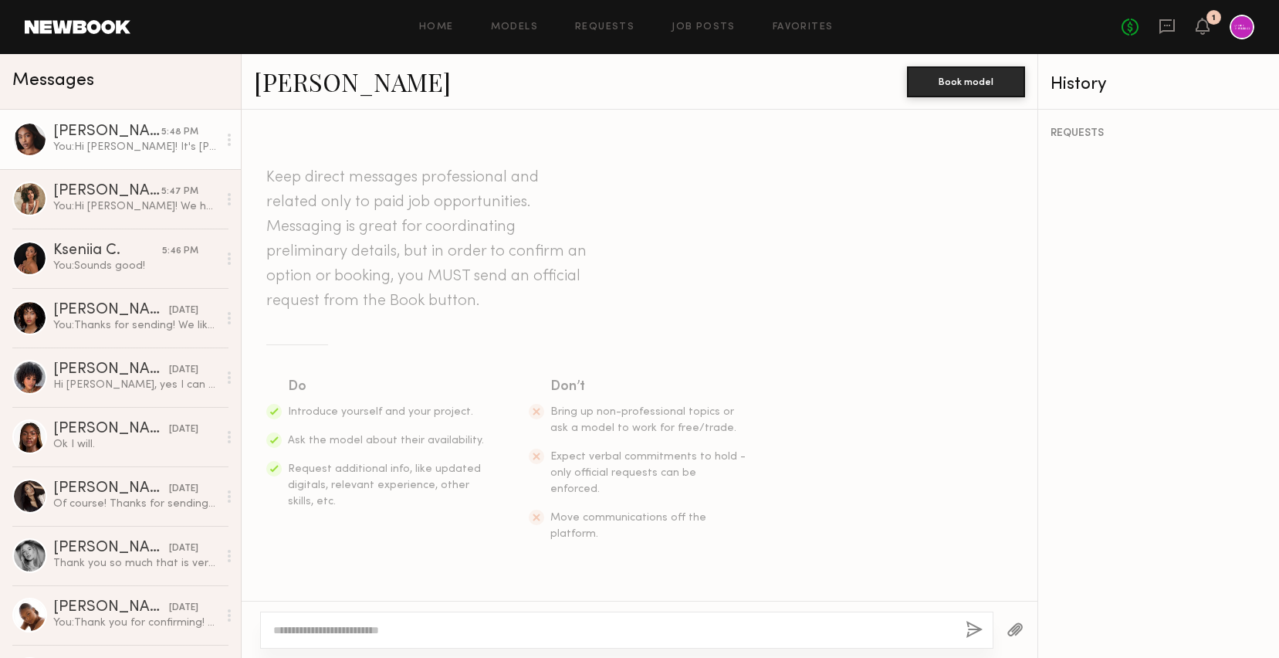
scroll to position [194, 0]
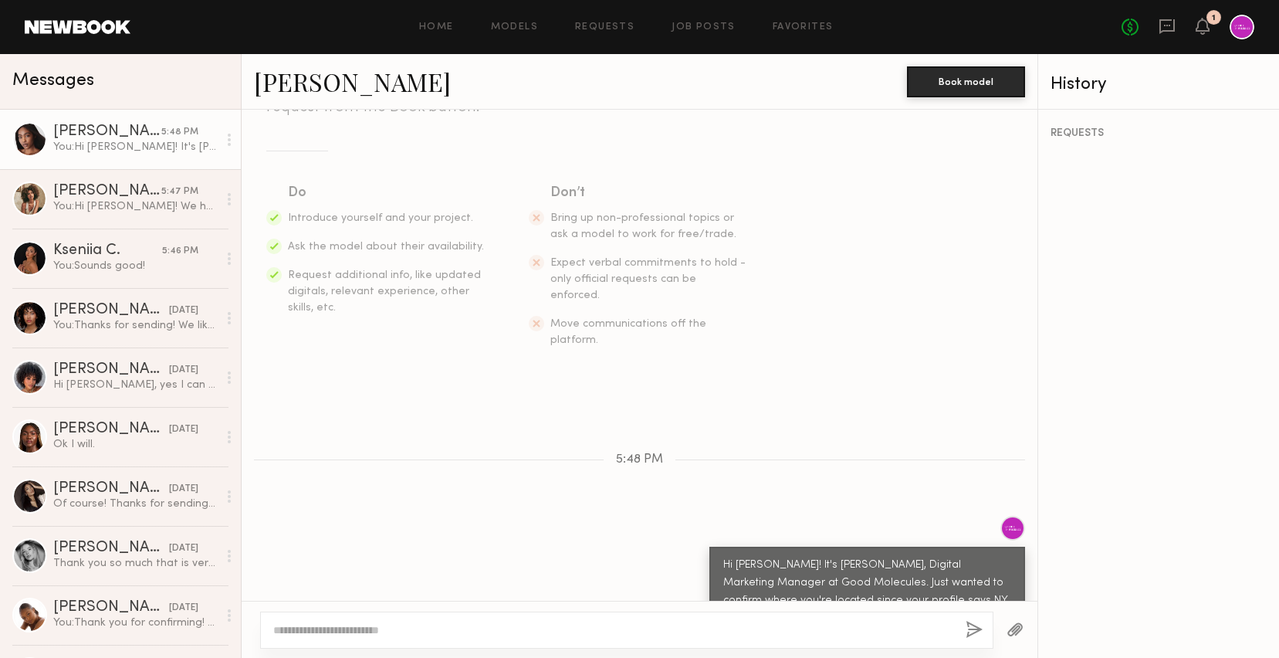
click at [952, 237] on section "Do Introduce yourself and your project. Ask the model about their availability.…" at bounding box center [639, 265] width 746 height 166
